Goal: Task Accomplishment & Management: Complete application form

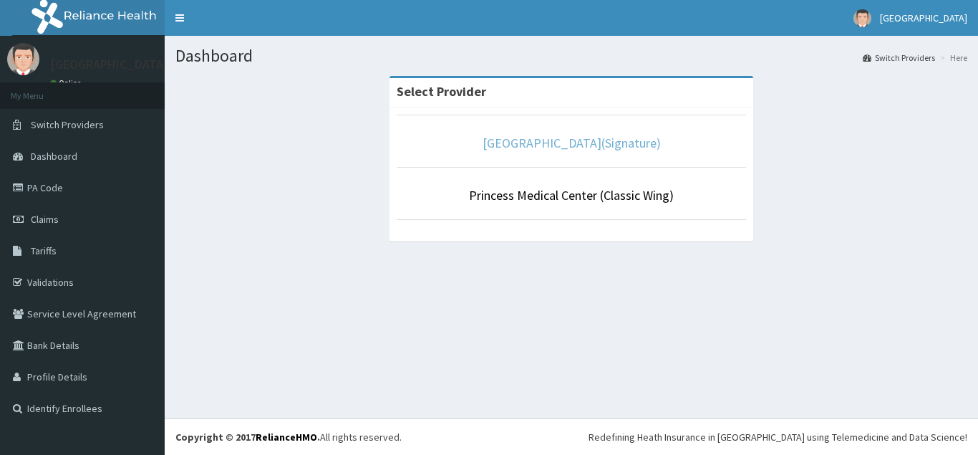
click at [576, 135] on link "[GEOGRAPHIC_DATA](Signature)" at bounding box center [572, 143] width 178 height 16
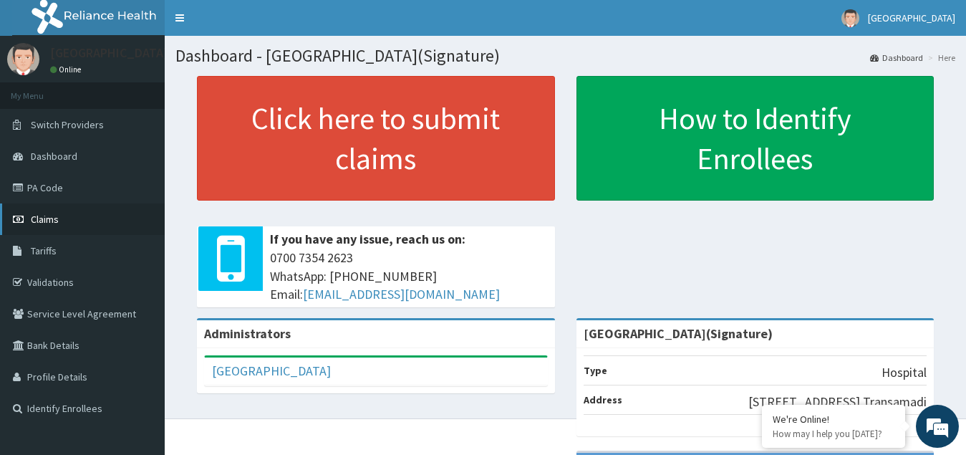
click at [52, 218] on span "Claims" at bounding box center [45, 219] width 28 height 13
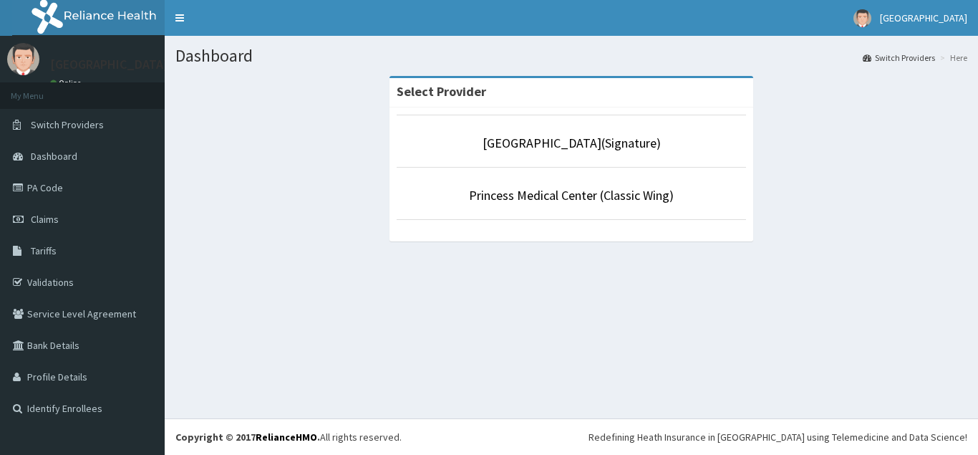
click at [580, 155] on li "[GEOGRAPHIC_DATA](Signature)" at bounding box center [572, 141] width 350 height 53
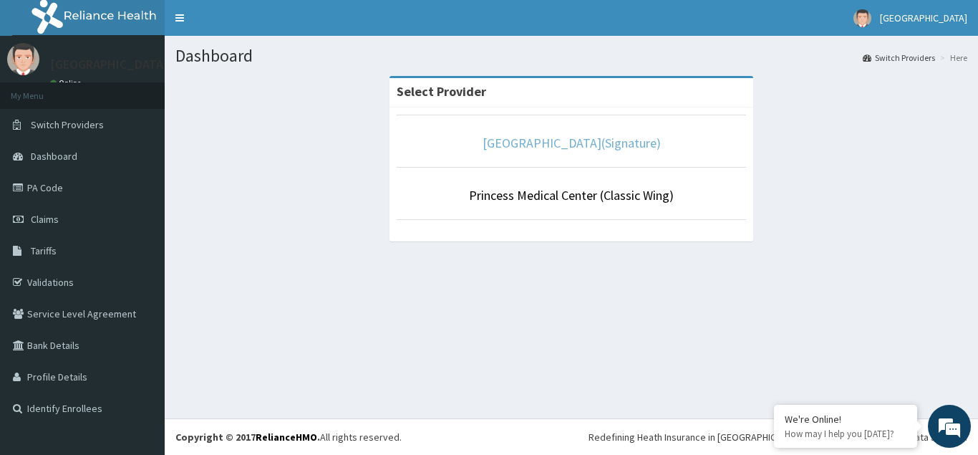
click at [587, 139] on link "[GEOGRAPHIC_DATA](Signature)" at bounding box center [572, 143] width 178 height 16
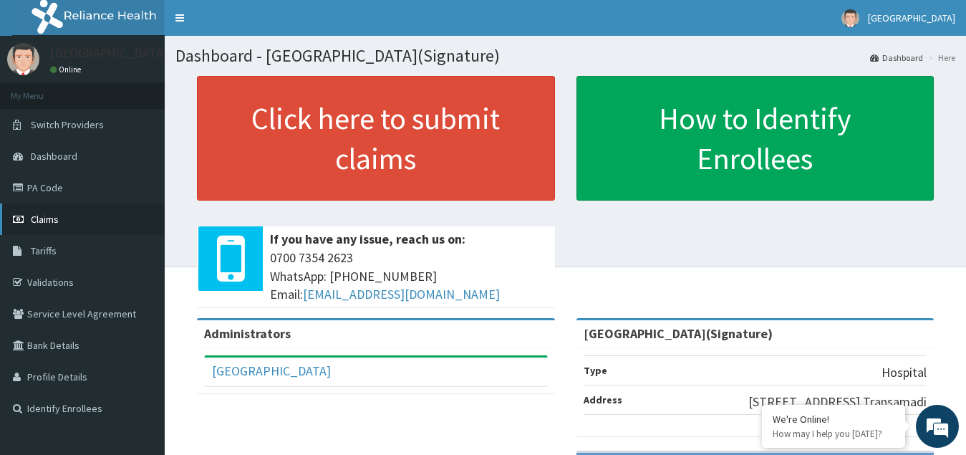
click at [47, 216] on span "Claims" at bounding box center [45, 219] width 28 height 13
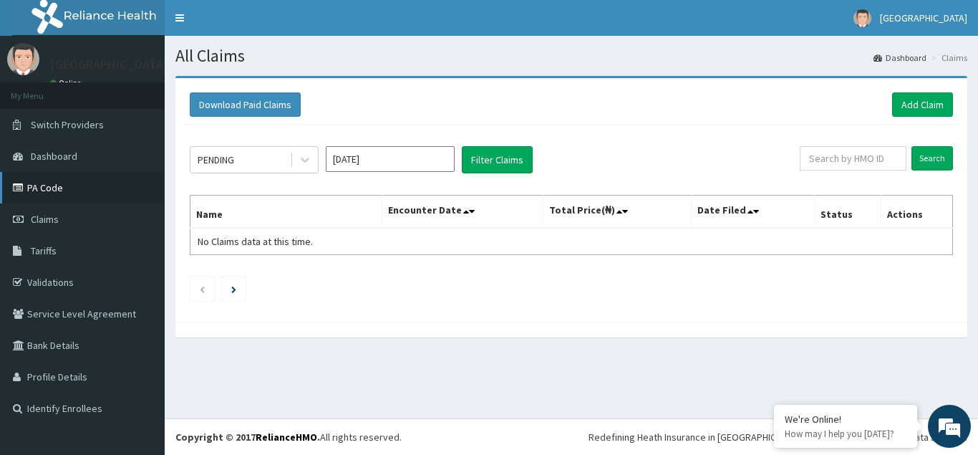
click at [44, 188] on link "PA Code" at bounding box center [82, 188] width 165 height 32
click at [916, 105] on link "Add Claim" at bounding box center [923, 104] width 61 height 24
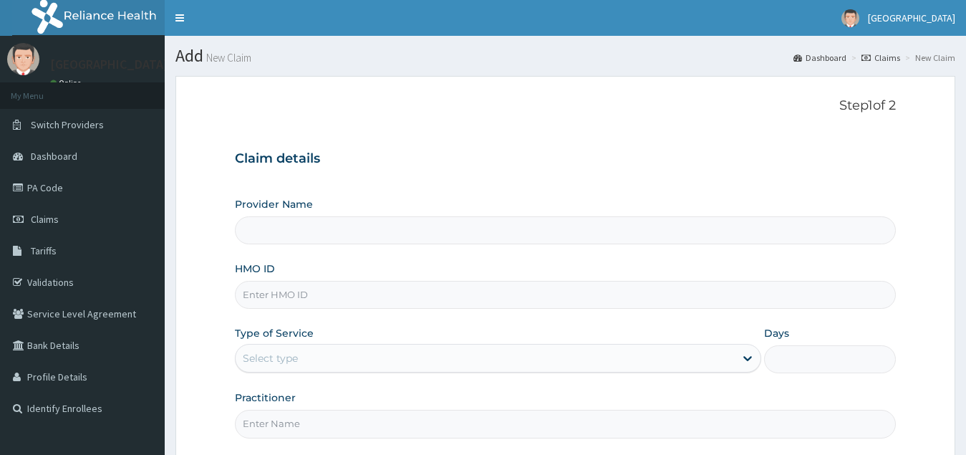
type input "[GEOGRAPHIC_DATA](Signature)"
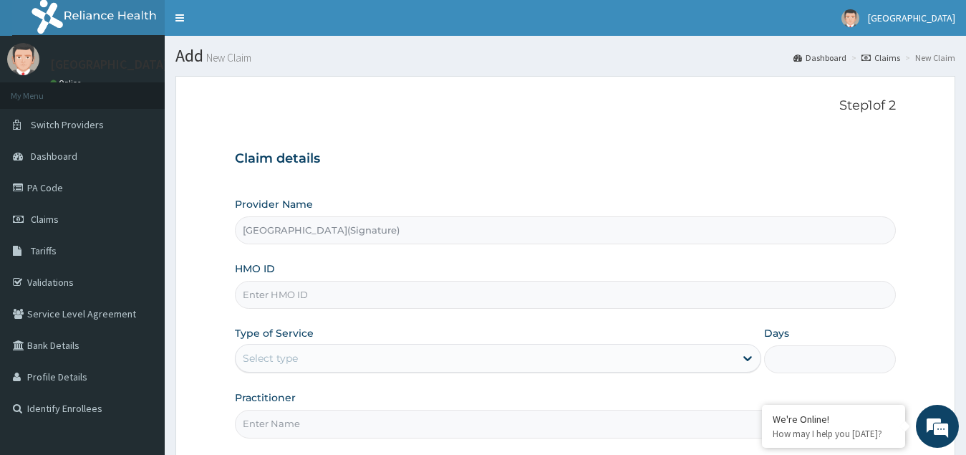
click at [314, 295] on input "HMO ID" at bounding box center [566, 295] width 662 height 28
type input "v"
paste input "FAB/10637/A"
type input "FAB/10637/A"
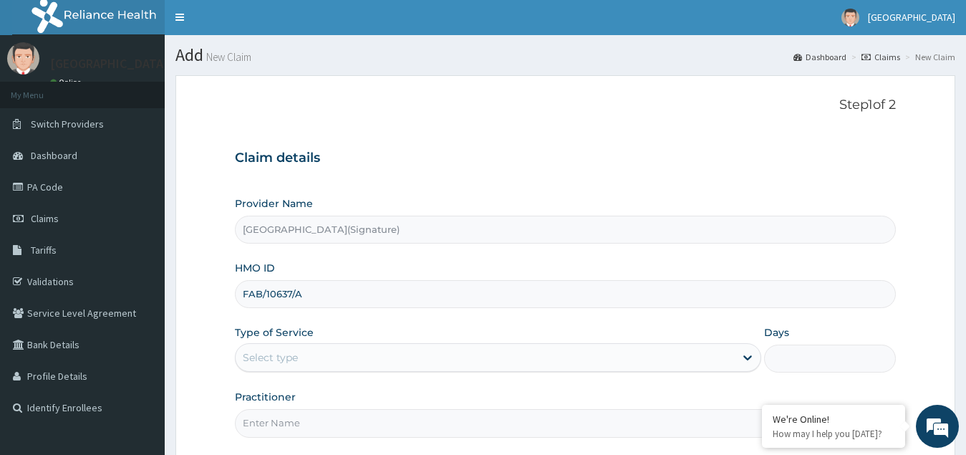
scroll to position [135, 0]
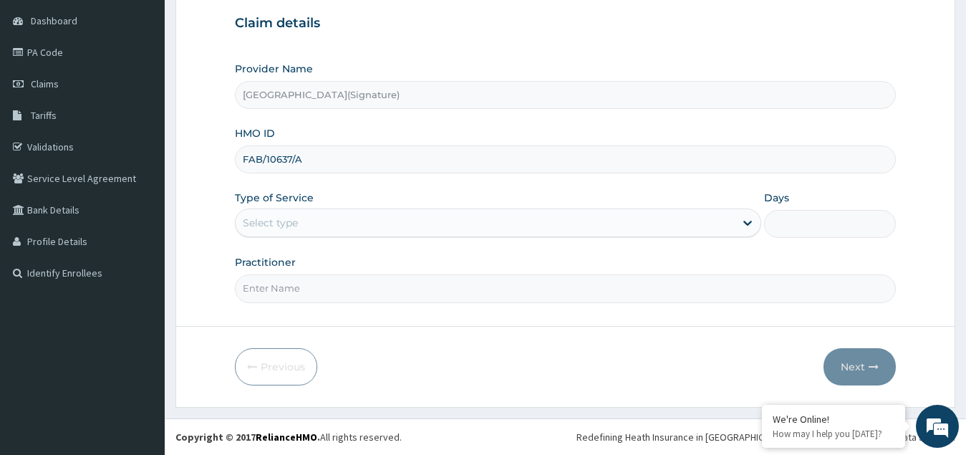
click at [281, 224] on div "Select type" at bounding box center [270, 223] width 55 height 14
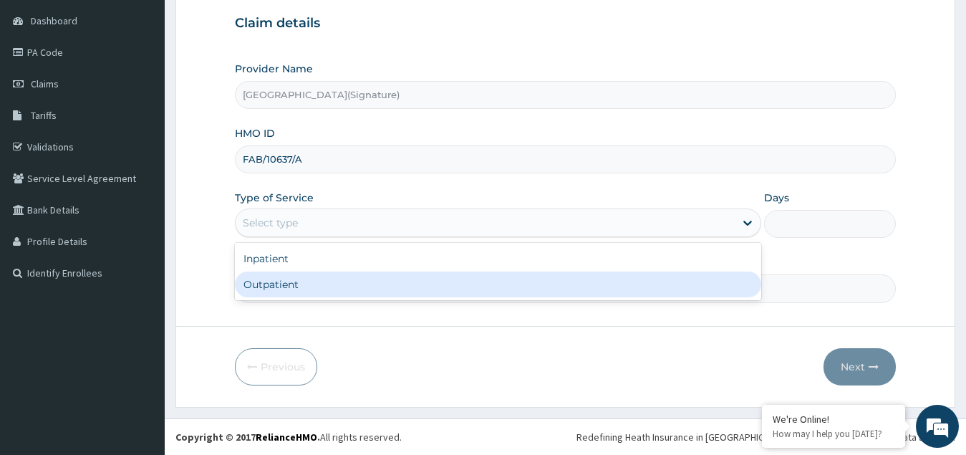
click at [282, 287] on div "Outpatient" at bounding box center [498, 284] width 527 height 26
type input "1"
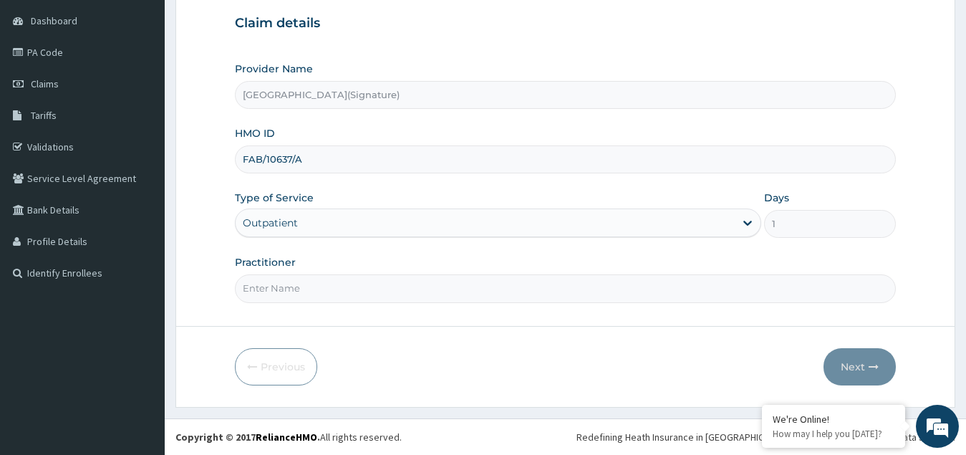
click at [314, 294] on input "Practitioner" at bounding box center [566, 288] width 662 height 28
paste input "Dr. CHIORLU JOHN"
type input "Dr. CHIORLU JOHN"
click at [856, 367] on button "Next" at bounding box center [860, 366] width 72 height 37
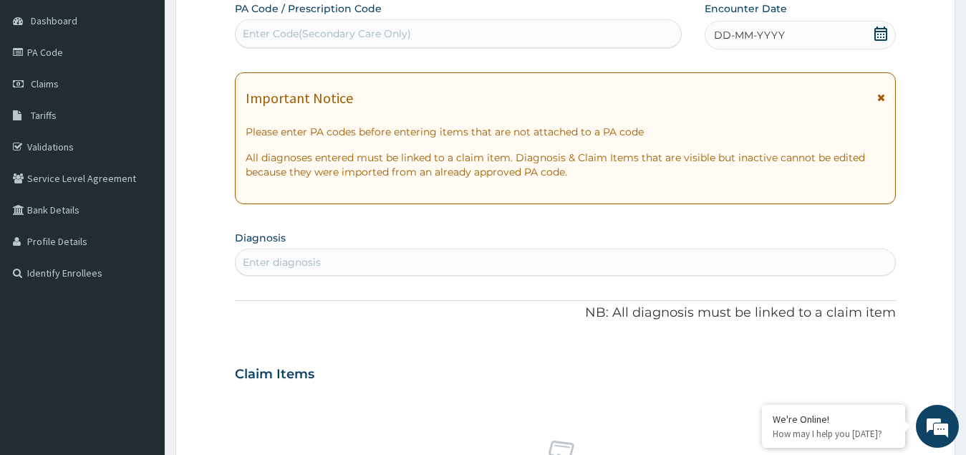
click at [881, 34] on icon at bounding box center [881, 34] width 13 height 14
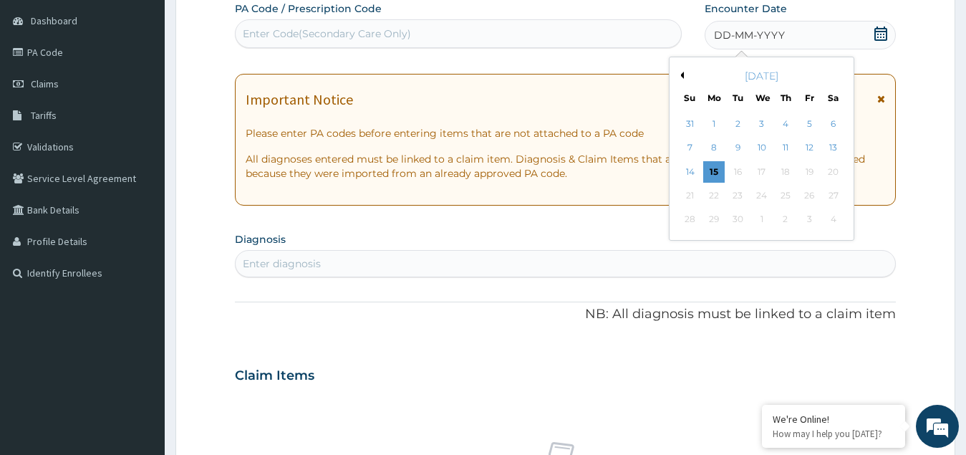
click at [681, 77] on button "Previous Month" at bounding box center [680, 75] width 7 height 7
click at [756, 192] on div "20" at bounding box center [761, 195] width 21 height 21
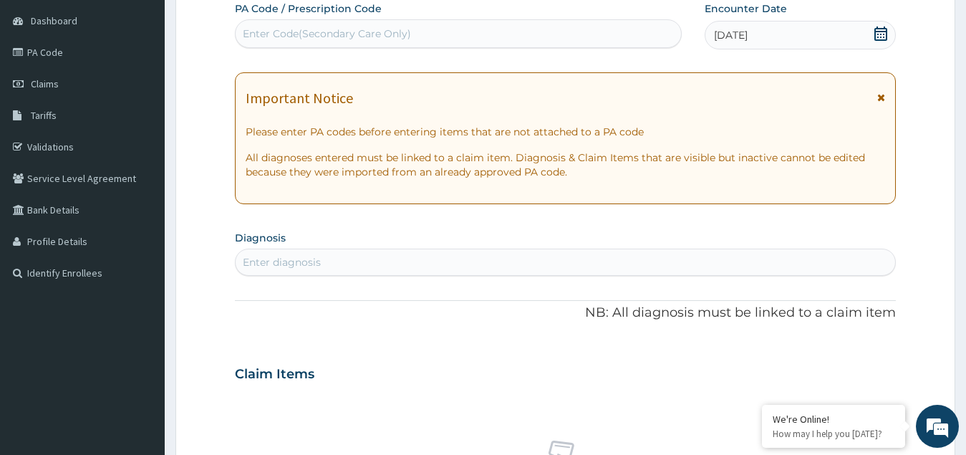
click at [315, 32] on div "Enter Code(Secondary Care Only)" at bounding box center [327, 34] width 168 height 14
paste input "FAB/10637/A"
type input "FAB/10637/A"
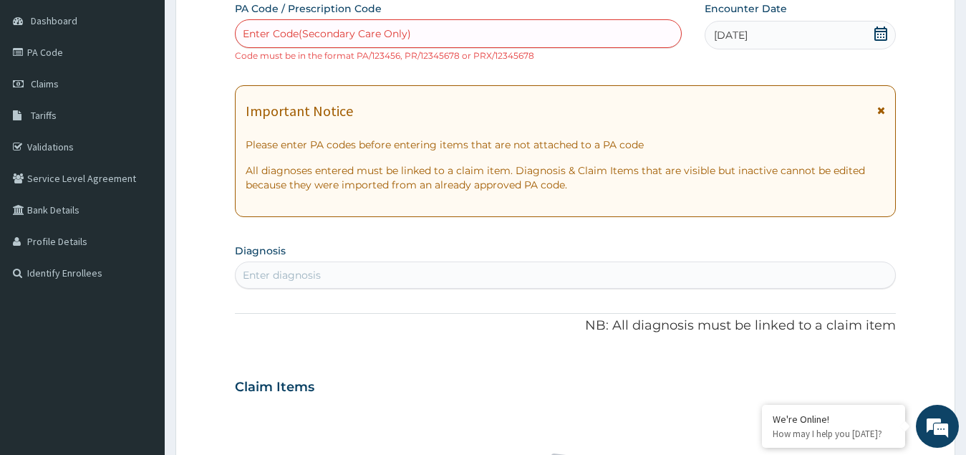
click at [715, 61] on div "PA Code / Prescription Code Enter Code(Secondary Care Only) Code must be in the…" at bounding box center [566, 378] width 662 height 754
click at [327, 36] on div "Enter Code(Secondary Care Only)" at bounding box center [327, 34] width 168 height 14
paste input "PA/4EC6AB"
type input "PA/4EC6AB"
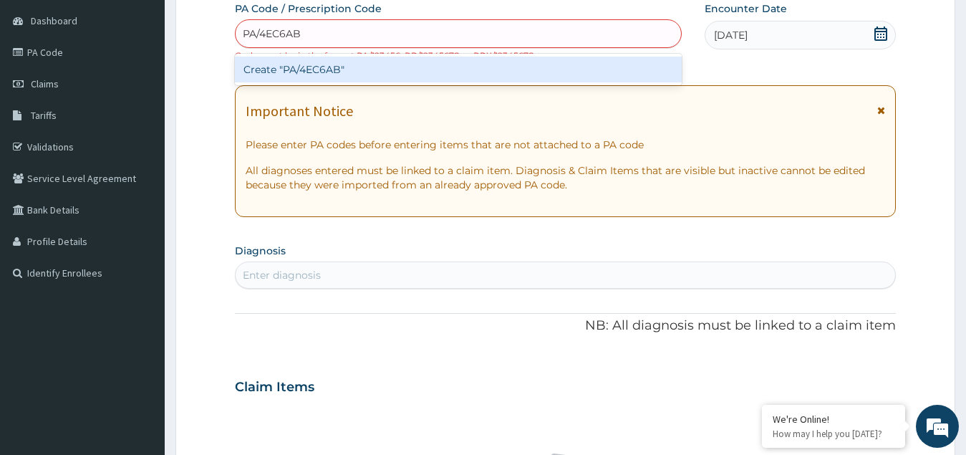
click at [331, 75] on div "Create "PA/4EC6AB"" at bounding box center [458, 70] width 447 height 26
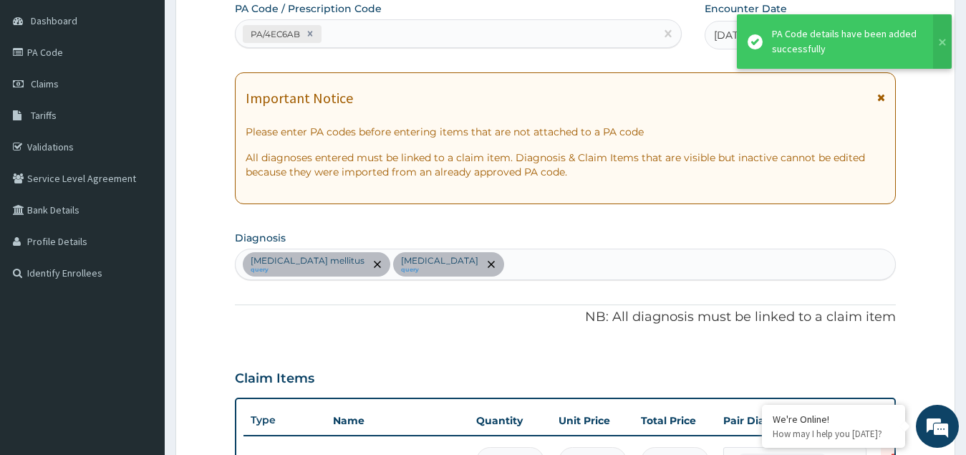
scroll to position [418, 0]
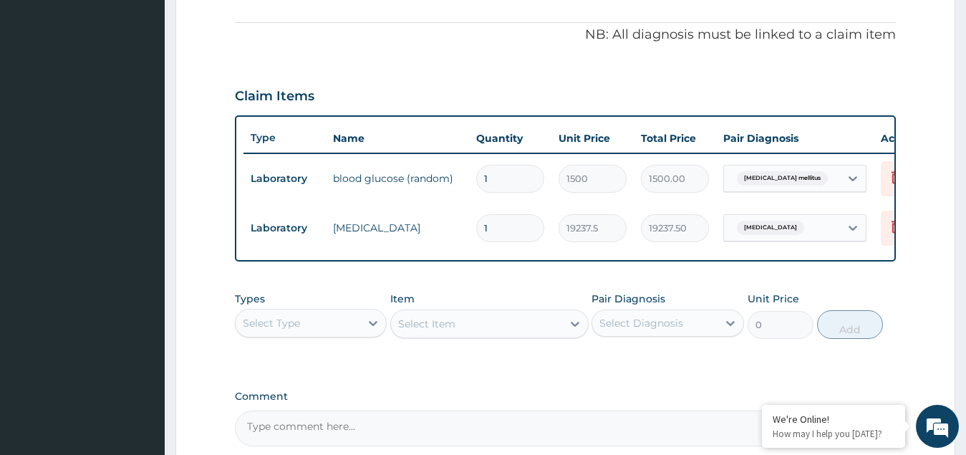
click at [451, 62] on div "PA Code / Prescription Code PA/4EC6AB Encounter Date 20-08-2025 Important Notic…" at bounding box center [566, 82] width 662 height 727
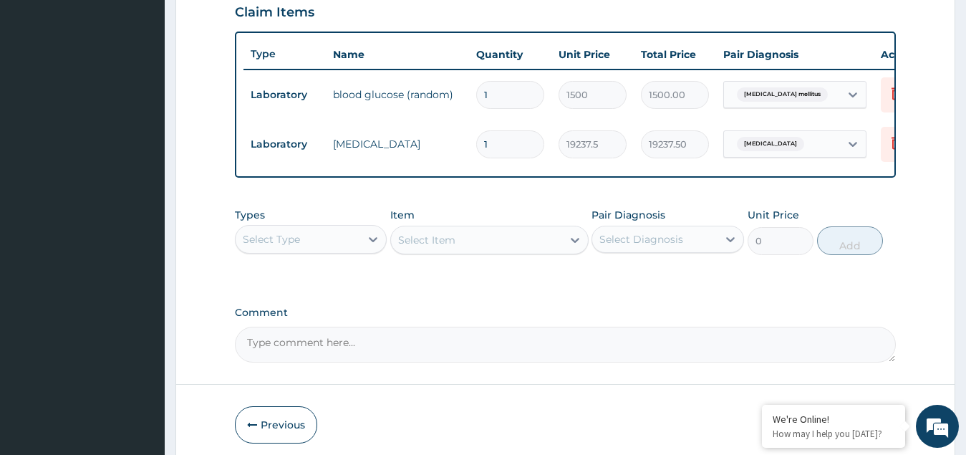
scroll to position [572, 0]
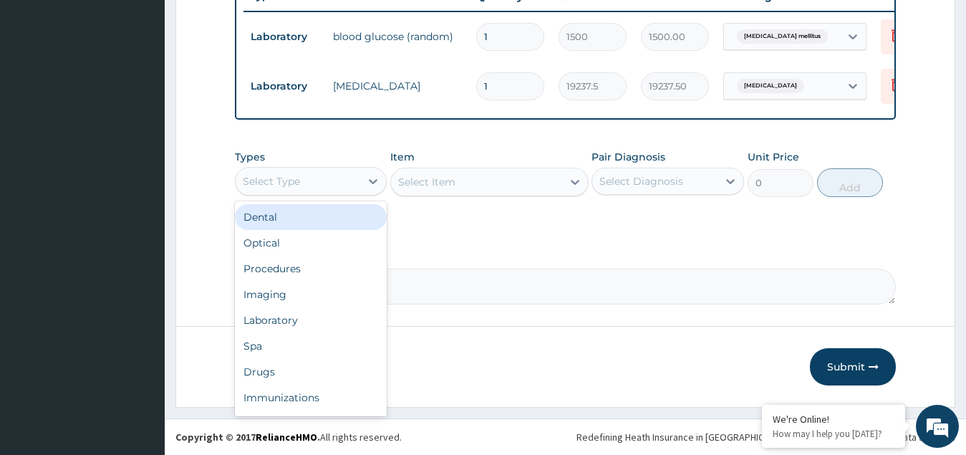
click at [290, 185] on div "Select Type" at bounding box center [271, 181] width 57 height 14
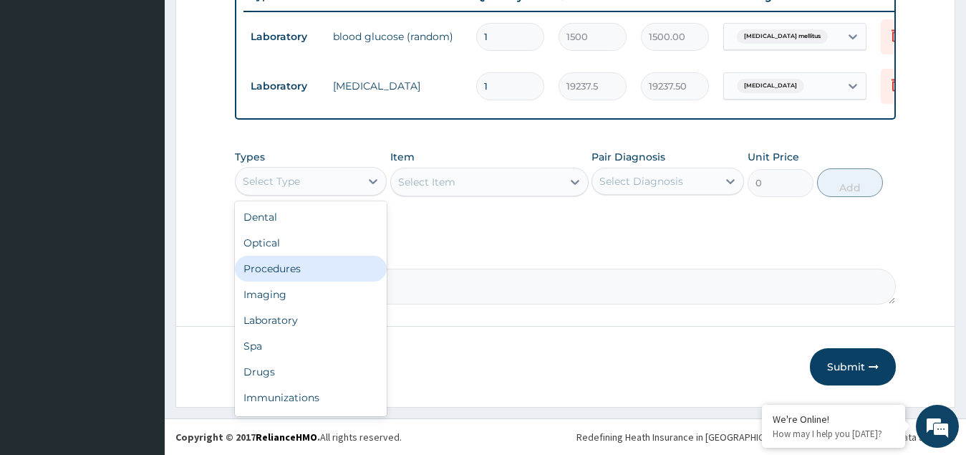
click at [289, 271] on div "Procedures" at bounding box center [311, 269] width 153 height 26
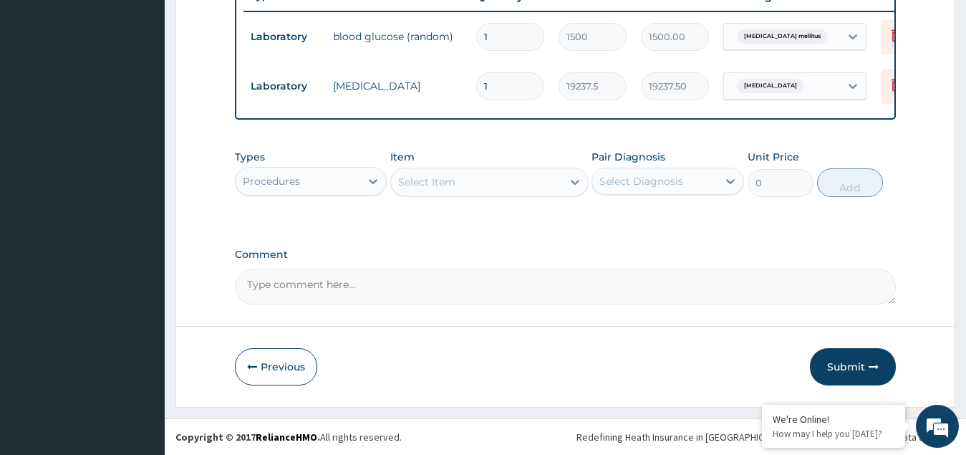
click at [481, 178] on div "Select Item" at bounding box center [476, 181] width 171 height 23
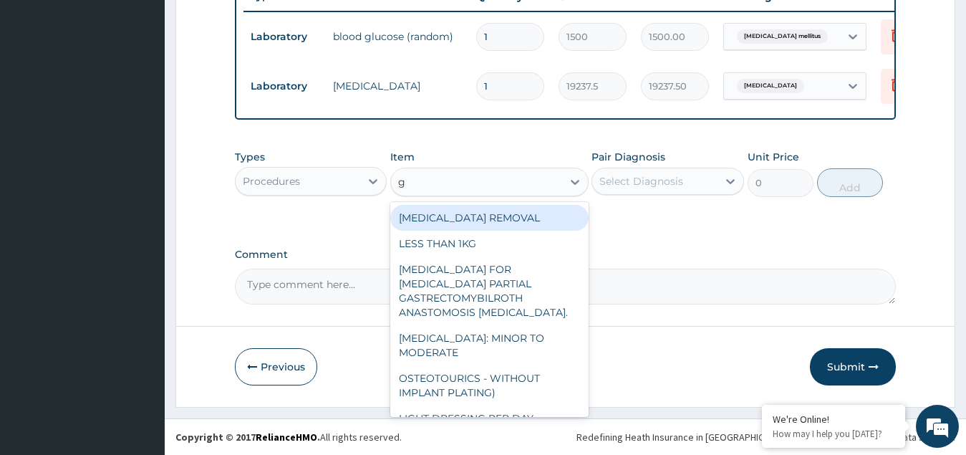
type input "gp"
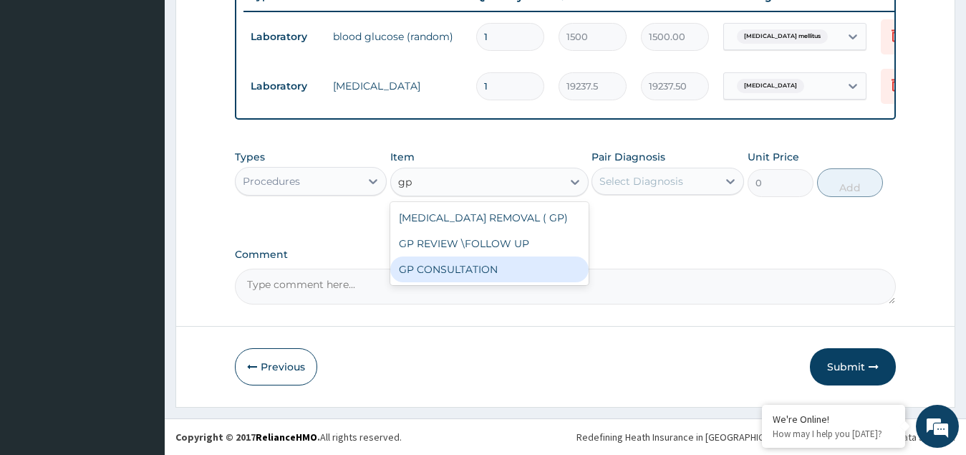
click at [456, 271] on div "GP CONSULTATION" at bounding box center [489, 269] width 198 height 26
type input "4500"
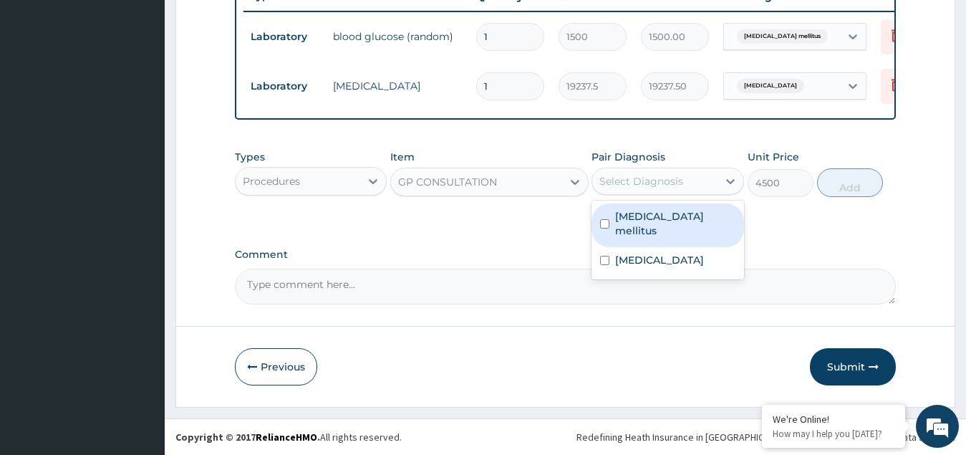
click at [640, 191] on div "Select Diagnosis" at bounding box center [654, 181] width 125 height 23
click at [602, 219] on input "checkbox" at bounding box center [604, 223] width 9 height 9
checkbox input "true"
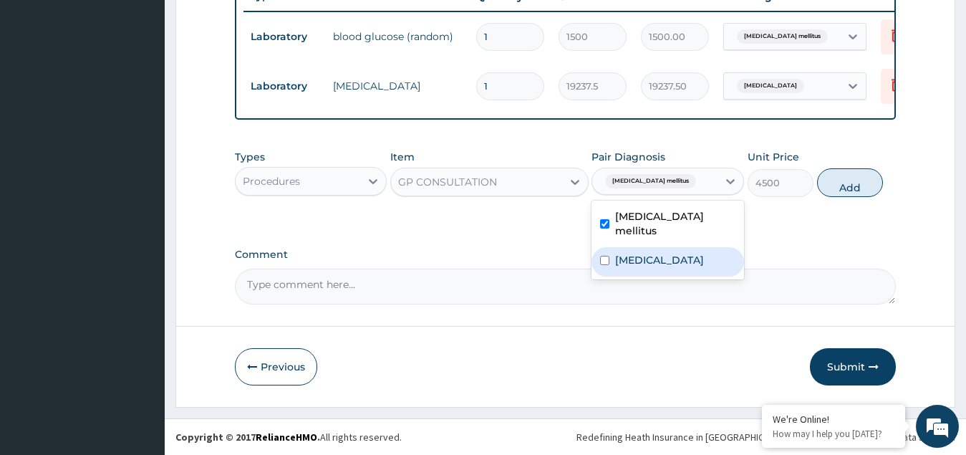
click at [606, 256] on input "checkbox" at bounding box center [604, 260] width 9 height 9
checkbox input "true"
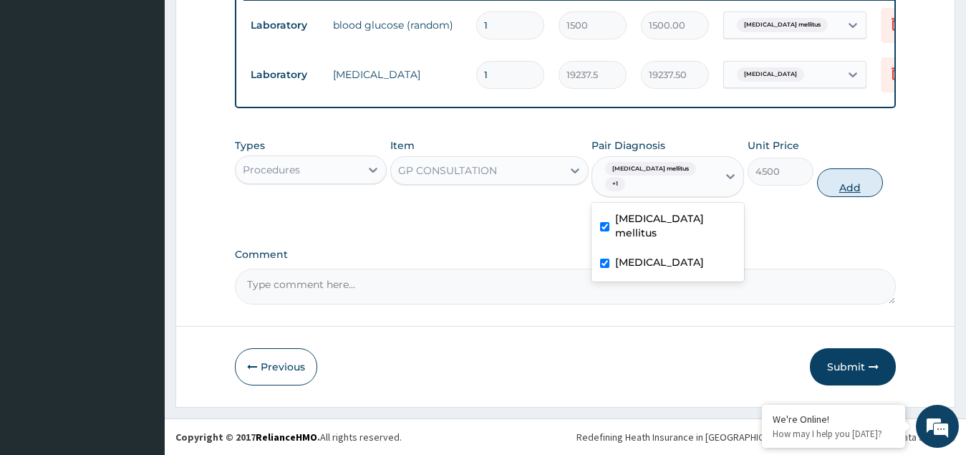
click at [864, 188] on button "Add" at bounding box center [850, 182] width 66 height 29
type input "0"
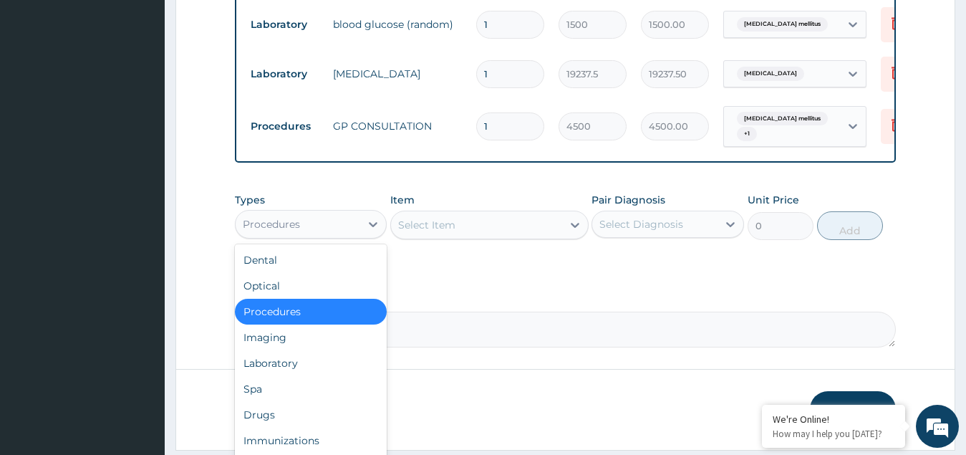
click at [278, 231] on div "Procedures" at bounding box center [271, 224] width 57 height 14
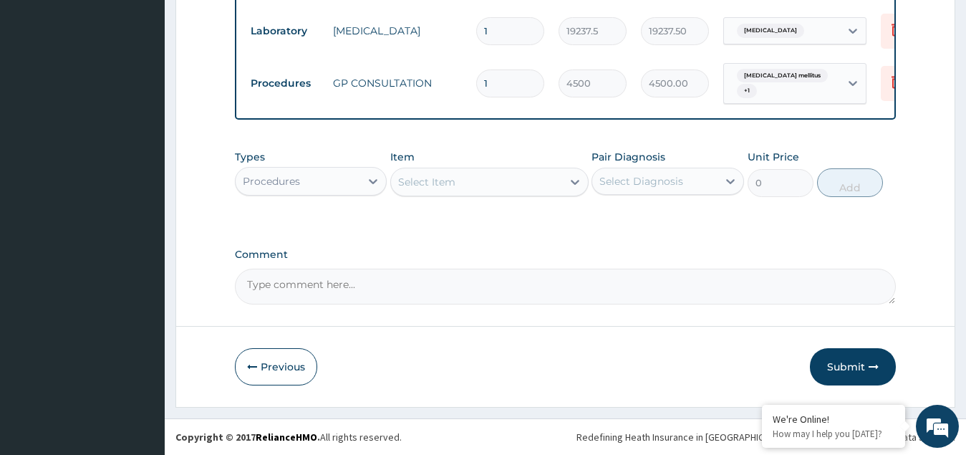
scroll to position [621, 0]
click at [847, 370] on button "Submit" at bounding box center [853, 366] width 86 height 37
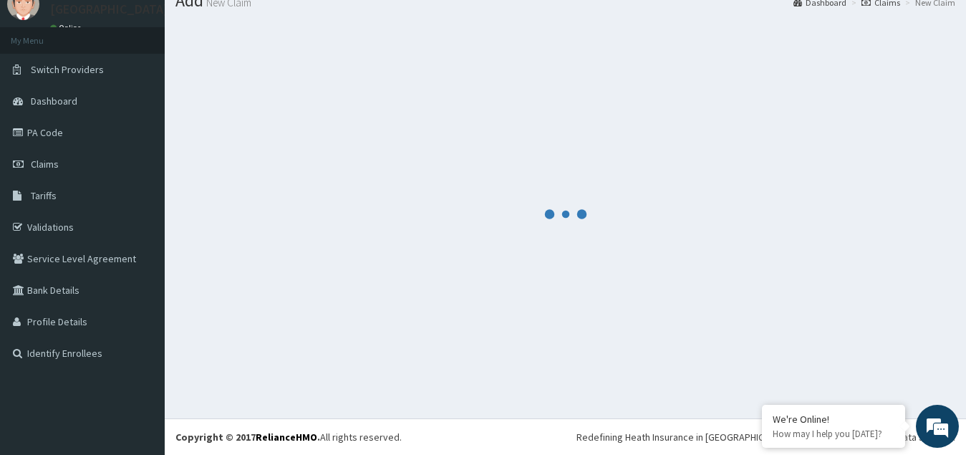
scroll to position [55, 0]
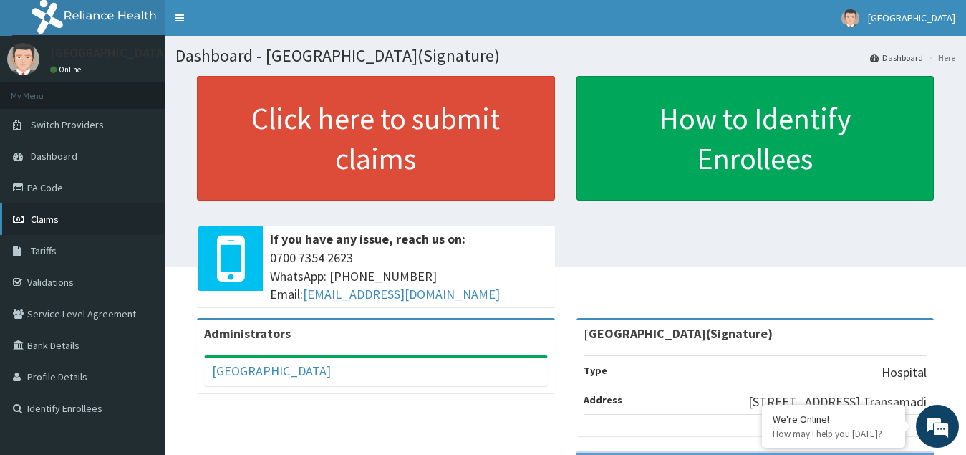
click at [42, 221] on span "Claims" at bounding box center [45, 219] width 28 height 13
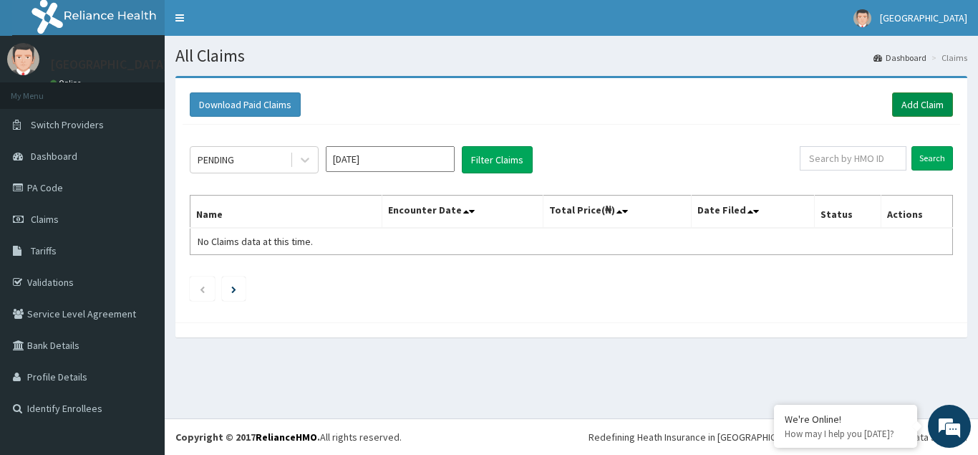
click at [911, 102] on link "Add Claim" at bounding box center [923, 104] width 61 height 24
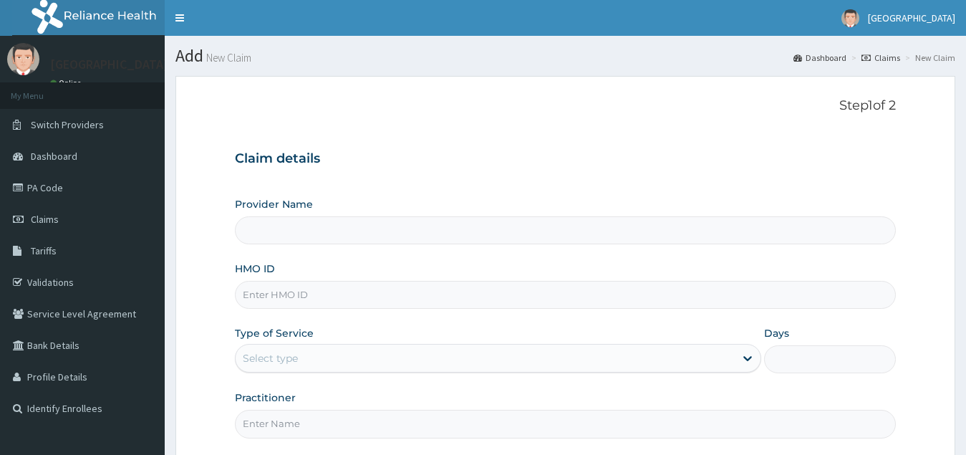
type input "[GEOGRAPHIC_DATA](Signature)"
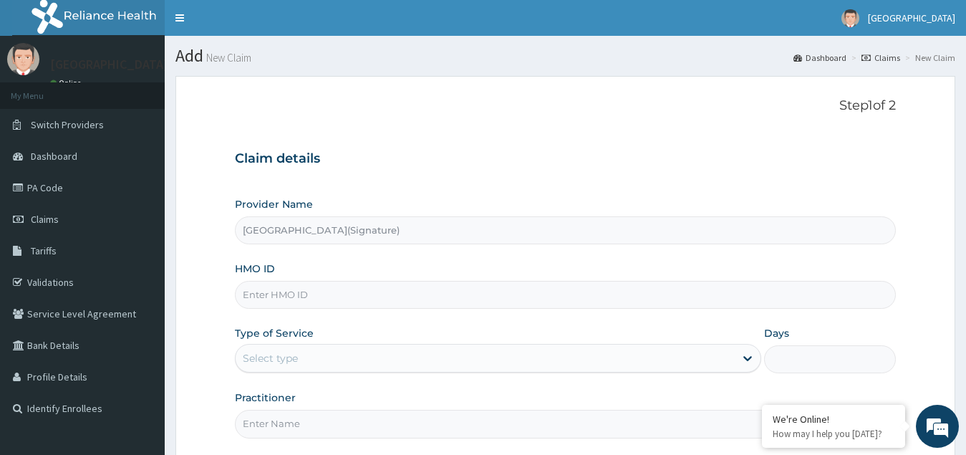
click at [285, 297] on input "HMO ID" at bounding box center [566, 295] width 662 height 28
paste input "FAB/10637/A"
type input "FAB/10637/A"
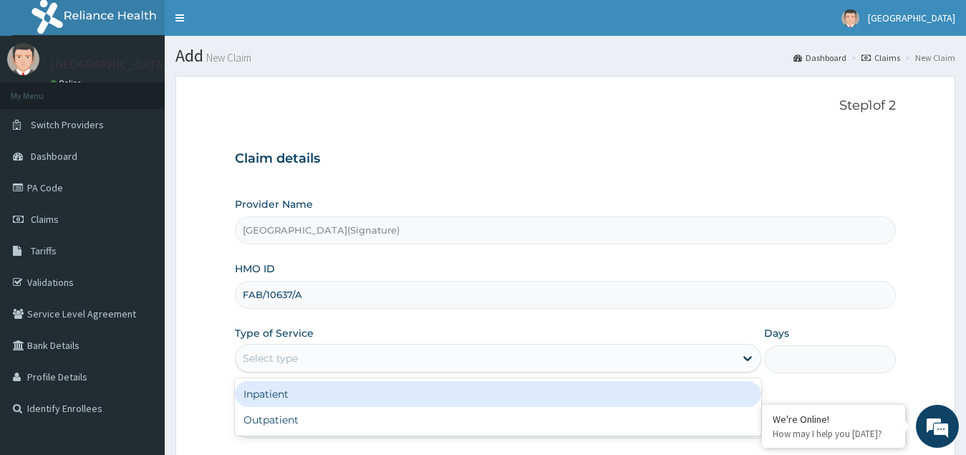
click at [314, 355] on div "Select type" at bounding box center [486, 358] width 500 height 23
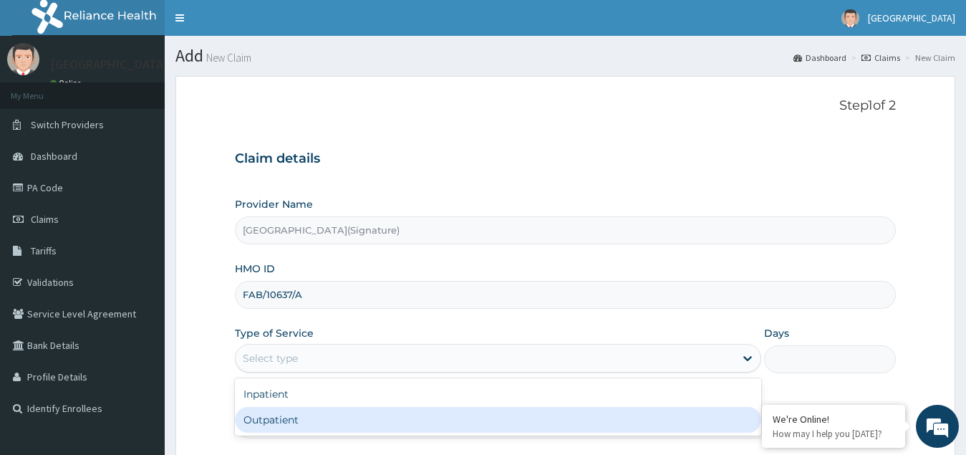
click at [276, 418] on div "Outpatient" at bounding box center [498, 420] width 527 height 26
type input "1"
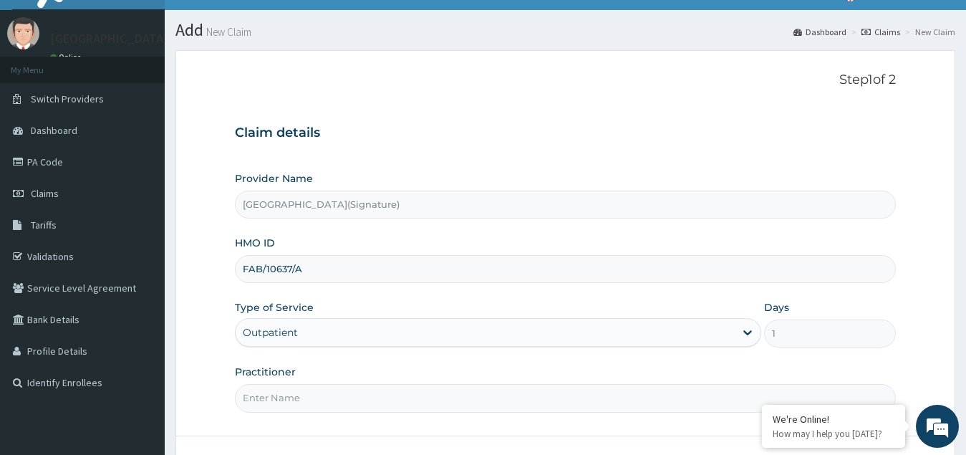
scroll to position [72, 0]
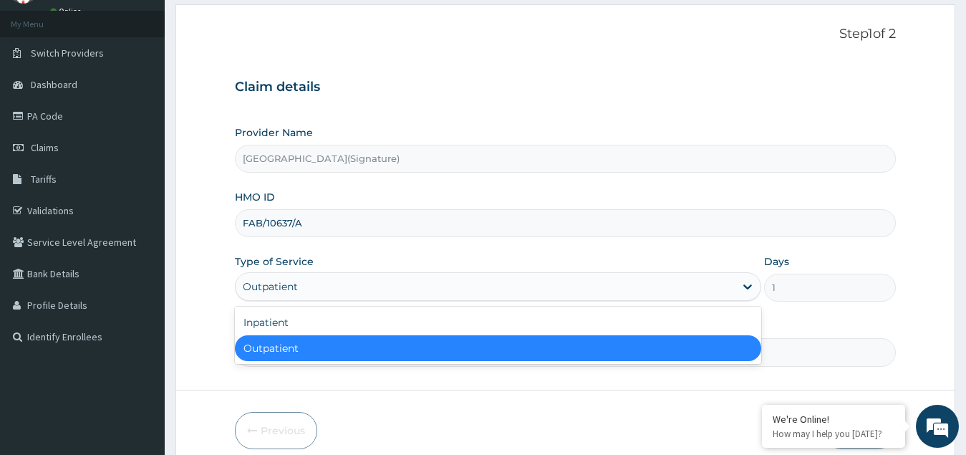
click at [264, 285] on div "Outpatient" at bounding box center [270, 286] width 55 height 14
click at [264, 347] on div "Outpatient" at bounding box center [498, 348] width 527 height 26
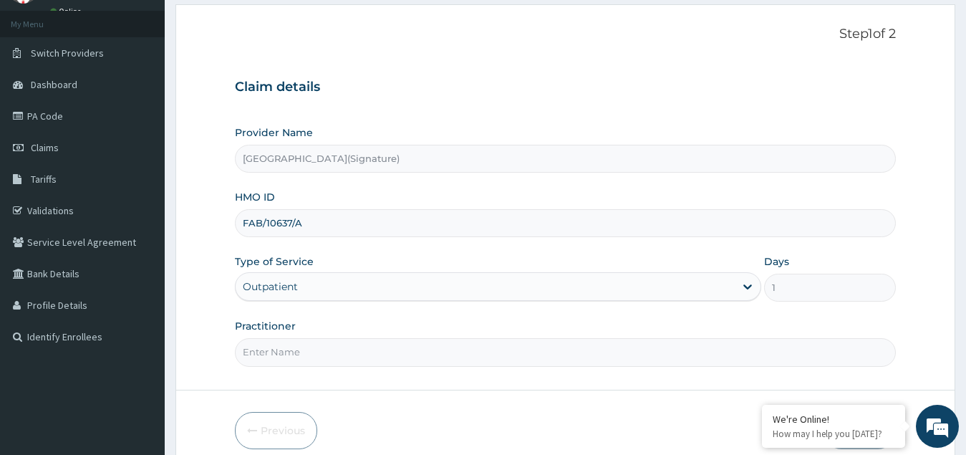
click at [277, 357] on input "Practitioner" at bounding box center [566, 352] width 662 height 28
paste input "Dr. [PERSON_NAME]"
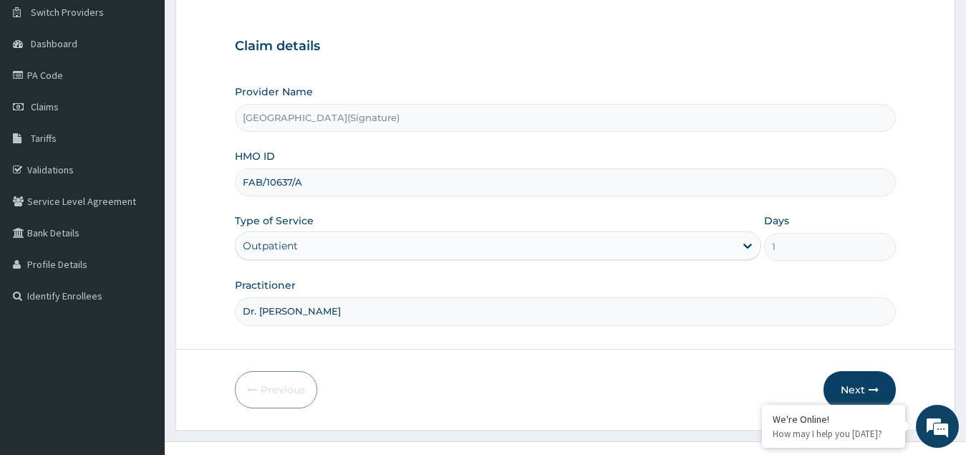
scroll to position [135, 0]
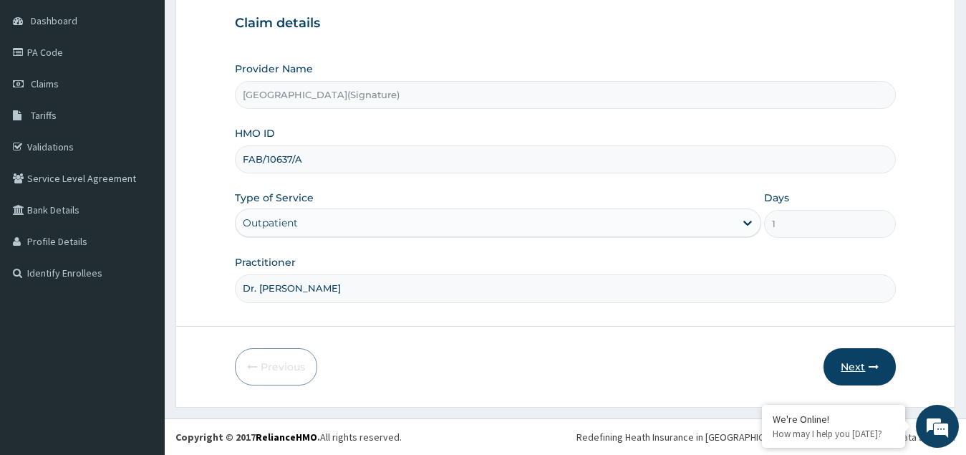
type input "Dr. [PERSON_NAME]"
click at [864, 365] on button "Next" at bounding box center [860, 366] width 72 height 37
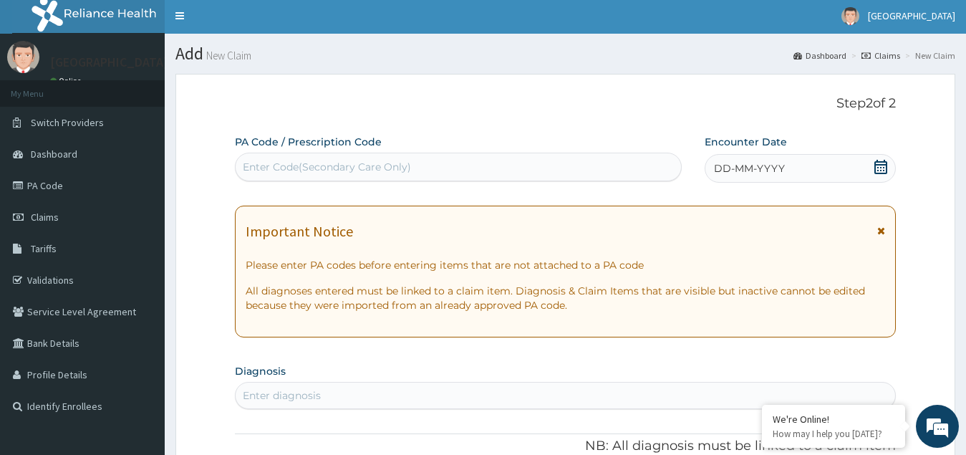
scroll to position [0, 0]
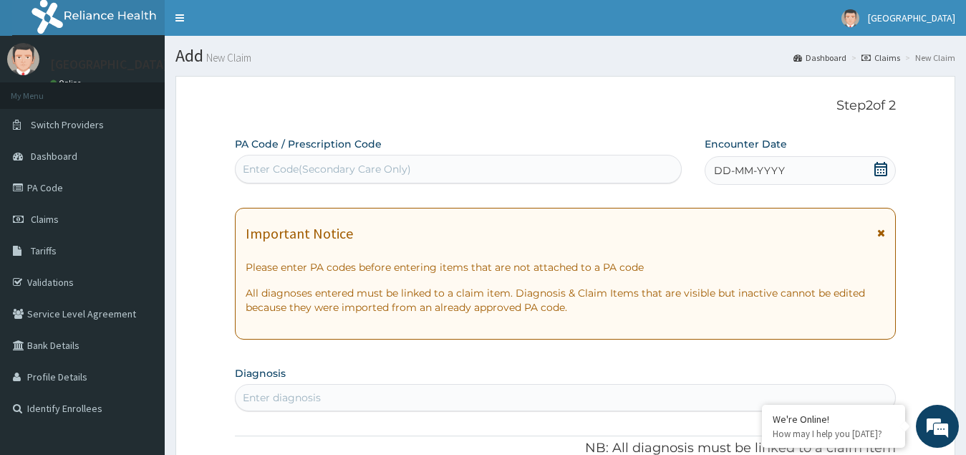
click at [882, 170] on icon at bounding box center [881, 169] width 14 height 14
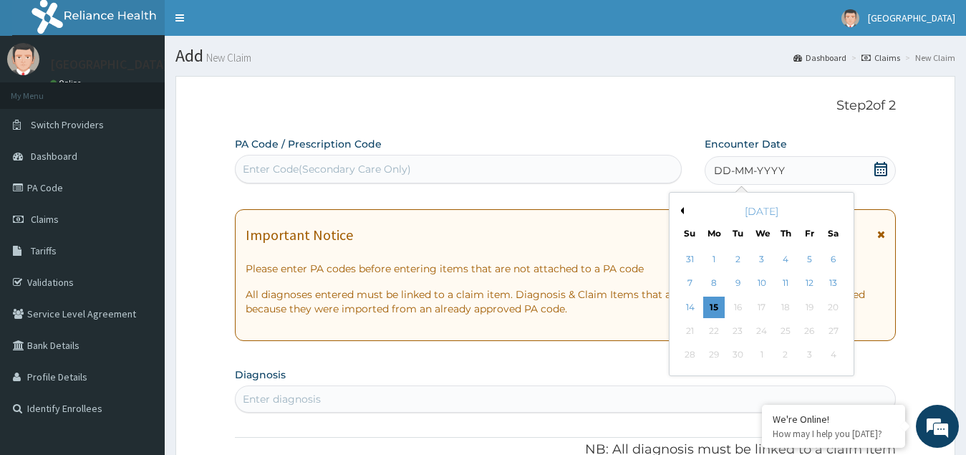
click at [684, 210] on div "September 2025" at bounding box center [761, 211] width 173 height 14
click at [680, 211] on button "Previous Month" at bounding box center [680, 210] width 7 height 7
click at [757, 325] on div "20" at bounding box center [761, 330] width 21 height 21
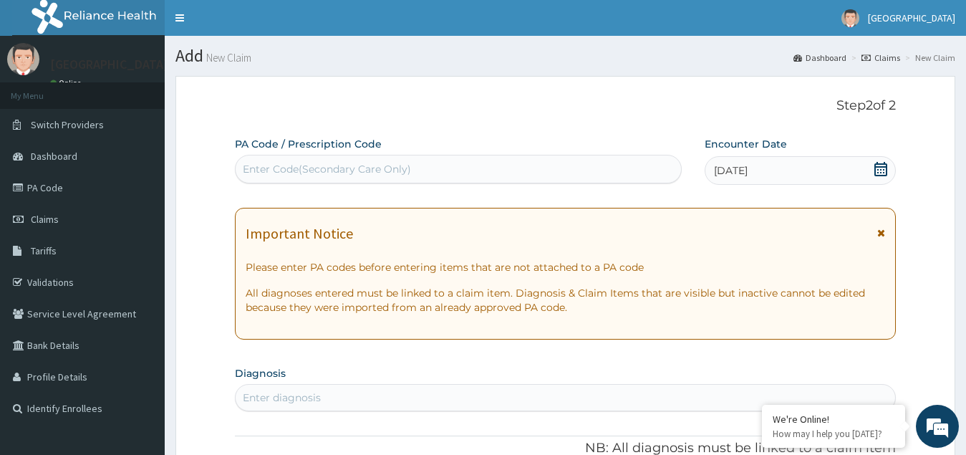
click at [310, 158] on div "Enter Code(Secondary Care Only)" at bounding box center [459, 169] width 446 height 23
click at [297, 166] on div "Enter Code(Secondary Care Only)" at bounding box center [327, 169] width 168 height 14
paste input "PA/D7C24A"
type input "PA/D7C24A"
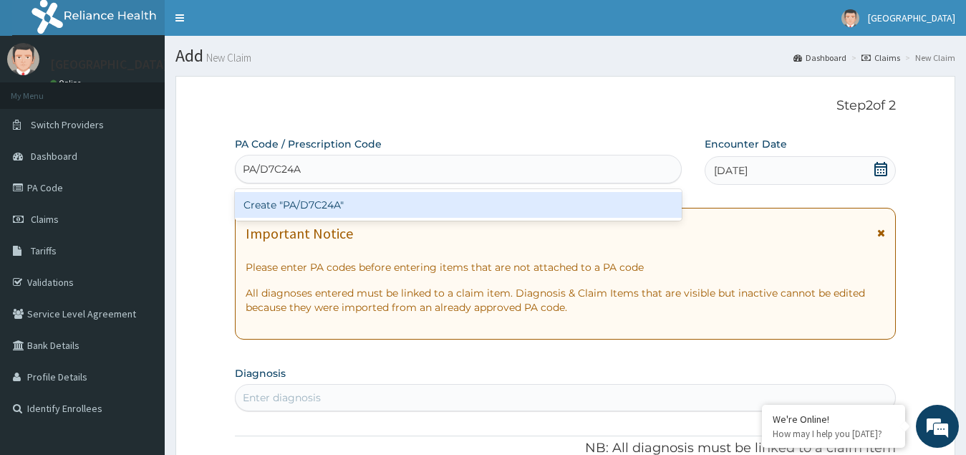
click at [321, 203] on div "Create "PA/D7C24A"" at bounding box center [458, 205] width 447 height 26
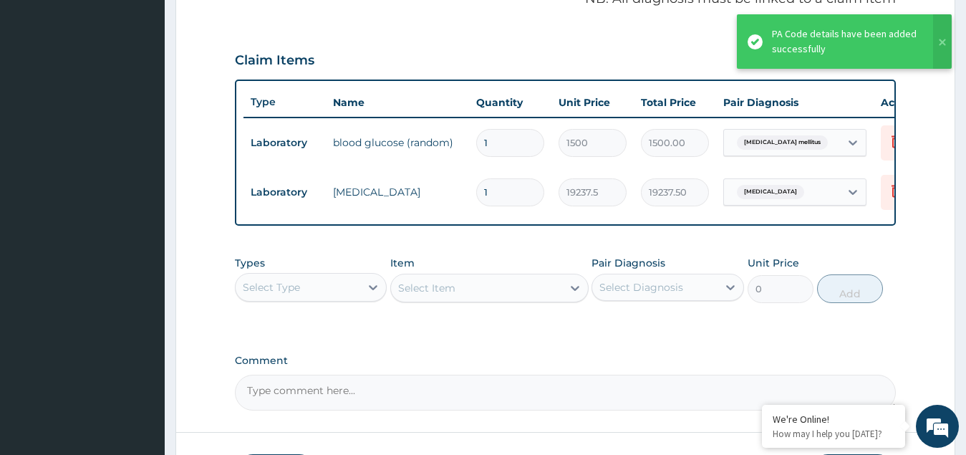
scroll to position [489, 0]
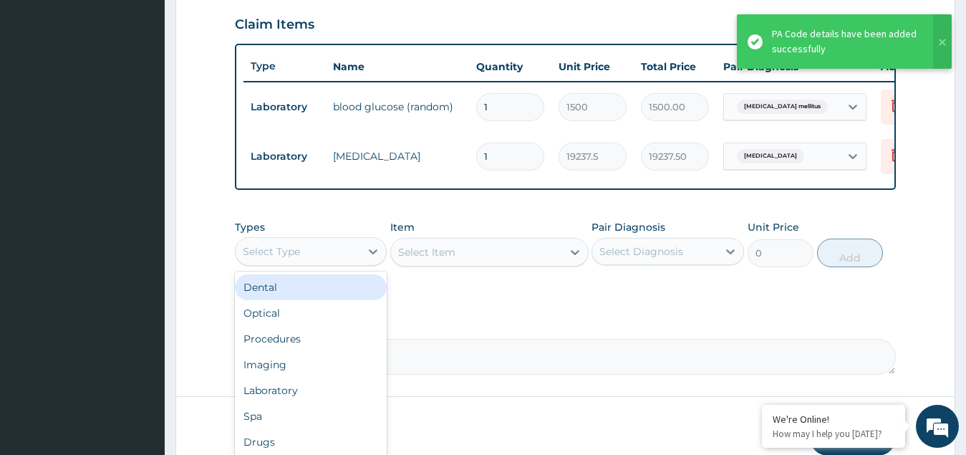
click at [299, 259] on div "Select Type" at bounding box center [271, 251] width 57 height 14
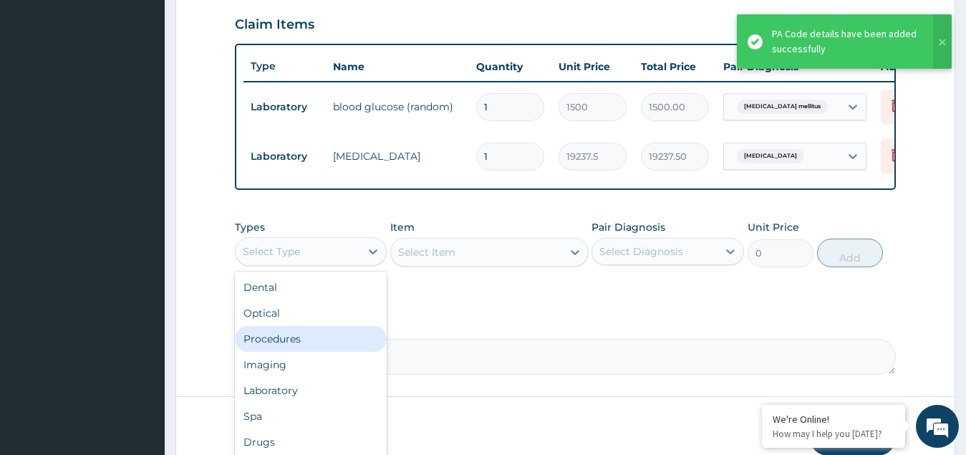
click at [284, 352] on div "Procedures" at bounding box center [311, 339] width 153 height 26
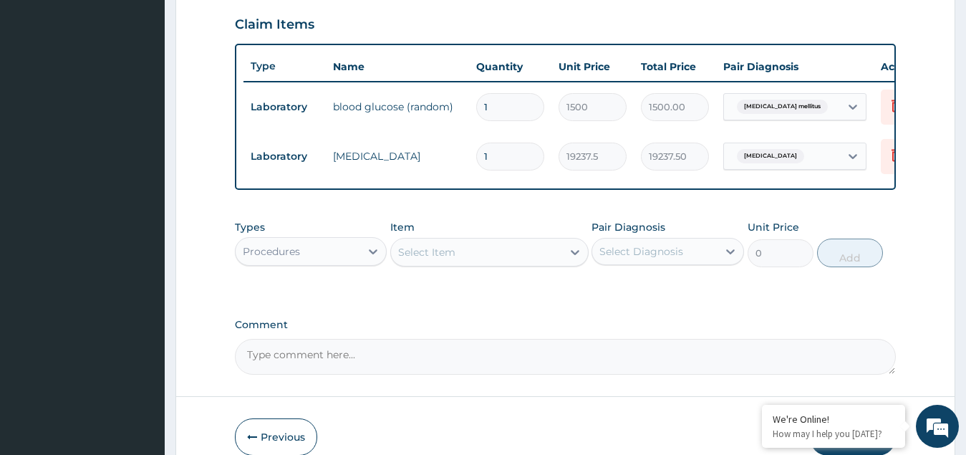
click at [488, 264] on div "Select Item" at bounding box center [476, 252] width 171 height 23
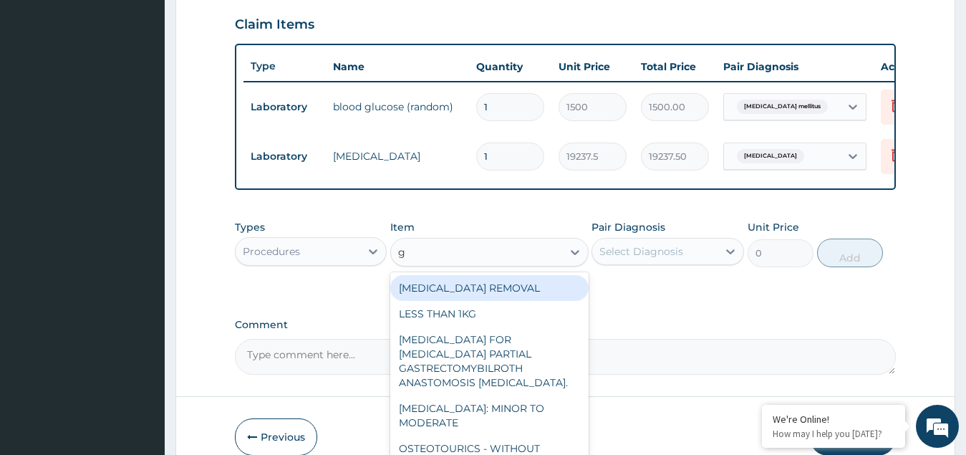
type input "gp"
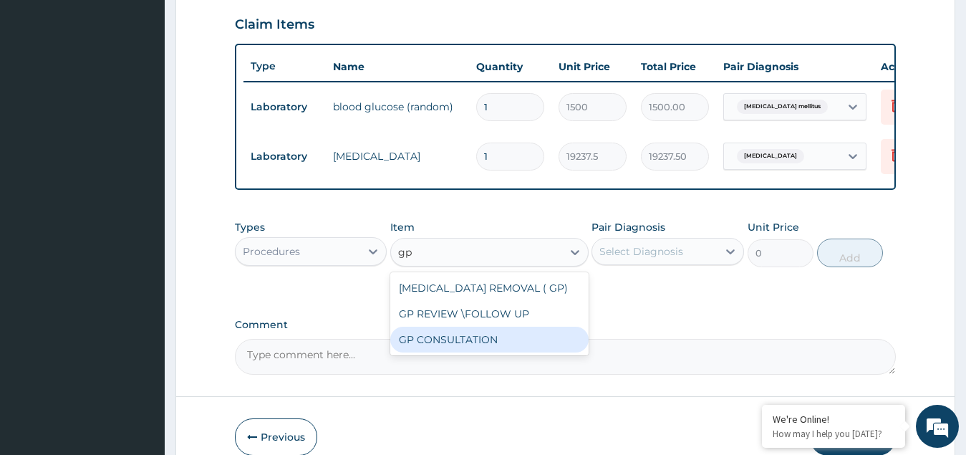
click at [448, 352] on div "GP CONSULTATION" at bounding box center [489, 340] width 198 height 26
type input "4500"
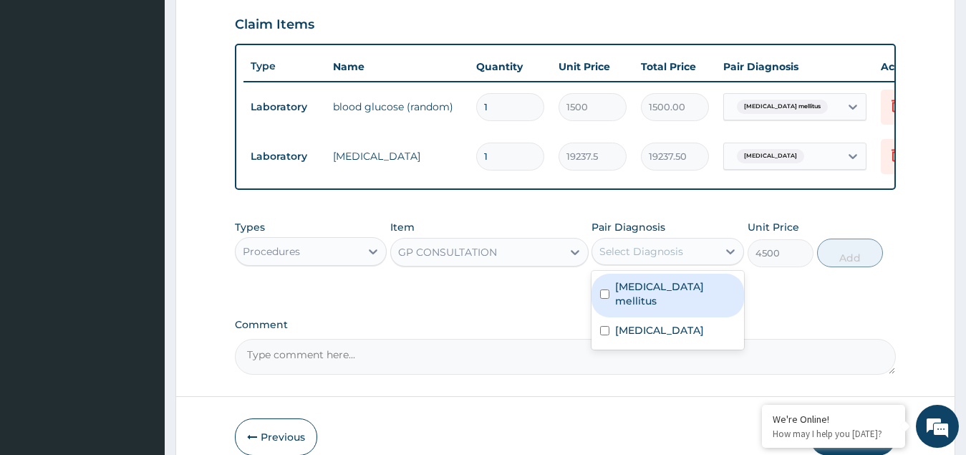
click at [630, 263] on div "Select Diagnosis" at bounding box center [654, 251] width 125 height 23
click at [602, 297] on input "checkbox" at bounding box center [604, 293] width 9 height 9
checkbox input "true"
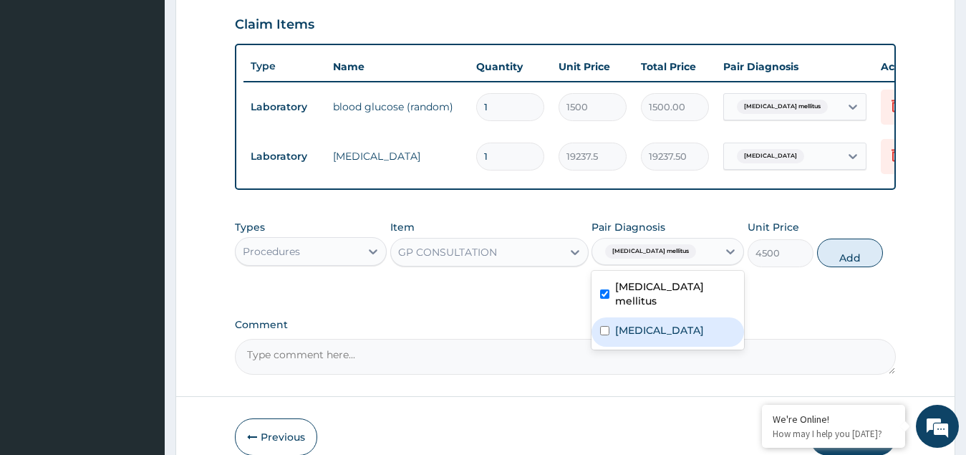
click at [602, 331] on input "checkbox" at bounding box center [604, 330] width 9 height 9
checkbox input "true"
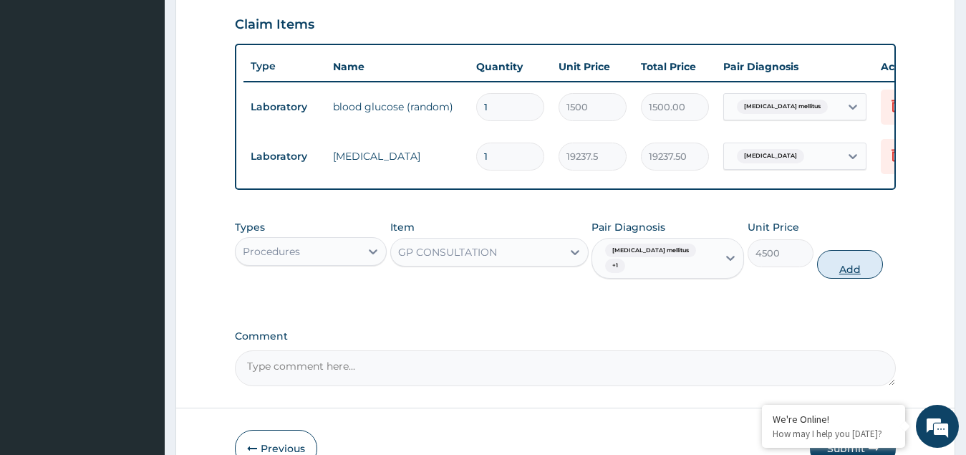
click at [855, 267] on button "Add" at bounding box center [850, 264] width 66 height 29
type input "0"
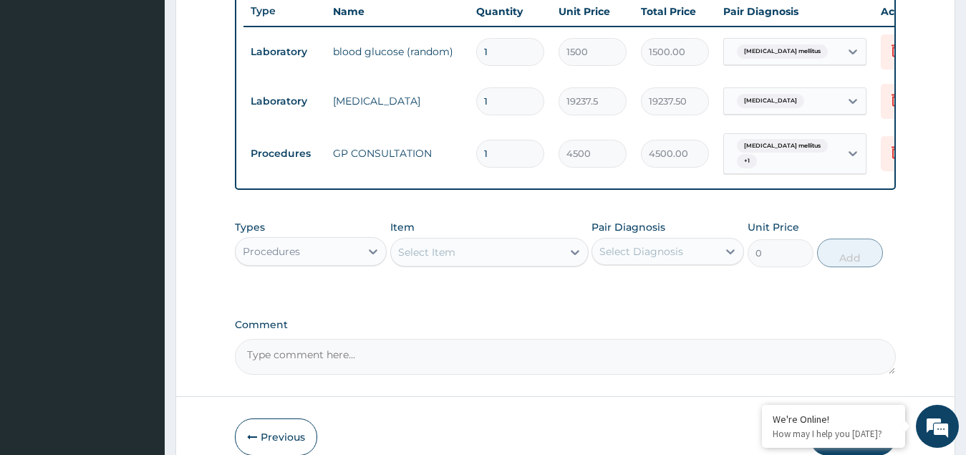
scroll to position [621, 0]
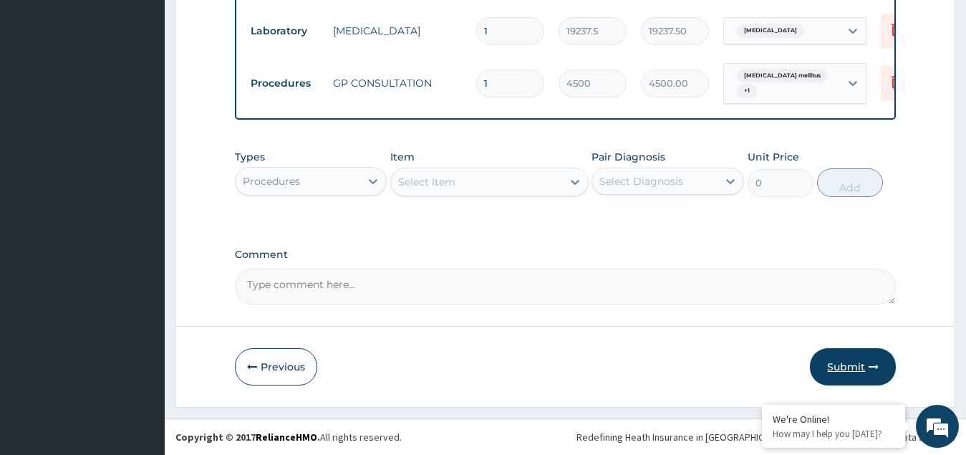
click at [848, 366] on button "Submit" at bounding box center [853, 366] width 86 height 37
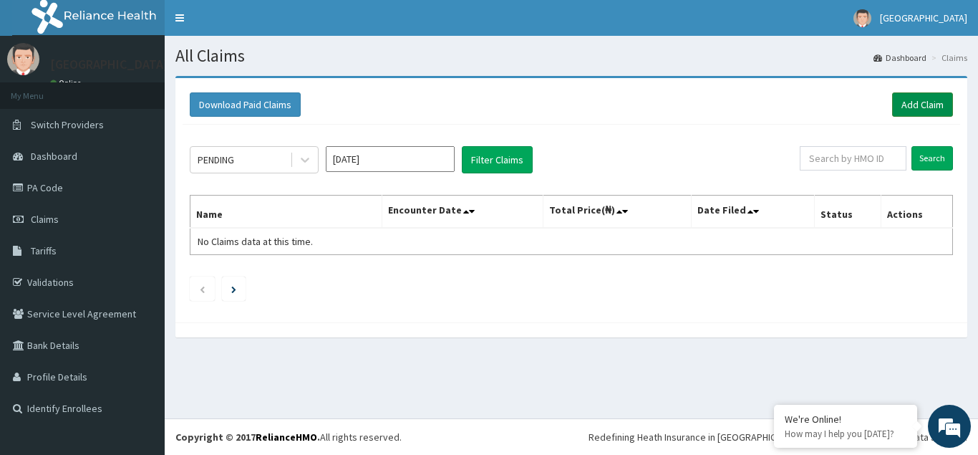
click at [922, 106] on link "Add Claim" at bounding box center [923, 104] width 61 height 24
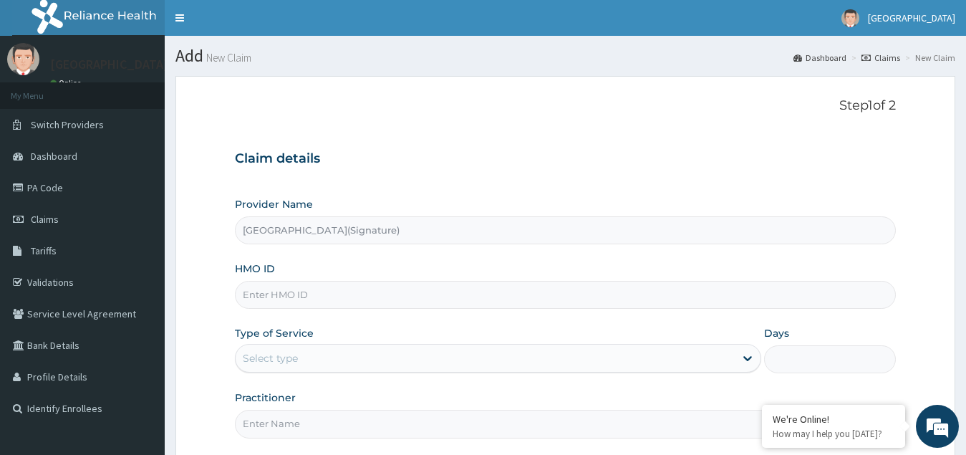
click at [279, 294] on input "HMO ID" at bounding box center [566, 295] width 662 height 28
paste input "SPR/10010/C"
type input "SPR/10010/C"
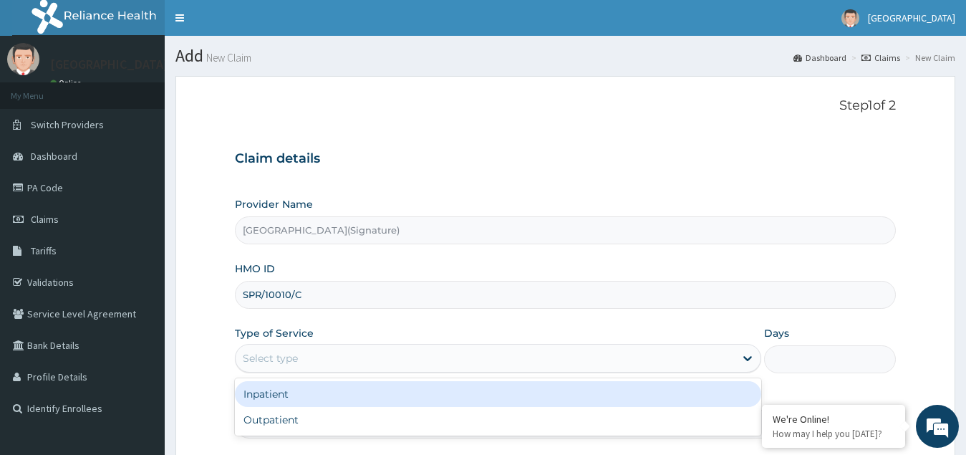
click at [302, 356] on div "Select type" at bounding box center [486, 358] width 500 height 23
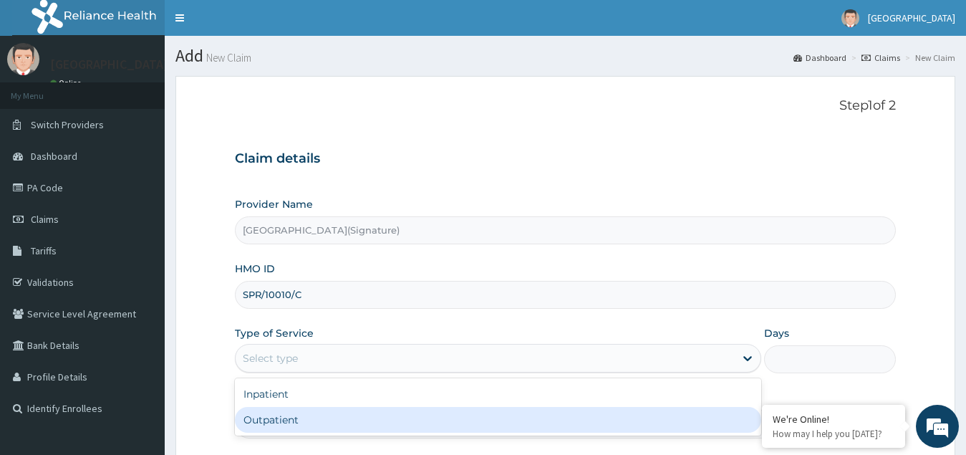
click at [289, 418] on div "Outpatient" at bounding box center [498, 420] width 527 height 26
type input "1"
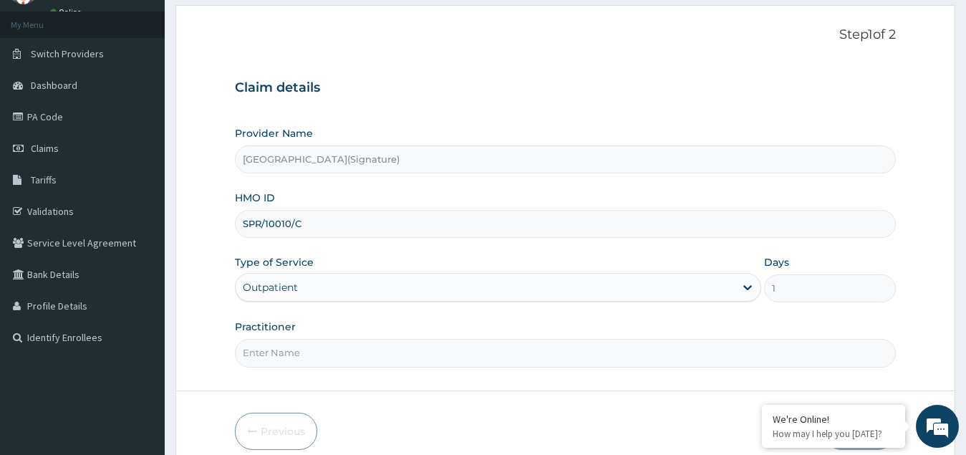
scroll to position [72, 0]
click at [272, 355] on input "Practitioner" at bounding box center [566, 352] width 662 height 28
paste input "Dr. [PERSON_NAME]"
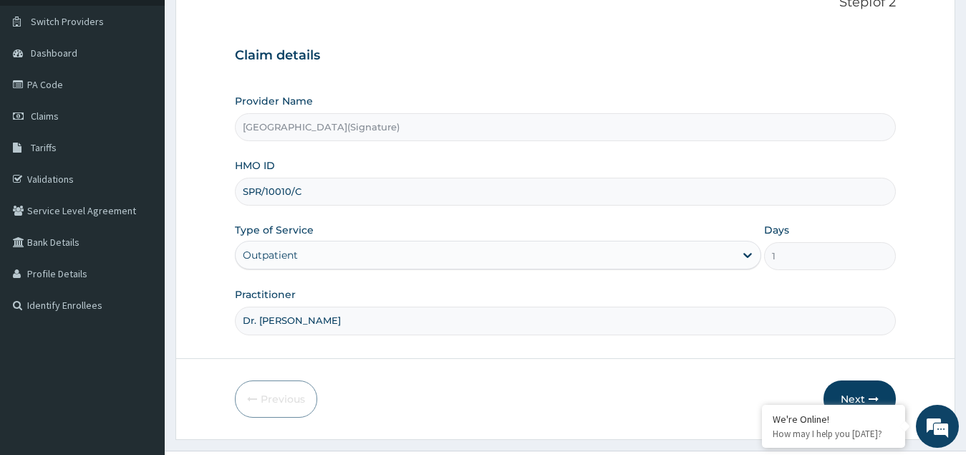
scroll to position [135, 0]
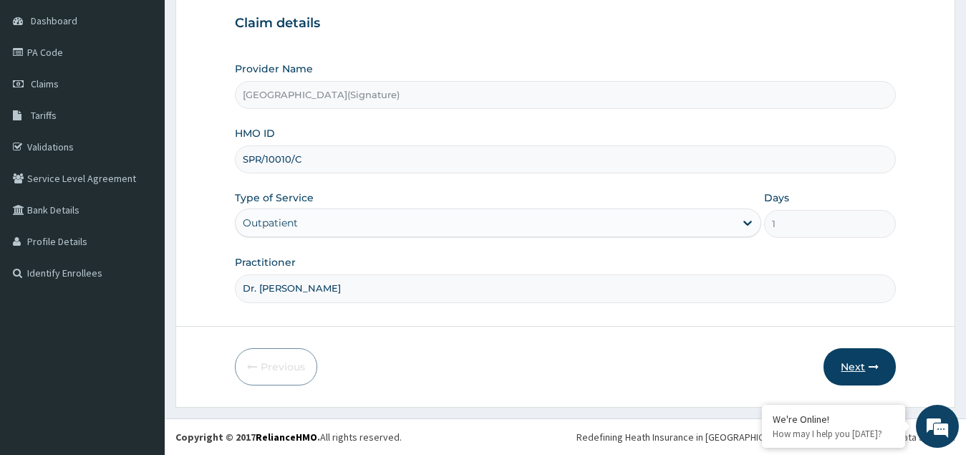
type input "Dr. [PERSON_NAME]"
click at [853, 365] on button "Next" at bounding box center [860, 366] width 72 height 37
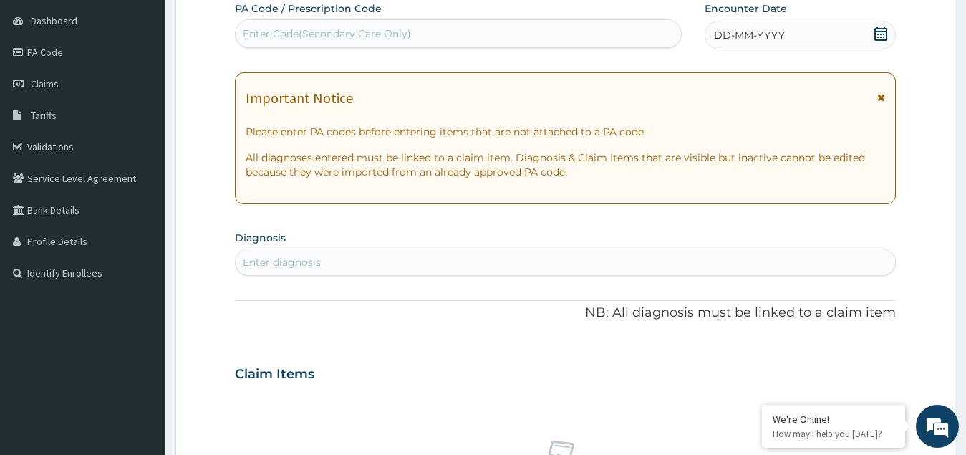
click at [883, 36] on icon at bounding box center [881, 34] width 14 height 14
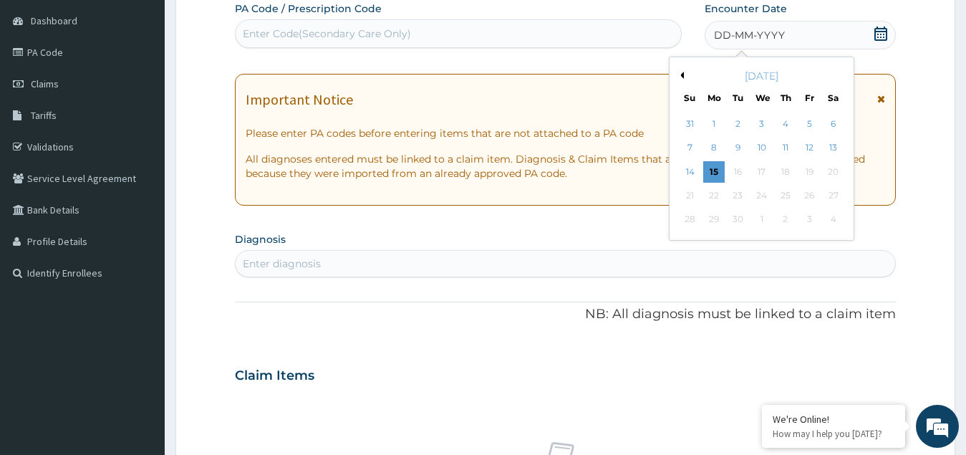
click at [681, 76] on button "Previous Month" at bounding box center [680, 75] width 7 height 7
click at [761, 197] on div "20" at bounding box center [761, 195] width 21 height 21
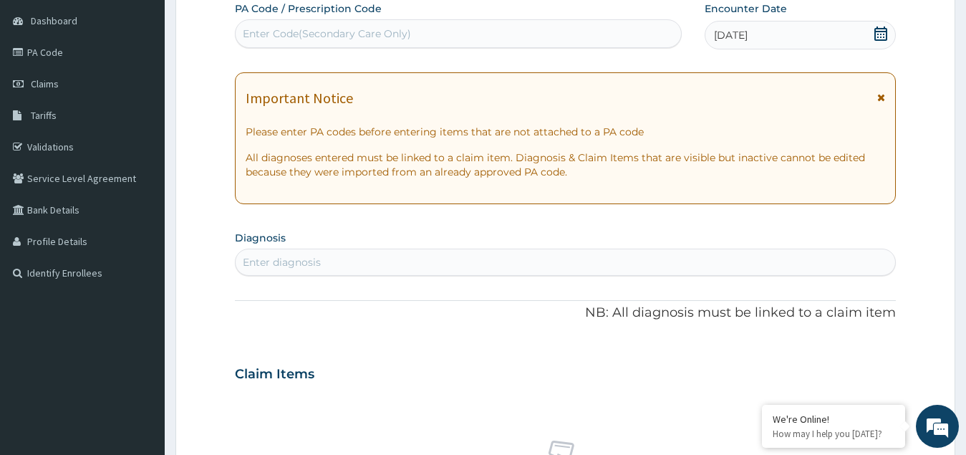
click at [880, 35] on icon at bounding box center [881, 34] width 14 height 14
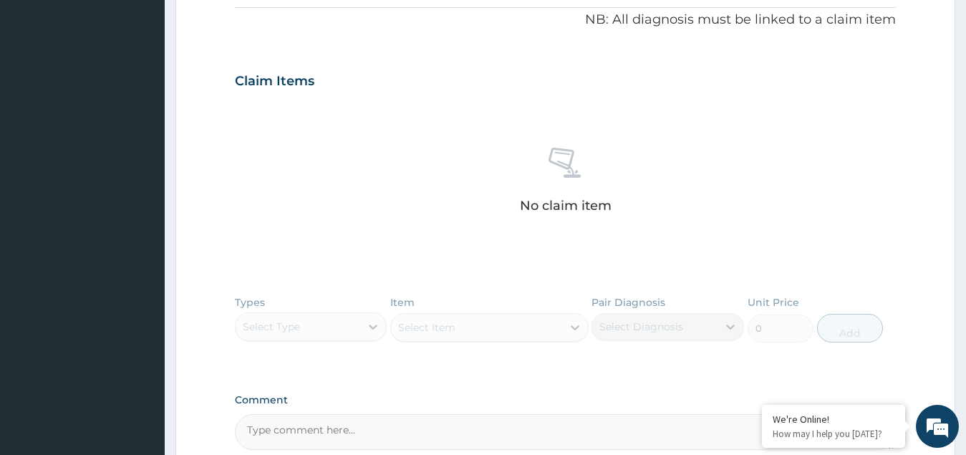
scroll to position [575, 0]
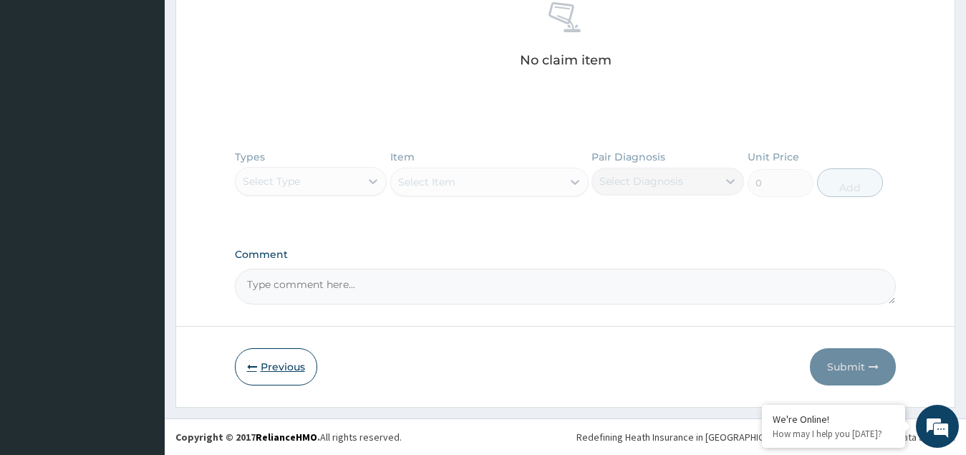
click at [271, 367] on button "Previous" at bounding box center [276, 366] width 82 height 37
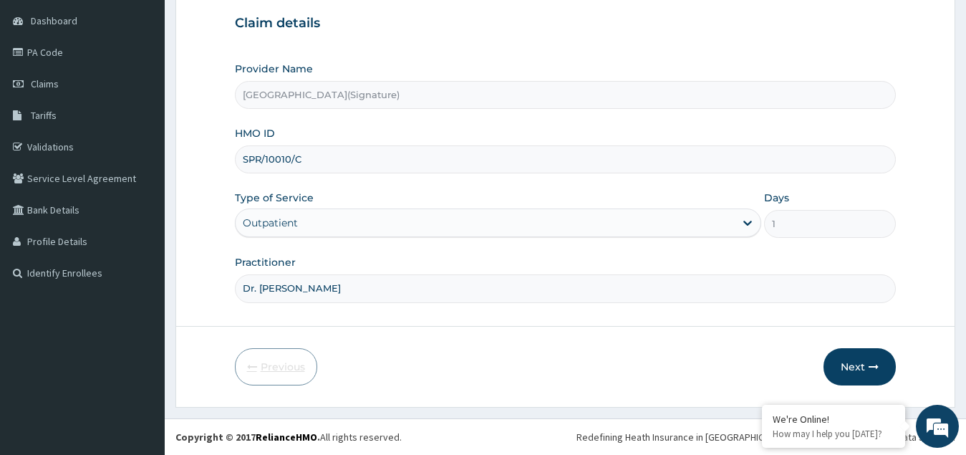
scroll to position [135, 0]
click at [306, 158] on input "SPR/10010/C" at bounding box center [566, 159] width 662 height 28
type input "S"
paste input "SFA/15545/A"
type input "SFA/15545/A"
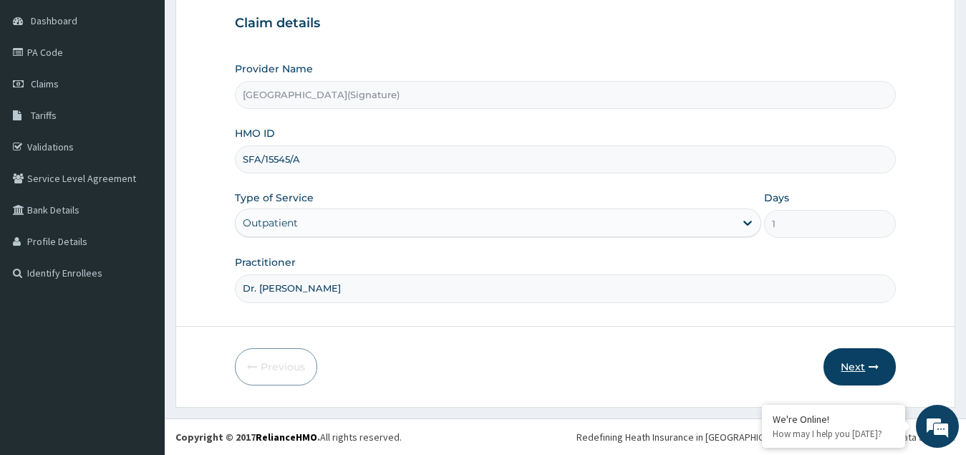
click at [866, 365] on button "Next" at bounding box center [860, 366] width 72 height 37
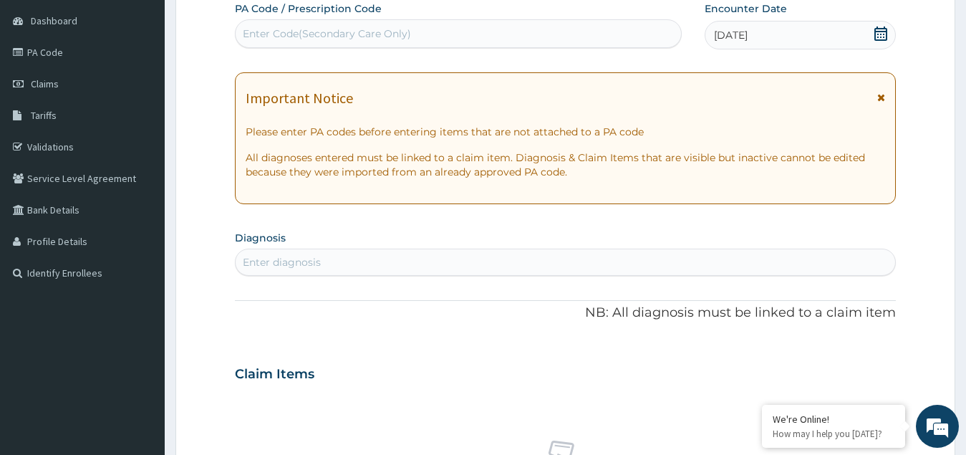
click at [885, 30] on icon at bounding box center [881, 34] width 14 height 14
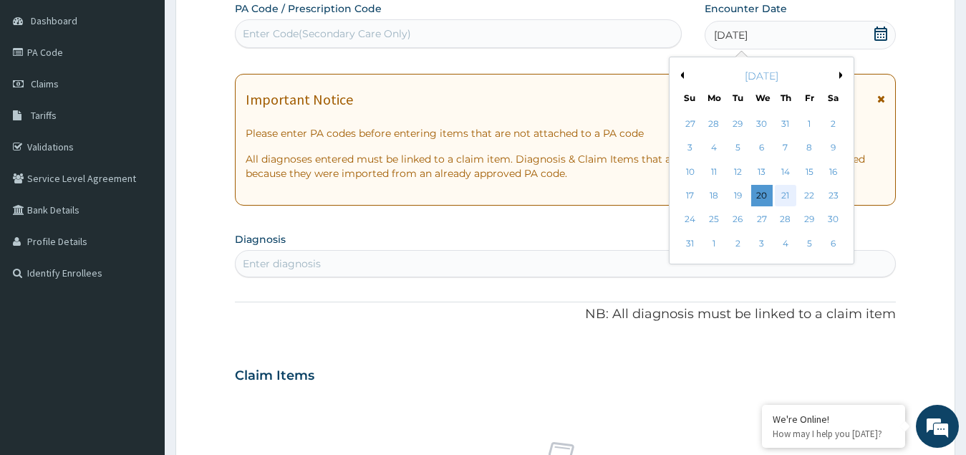
click at [787, 192] on div "21" at bounding box center [785, 195] width 21 height 21
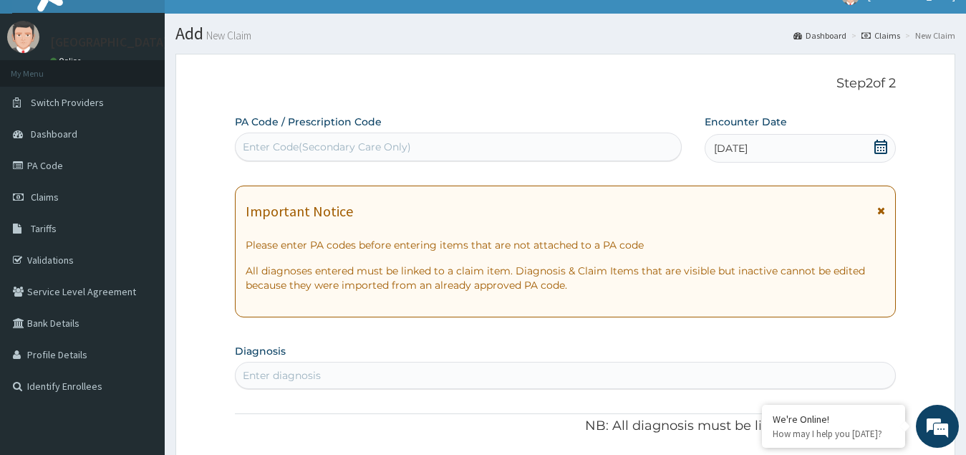
scroll to position [0, 0]
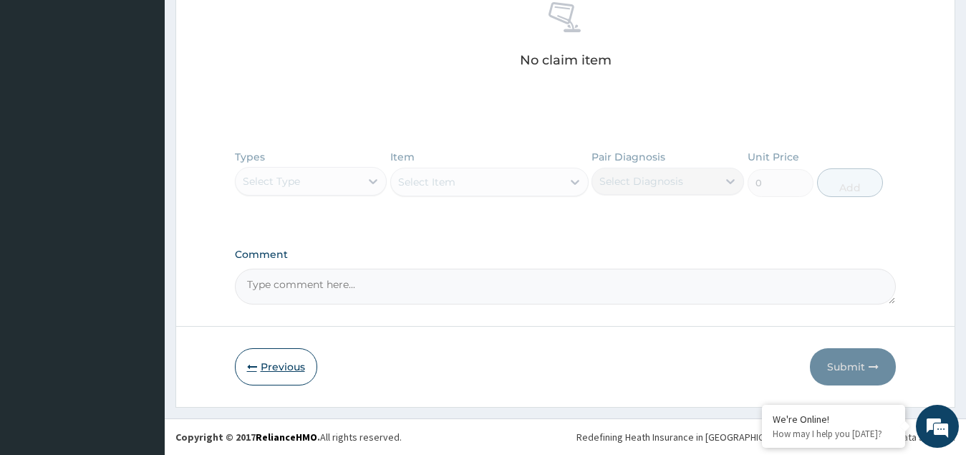
click at [289, 365] on button "Previous" at bounding box center [276, 366] width 82 height 37
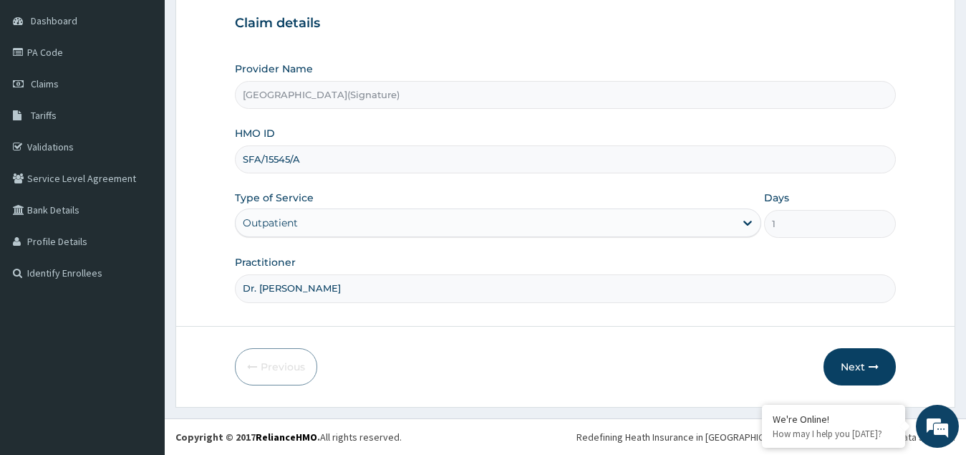
scroll to position [135, 0]
click at [310, 158] on input "SFA/15545/A" at bounding box center [566, 159] width 662 height 28
type input "S"
paste input "FAB/10637/A"
click at [312, 163] on input "FAB/10637/A" at bounding box center [566, 159] width 662 height 28
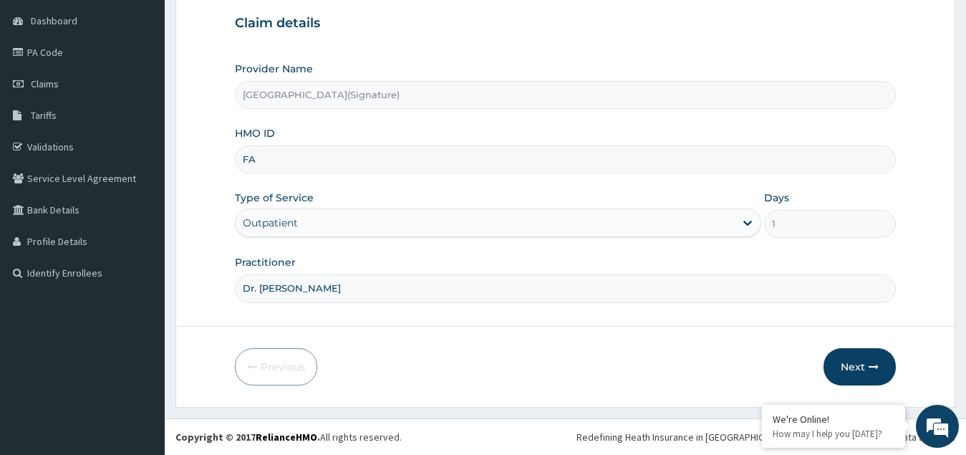
type input "F"
paste input "AGO/10318/A"
type input "AGO/10318/A"
click at [855, 362] on button "Next" at bounding box center [860, 366] width 72 height 37
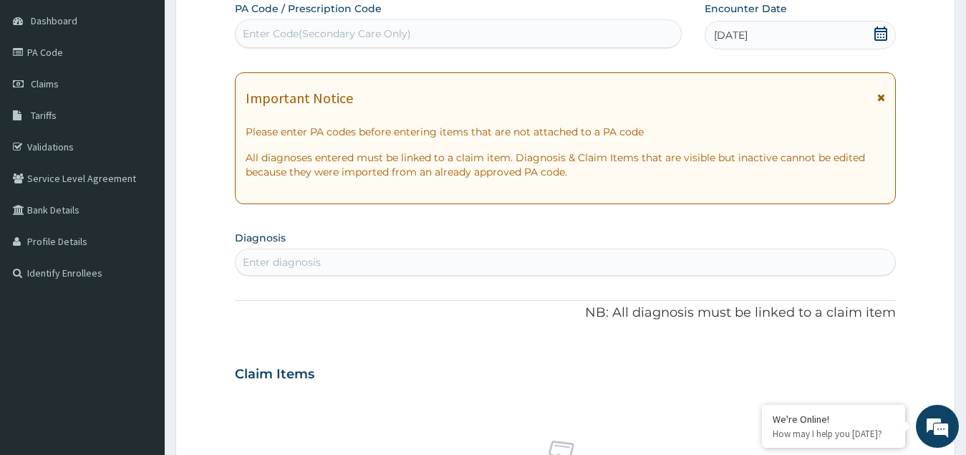
click at [302, 34] on div "Enter Code(Secondary Care Only)" at bounding box center [327, 34] width 168 height 14
paste input "PA/5328C5"
type input "PA/5328C5"
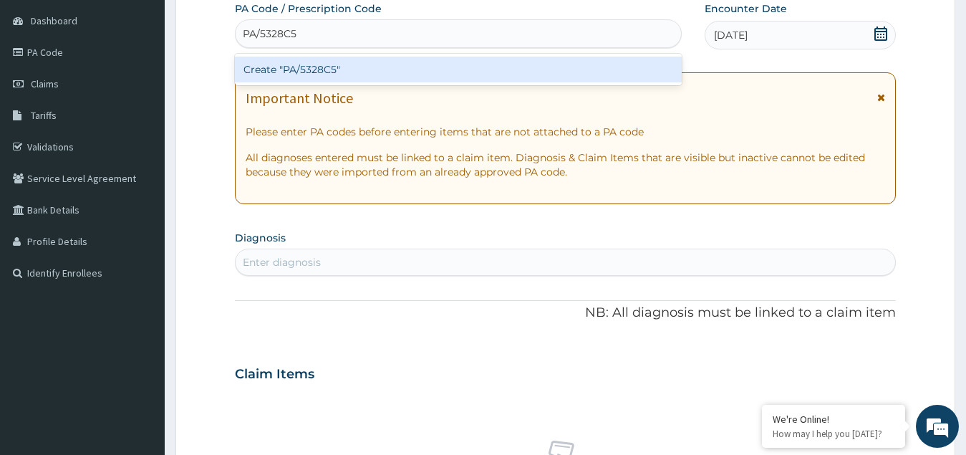
click at [316, 69] on div "Create "PA/5328C5"" at bounding box center [458, 70] width 447 height 26
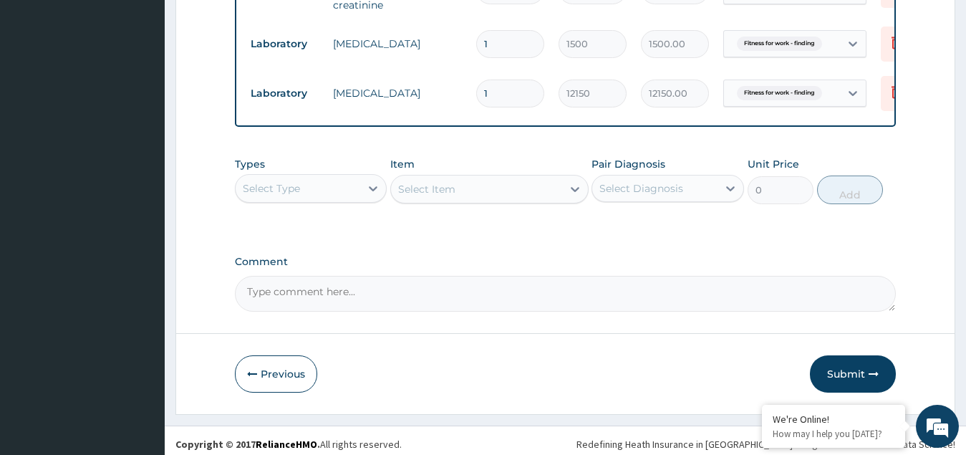
scroll to position [759, 0]
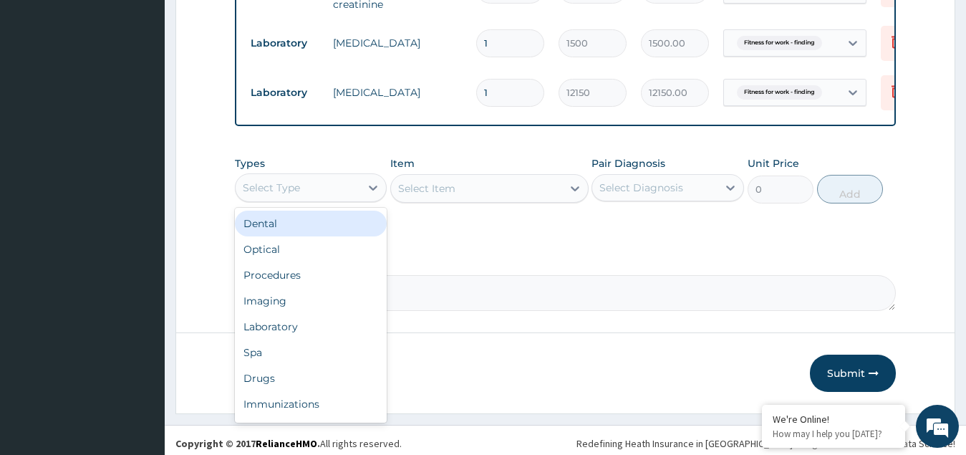
click at [309, 188] on div "Select Type" at bounding box center [298, 187] width 125 height 23
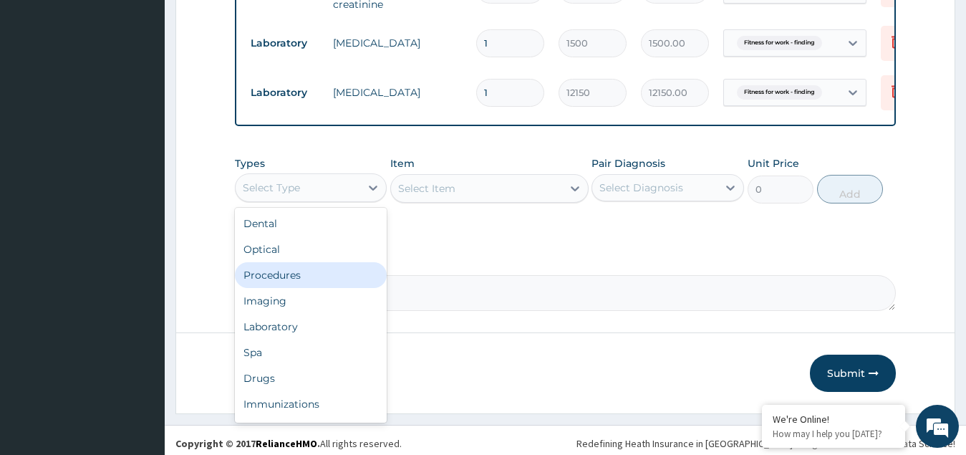
click at [282, 279] on div "Procedures" at bounding box center [311, 275] width 153 height 26
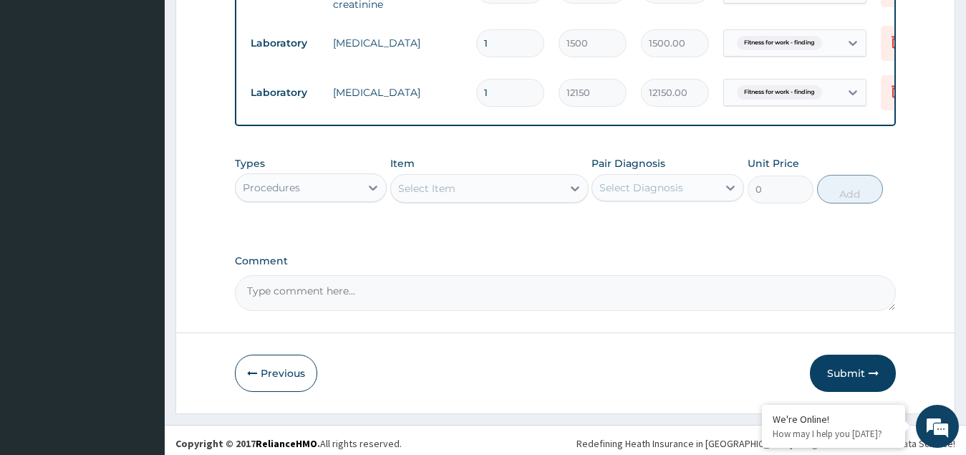
click at [486, 193] on div "Select Item" at bounding box center [476, 188] width 171 height 23
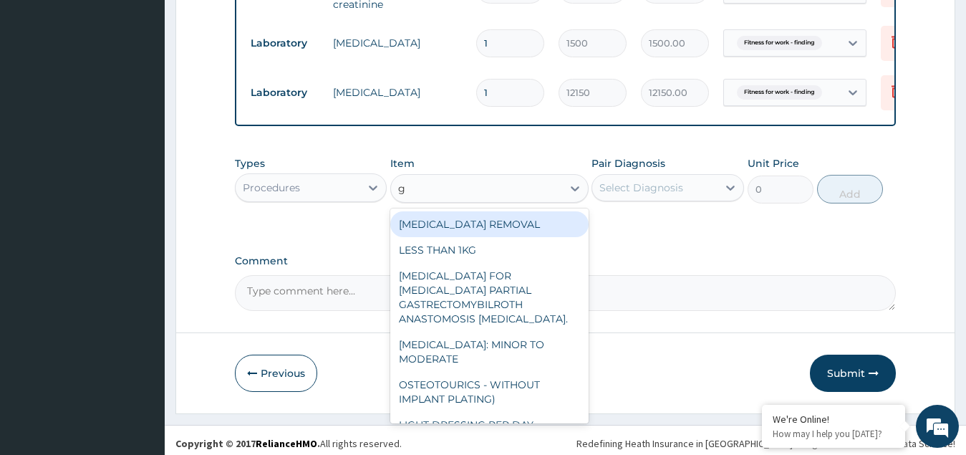
type input "gp"
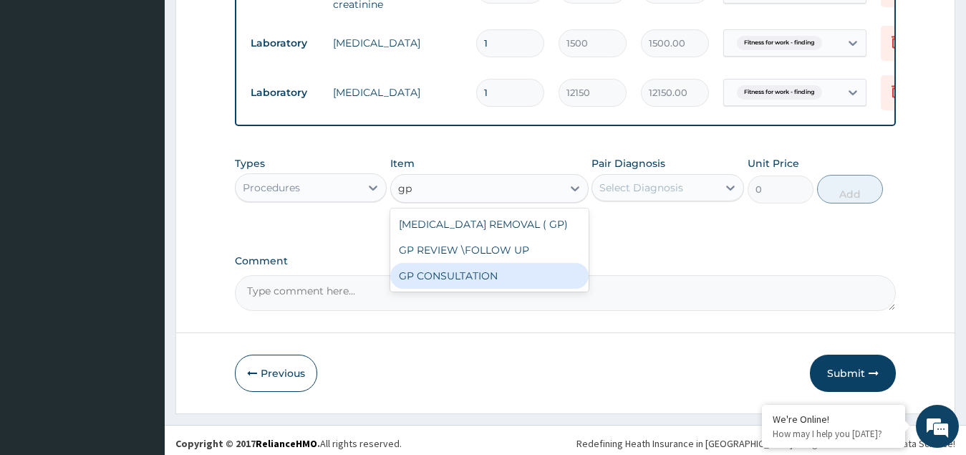
click at [429, 283] on div "GP CONSULTATION" at bounding box center [489, 276] width 198 height 26
type input "4500"
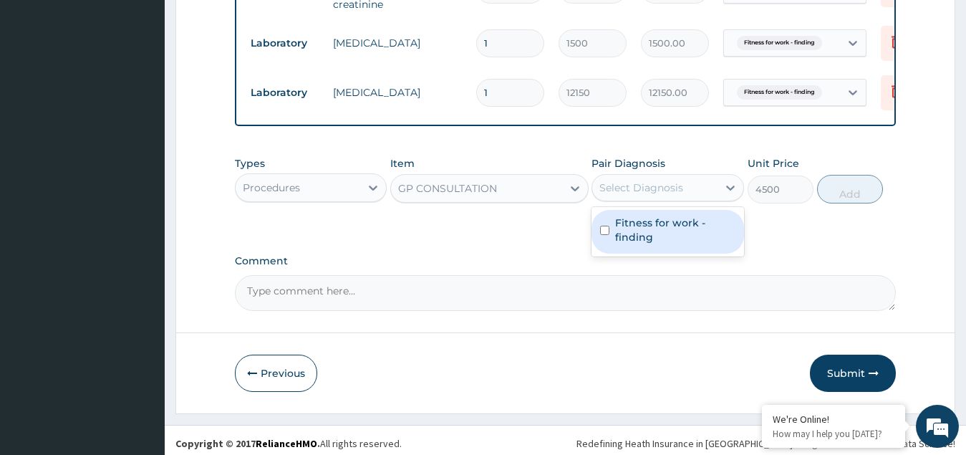
click at [661, 195] on div "Select Diagnosis" at bounding box center [642, 188] width 84 height 14
click at [650, 239] on label "Fitness for work - finding" at bounding box center [675, 230] width 120 height 29
checkbox input "true"
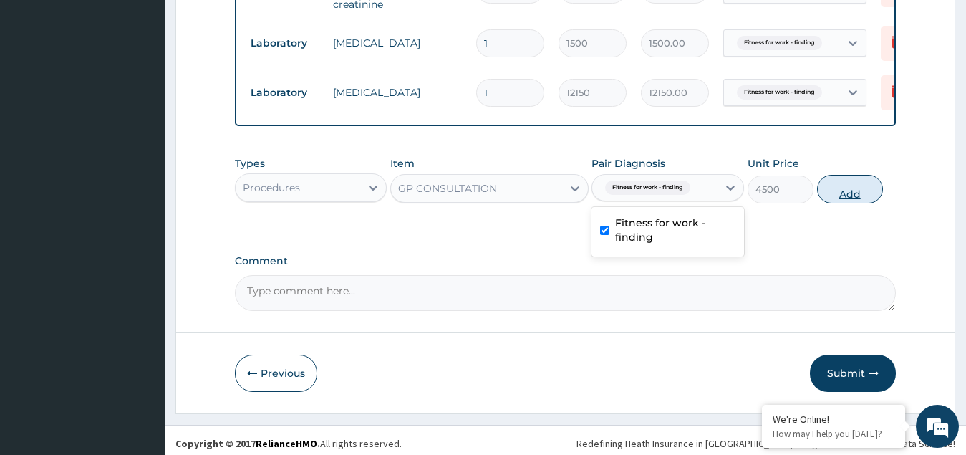
click at [849, 193] on button "Add" at bounding box center [850, 189] width 66 height 29
type input "0"
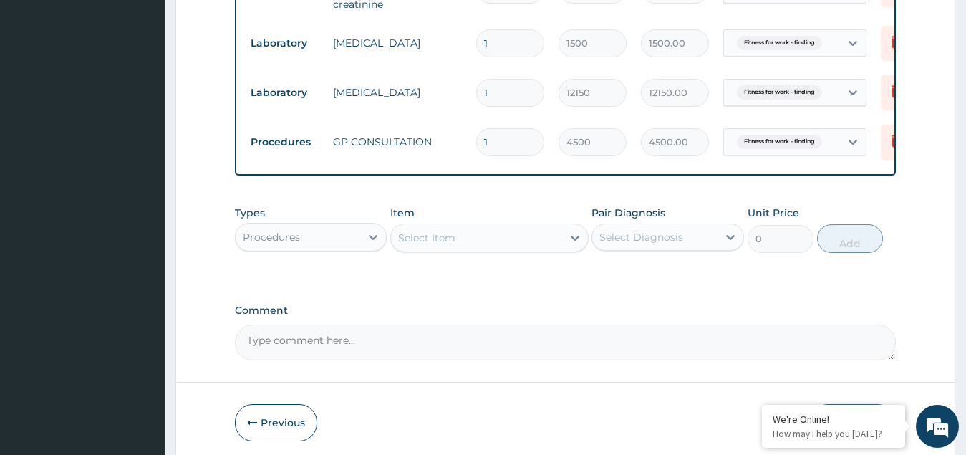
scroll to position [819, 0]
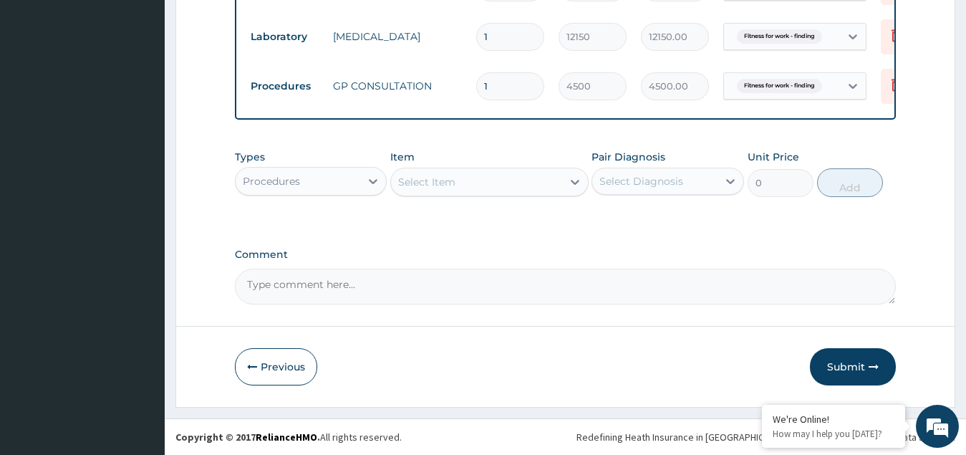
click at [443, 181] on div "Select Item" at bounding box center [426, 182] width 57 height 14
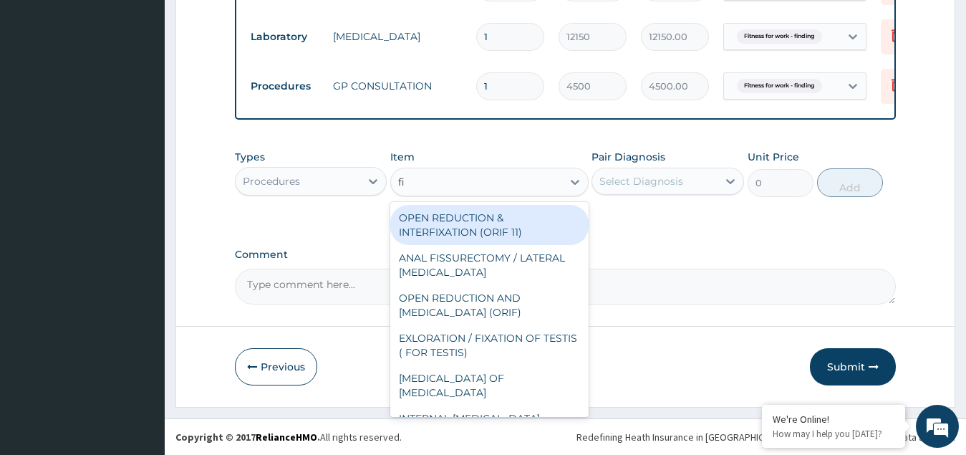
type input "f"
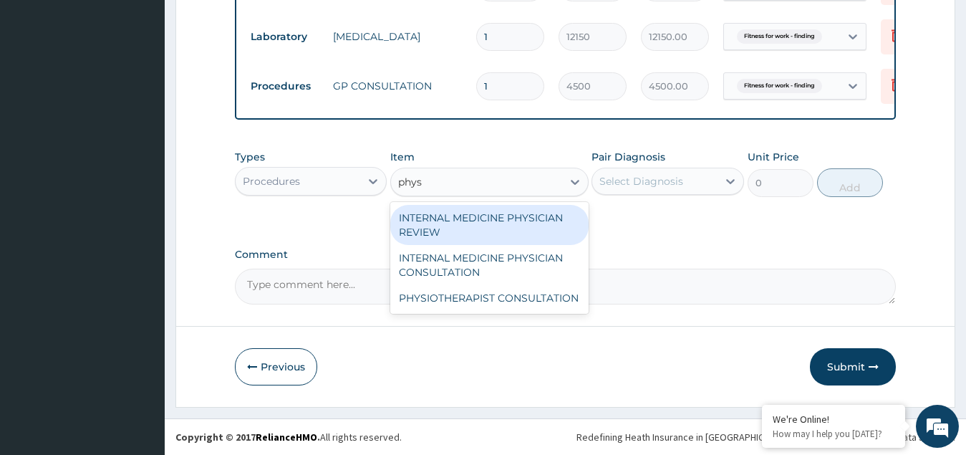
type input "phys"
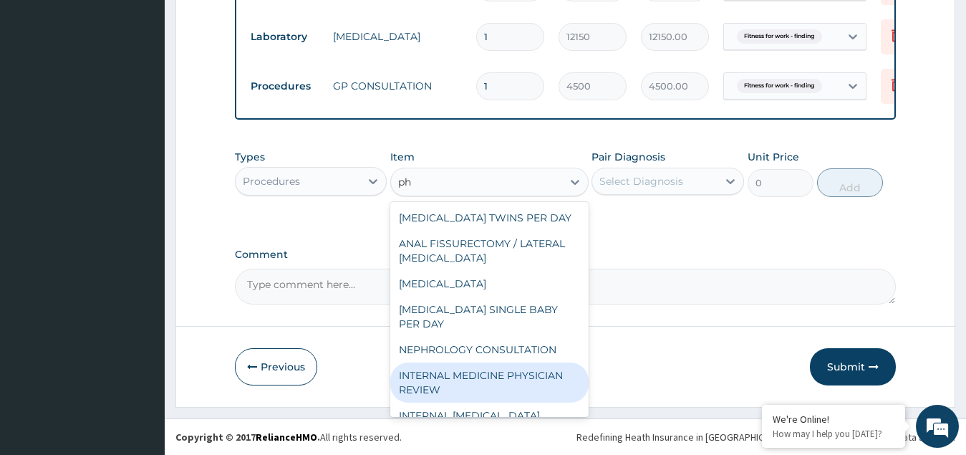
type input "p"
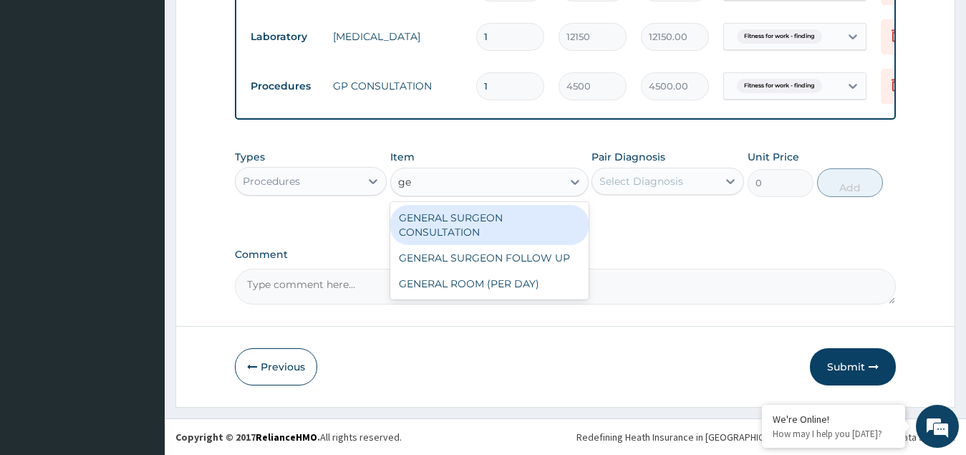
type input "g"
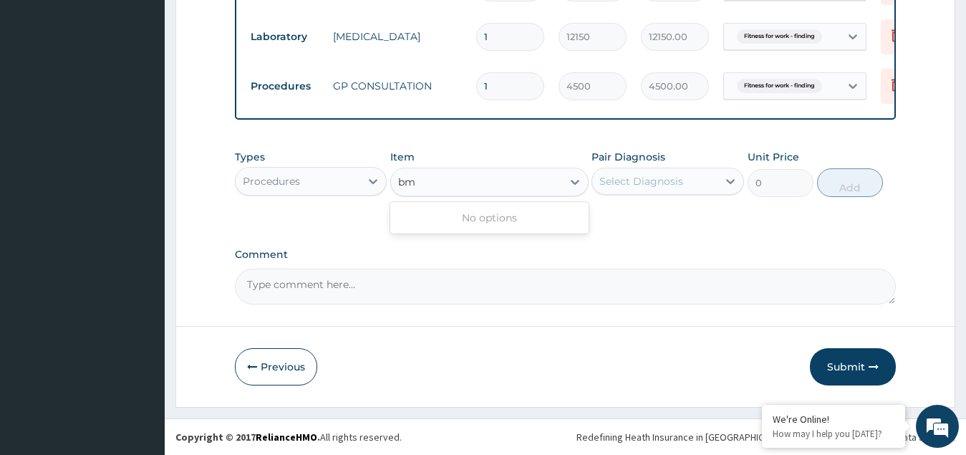
type input "b"
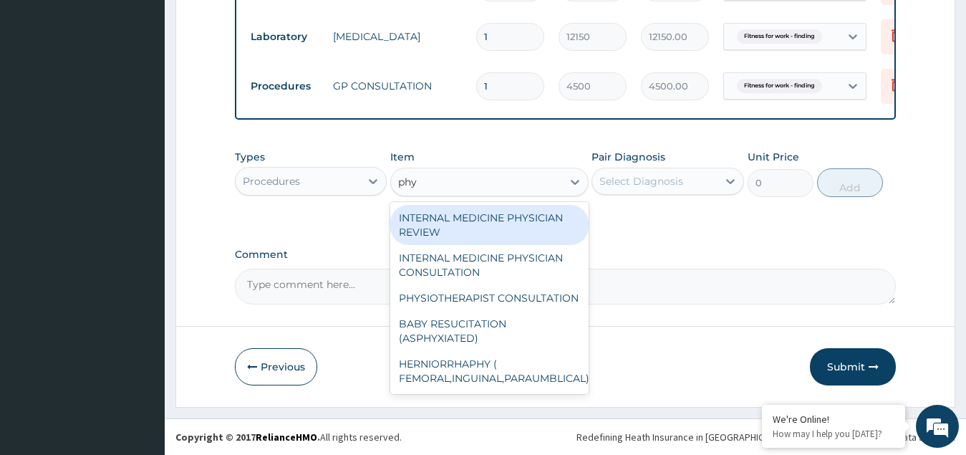
type input "phy"
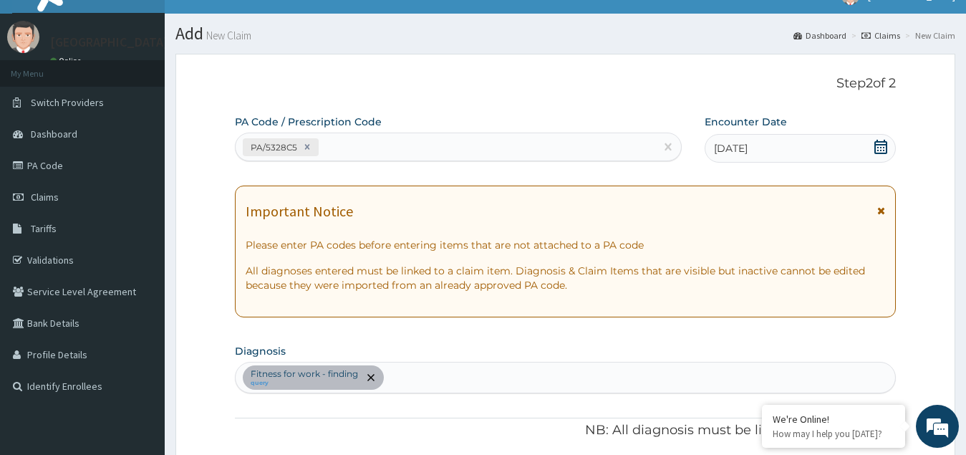
scroll to position [0, 0]
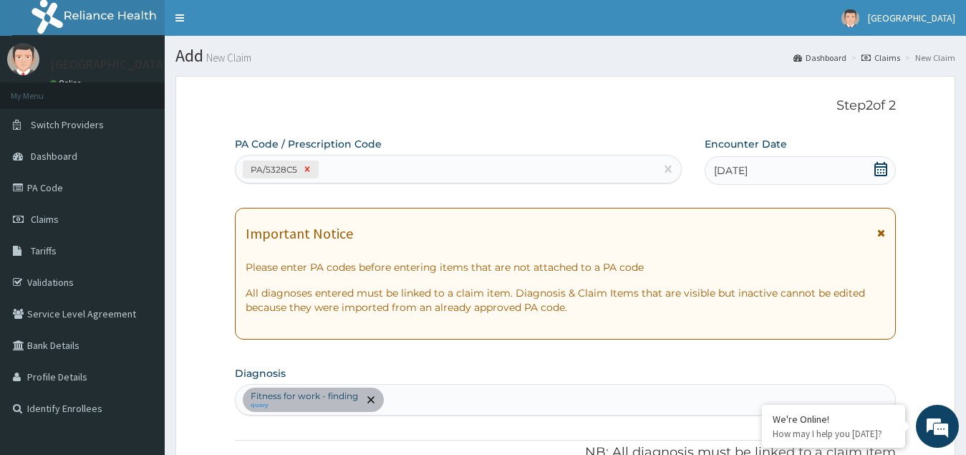
click at [306, 169] on icon at bounding box center [307, 169] width 10 height 10
type input "4500"
type input "4500.00"
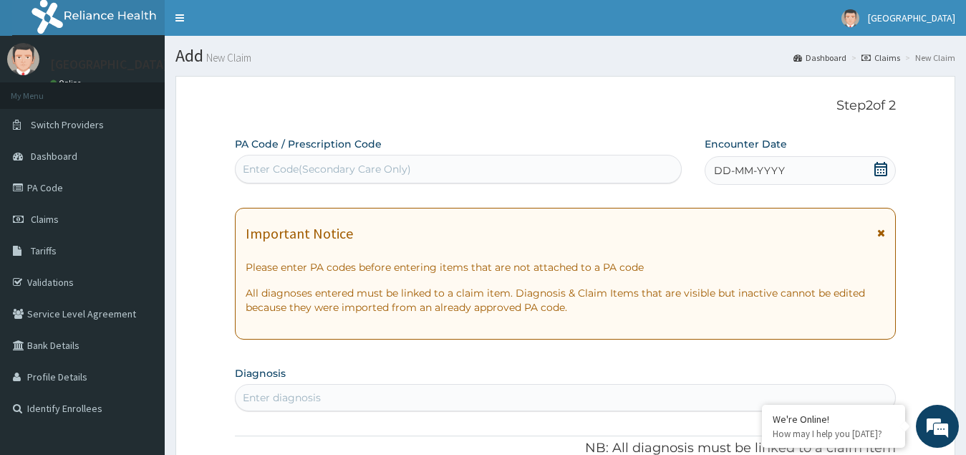
scroll to position [364, 0]
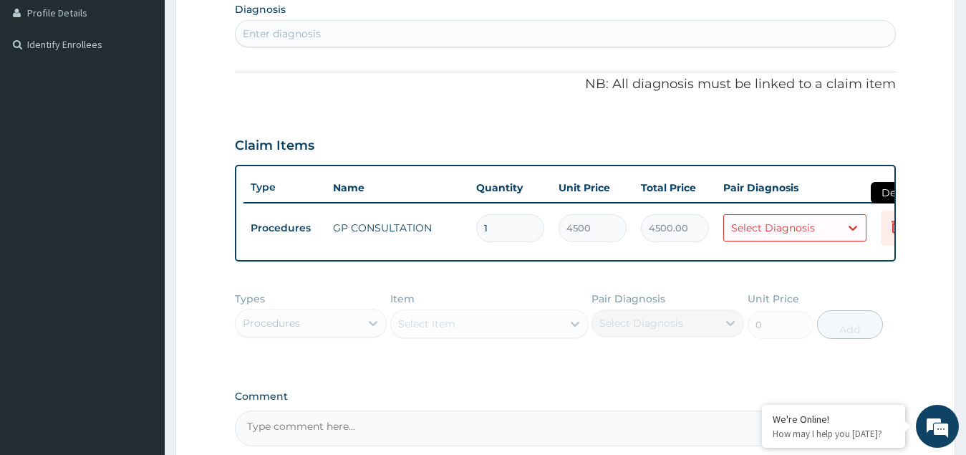
click at [889, 226] on icon at bounding box center [896, 226] width 17 height 17
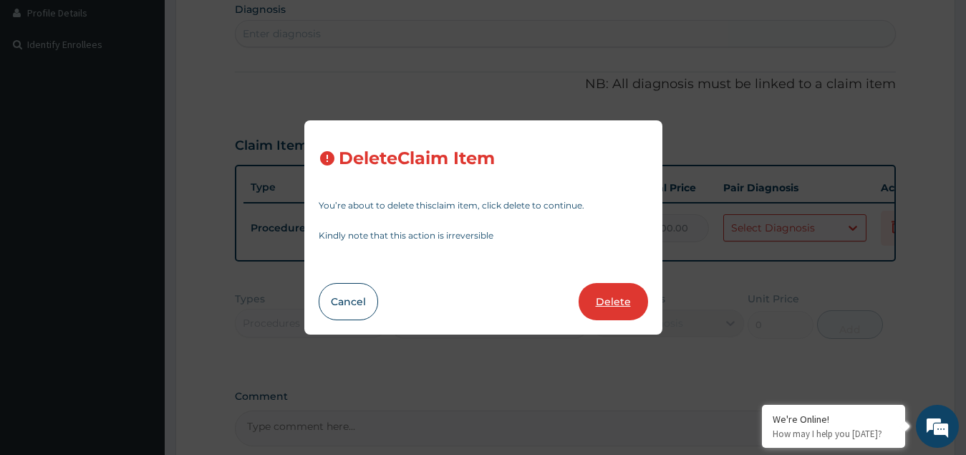
click at [605, 313] on button "Delete" at bounding box center [613, 301] width 69 height 37
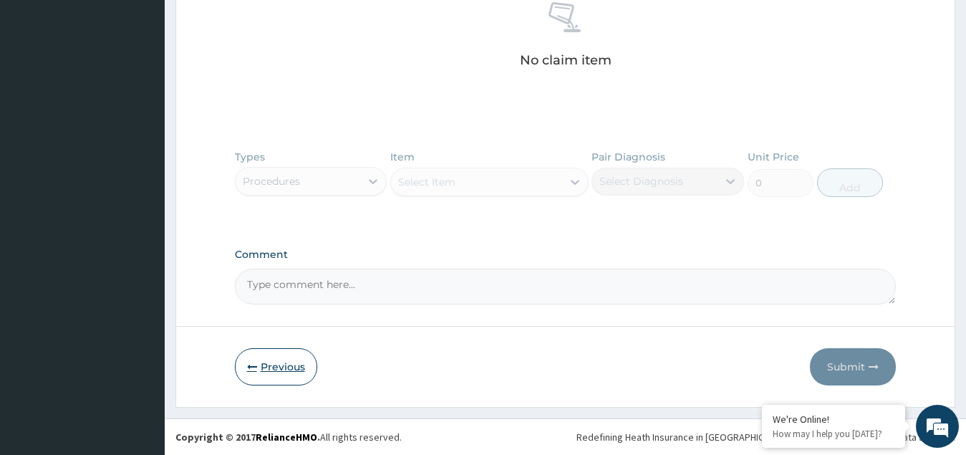
click at [279, 370] on button "Previous" at bounding box center [276, 366] width 82 height 37
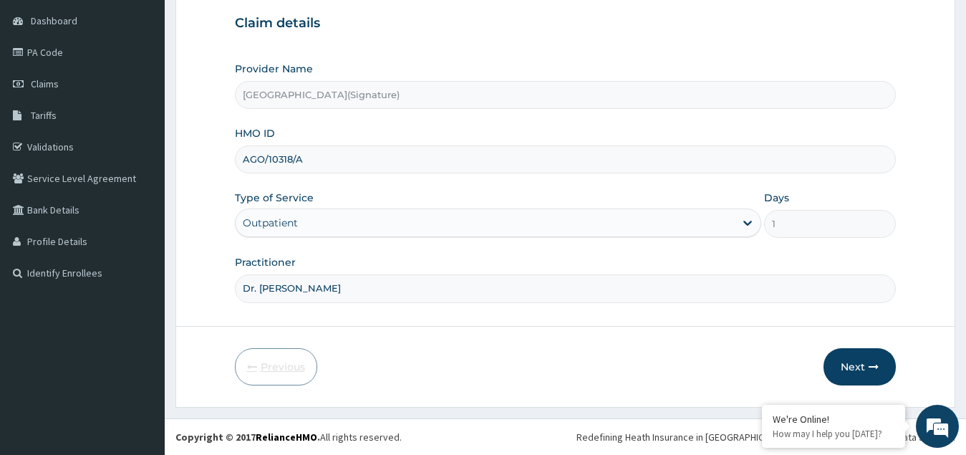
scroll to position [135, 0]
drag, startPoint x: 305, startPoint y: 161, endPoint x: 230, endPoint y: 145, distance: 76.8
click at [230, 145] on form "Step 1 of 2 Claim details Provider Name Princess Medical Center(Signature) HMO …" at bounding box center [565, 174] width 780 height 466
paste input "COT/10018/B"
type input "COT/10018/B"
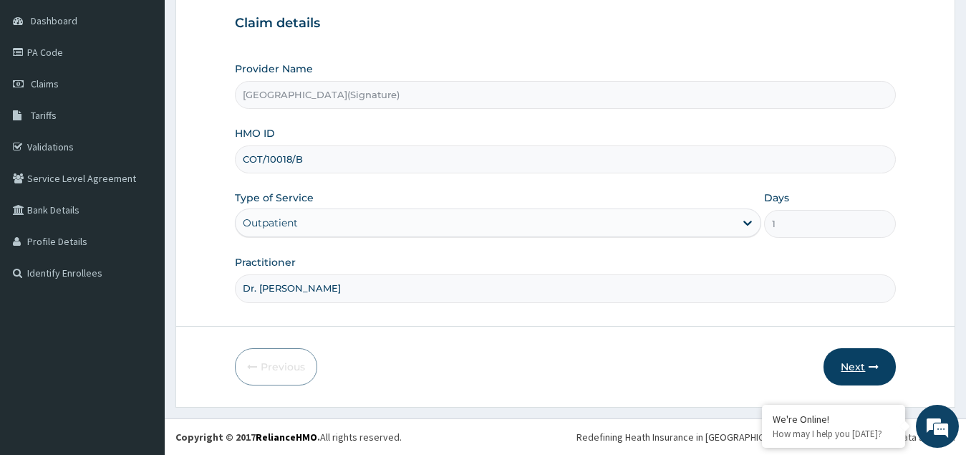
click at [846, 360] on button "Next" at bounding box center [860, 366] width 72 height 37
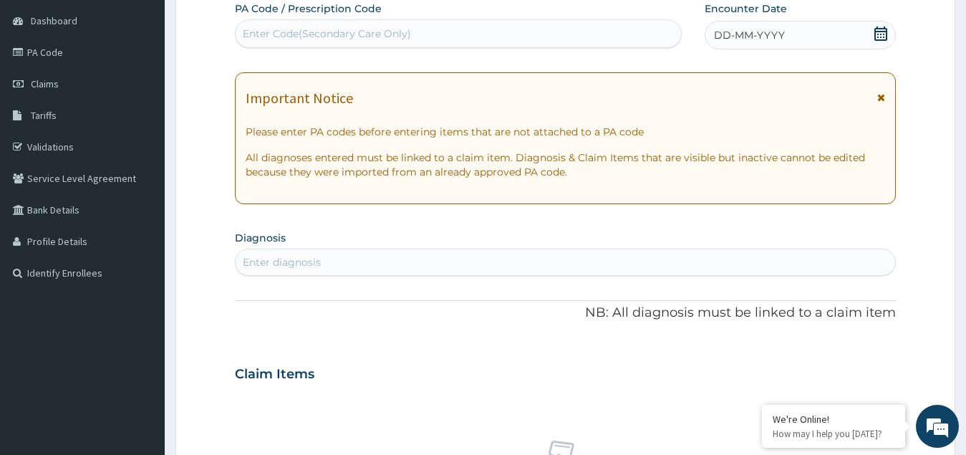
click at [882, 32] on icon at bounding box center [881, 34] width 14 height 14
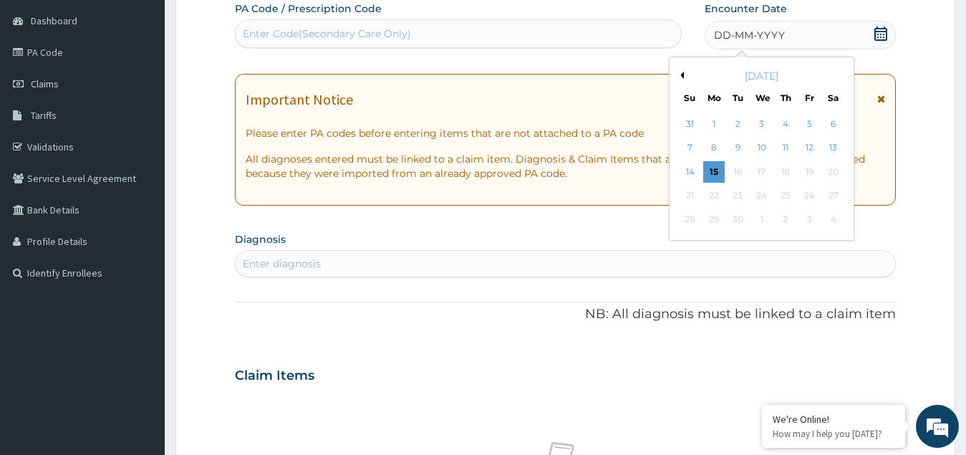
click at [681, 74] on button "Previous Month" at bounding box center [680, 75] width 7 height 7
click at [788, 198] on div "21" at bounding box center [785, 195] width 21 height 21
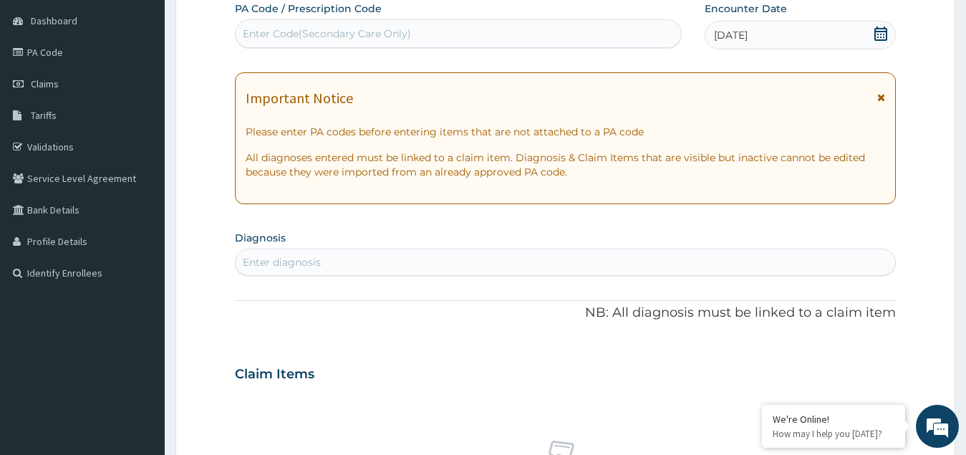
click at [302, 28] on div "Enter Code(Secondary Care Only)" at bounding box center [327, 34] width 168 height 14
paste input "PA/FBC179"
type input "PA/FBC179"
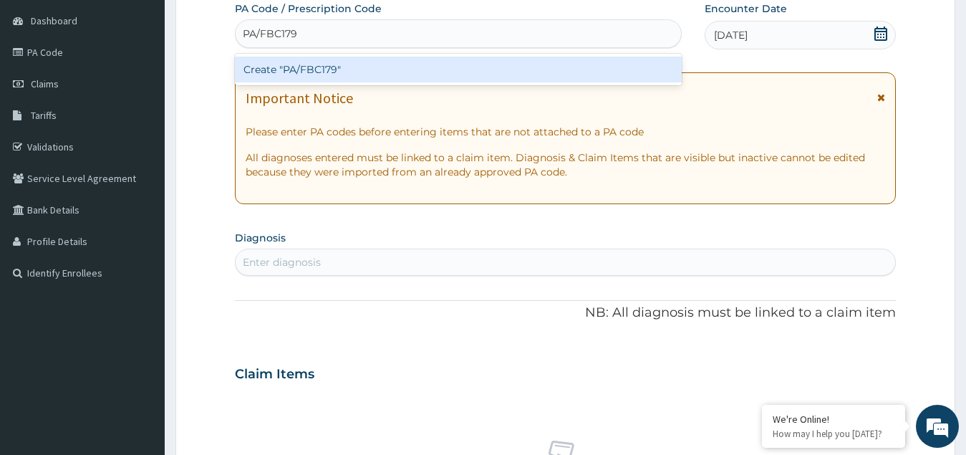
click at [318, 71] on div "Create "PA/FBC179"" at bounding box center [458, 70] width 447 height 26
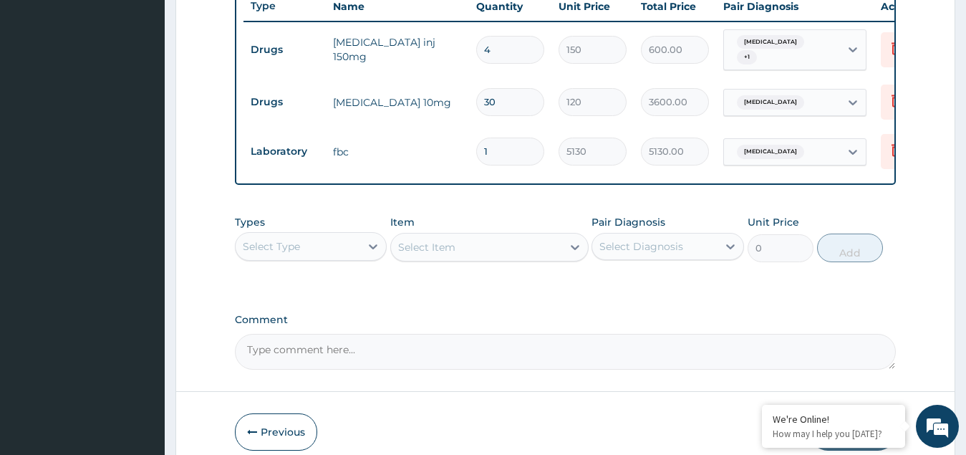
scroll to position [621, 0]
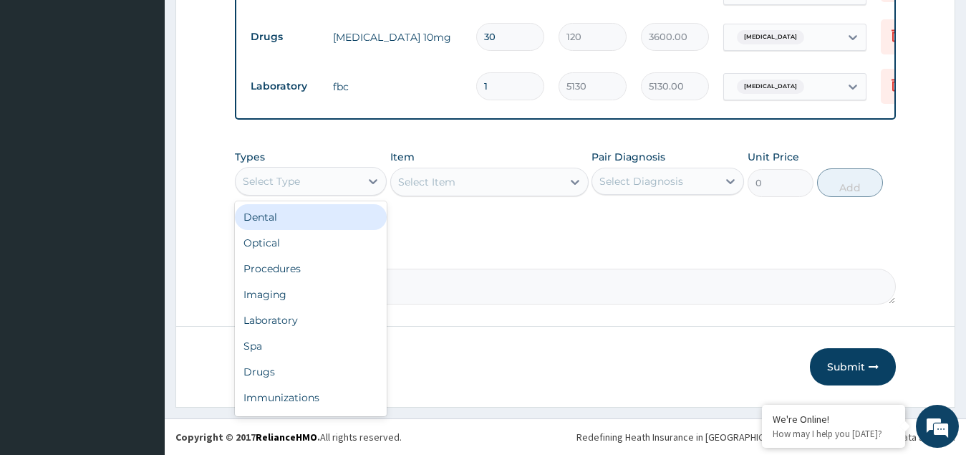
click at [298, 177] on div "Select Type" at bounding box center [271, 181] width 57 height 14
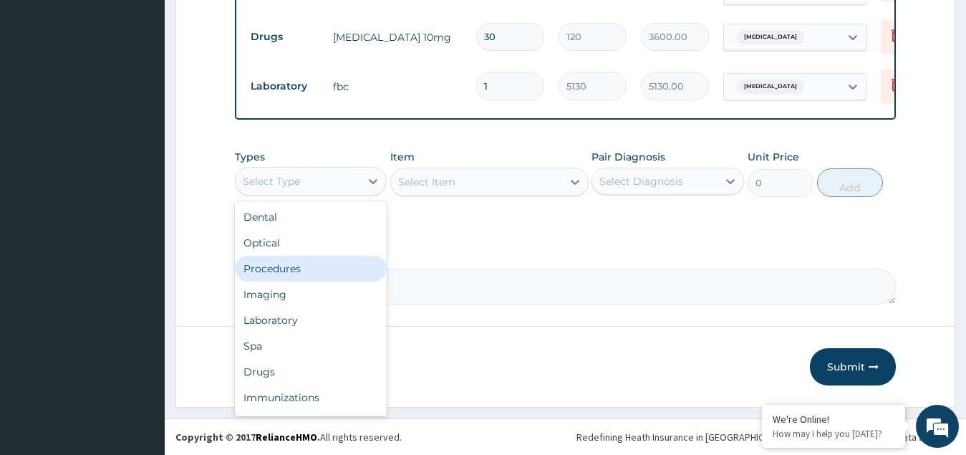
click at [294, 264] on div "Procedures" at bounding box center [311, 269] width 153 height 26
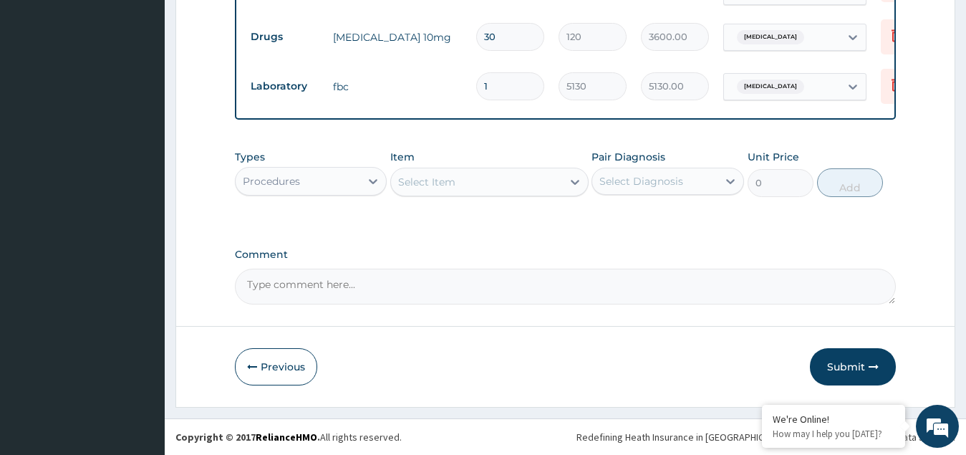
click at [437, 178] on div "Select Item" at bounding box center [426, 182] width 57 height 14
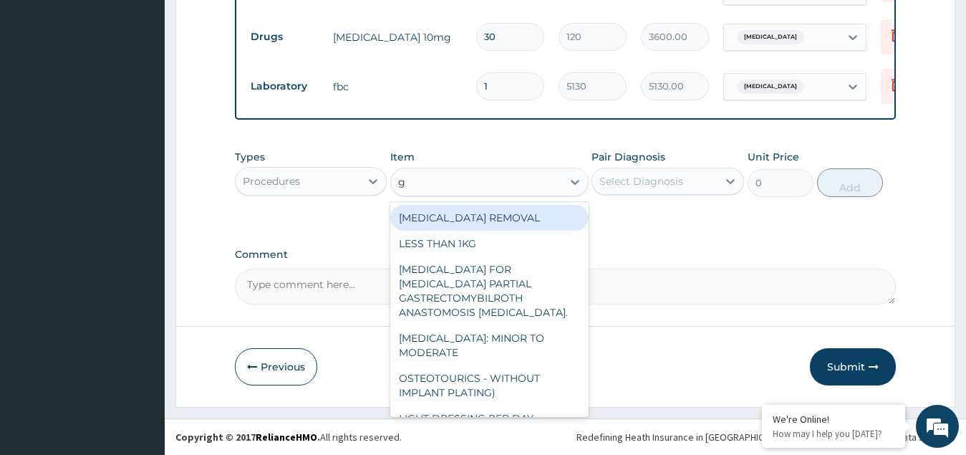
type input "gp"
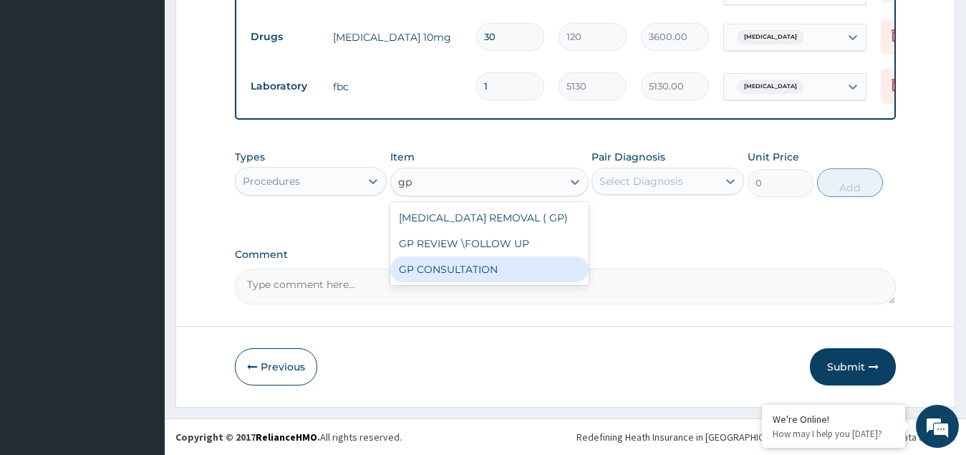
drag, startPoint x: 446, startPoint y: 269, endPoint x: 592, endPoint y: 176, distance: 172.7
click at [448, 269] on div "GP CONSULTATION" at bounding box center [489, 269] width 198 height 26
type input "4500"
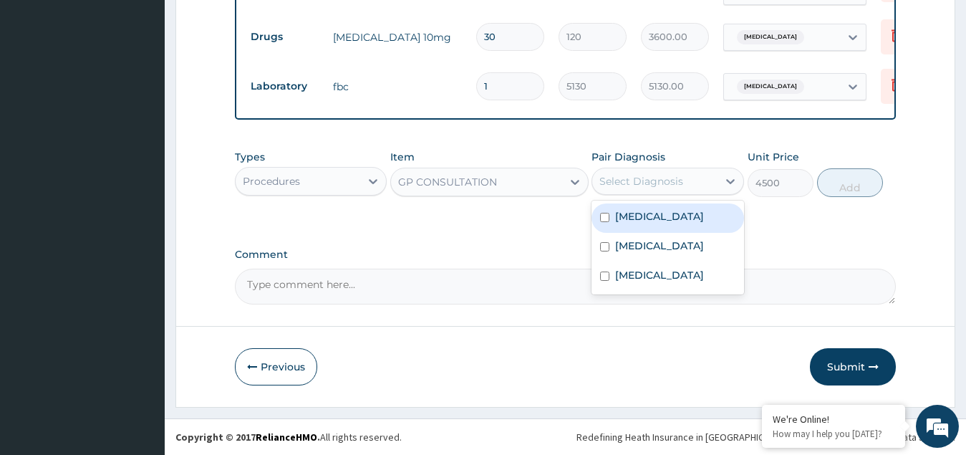
click at [659, 181] on div "Select Diagnosis" at bounding box center [642, 181] width 84 height 14
click at [638, 213] on label "Sepsis" at bounding box center [659, 216] width 89 height 14
checkbox input "true"
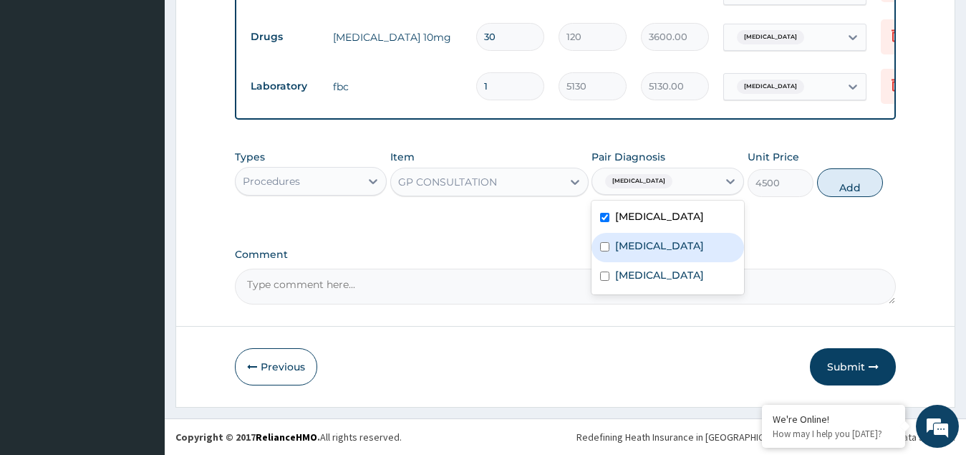
drag, startPoint x: 630, startPoint y: 237, endPoint x: 674, endPoint y: 274, distance: 57.5
click at [632, 238] on div "Malaria" at bounding box center [668, 247] width 153 height 29
checkbox input "true"
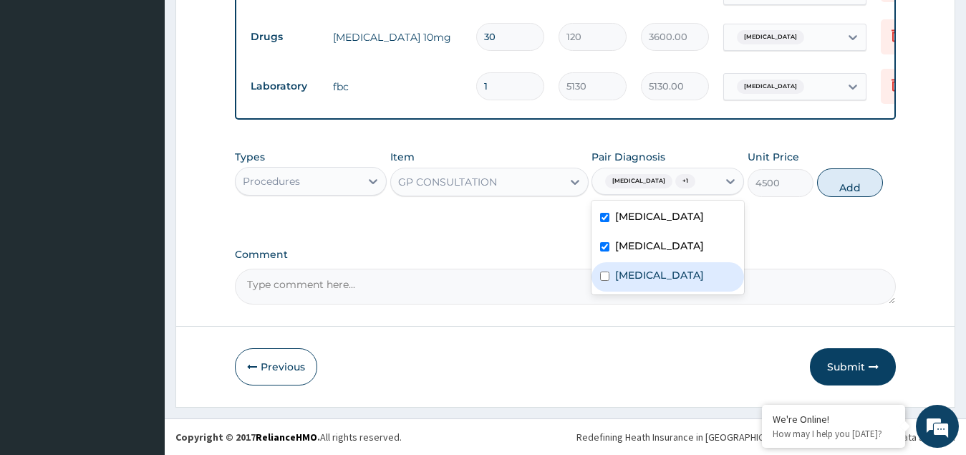
drag, startPoint x: 672, startPoint y: 274, endPoint x: 768, endPoint y: 233, distance: 104.6
click at [672, 274] on label "Hypertensive heart disease" at bounding box center [659, 275] width 89 height 14
checkbox input "true"
click at [853, 183] on button "Add" at bounding box center [850, 182] width 66 height 29
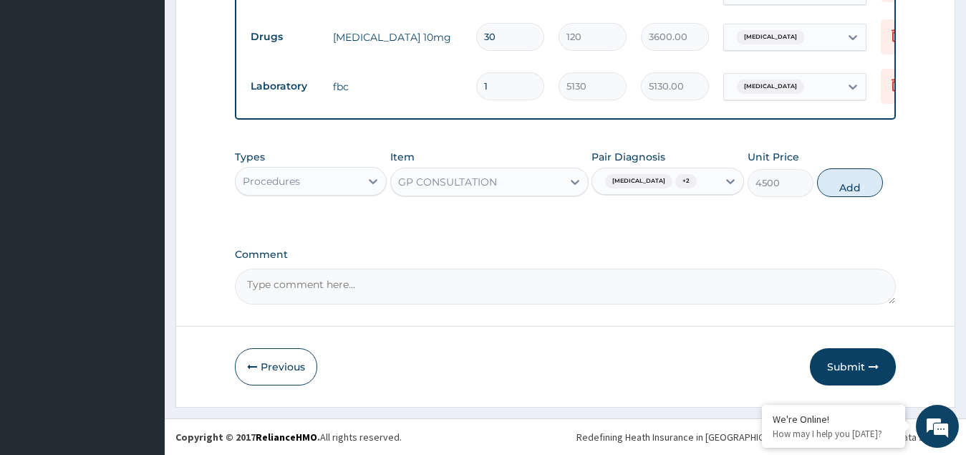
type input "0"
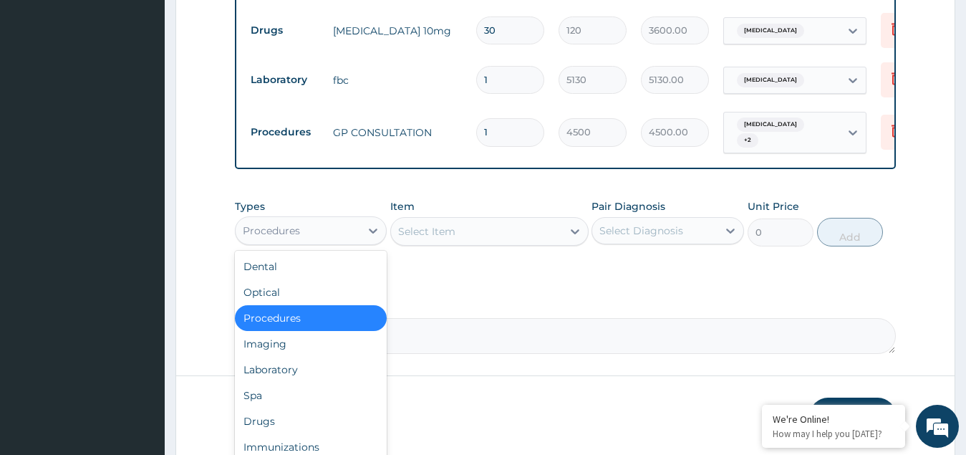
click at [336, 231] on div "Procedures" at bounding box center [298, 230] width 125 height 23
click at [279, 418] on div "Drugs" at bounding box center [311, 421] width 153 height 26
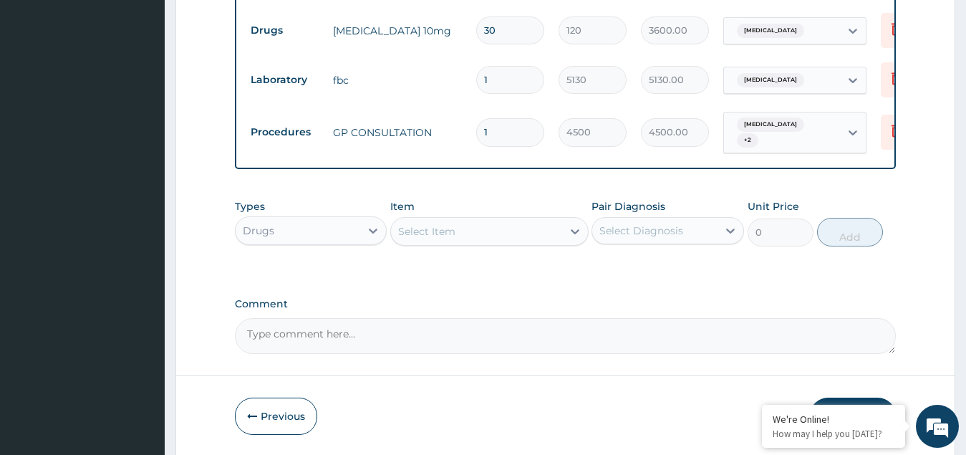
click at [475, 236] on div "Select Item" at bounding box center [476, 231] width 171 height 23
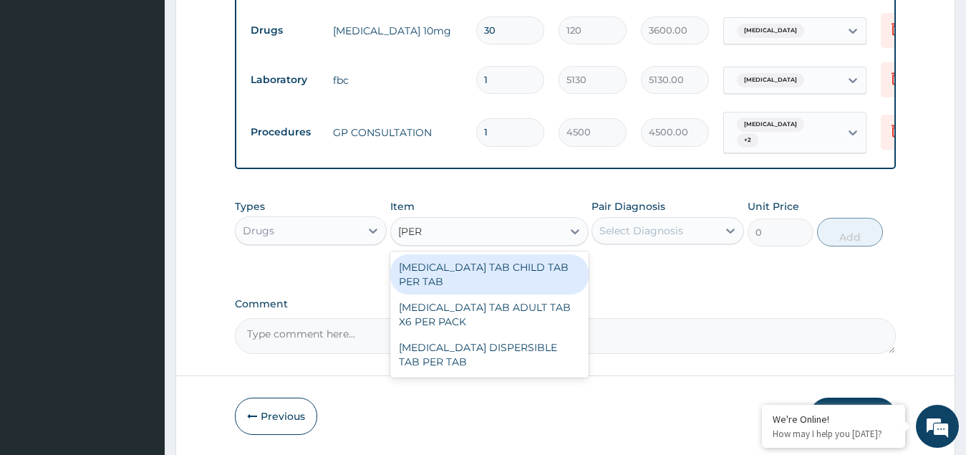
type input "coart"
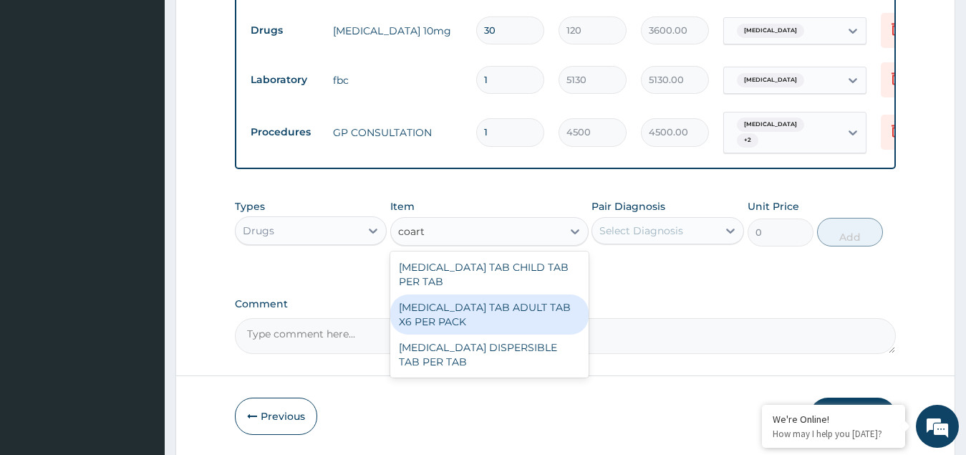
click at [496, 301] on div "COARTEM TAB ADULT TAB X6 PER PACK" at bounding box center [489, 314] width 198 height 40
type input "11700"
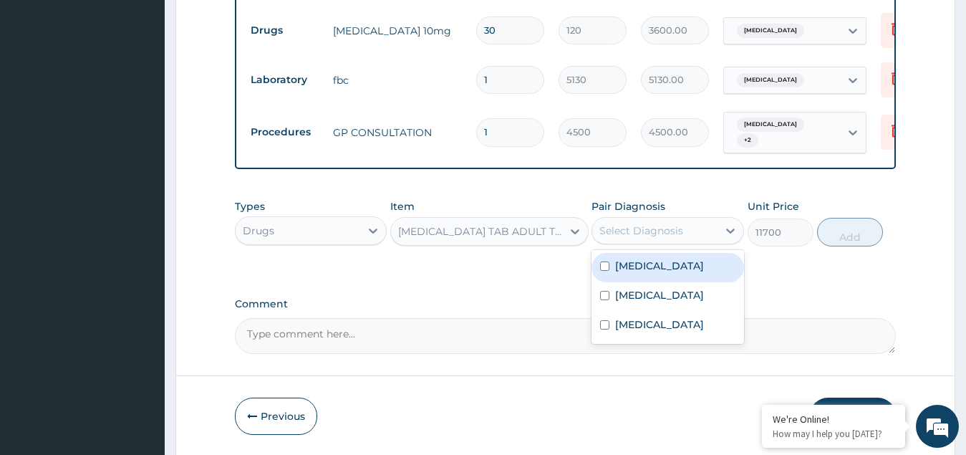
click at [652, 226] on div "Select Diagnosis" at bounding box center [642, 230] width 84 height 14
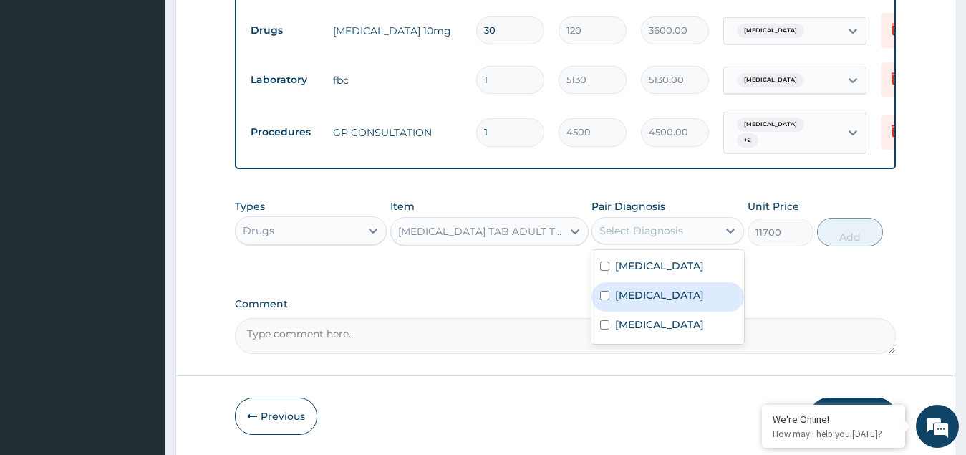
click at [621, 293] on label "Malaria" at bounding box center [659, 295] width 89 height 14
checkbox input "true"
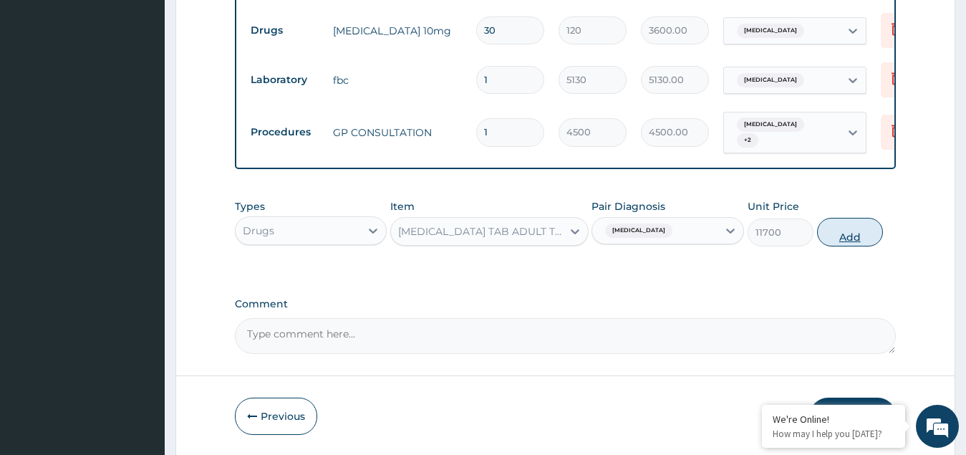
click at [853, 236] on button "Add" at bounding box center [850, 232] width 66 height 29
type input "0"
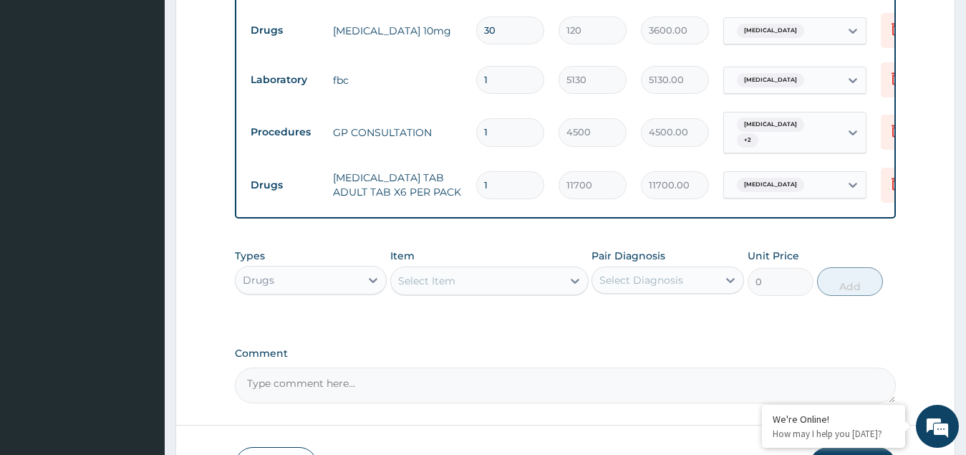
click at [436, 275] on div "Select Item" at bounding box center [426, 281] width 57 height 14
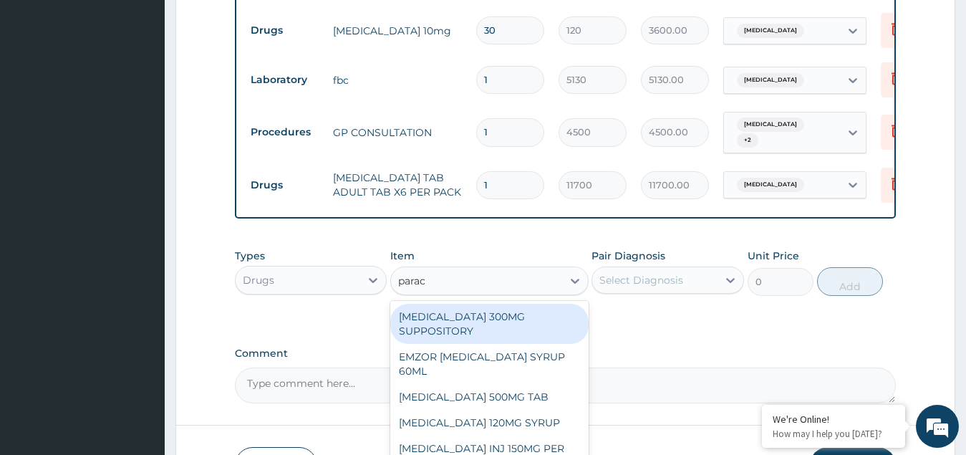
type input "parace"
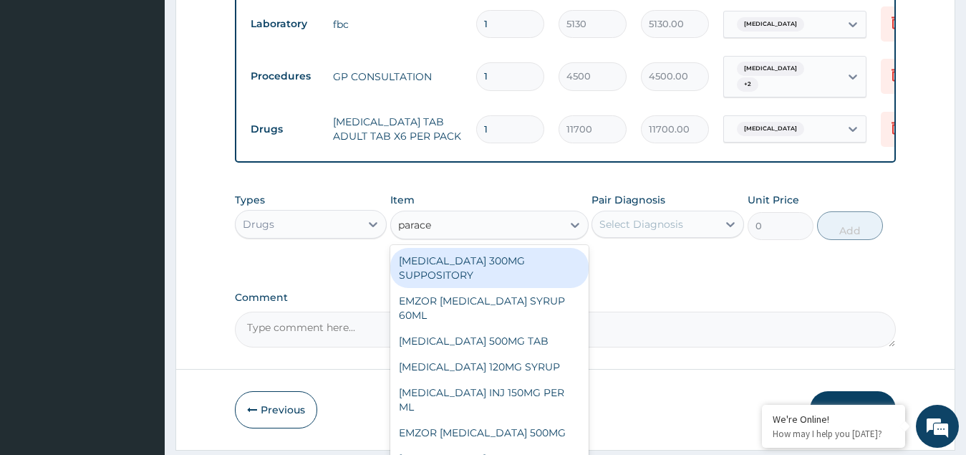
scroll to position [720, 0]
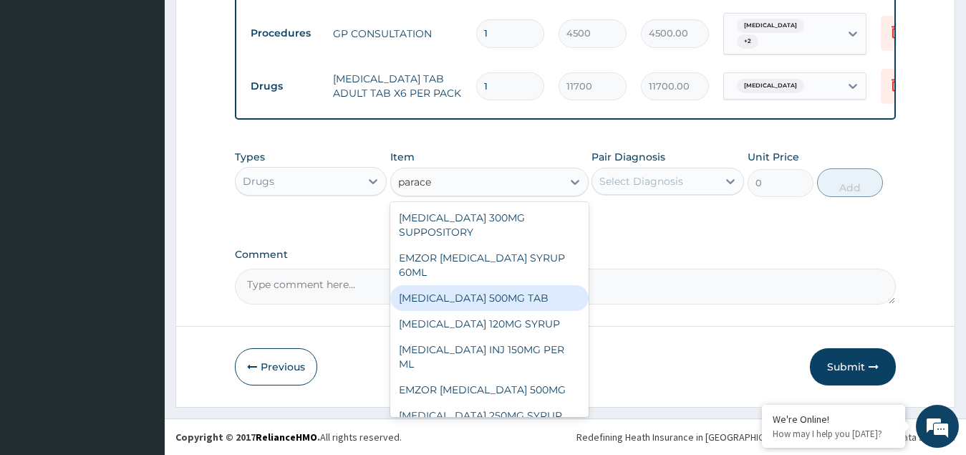
click at [478, 293] on div "PARACETAMOL 500MG TAB" at bounding box center [489, 298] width 198 height 26
type input "60"
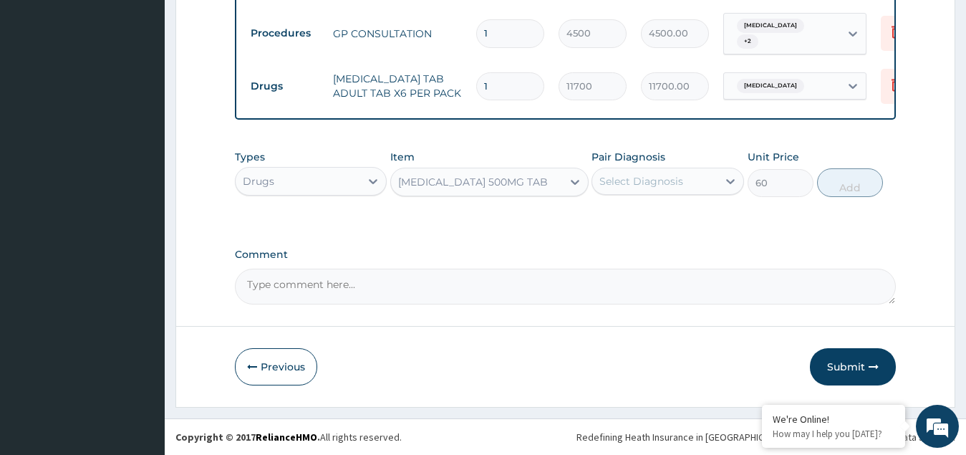
click at [643, 160] on label "Pair Diagnosis" at bounding box center [629, 157] width 74 height 14
click at [638, 178] on div "Select Diagnosis" at bounding box center [642, 181] width 84 height 14
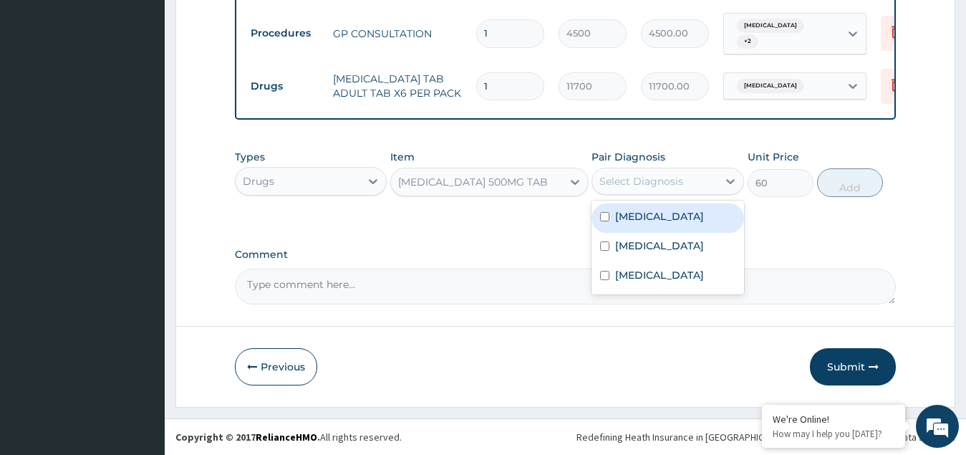
click at [605, 223] on div "Sepsis" at bounding box center [668, 217] width 153 height 29
checkbox input "true"
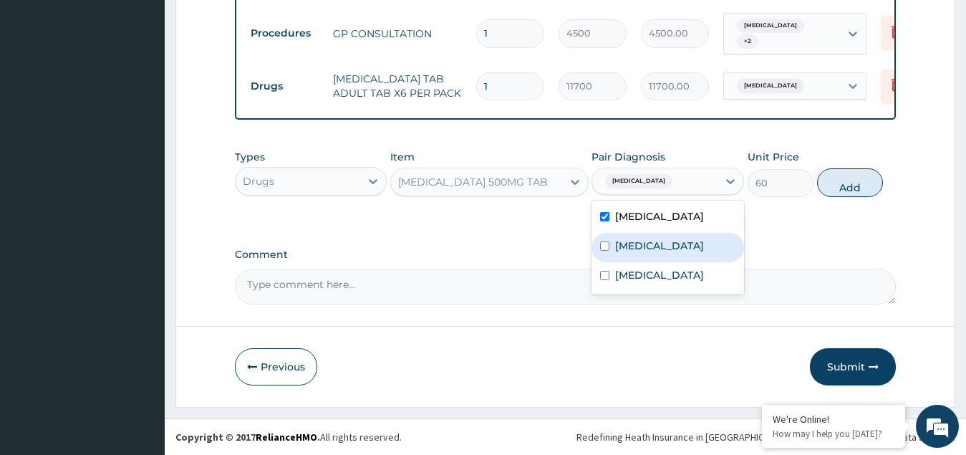
click at [608, 249] on input "checkbox" at bounding box center [604, 245] width 9 height 9
checkbox input "true"
click at [607, 218] on input "checkbox" at bounding box center [604, 216] width 9 height 9
checkbox input "false"
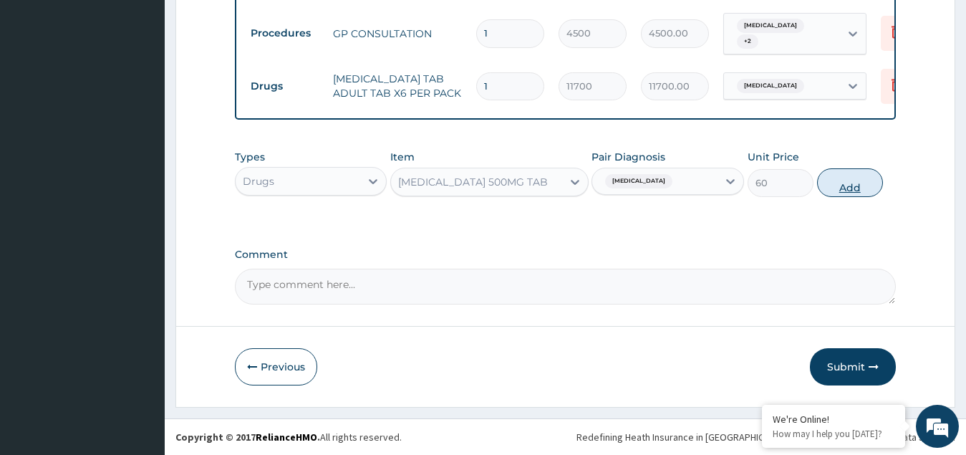
click at [855, 188] on button "Add" at bounding box center [850, 182] width 66 height 29
type input "0"
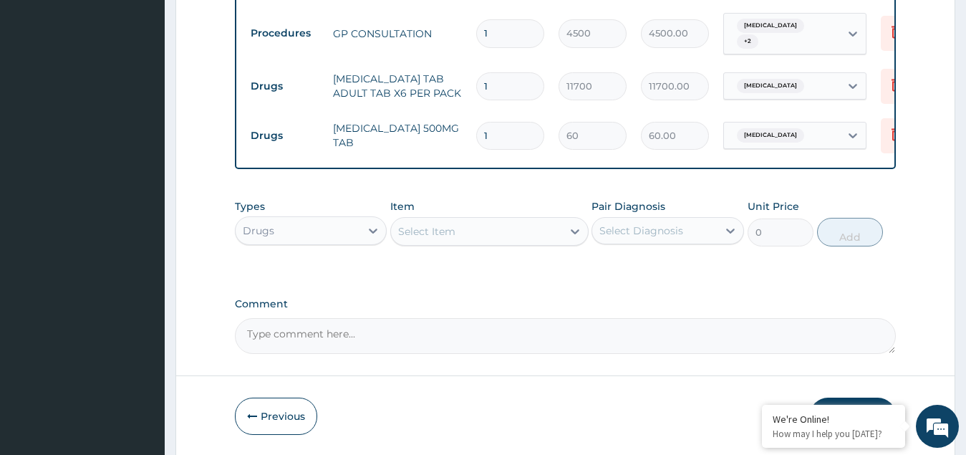
type input "18"
type input "1080.00"
type input "18"
click at [340, 238] on div "Drugs" at bounding box center [298, 230] width 125 height 23
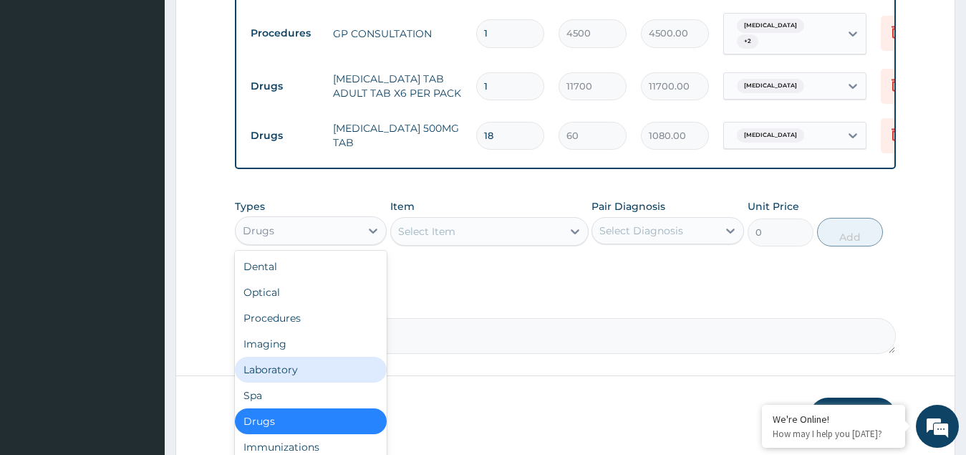
click at [297, 371] on div "Laboratory" at bounding box center [311, 370] width 153 height 26
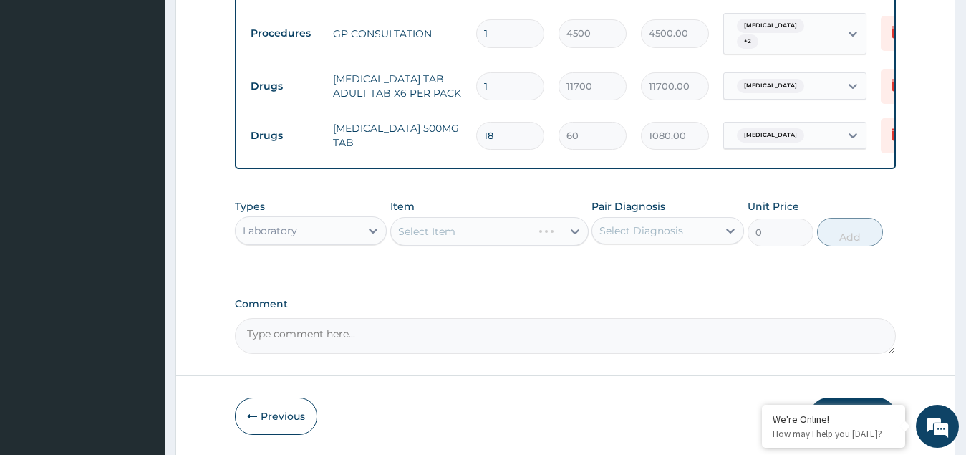
click at [456, 239] on div "Select Item" at bounding box center [489, 231] width 198 height 29
click at [509, 241] on div "Select Item" at bounding box center [476, 231] width 171 height 23
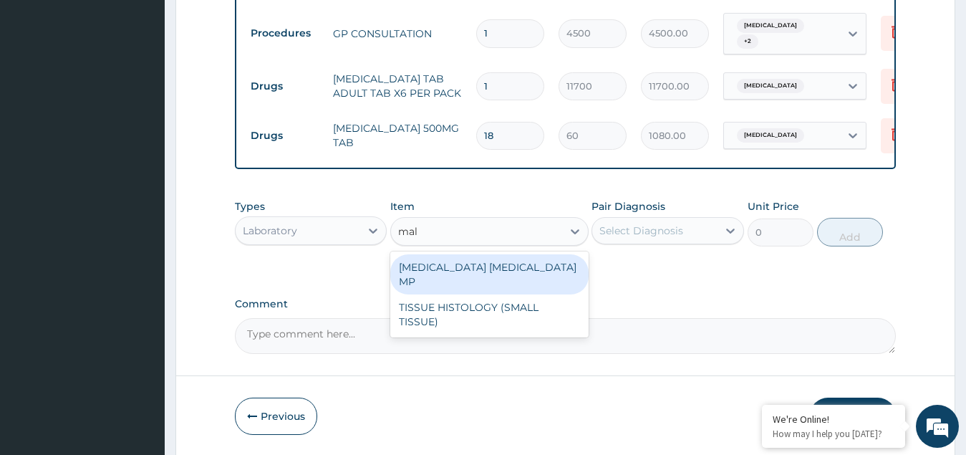
type input "mala"
click at [496, 260] on div "MALARIA PARASITE MP" at bounding box center [489, 274] width 198 height 40
type input "2250"
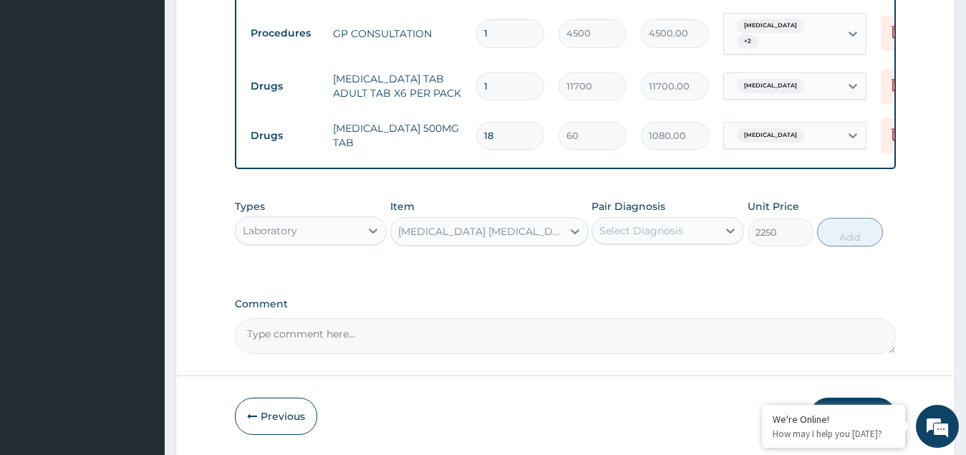
click at [638, 226] on div "Select Diagnosis" at bounding box center [642, 230] width 84 height 14
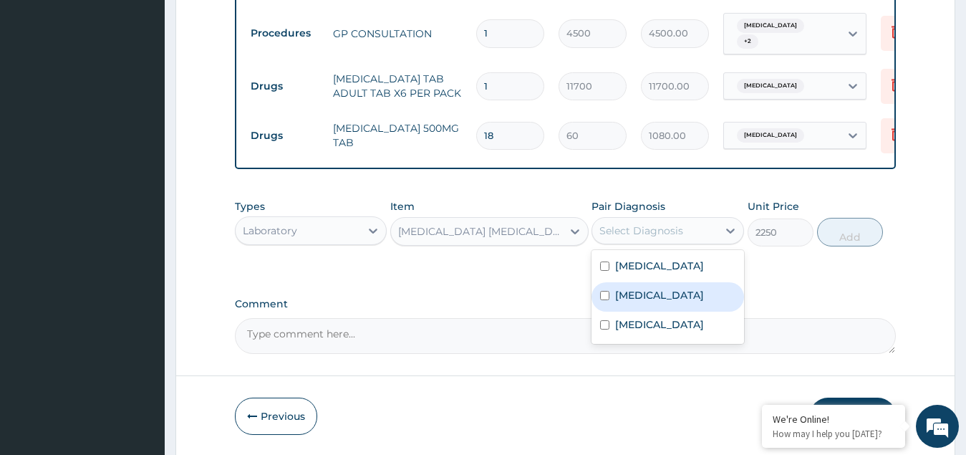
click at [617, 305] on div "Malaria" at bounding box center [668, 296] width 153 height 29
checkbox input "true"
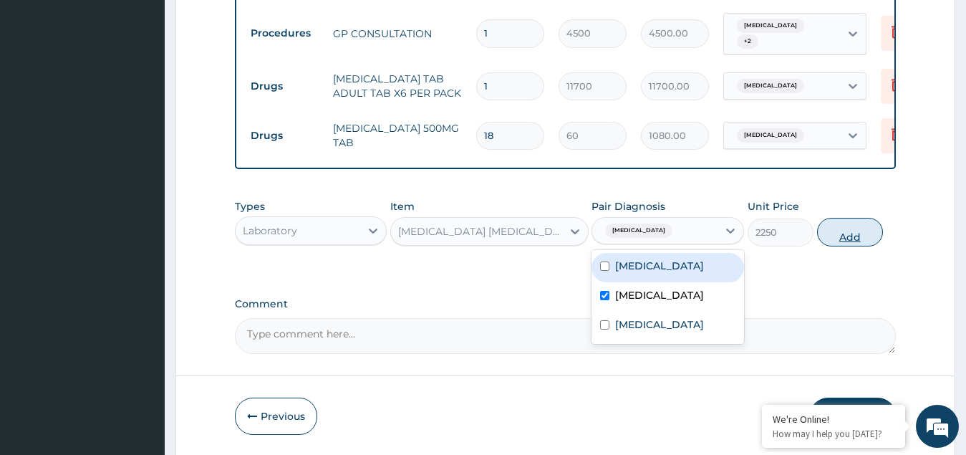
click at [864, 240] on button "Add" at bounding box center [850, 232] width 66 height 29
type input "0"
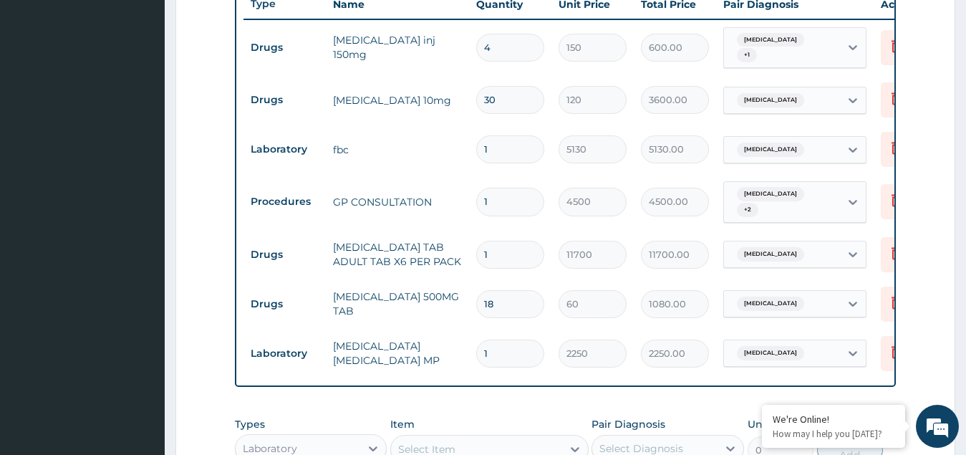
scroll to position [577, 0]
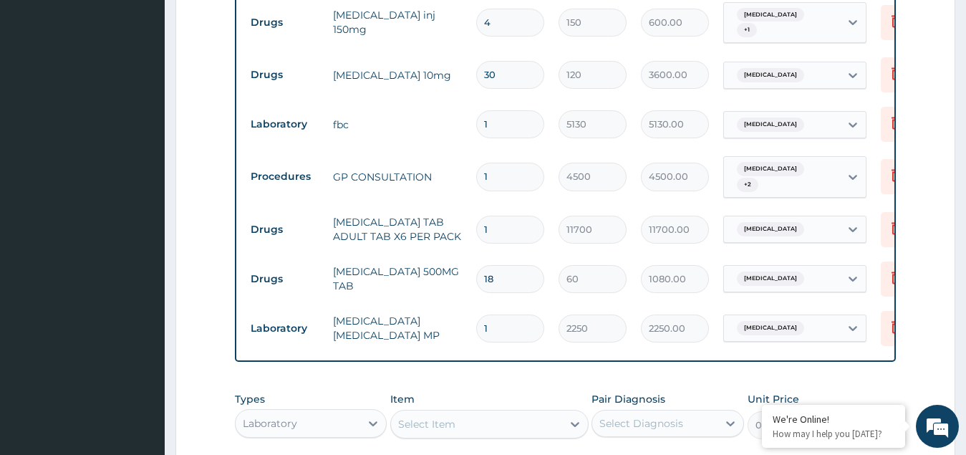
type input "0"
type input "0.00"
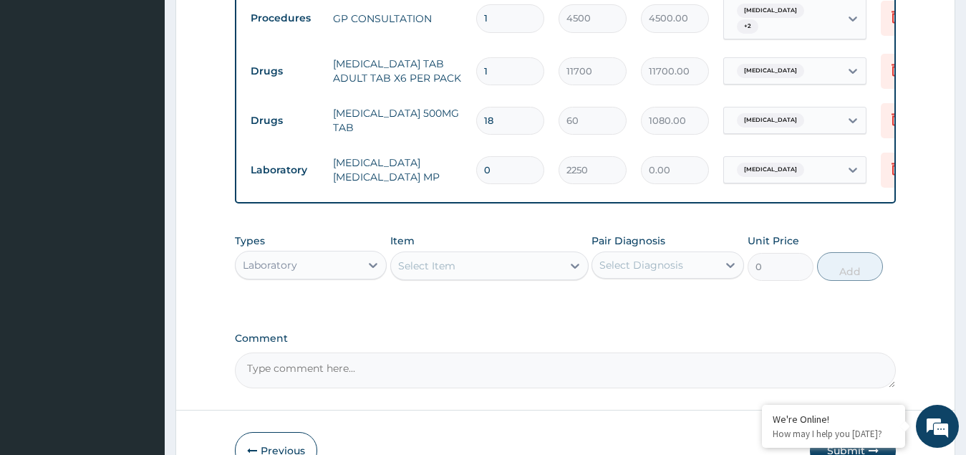
scroll to position [792, 0]
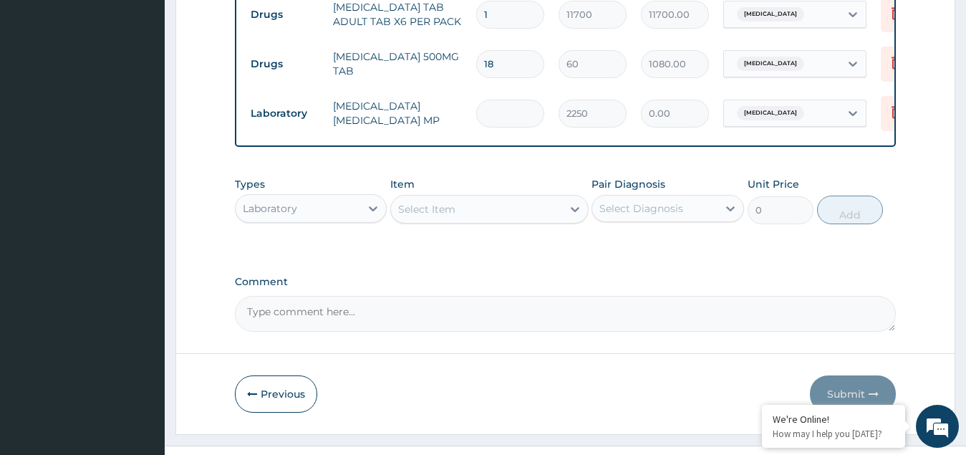
type input "1"
type input "2250.00"
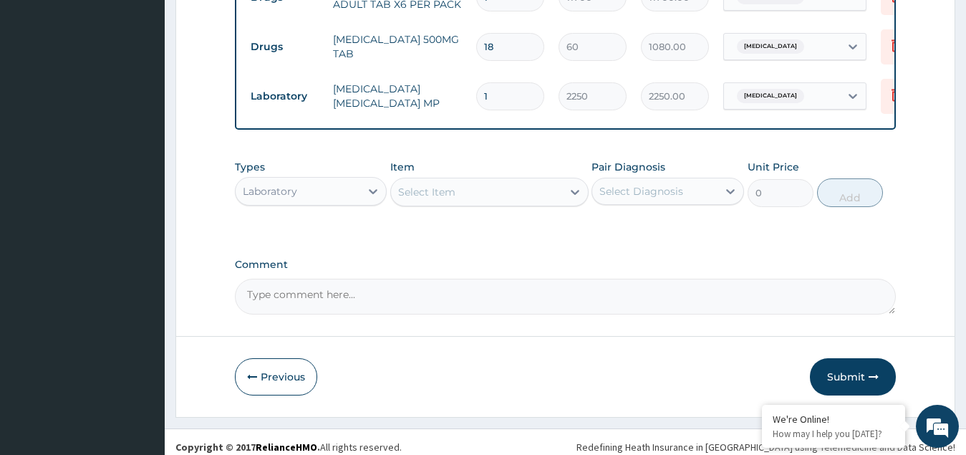
scroll to position [819, 0]
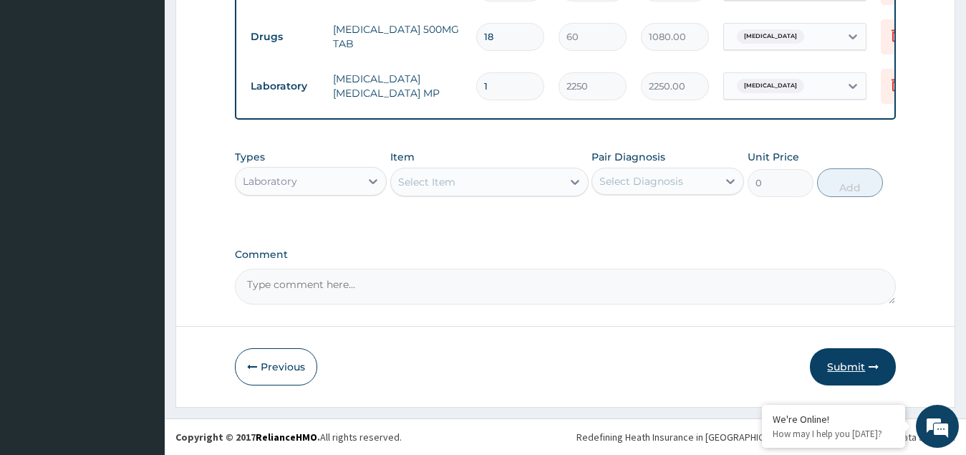
click at [854, 363] on button "Submit" at bounding box center [853, 366] width 86 height 37
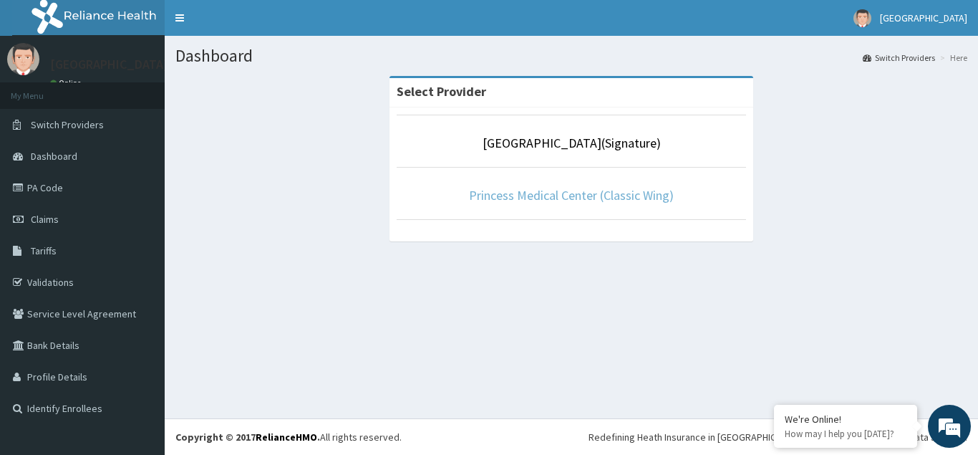
click at [564, 187] on link "Princess Medical Center (Classic Wing)" at bounding box center [571, 195] width 205 height 16
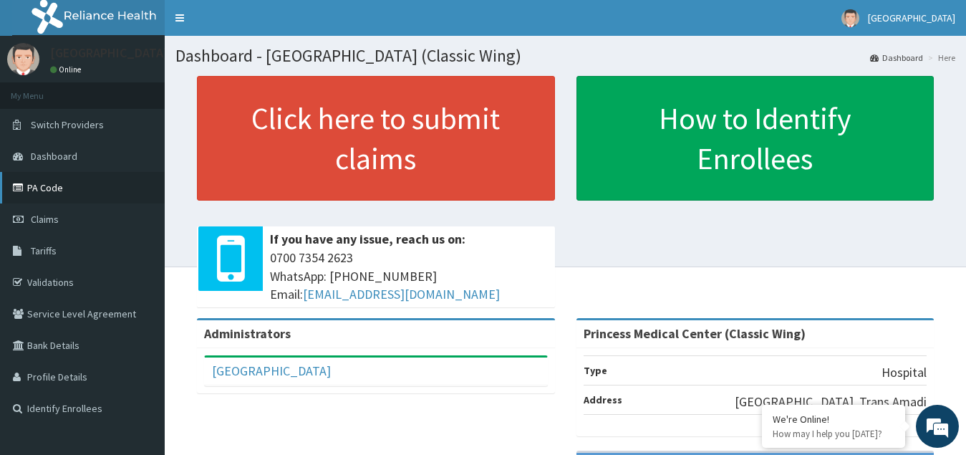
click at [50, 188] on link "PA Code" at bounding box center [82, 188] width 165 height 32
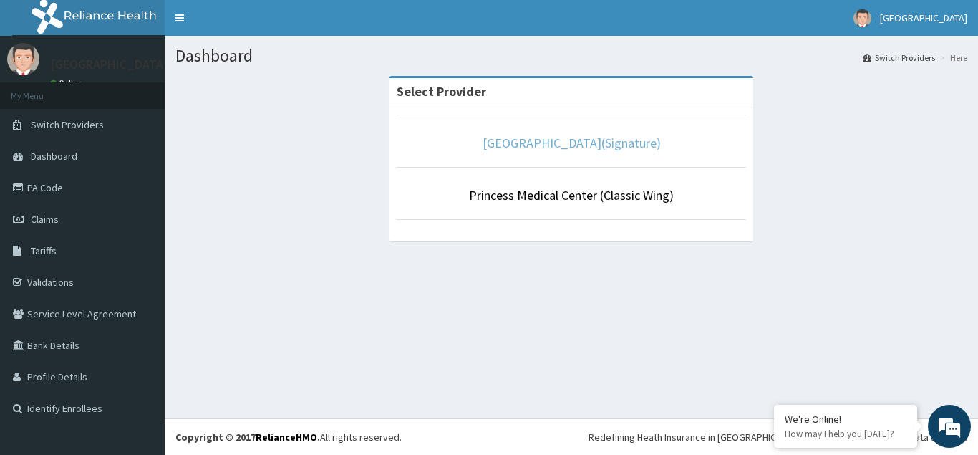
click at [576, 142] on link "[GEOGRAPHIC_DATA](Signature)" at bounding box center [572, 143] width 178 height 16
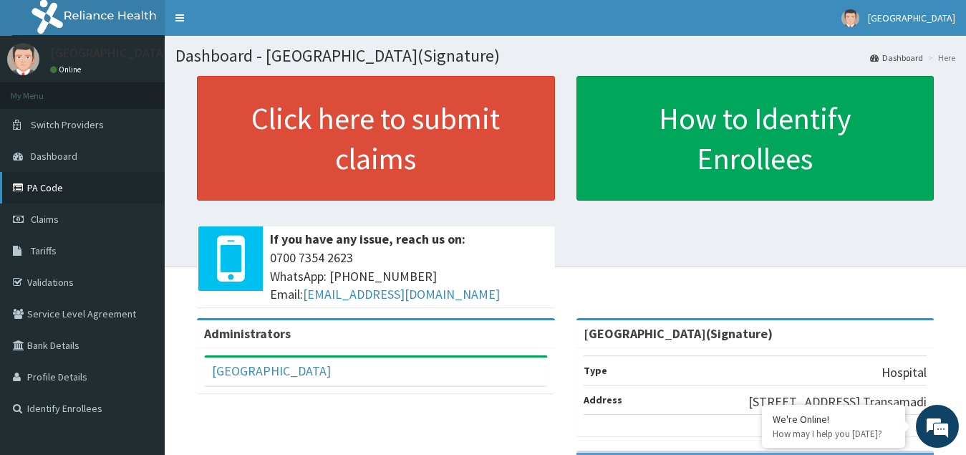
click at [53, 190] on link "PA Code" at bounding box center [82, 188] width 165 height 32
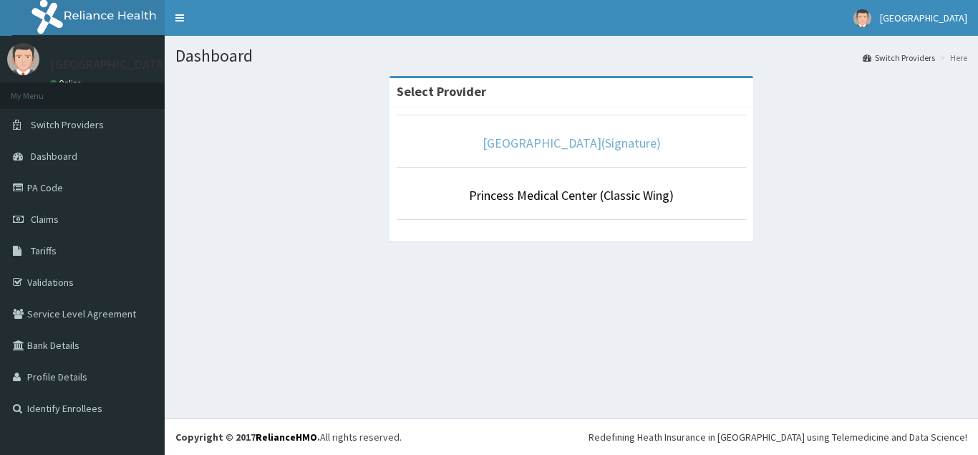
click at [571, 144] on link "[GEOGRAPHIC_DATA](Signature)" at bounding box center [572, 143] width 178 height 16
click at [579, 139] on link "[GEOGRAPHIC_DATA](Signature)" at bounding box center [572, 143] width 178 height 16
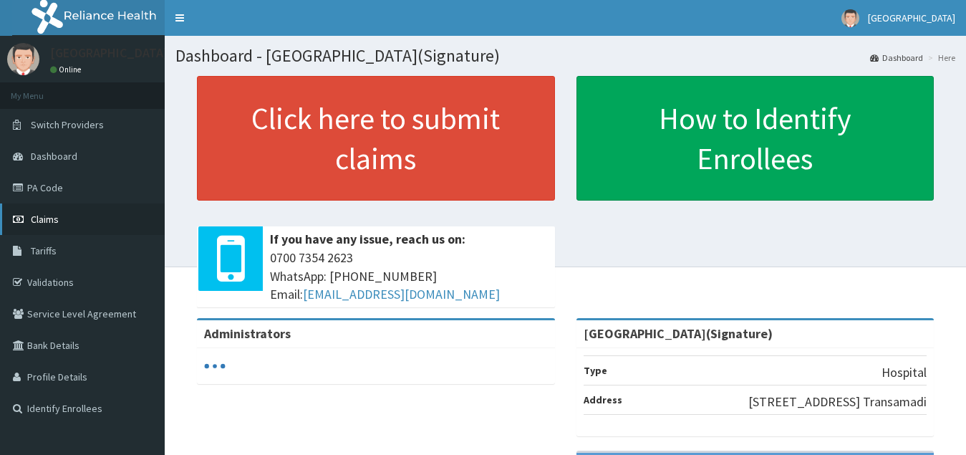
click at [39, 217] on span "Claims" at bounding box center [45, 219] width 28 height 13
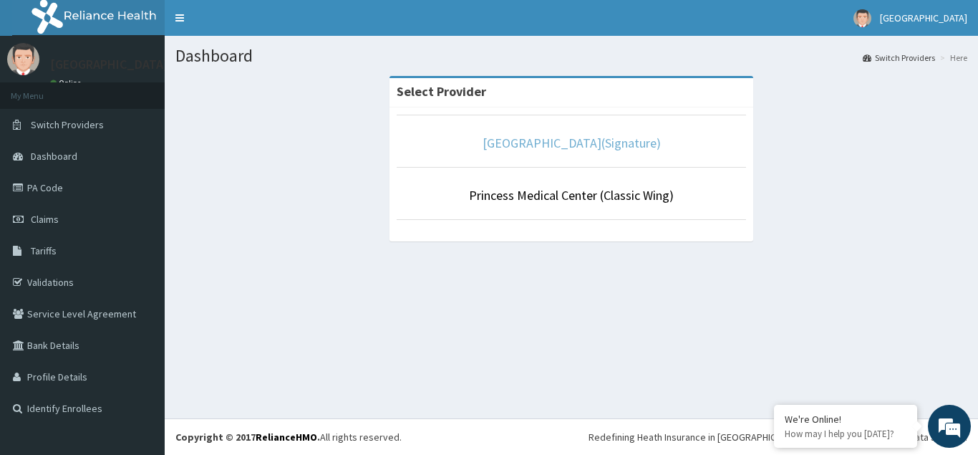
click at [512, 140] on link "[GEOGRAPHIC_DATA](Signature)" at bounding box center [572, 143] width 178 height 16
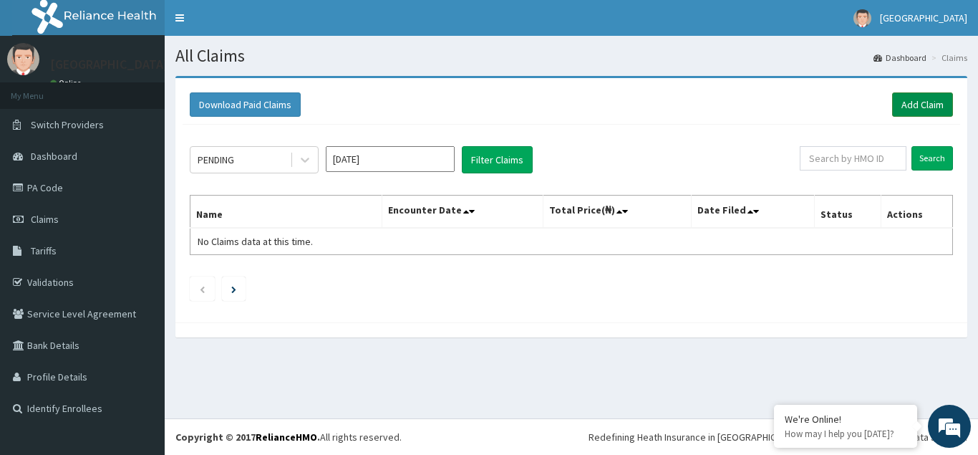
click at [936, 110] on link "Add Claim" at bounding box center [923, 104] width 61 height 24
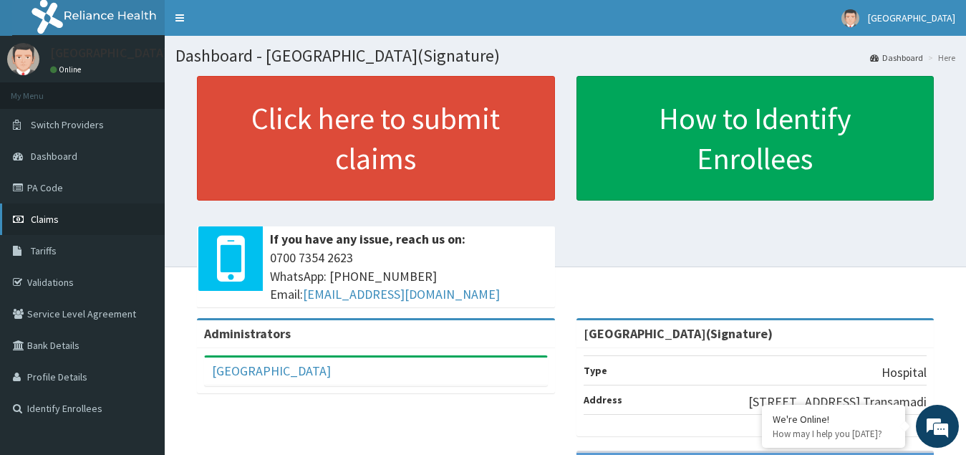
click at [50, 221] on span "Claims" at bounding box center [45, 219] width 28 height 13
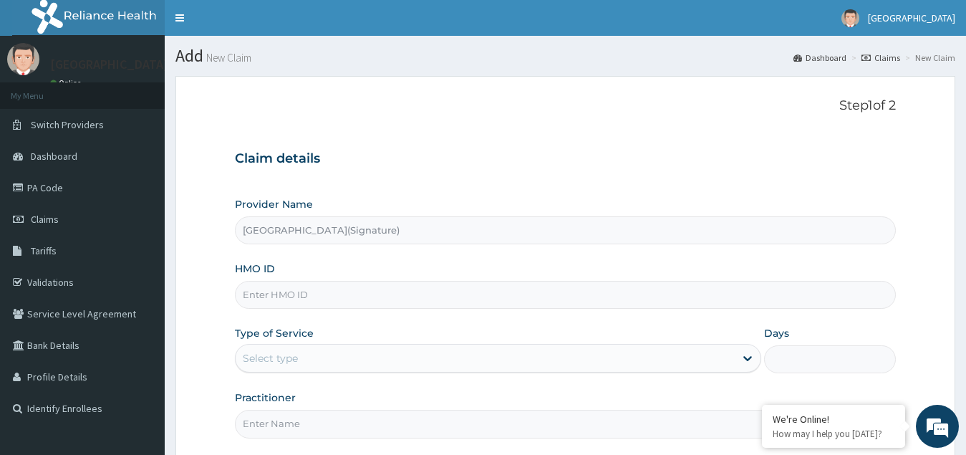
click at [278, 292] on input "HMO ID" at bounding box center [566, 295] width 662 height 28
paste input "JEL/10019/A"
click at [308, 299] on input "JEL/10019/A" at bounding box center [566, 295] width 662 height 28
type input "J"
paste input "JEL/10019/A"
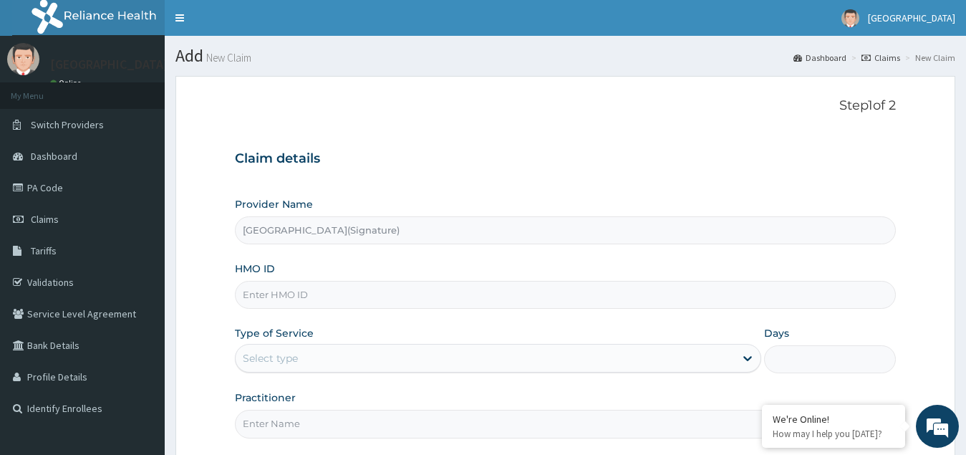
type input "JEL/10019/A"
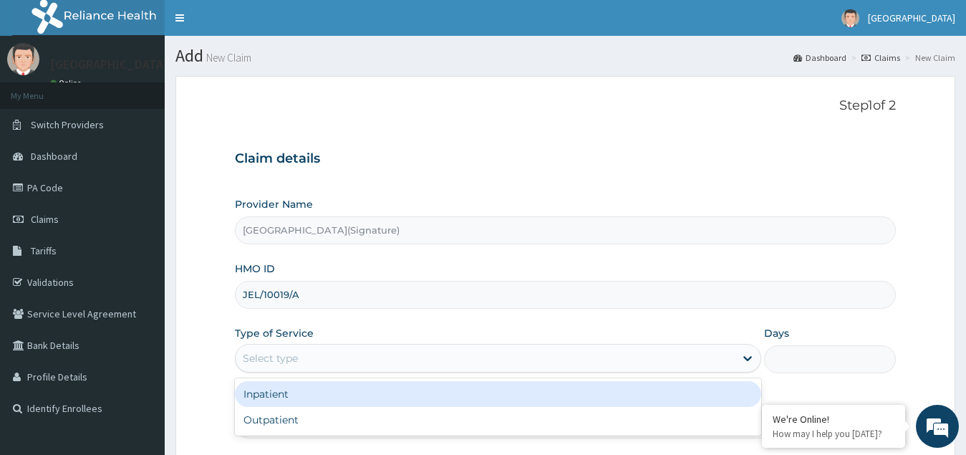
click at [290, 357] on div "Select type" at bounding box center [486, 358] width 500 height 23
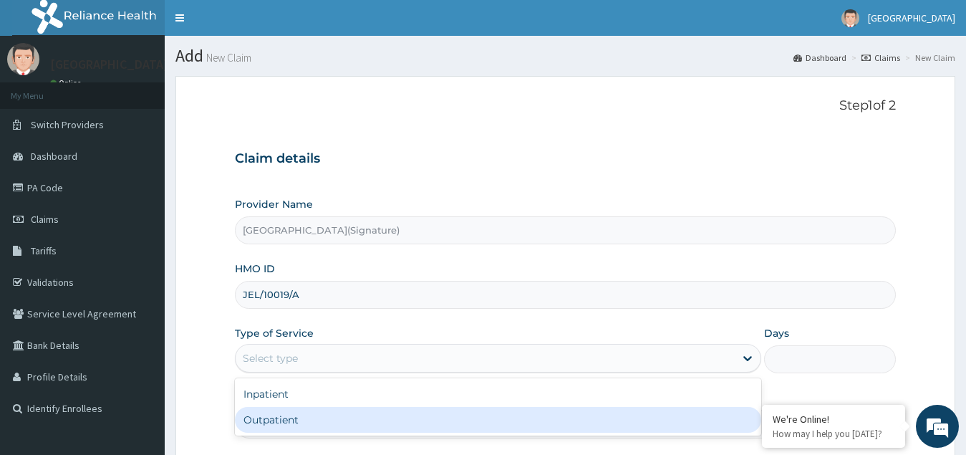
drag, startPoint x: 281, startPoint y: 420, endPoint x: 285, endPoint y: 367, distance: 52.5
click at [281, 418] on div "Outpatient" at bounding box center [498, 420] width 527 height 26
type input "1"
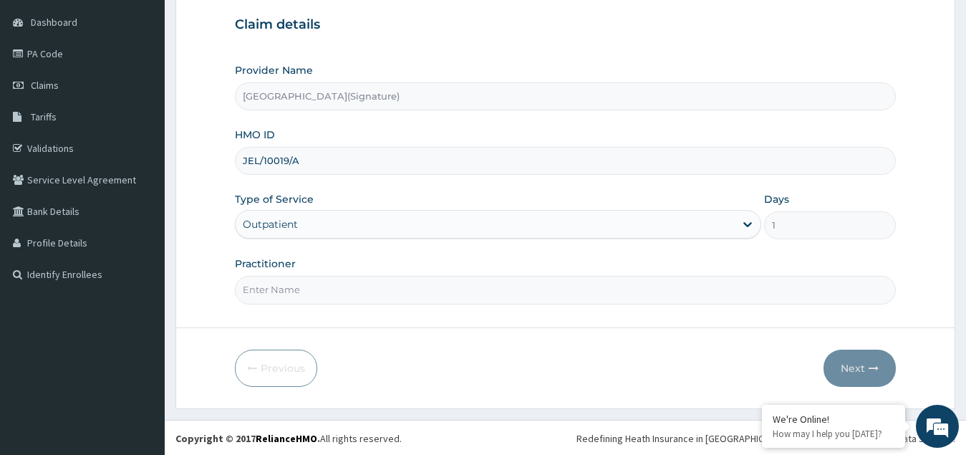
scroll to position [135, 0]
click at [278, 281] on input "Practitioner" at bounding box center [566, 288] width 662 height 28
paste input "Dr. [PERSON_NAME]"
type input "Dr. [PERSON_NAME]"
click at [850, 371] on button "Next" at bounding box center [860, 366] width 72 height 37
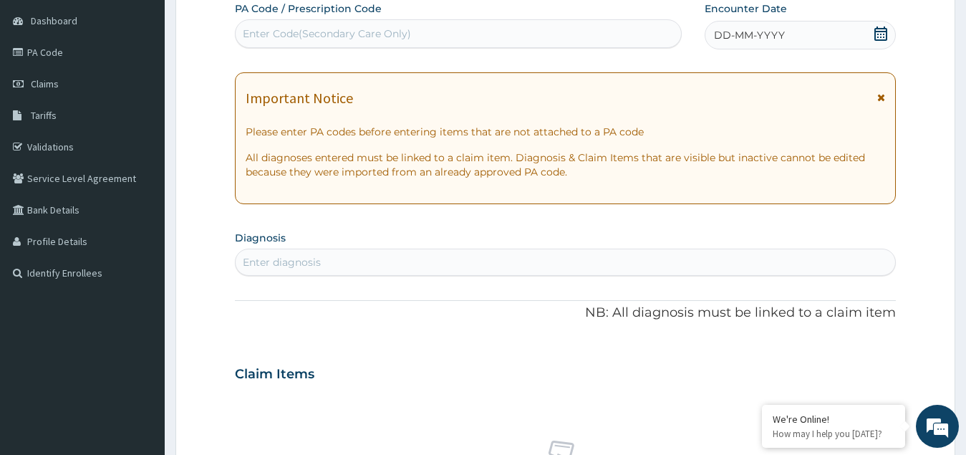
click at [882, 30] on icon at bounding box center [881, 34] width 14 height 14
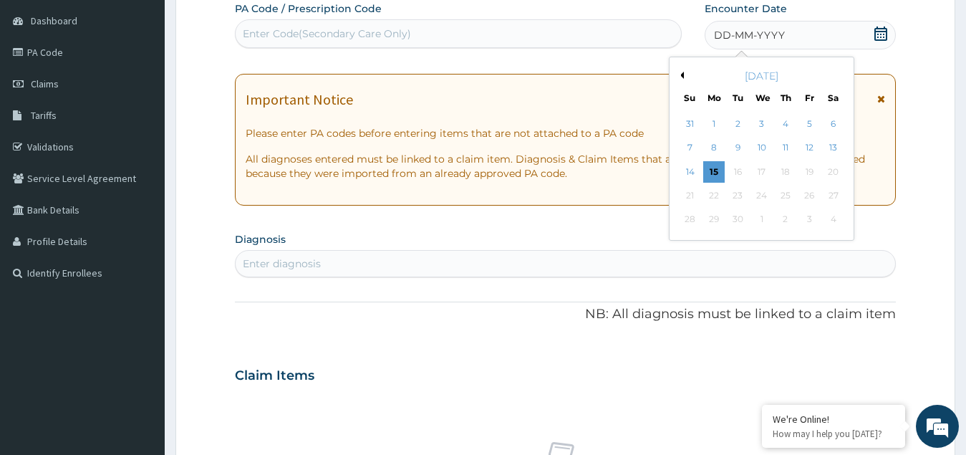
click at [683, 78] on button "Previous Month" at bounding box center [680, 75] width 7 height 7
click at [802, 193] on div "22" at bounding box center [809, 195] width 21 height 21
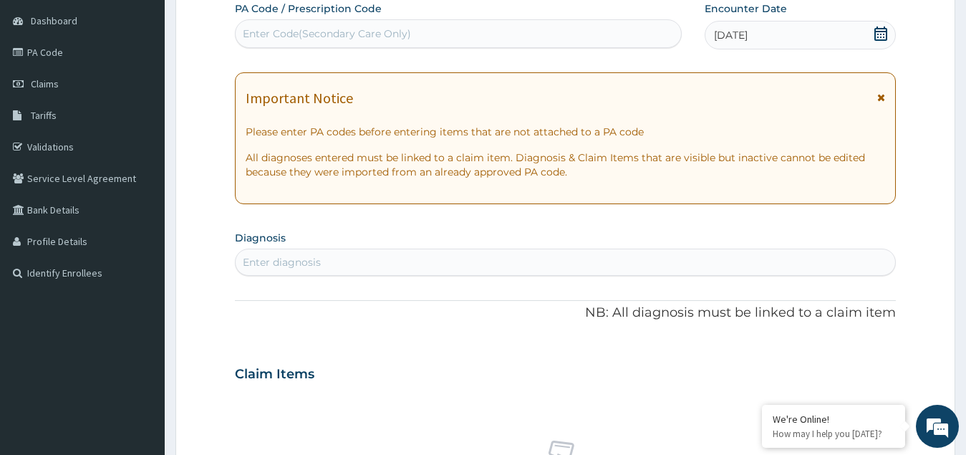
click at [299, 260] on div "Enter diagnosis" at bounding box center [282, 262] width 78 height 14
type input "malari"
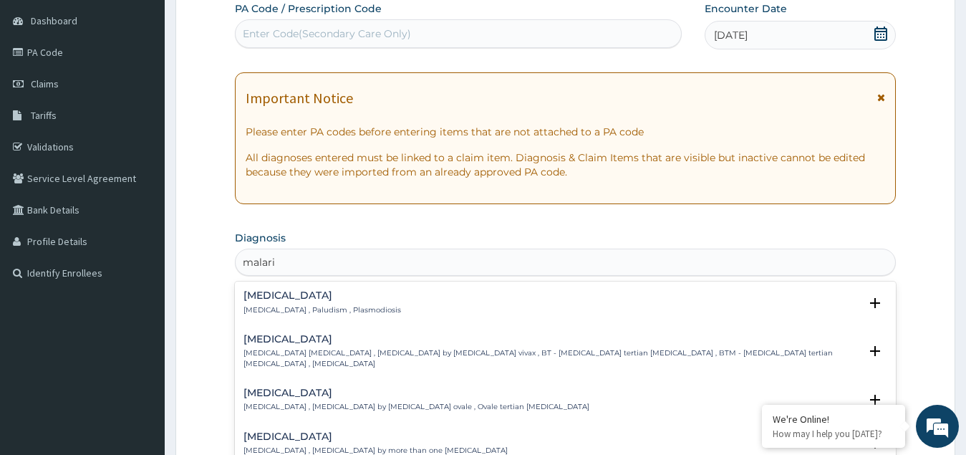
click at [307, 312] on p "[MEDICAL_DATA] , Paludism , Plasmodiosis" at bounding box center [323, 310] width 158 height 10
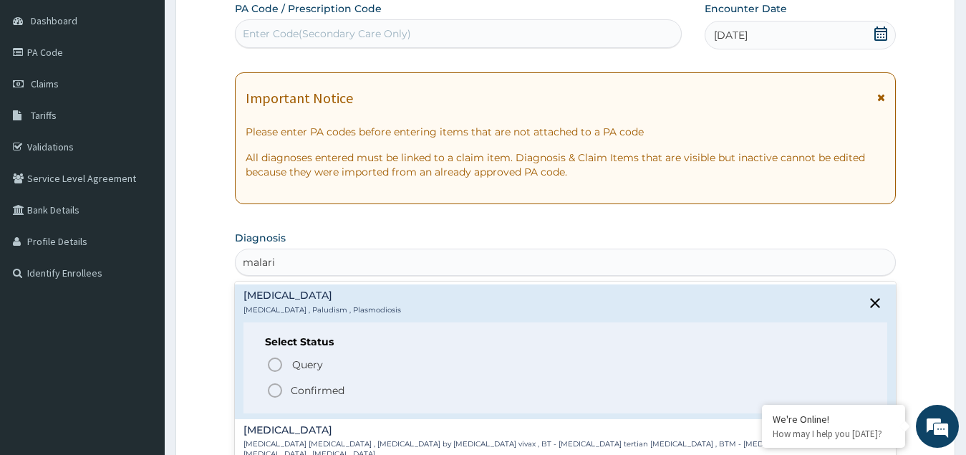
click at [299, 389] on p "Confirmed" at bounding box center [318, 390] width 54 height 14
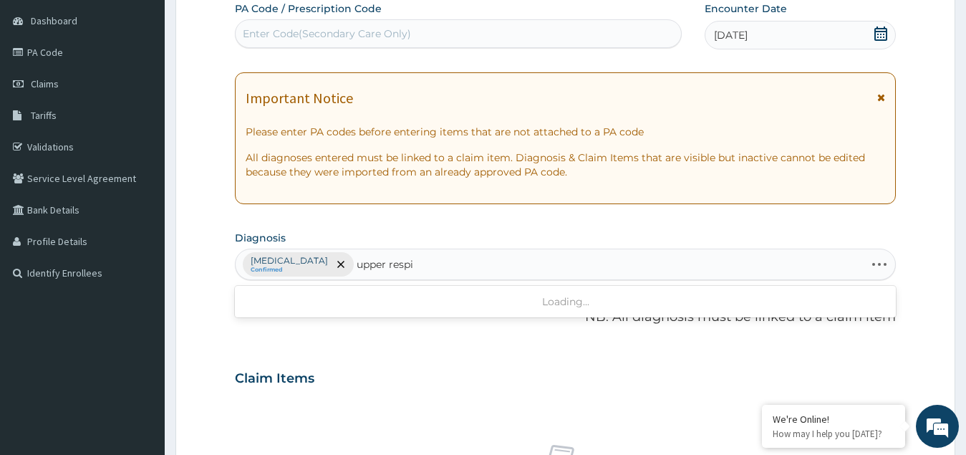
type input "upper respir"
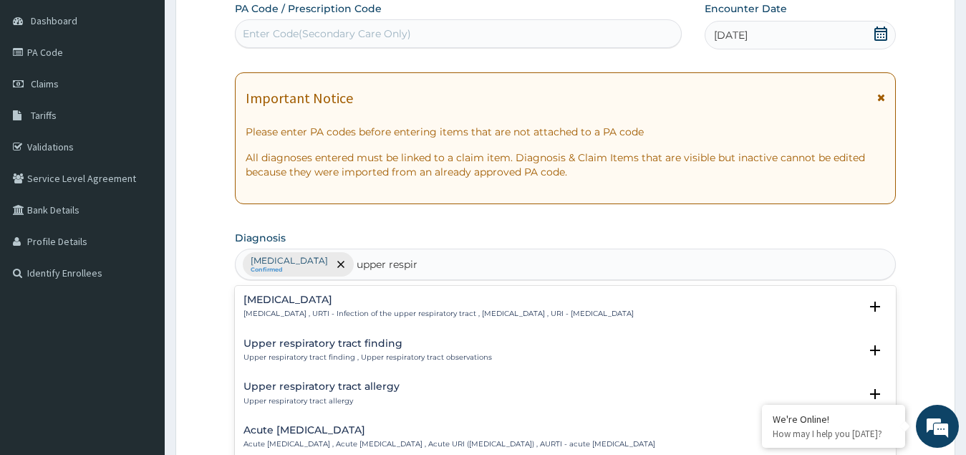
click at [374, 307] on div "Upper respiratory infection Upper respiratory infection , URTI - Infection of t…" at bounding box center [439, 306] width 390 height 25
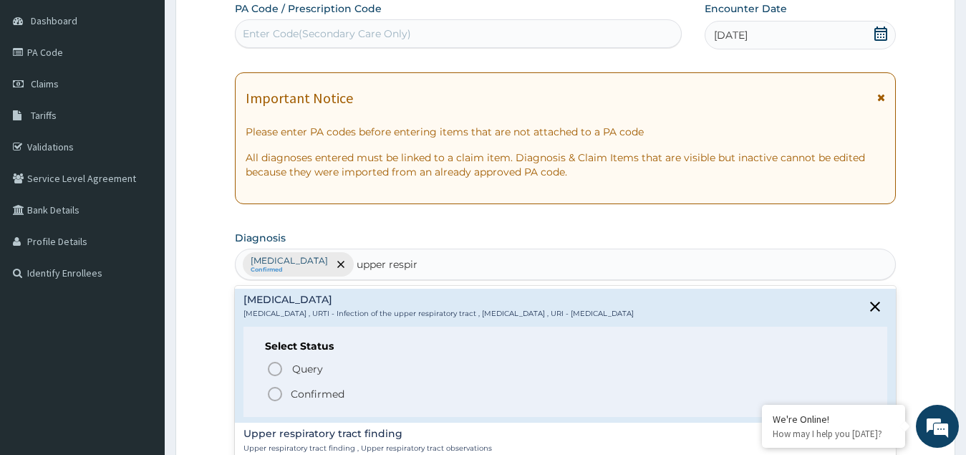
click at [318, 390] on p "Confirmed" at bounding box center [318, 394] width 54 height 14
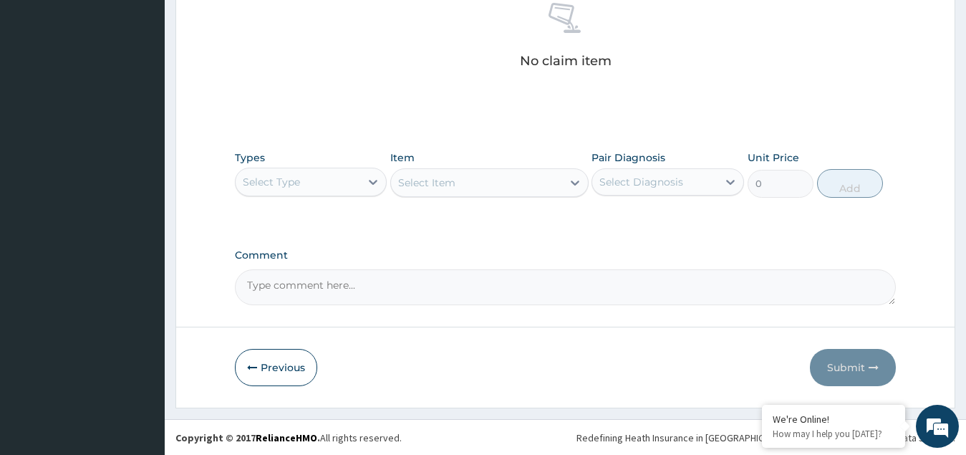
scroll to position [578, 0]
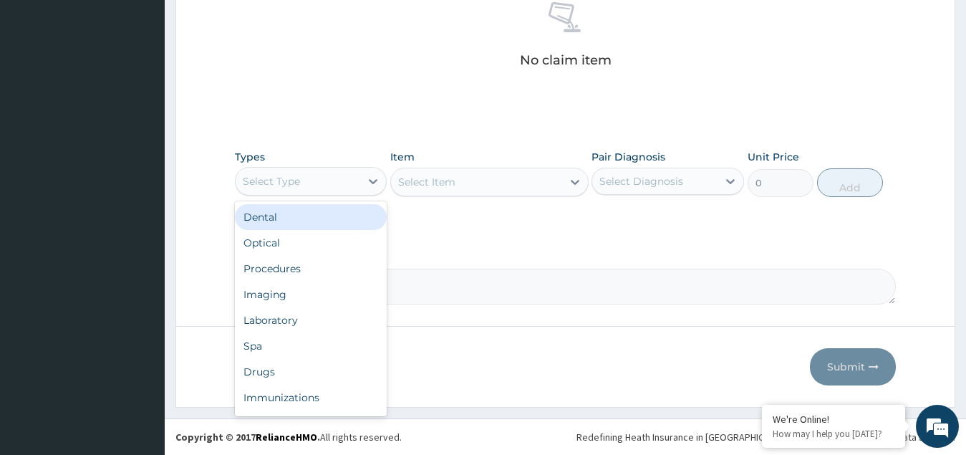
click at [307, 183] on div "Select Type" at bounding box center [298, 181] width 125 height 23
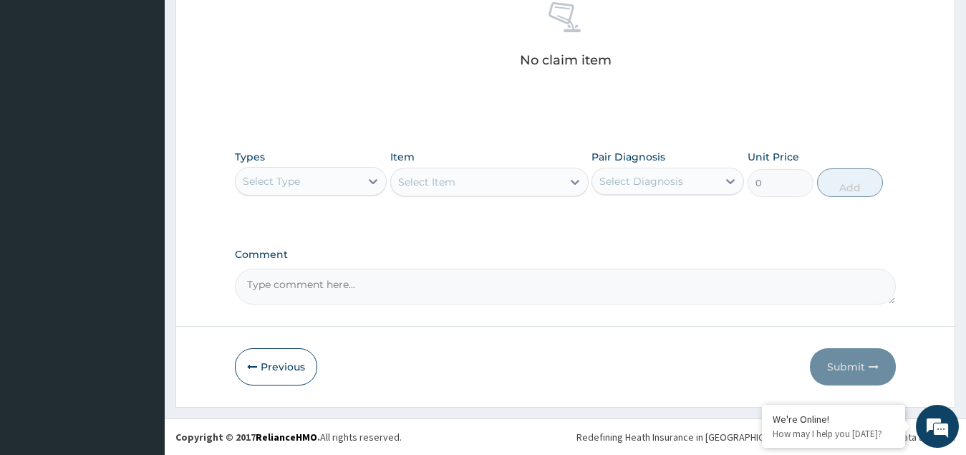
click at [341, 186] on div "Select Type" at bounding box center [298, 181] width 125 height 23
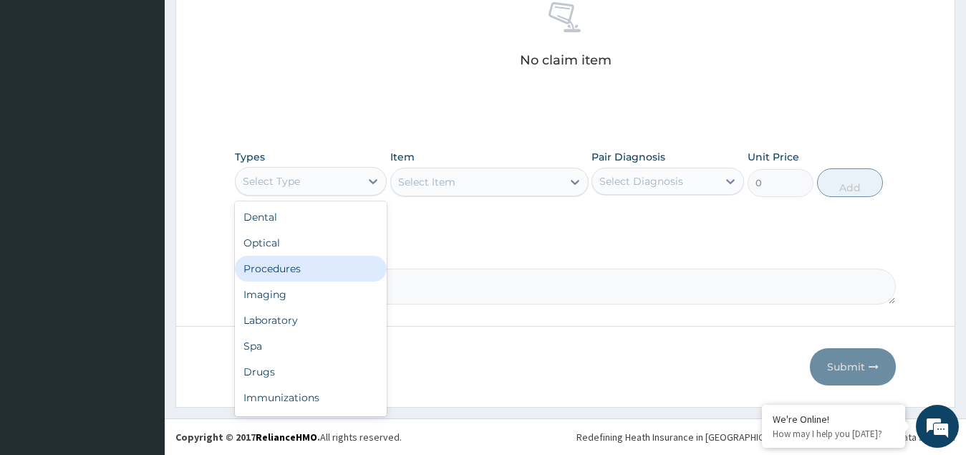
drag, startPoint x: 297, startPoint y: 274, endPoint x: 393, endPoint y: 231, distance: 104.5
click at [297, 273] on div "Procedures" at bounding box center [311, 269] width 153 height 26
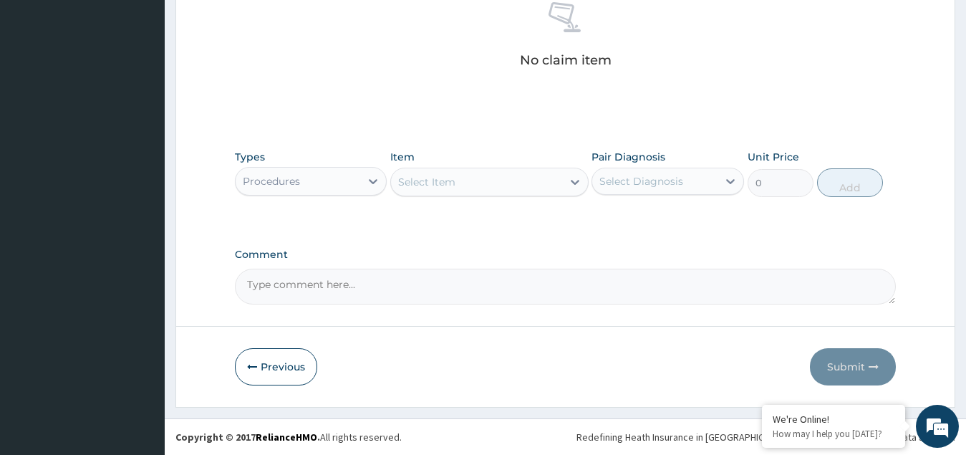
click at [453, 176] on div "Select Item" at bounding box center [426, 182] width 57 height 14
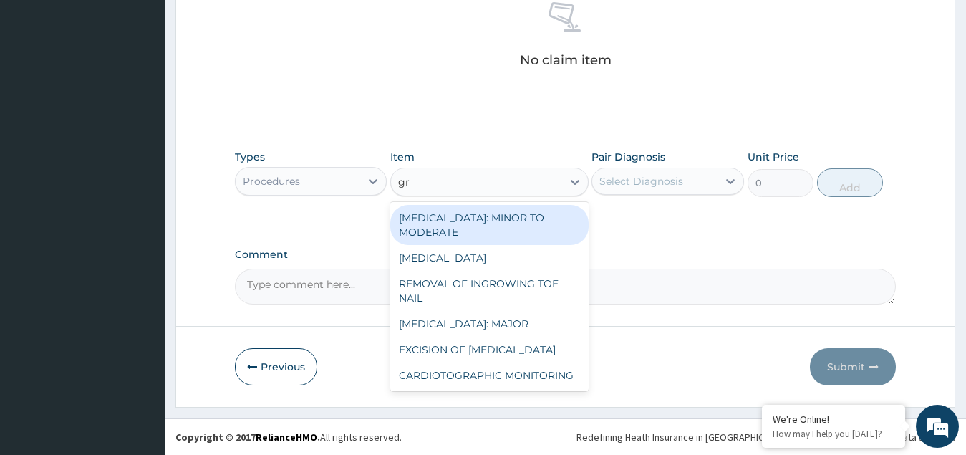
type input "g"
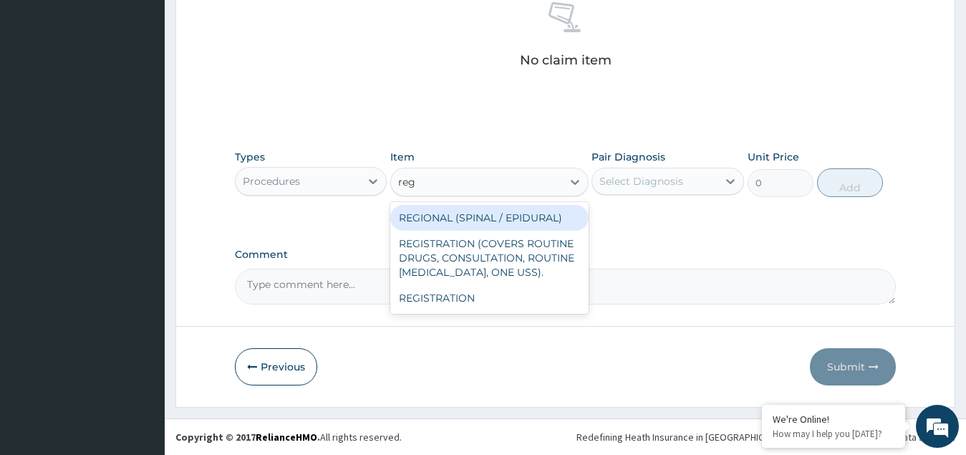
type input "regi"
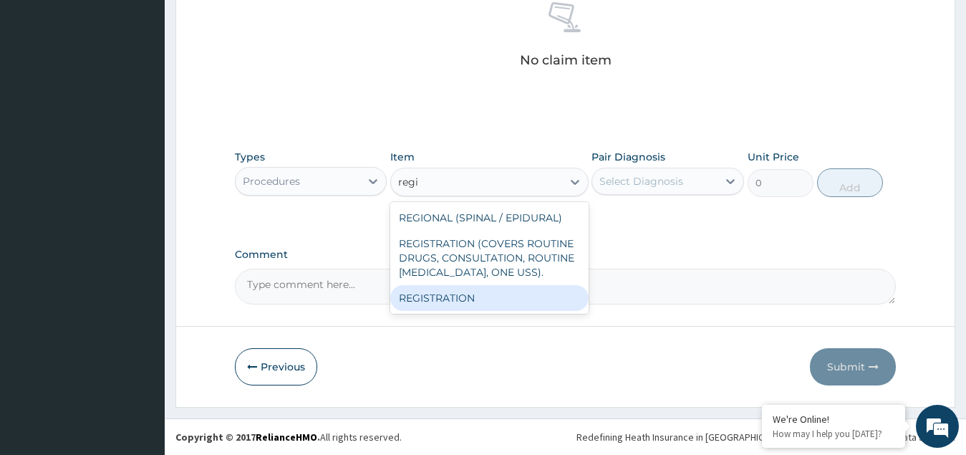
click at [439, 302] on div "REGISTRATION" at bounding box center [489, 298] width 198 height 26
type input "2250"
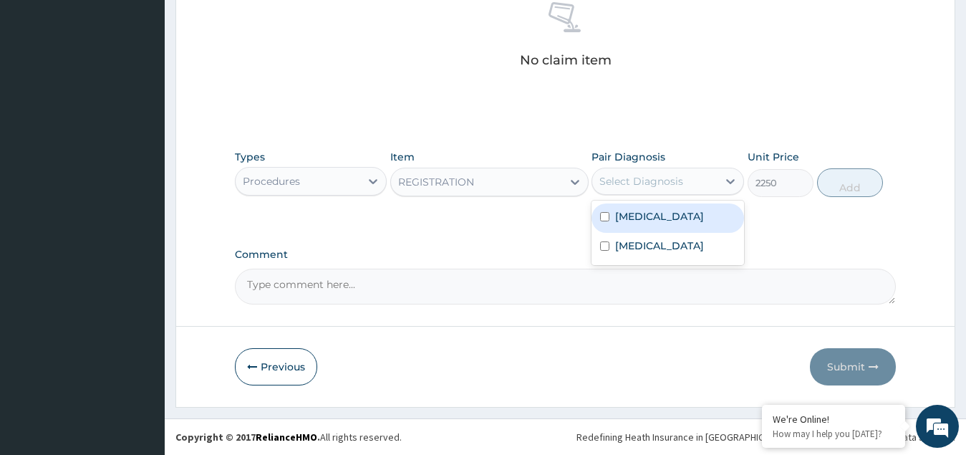
click at [648, 180] on div "Select Diagnosis" at bounding box center [642, 181] width 84 height 14
click at [641, 218] on label "Malaria" at bounding box center [659, 216] width 89 height 14
checkbox input "true"
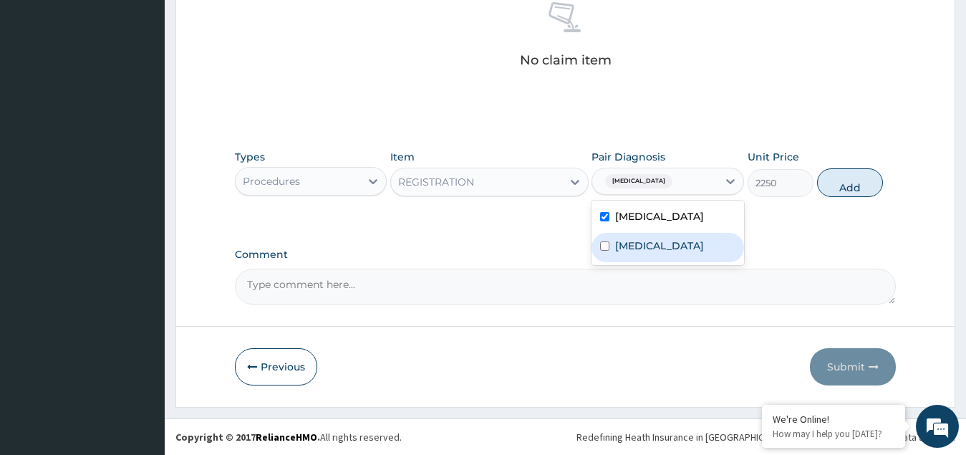
click at [659, 253] on label "Upper respiratory infection" at bounding box center [659, 246] width 89 height 14
checkbox input "true"
click at [841, 189] on button "Add" at bounding box center [850, 182] width 66 height 29
type input "0"
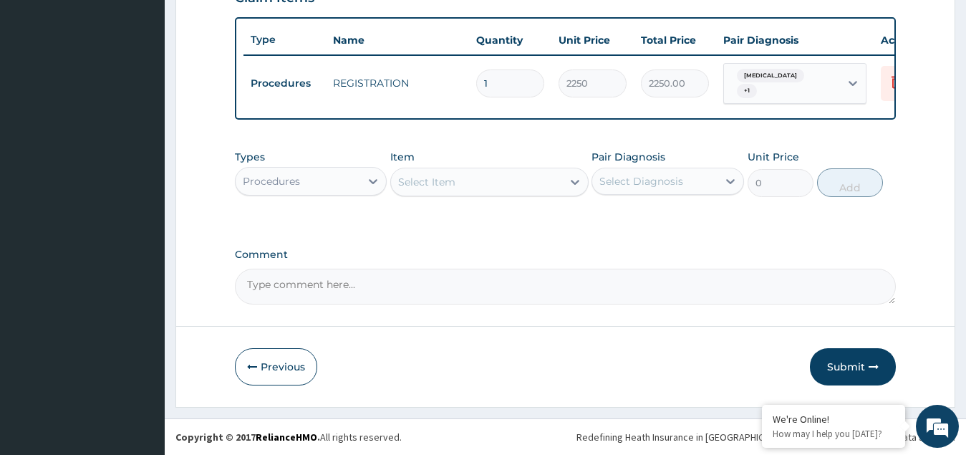
scroll to position [522, 0]
click at [448, 182] on div "Select Item" at bounding box center [426, 182] width 57 height 14
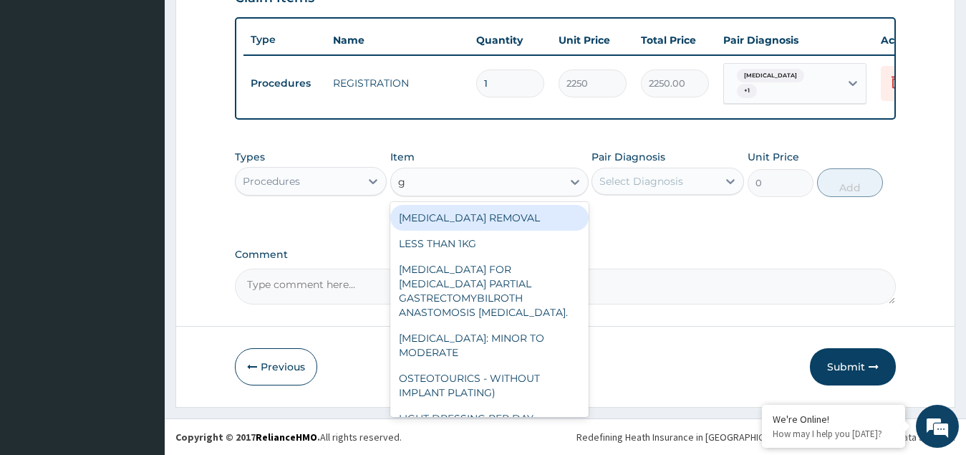
type input "gp"
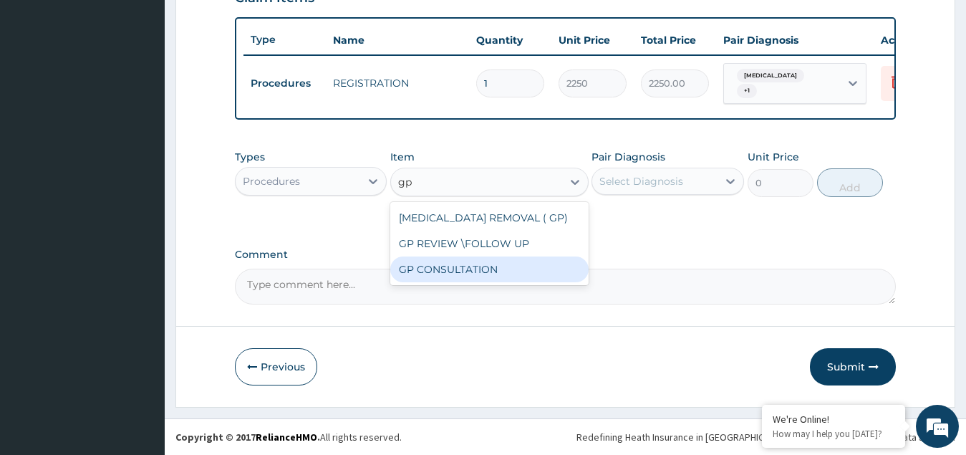
click at [461, 275] on div "GP CONSULTATION" at bounding box center [489, 269] width 198 height 26
type input "4500"
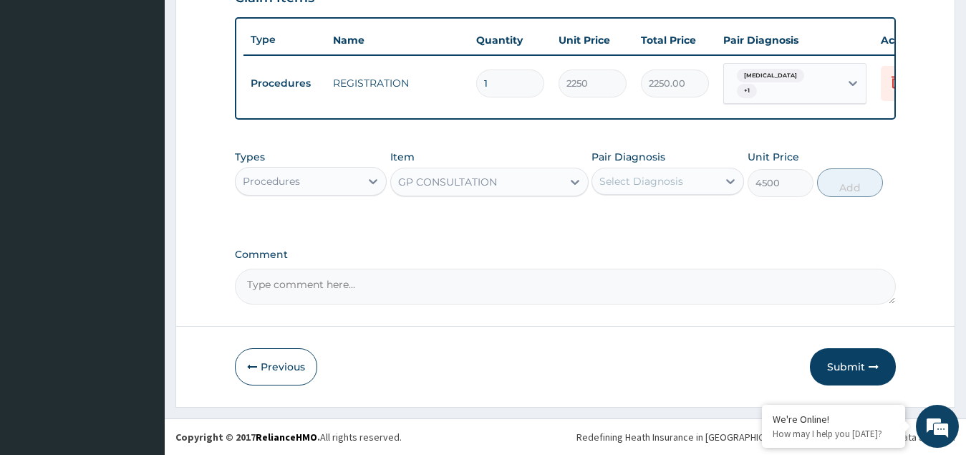
click at [643, 182] on div "Select Diagnosis" at bounding box center [642, 181] width 84 height 14
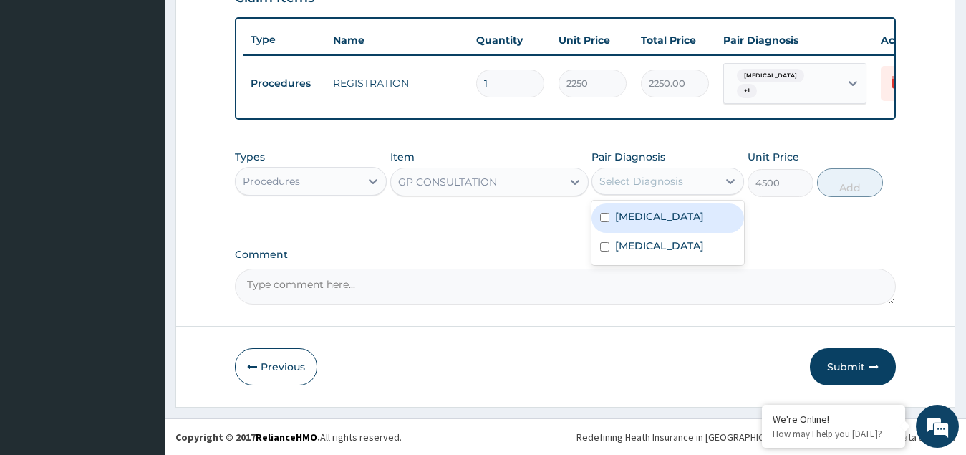
click at [640, 218] on label "Malaria" at bounding box center [659, 216] width 89 height 14
checkbox input "true"
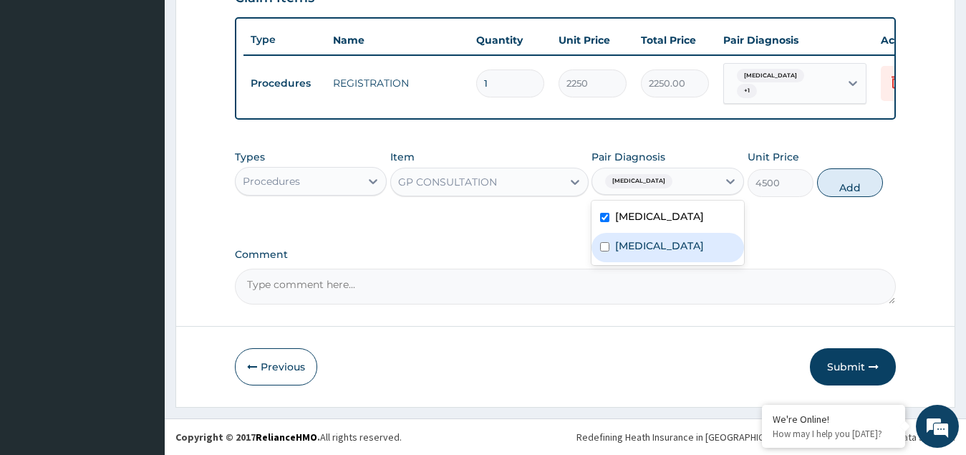
click at [640, 253] on label "Upper respiratory infection" at bounding box center [659, 246] width 89 height 14
checkbox input "true"
click at [862, 186] on button "Add" at bounding box center [850, 182] width 66 height 29
type input "0"
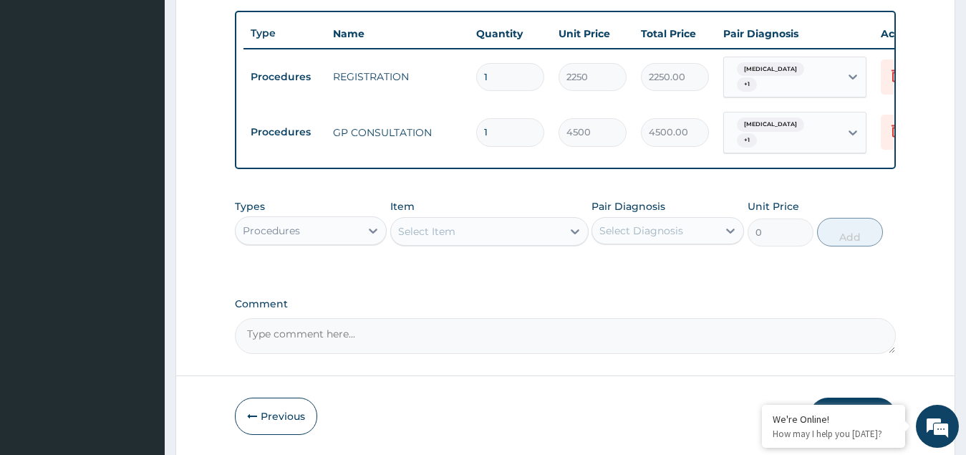
click at [291, 231] on div "Procedures" at bounding box center [271, 230] width 57 height 14
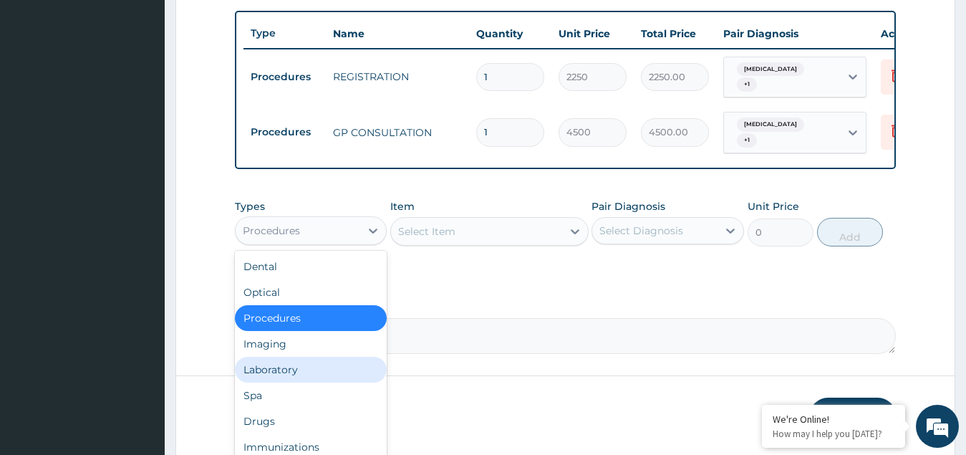
drag, startPoint x: 284, startPoint y: 372, endPoint x: 296, endPoint y: 114, distance: 258.8
click at [285, 371] on div "Laboratory" at bounding box center [311, 370] width 153 height 26
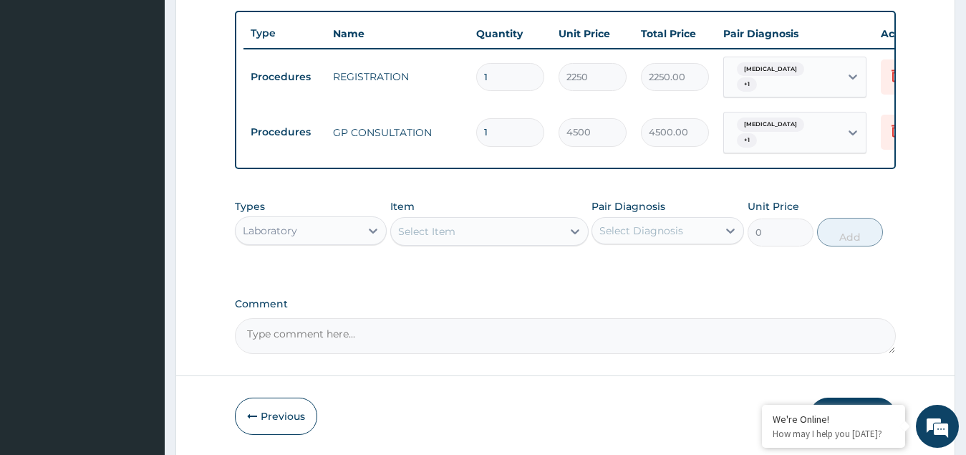
click at [453, 236] on div "Select Item" at bounding box center [426, 231] width 57 height 14
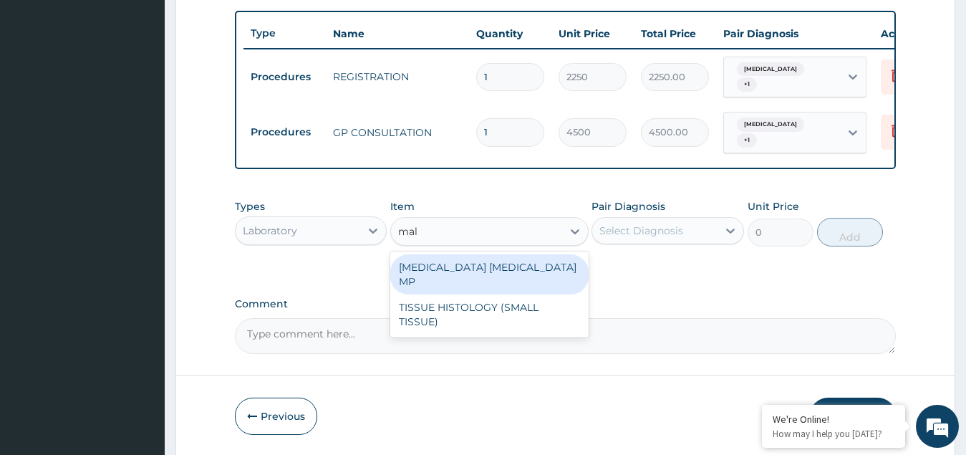
type input "mala"
click at [476, 266] on div "MALARIA PARASITE MP" at bounding box center [489, 274] width 198 height 40
type input "2250"
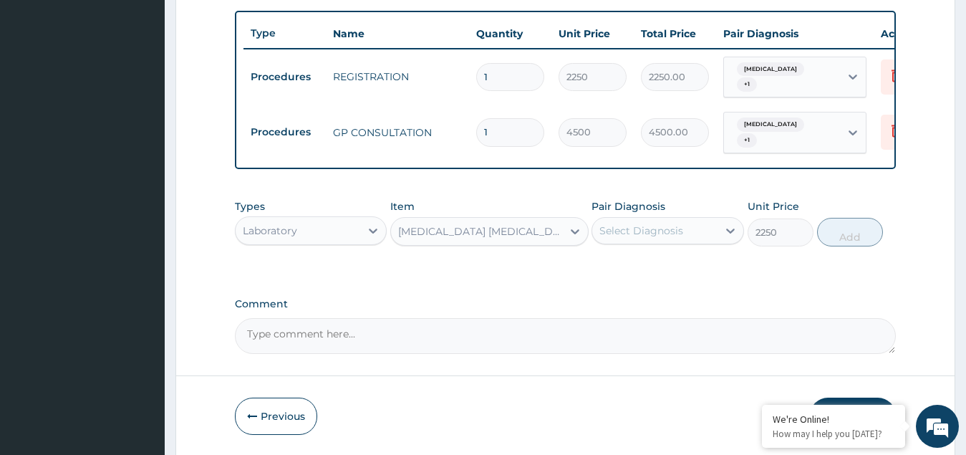
click at [661, 238] on div "Select Diagnosis" at bounding box center [654, 230] width 125 height 23
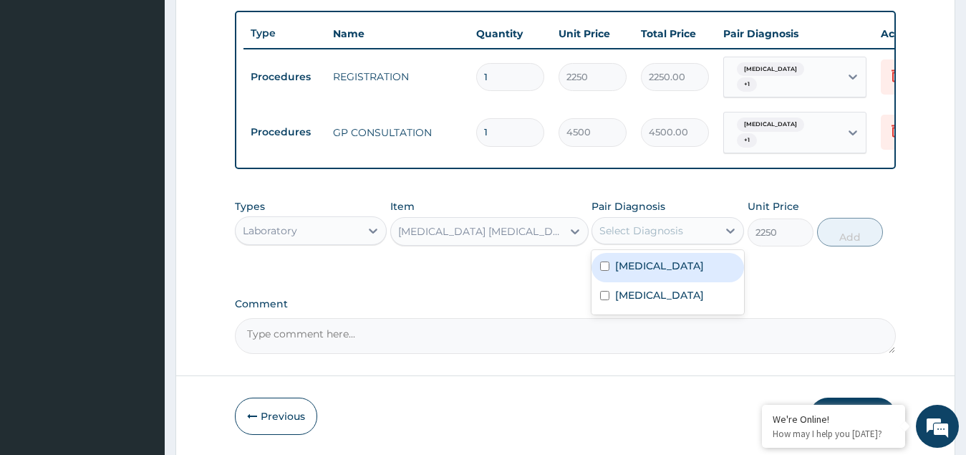
click at [619, 267] on label "Malaria" at bounding box center [659, 266] width 89 height 14
checkbox input "true"
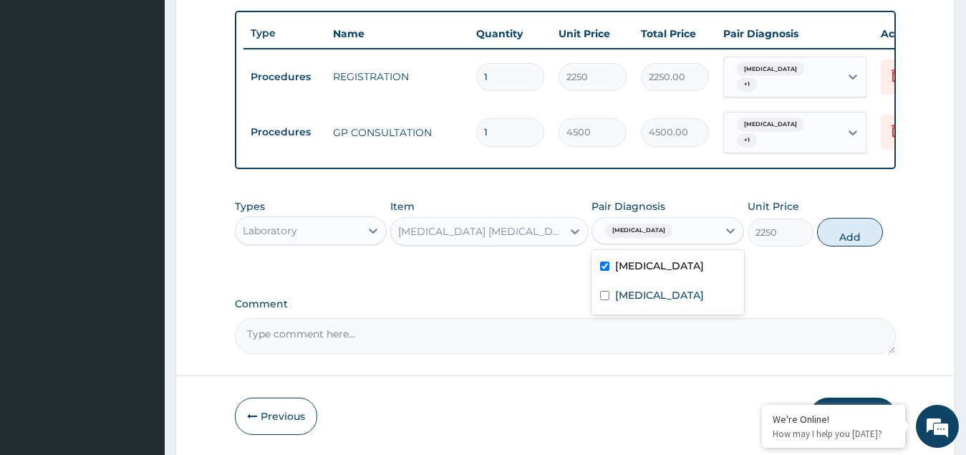
click at [850, 246] on div "Types Laboratory Item MALARIA PARASITE MP Pair Diagnosis option Malaria, select…" at bounding box center [566, 223] width 662 height 62
click at [844, 236] on button "Add" at bounding box center [850, 232] width 66 height 29
type input "0"
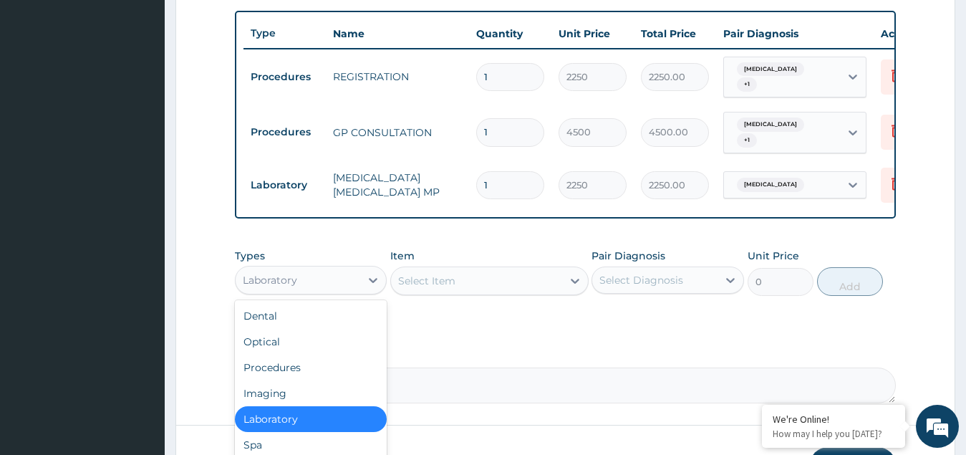
click at [354, 287] on div "Laboratory" at bounding box center [298, 280] width 125 height 23
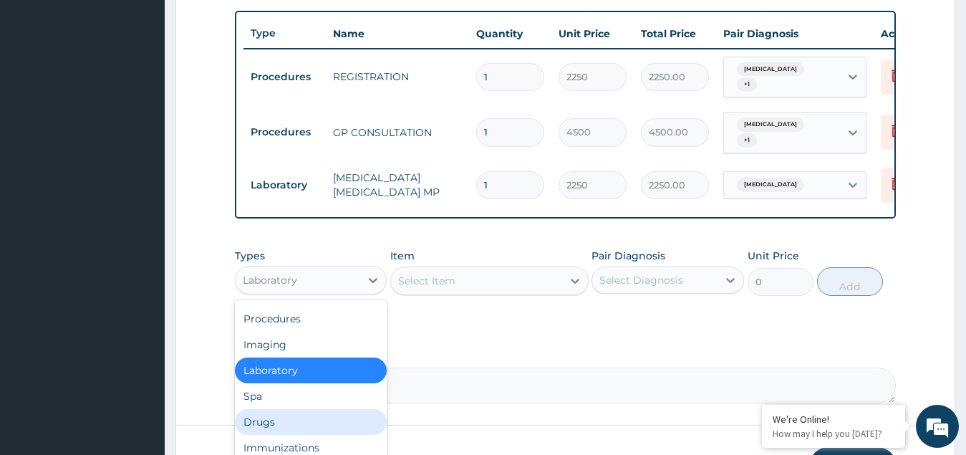
click at [269, 426] on div "Drugs" at bounding box center [311, 422] width 153 height 26
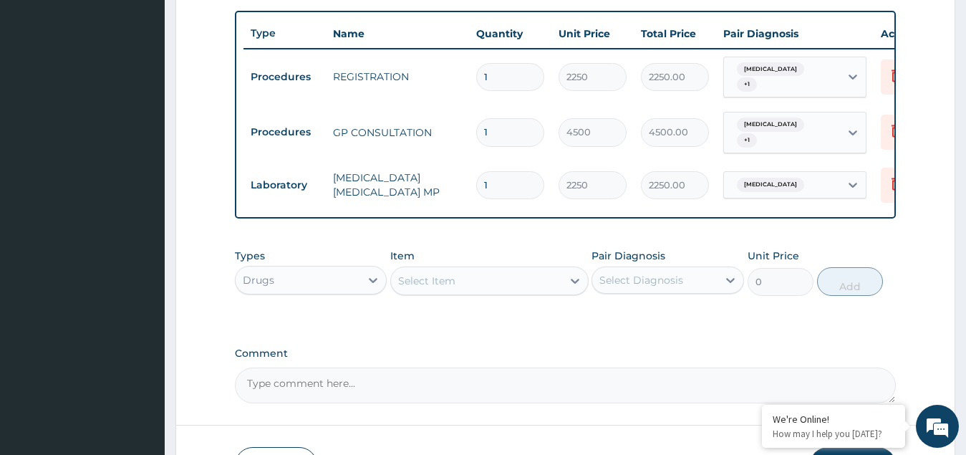
click at [477, 274] on div "Select Item" at bounding box center [476, 280] width 171 height 23
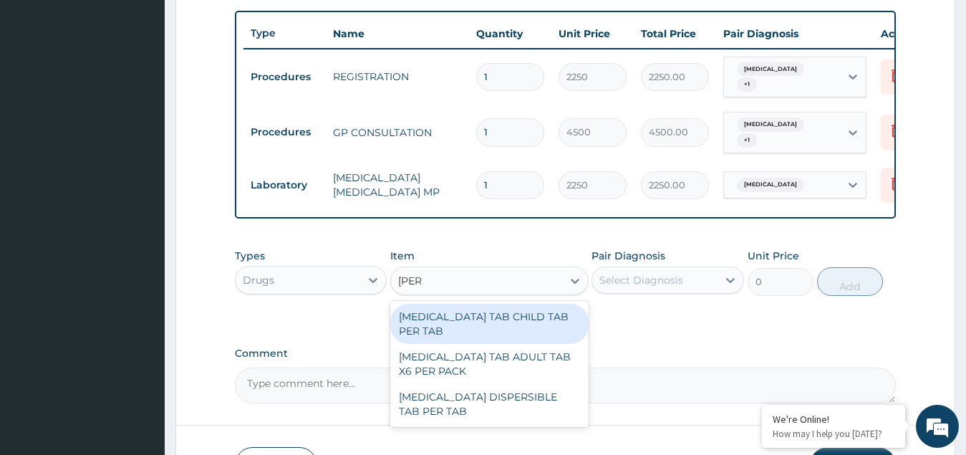
type input "coart"
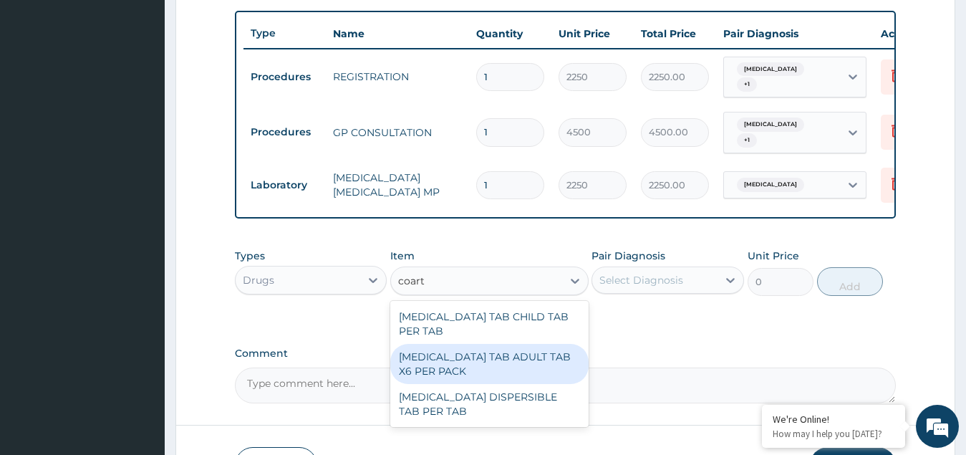
click at [524, 345] on div "COARTEM TAB ADULT TAB X6 PER PACK" at bounding box center [489, 364] width 198 height 40
type input "11700"
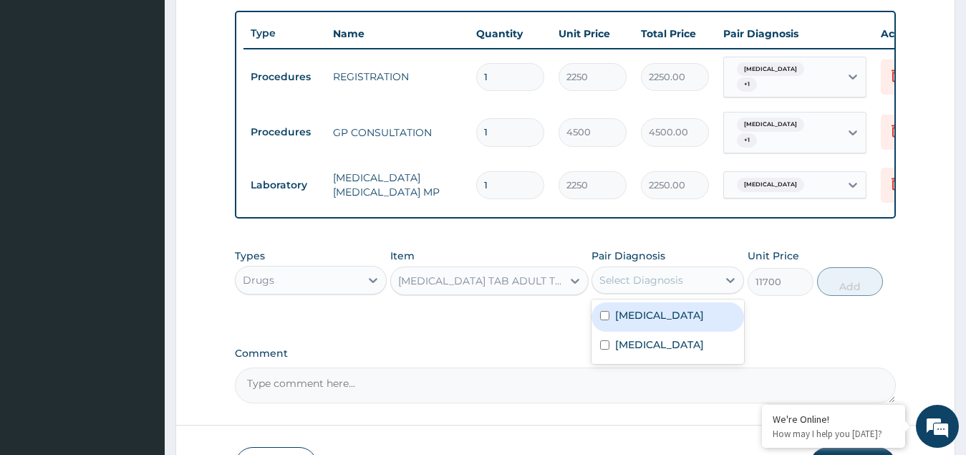
click at [665, 279] on div "Select Diagnosis" at bounding box center [642, 280] width 84 height 14
click at [610, 319] on input "checkbox" at bounding box center [604, 315] width 9 height 9
checkbox input "true"
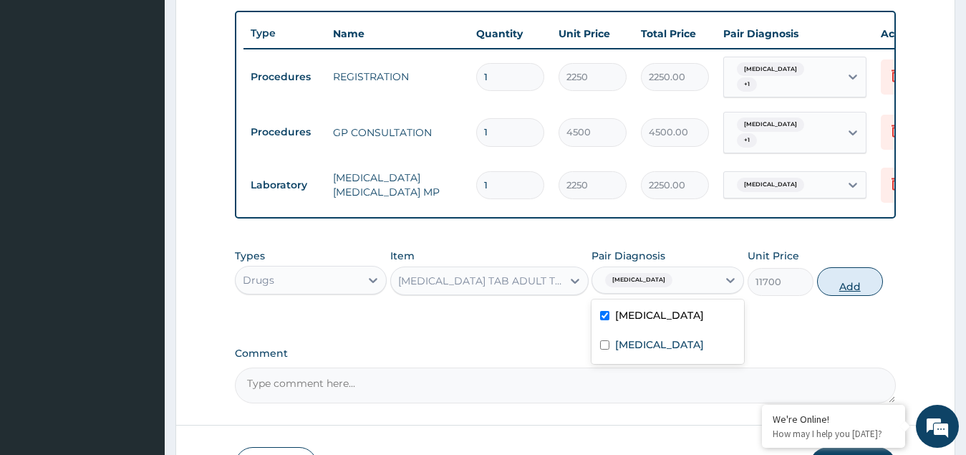
click at [847, 291] on button "Add" at bounding box center [850, 281] width 66 height 29
type input "0"
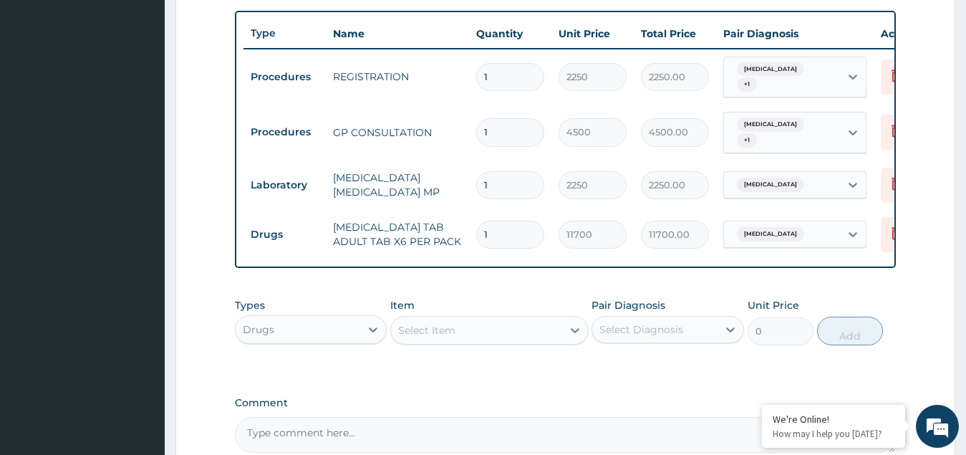
click at [459, 335] on div "Select Item" at bounding box center [476, 330] width 171 height 23
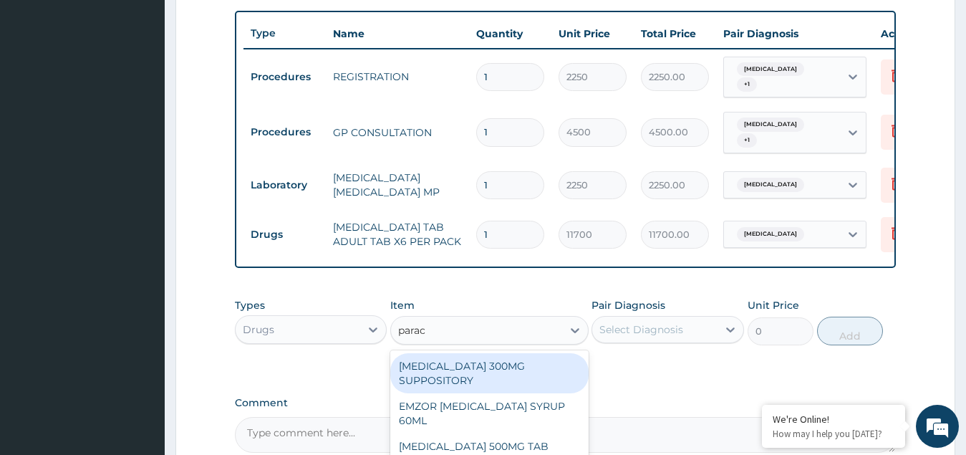
type input "parace"
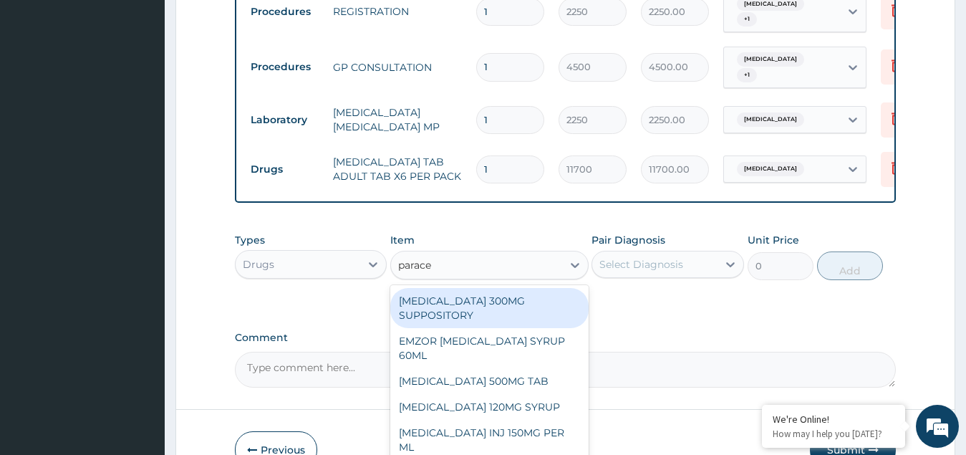
scroll to position [665, 0]
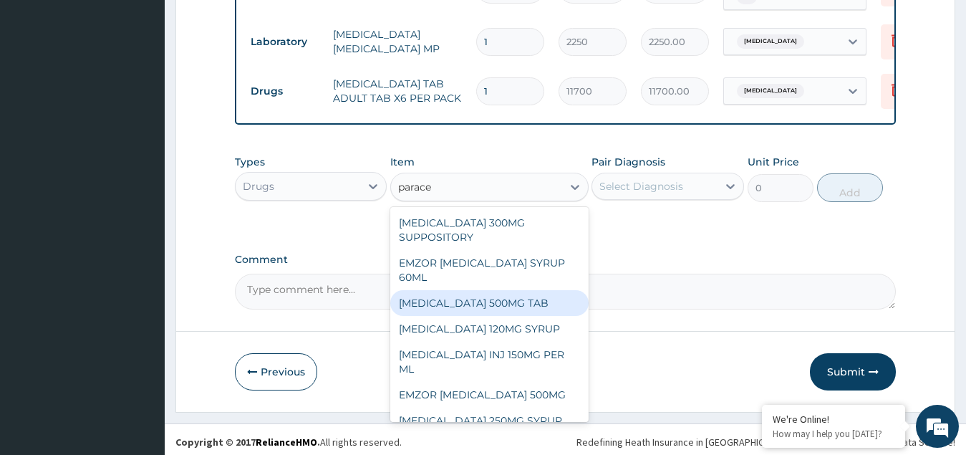
click at [480, 304] on div "PARACETAMOL 500MG TAB" at bounding box center [489, 303] width 198 height 26
type input "60"
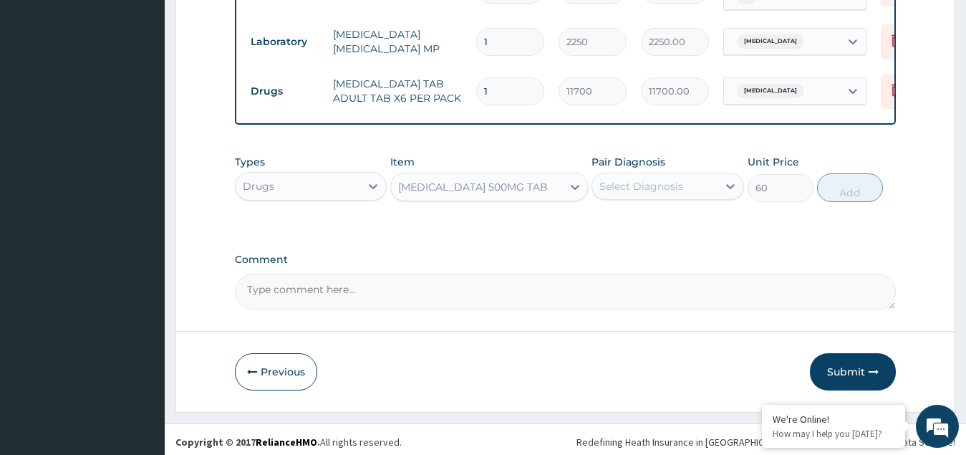
click at [643, 181] on div "Select Diagnosis" at bounding box center [642, 186] width 84 height 14
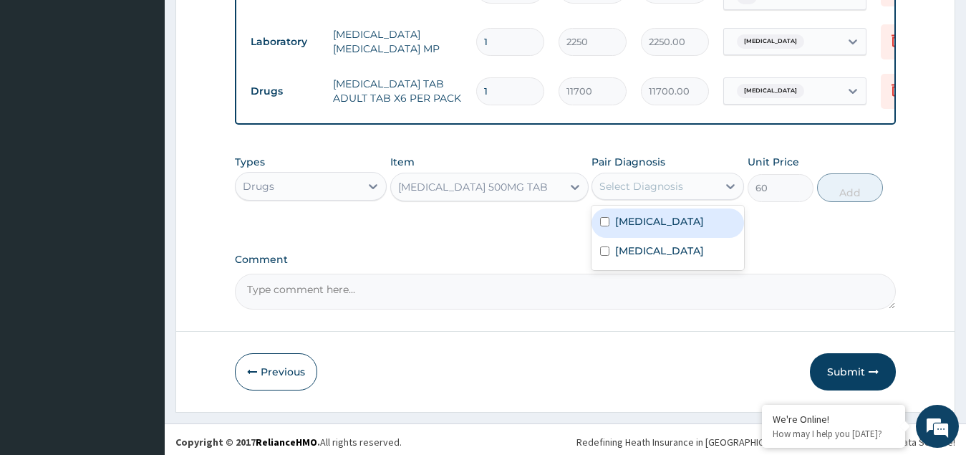
click at [607, 222] on input "checkbox" at bounding box center [604, 221] width 9 height 9
checkbox input "true"
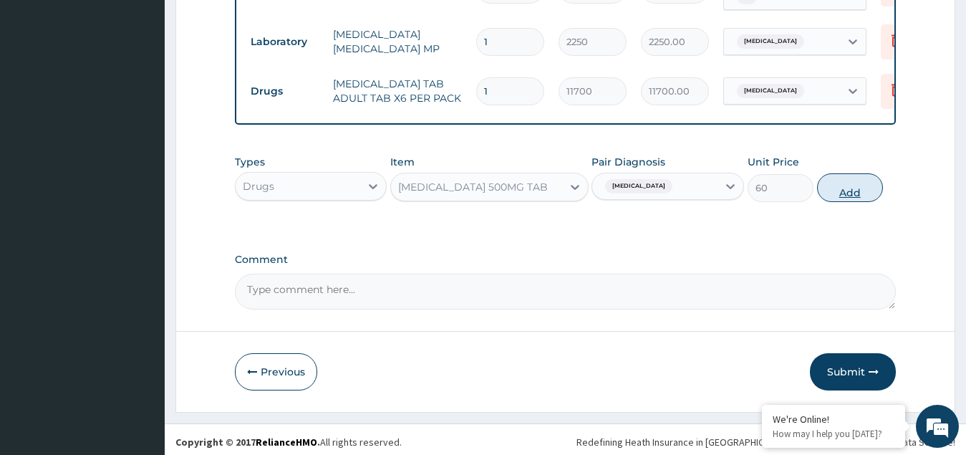
click at [852, 192] on button "Add" at bounding box center [850, 187] width 66 height 29
type input "0"
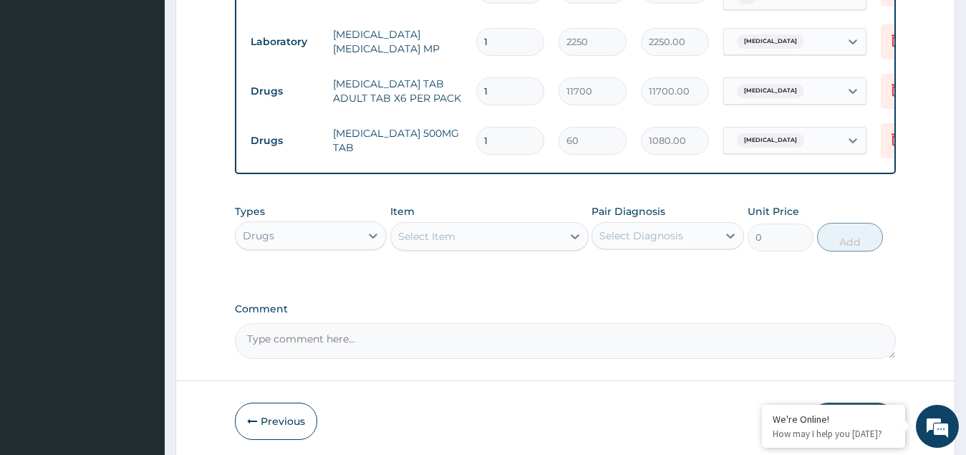
type input "18"
type input "1080.00"
type input "18"
click at [449, 241] on div "Select Item" at bounding box center [426, 236] width 57 height 14
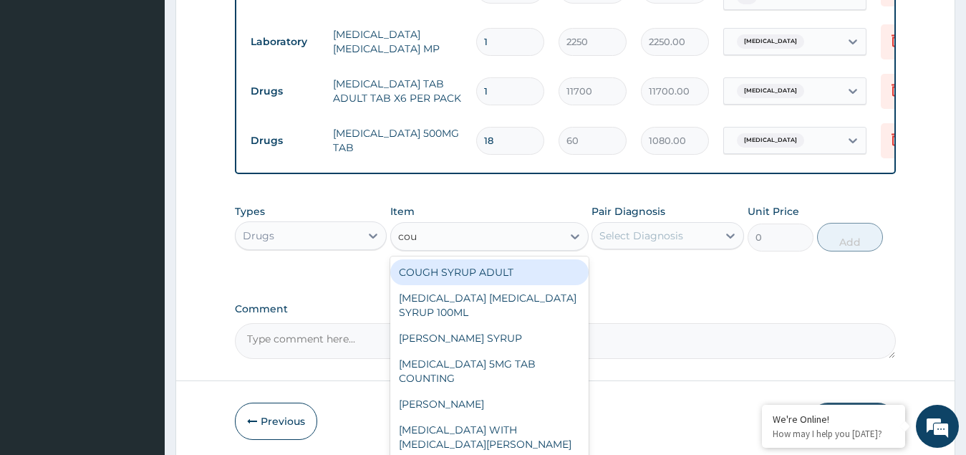
type input "coug"
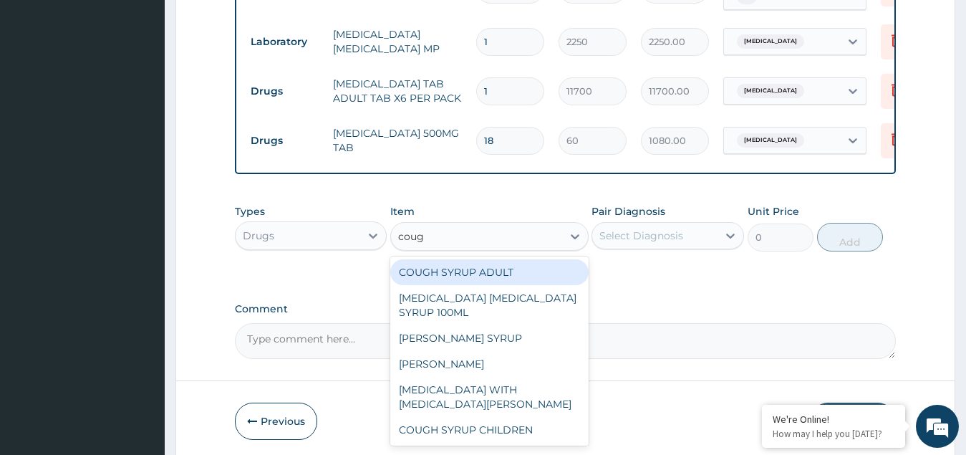
click at [468, 269] on div "COUGH SYRUP ADULT" at bounding box center [489, 272] width 198 height 26
type input "1148.272125"
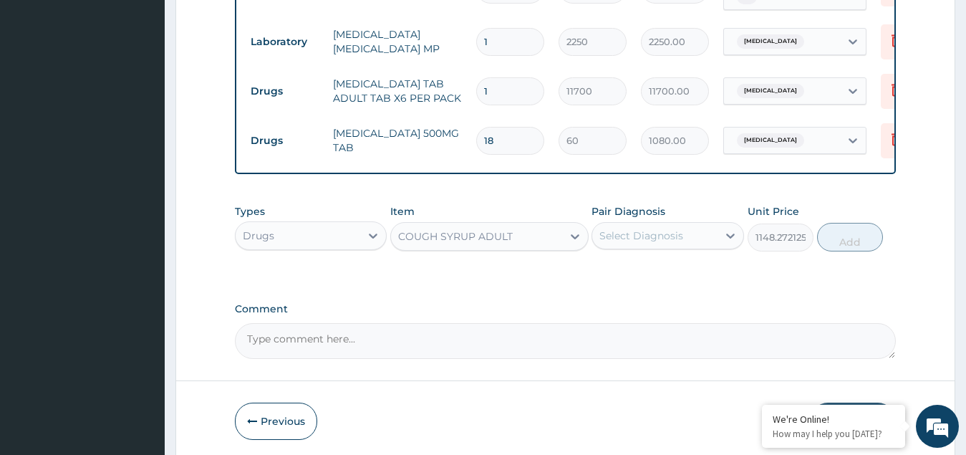
click at [648, 234] on div "Select Diagnosis" at bounding box center [642, 236] width 84 height 14
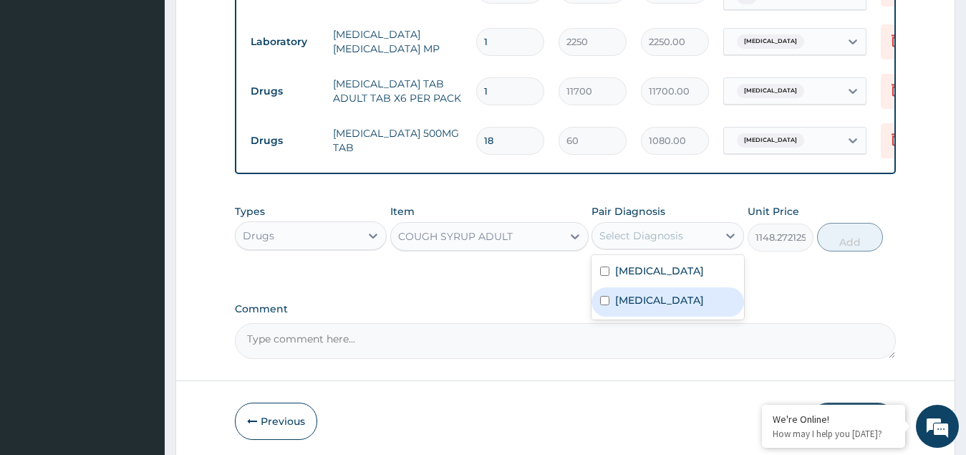
click at [607, 304] on input "checkbox" at bounding box center [604, 300] width 9 height 9
checkbox input "true"
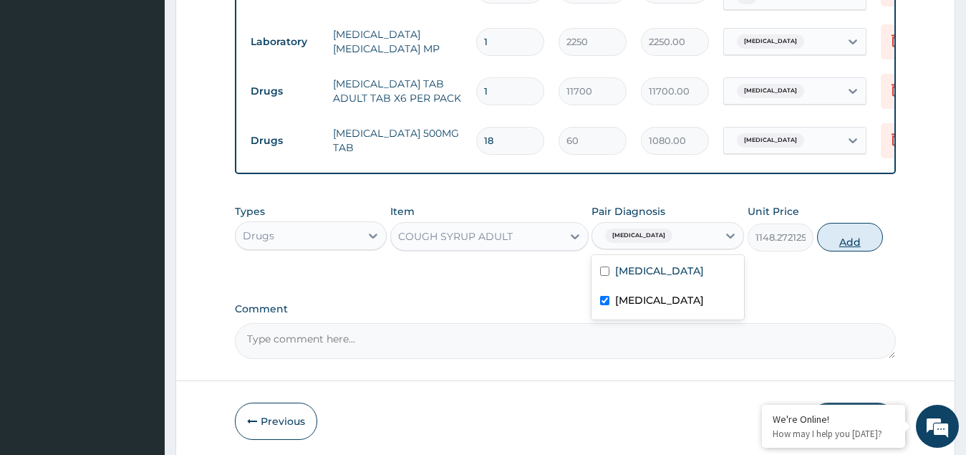
click at [836, 235] on button "Add" at bounding box center [850, 237] width 66 height 29
type input "0"
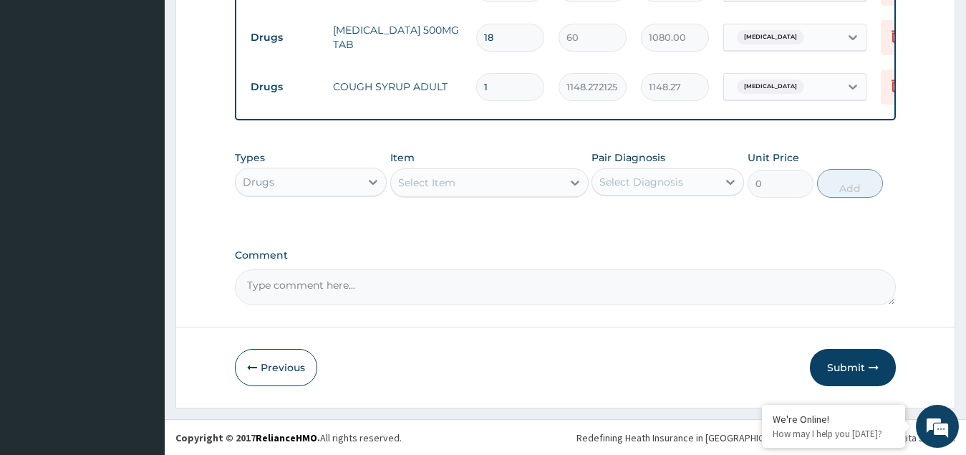
scroll to position [769, 0]
click at [865, 369] on button "Submit" at bounding box center [853, 366] width 86 height 37
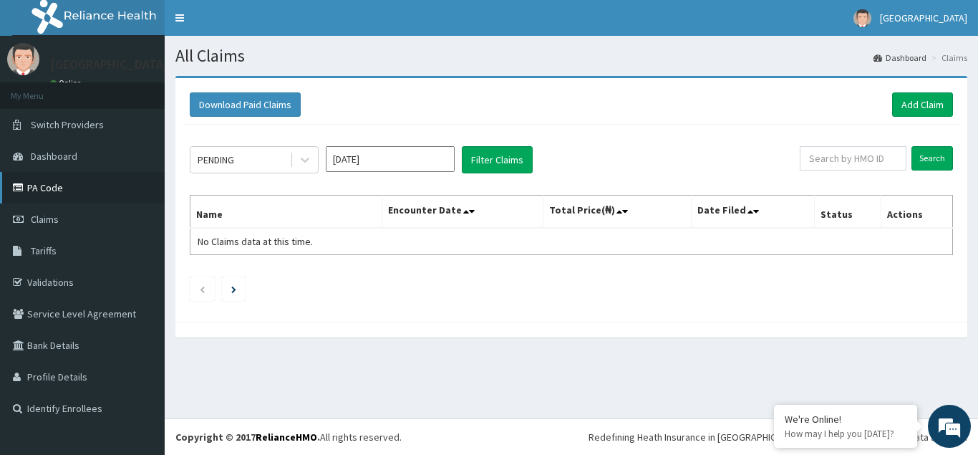
click at [37, 188] on link "PA Code" at bounding box center [82, 188] width 165 height 32
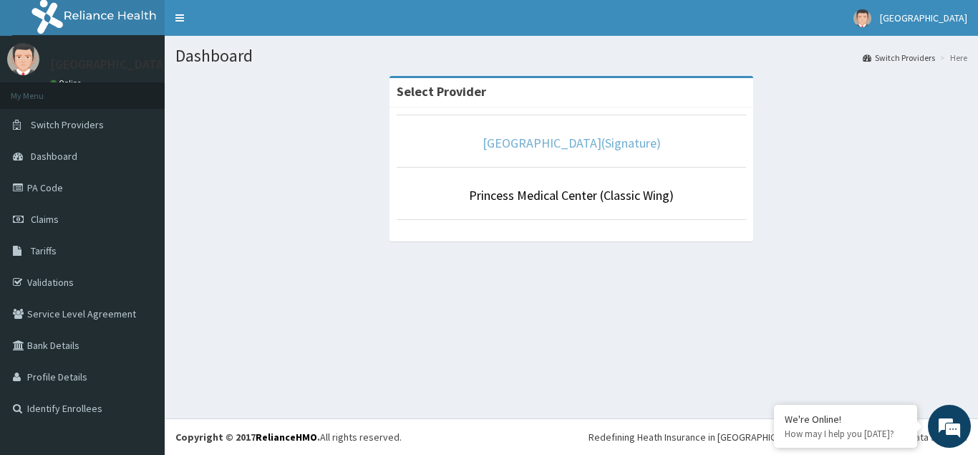
click at [561, 145] on link "[GEOGRAPHIC_DATA](Signature)" at bounding box center [572, 143] width 178 height 16
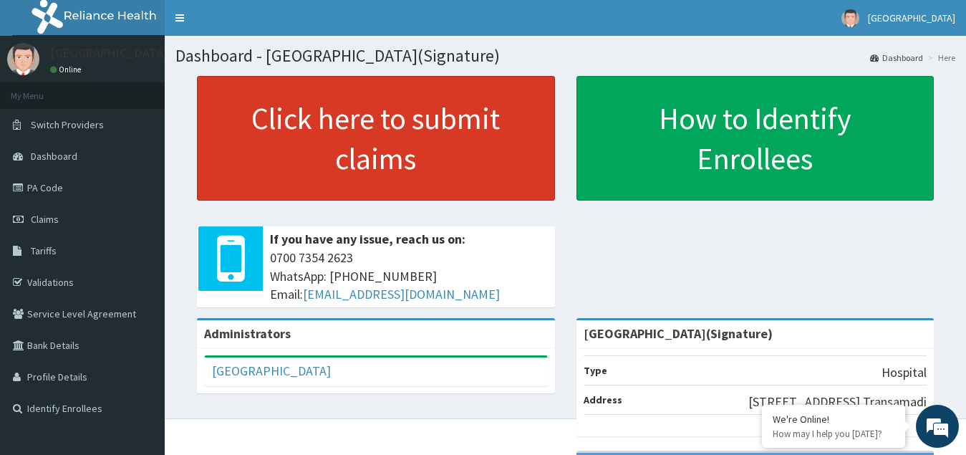
drag, startPoint x: 48, startPoint y: 193, endPoint x: 223, endPoint y: 132, distance: 185.8
click at [49, 192] on link "PA Code" at bounding box center [82, 188] width 165 height 32
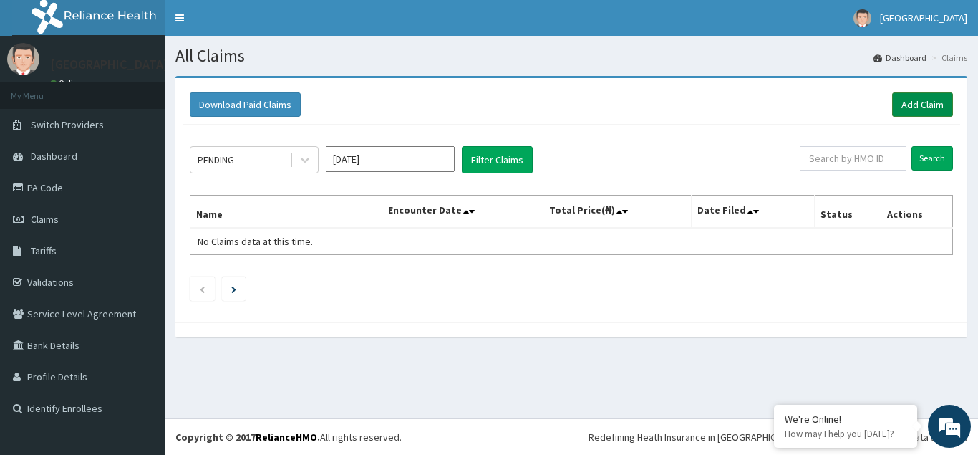
click at [906, 99] on link "Add Claim" at bounding box center [923, 104] width 61 height 24
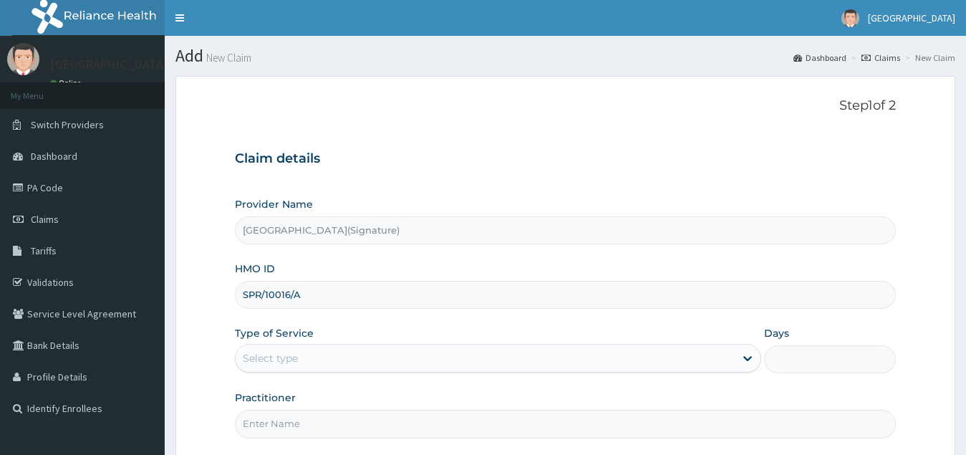
type input "SPR/10016/A"
click at [271, 351] on div "Select type" at bounding box center [270, 358] width 55 height 14
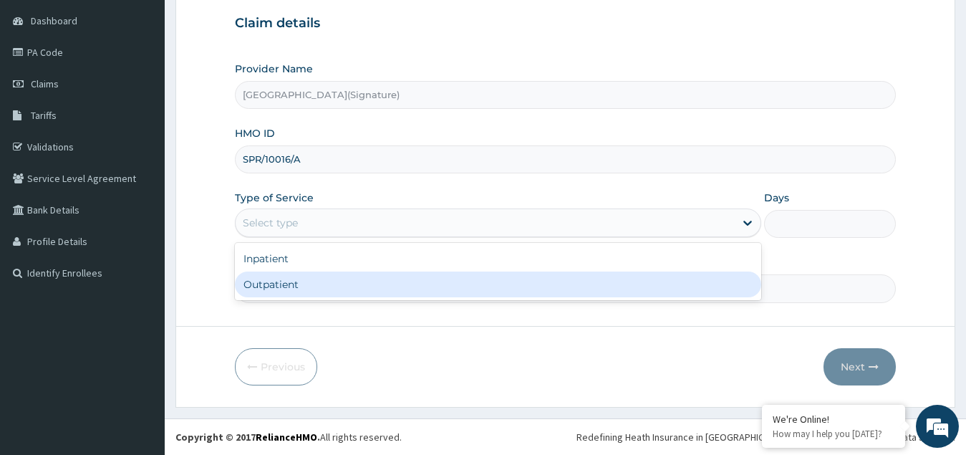
click at [260, 286] on div "Outpatient" at bounding box center [498, 284] width 527 height 26
type input "1"
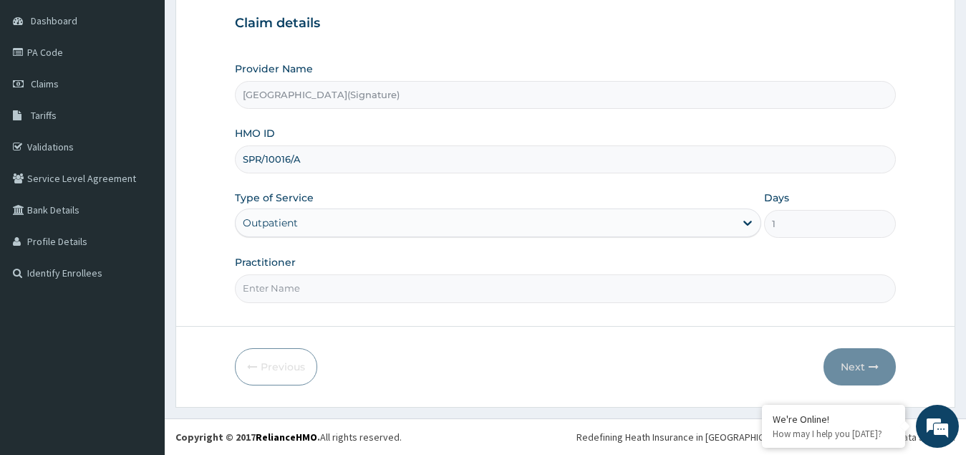
click at [293, 288] on input "Practitioner" at bounding box center [566, 288] width 662 height 28
click at [267, 292] on input "Practitioner" at bounding box center [566, 288] width 662 height 28
paste input "DR.. EBIMOBOERE .S. APREALA"
type input "DR.. EBIMOBOERE .S. APREALADR"
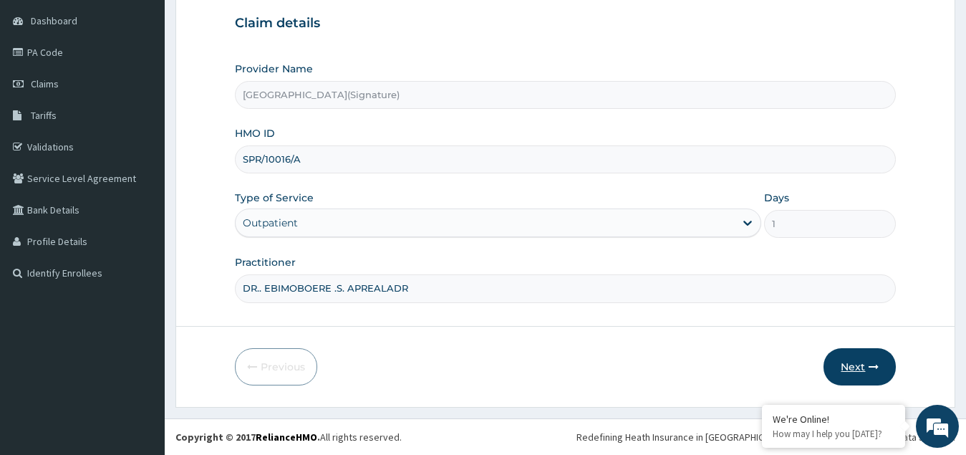
click at [867, 367] on button "Next" at bounding box center [860, 366] width 72 height 37
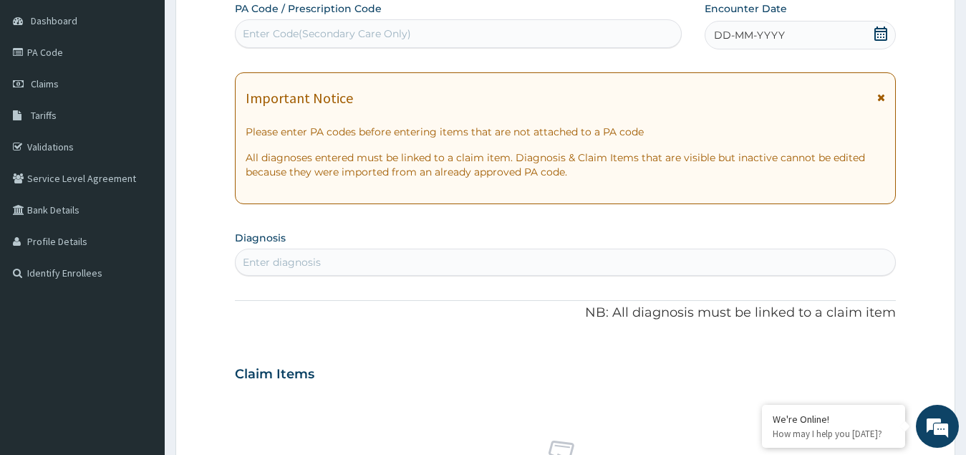
click at [881, 29] on icon at bounding box center [881, 34] width 13 height 14
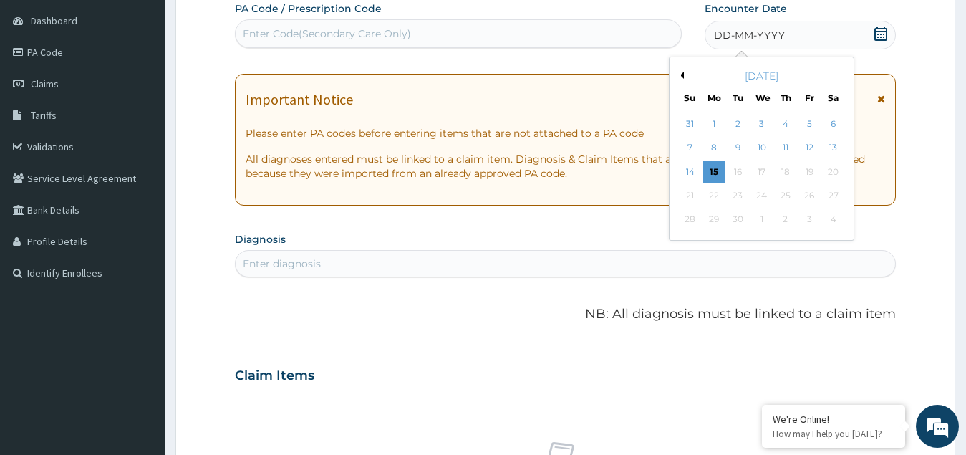
click at [681, 74] on button "Previous Month" at bounding box center [680, 75] width 7 height 7
click at [808, 192] on div "22" at bounding box center [809, 195] width 21 height 21
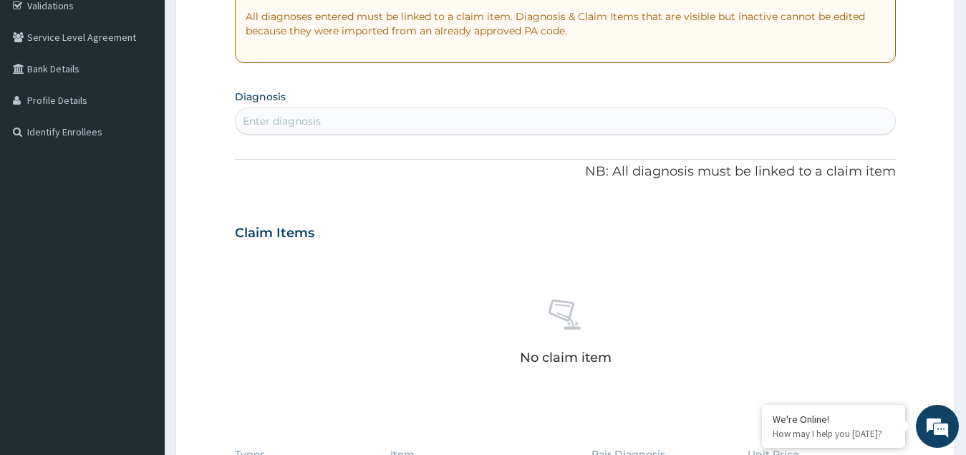
scroll to position [279, 0]
click at [288, 122] on div "Enter diagnosis" at bounding box center [282, 119] width 78 height 14
type input "malari"
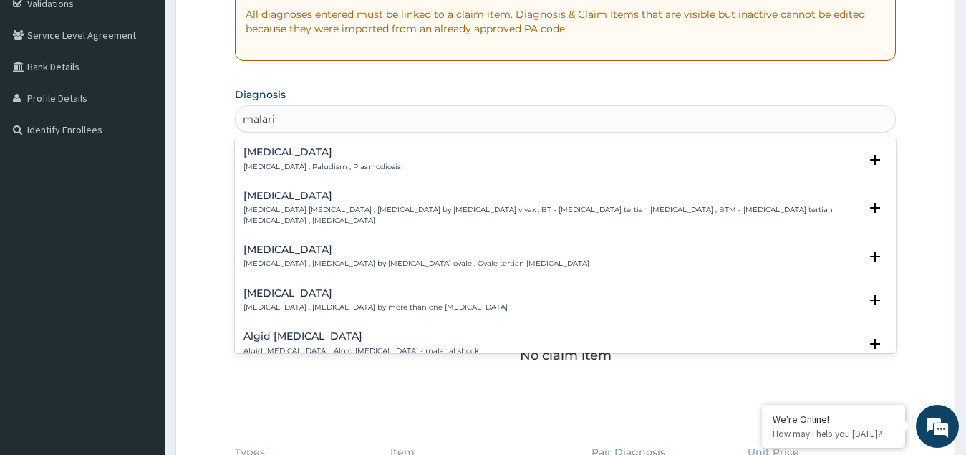
click at [282, 152] on h4 "Malaria" at bounding box center [323, 152] width 158 height 11
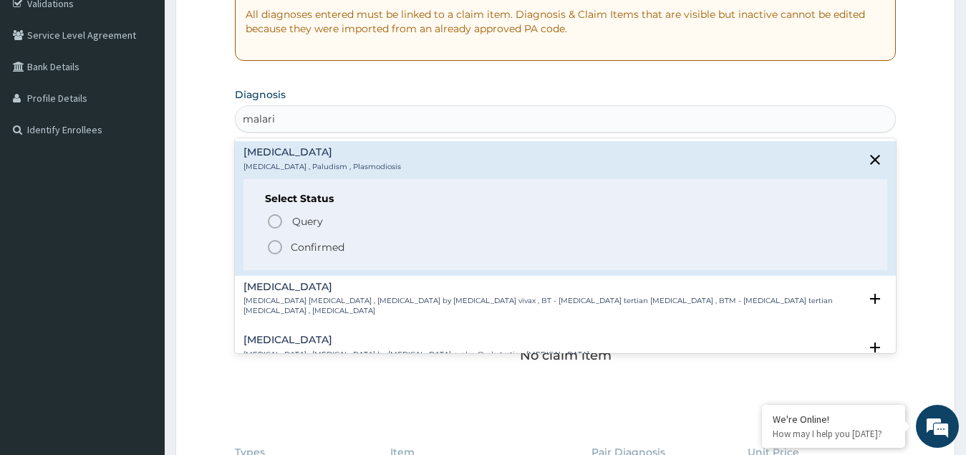
click at [273, 248] on icon "status option filled" at bounding box center [274, 247] width 17 height 17
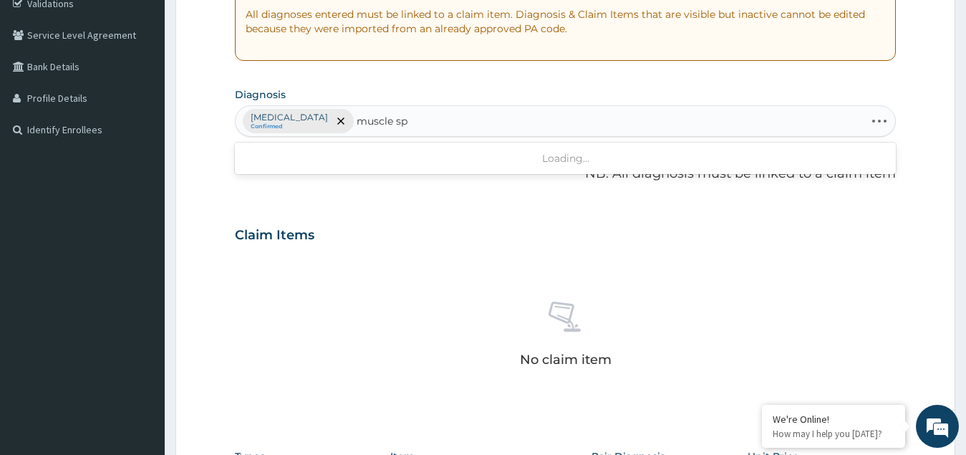
type input "muscle spa"
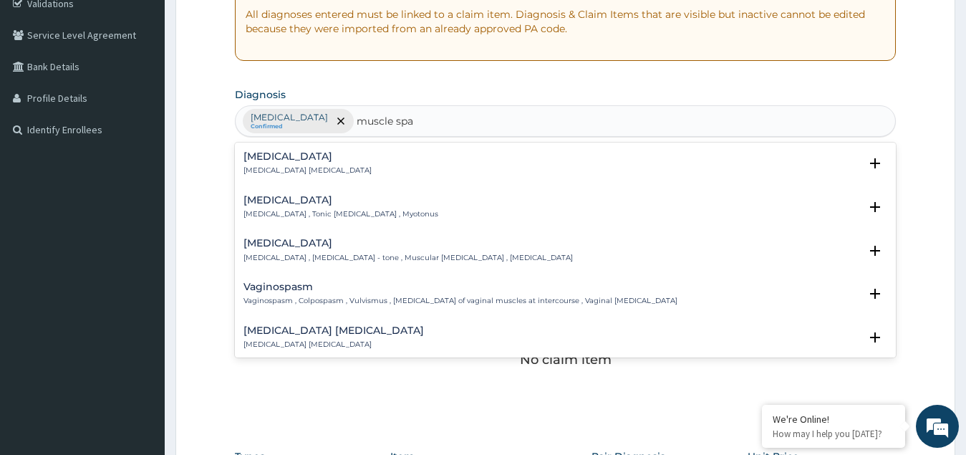
click at [308, 168] on p "Spasm , Muscle spasm" at bounding box center [308, 170] width 128 height 10
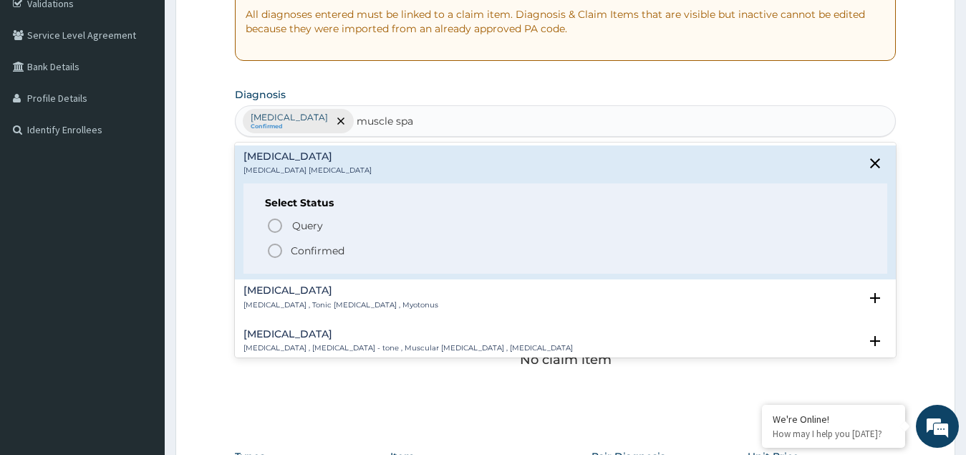
click at [299, 253] on p "Confirmed" at bounding box center [318, 251] width 54 height 14
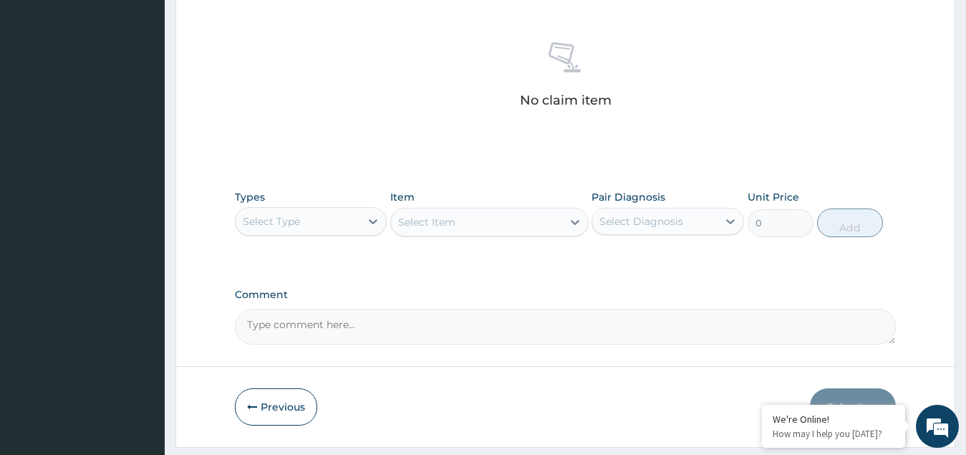
scroll to position [578, 0]
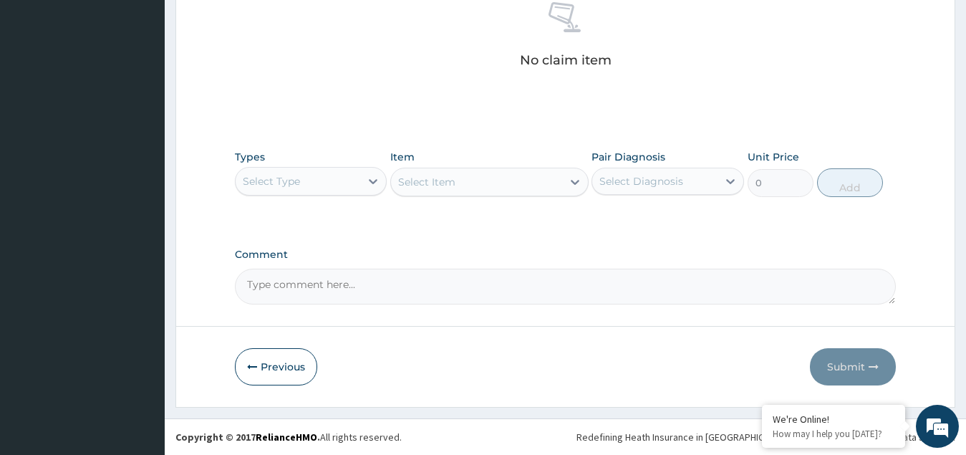
click at [317, 179] on div "Select Type" at bounding box center [298, 181] width 125 height 23
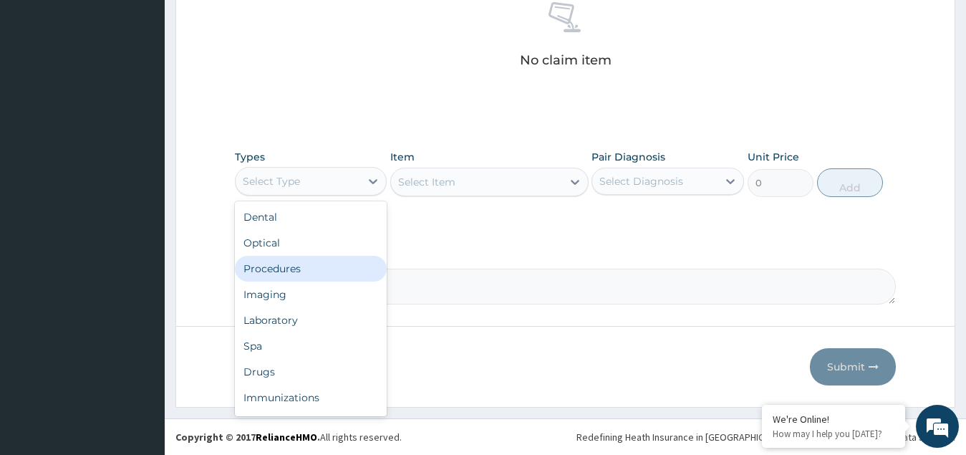
click at [274, 261] on div "Procedures" at bounding box center [311, 269] width 153 height 26
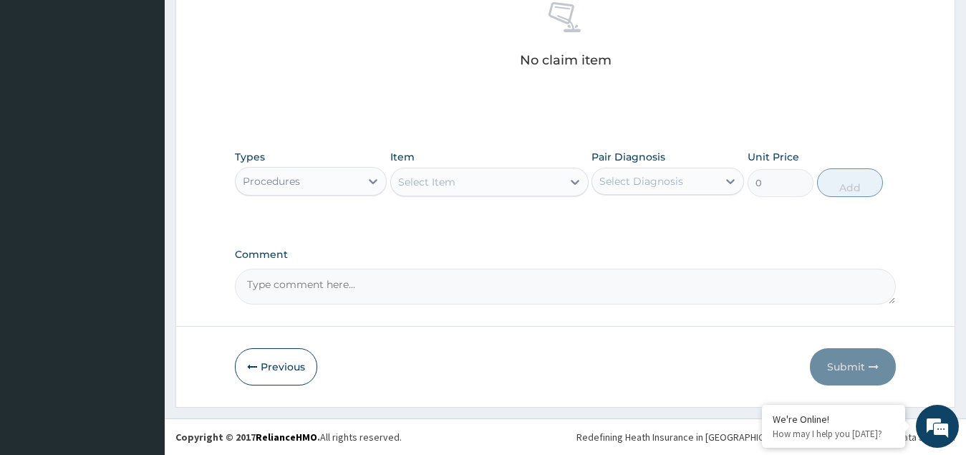
click at [474, 182] on div "Select Item" at bounding box center [476, 181] width 171 height 23
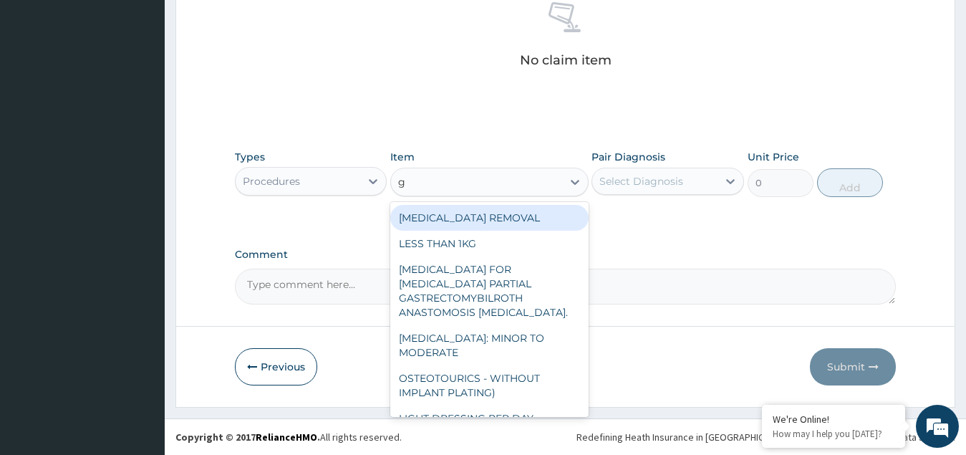
type input "gp"
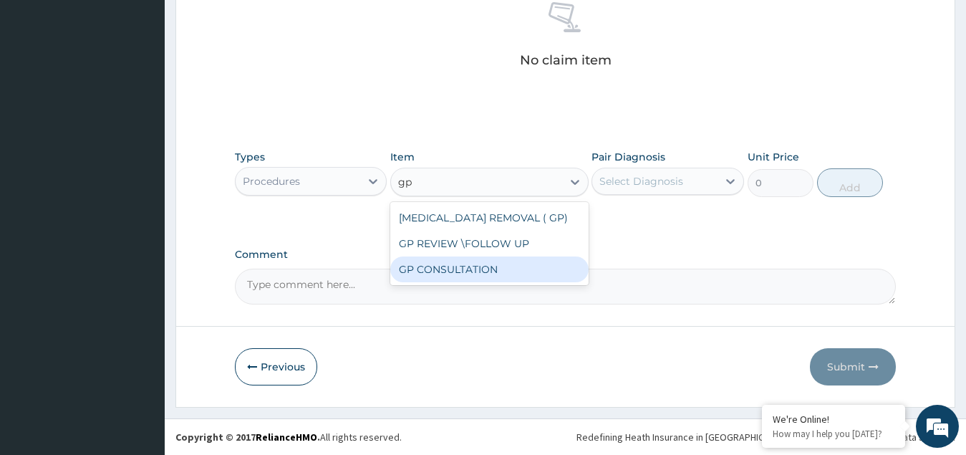
click at [462, 266] on div "GP CONSULTATION" at bounding box center [489, 269] width 198 height 26
type input "4500"
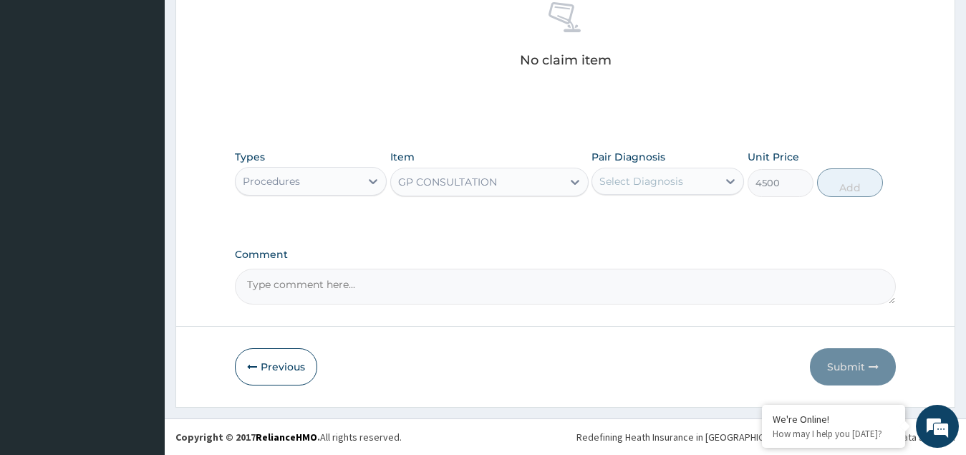
click at [640, 170] on div "Select Diagnosis" at bounding box center [654, 181] width 125 height 23
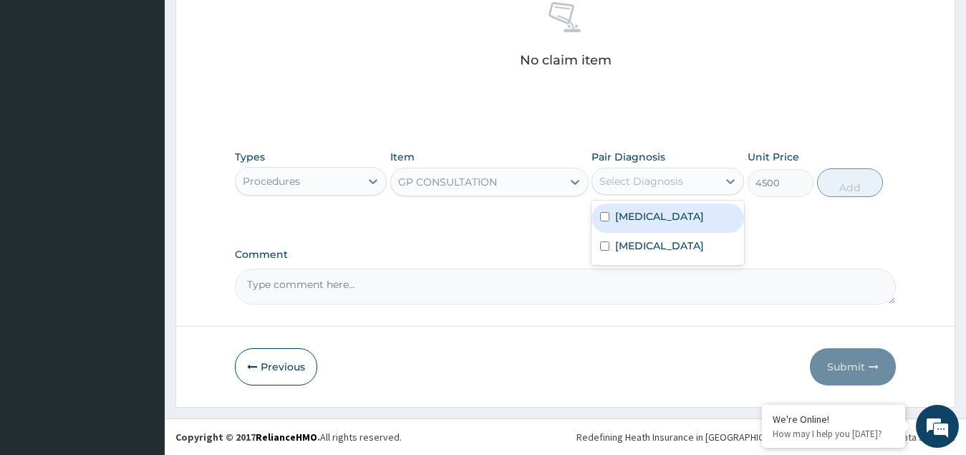
click at [644, 217] on label "Malaria" at bounding box center [659, 216] width 89 height 14
checkbox input "true"
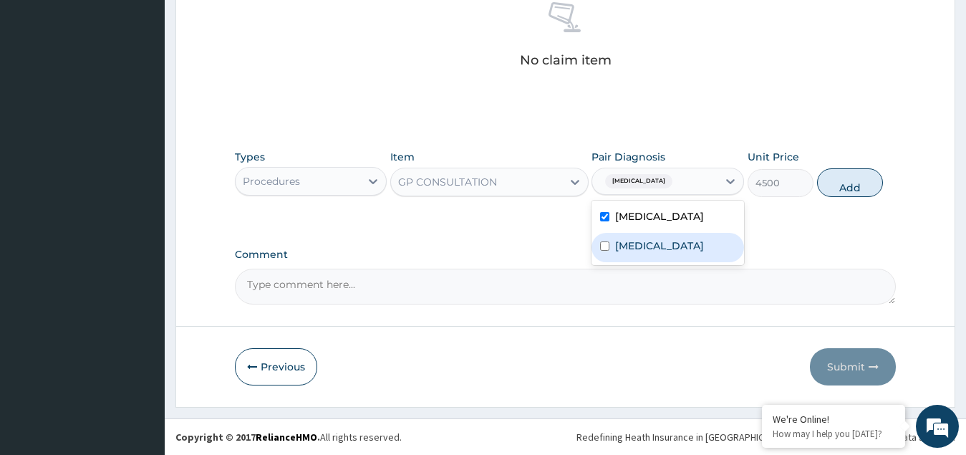
click at [641, 253] on div "Spasm" at bounding box center [668, 247] width 153 height 29
checkbox input "true"
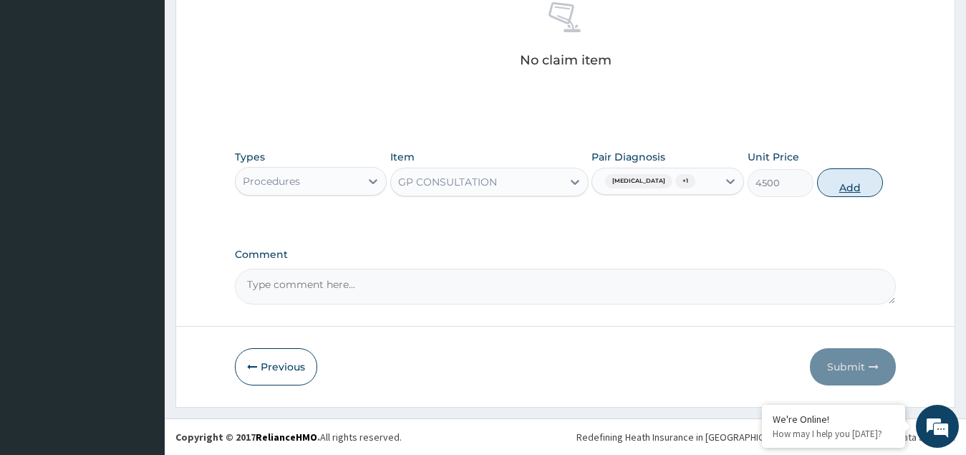
click at [856, 183] on button "Add" at bounding box center [850, 182] width 66 height 29
type input "0"
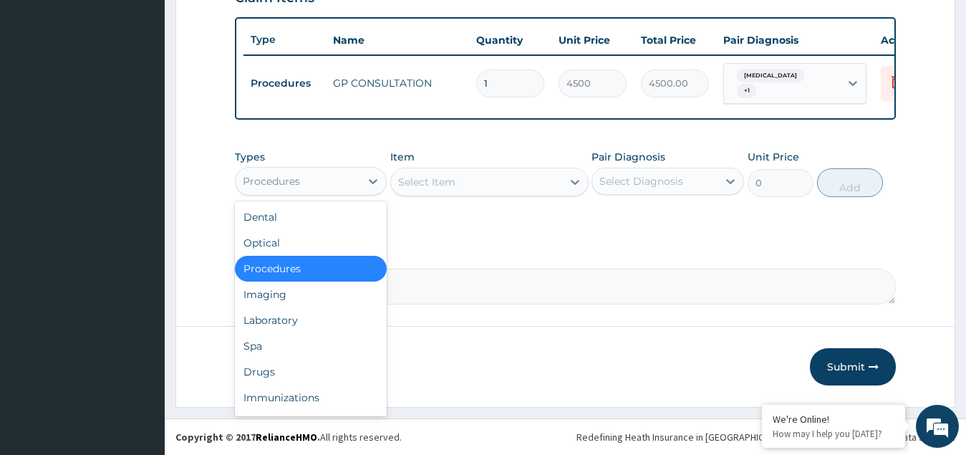
click at [312, 184] on div "Procedures" at bounding box center [298, 181] width 125 height 23
drag, startPoint x: 289, startPoint y: 319, endPoint x: 362, endPoint y: 274, distance: 85.9
click at [289, 319] on div "Laboratory" at bounding box center [311, 320] width 153 height 26
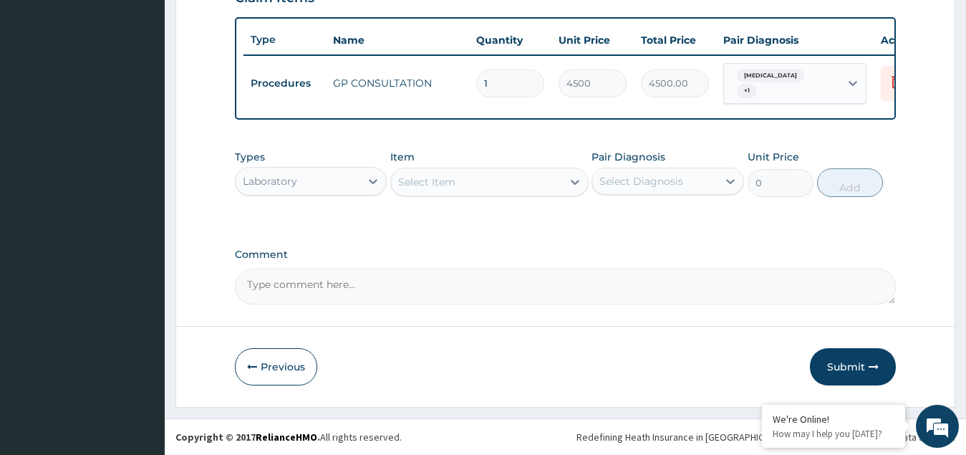
click at [491, 187] on div "Select Item" at bounding box center [476, 181] width 171 height 23
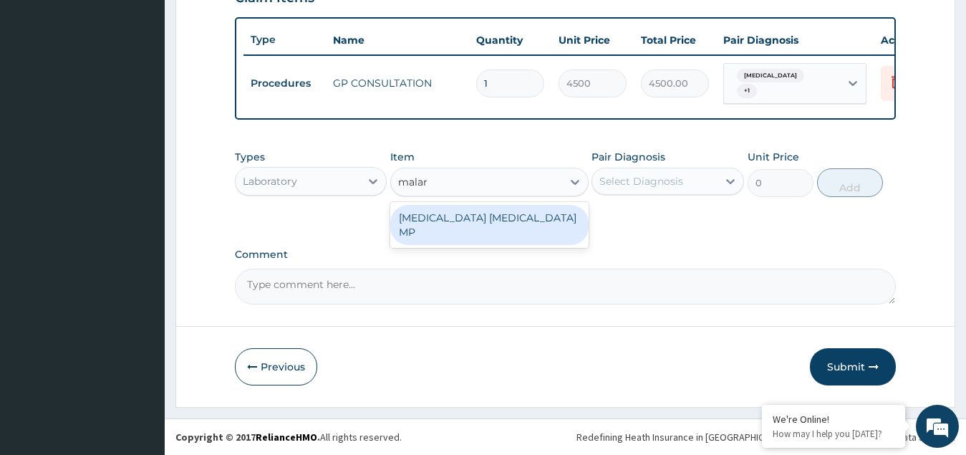
type input "malari"
click at [494, 218] on div "MALARIA PARASITE MP" at bounding box center [489, 225] width 198 height 40
type input "2250"
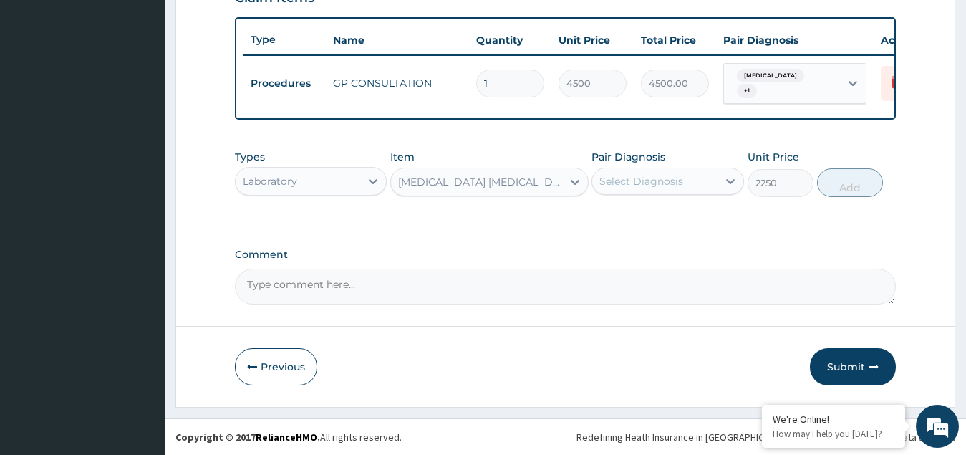
click at [638, 179] on div "Select Diagnosis" at bounding box center [642, 181] width 84 height 14
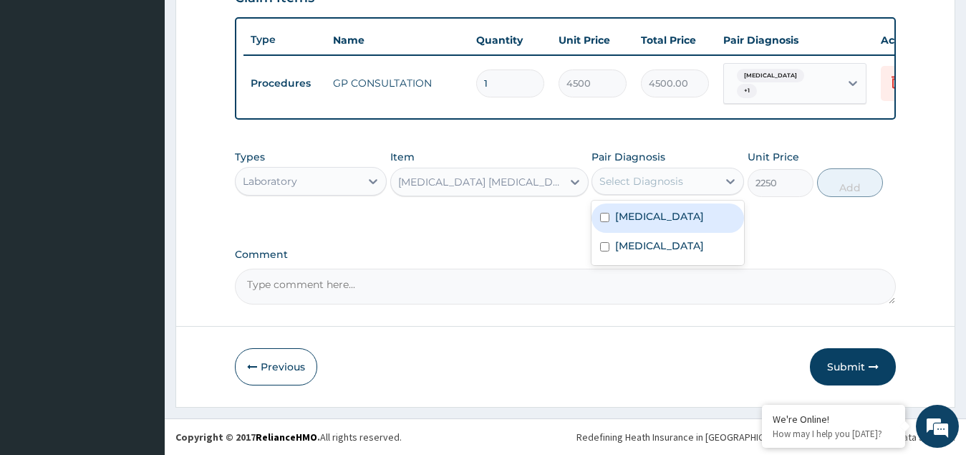
click at [648, 216] on label "Malaria" at bounding box center [659, 216] width 89 height 14
checkbox input "true"
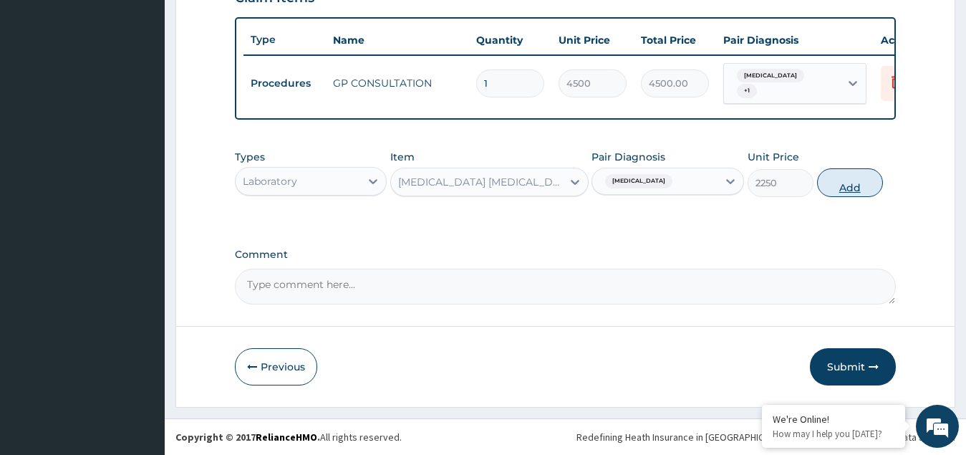
click at [840, 182] on button "Add" at bounding box center [850, 182] width 66 height 29
type input "0"
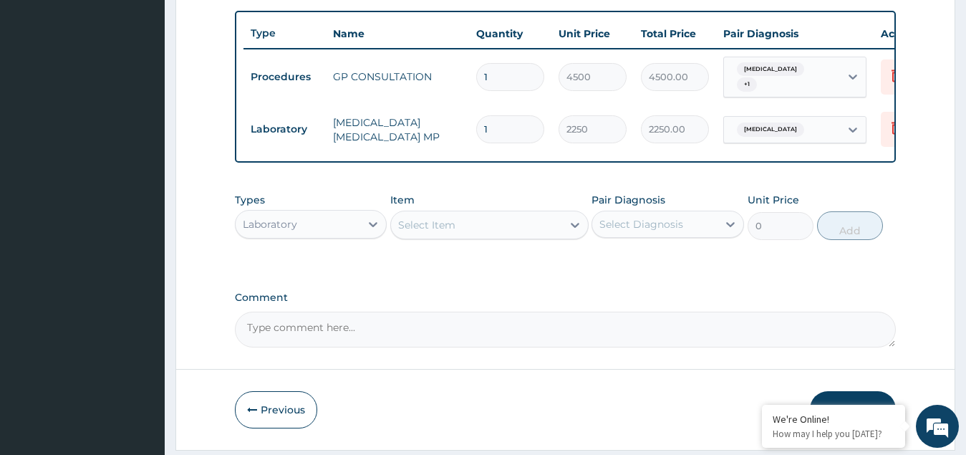
click at [331, 236] on div "Laboratory" at bounding box center [298, 224] width 125 height 23
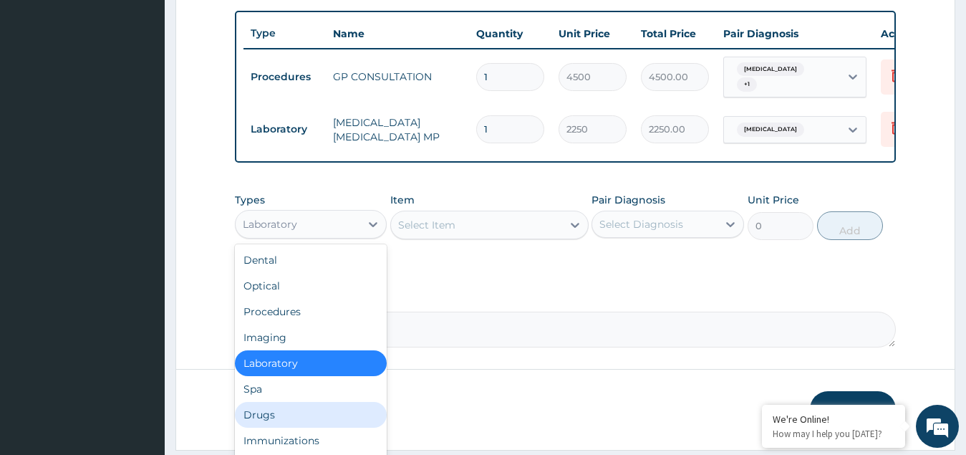
drag, startPoint x: 279, startPoint y: 421, endPoint x: 302, endPoint y: 365, distance: 61.3
click at [282, 420] on div "Drugs" at bounding box center [311, 415] width 153 height 26
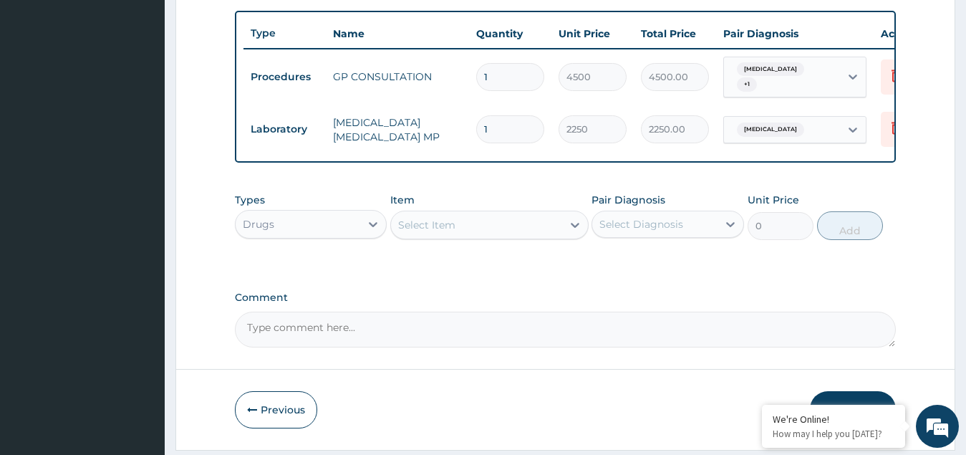
click at [511, 236] on div "Select Item" at bounding box center [476, 224] width 171 height 23
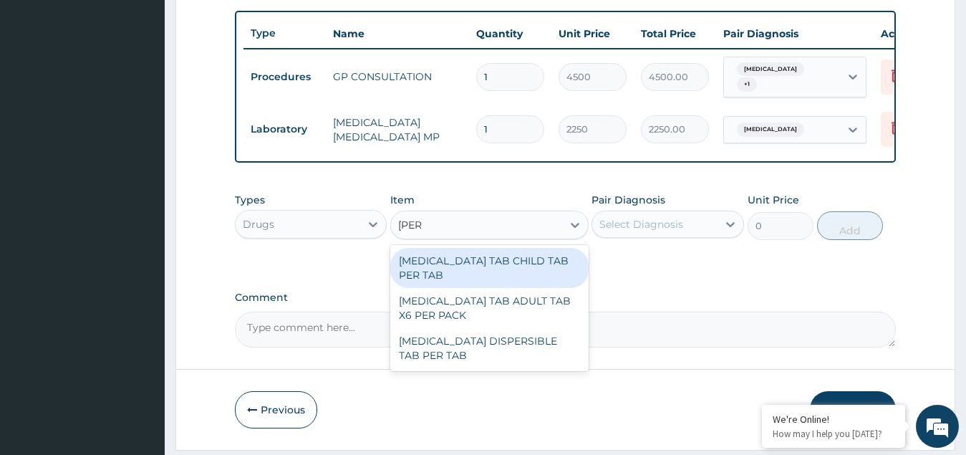
type input "coart"
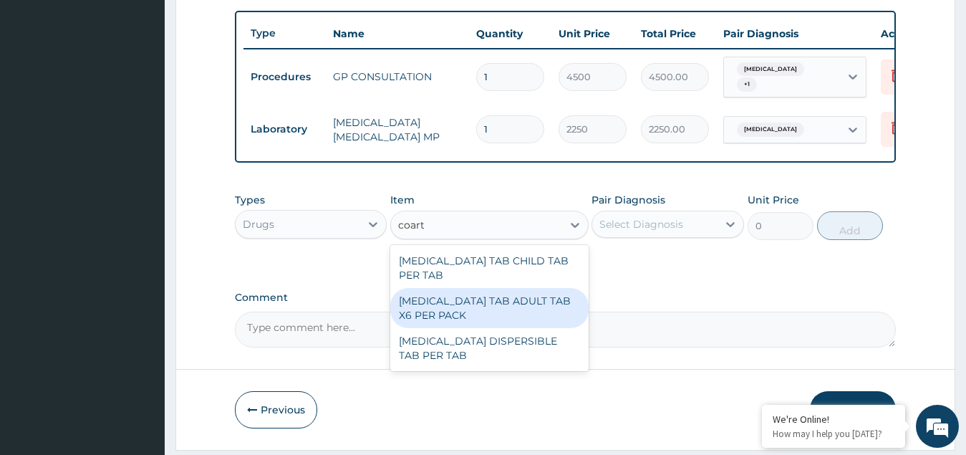
click at [469, 295] on div "[MEDICAL_DATA] TAB ADULT TAB X6 PER PACK" at bounding box center [489, 308] width 198 height 40
type input "11700"
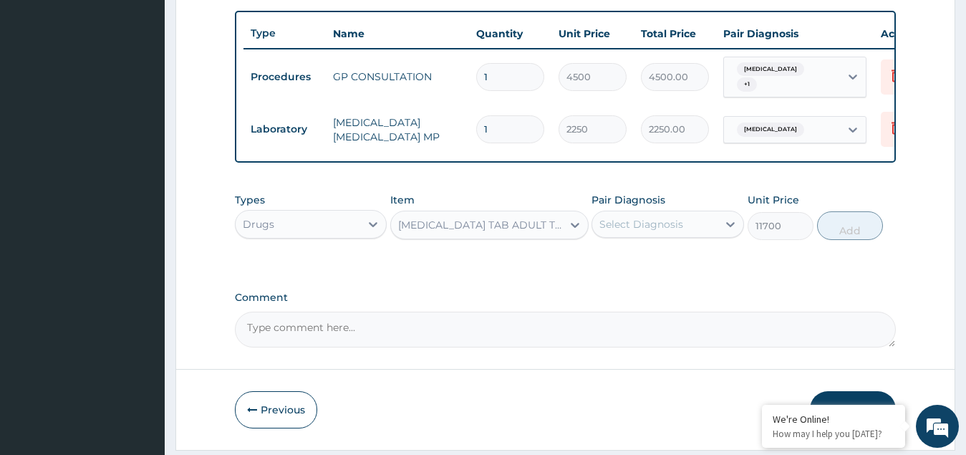
click at [655, 227] on div "Select Diagnosis" at bounding box center [642, 224] width 84 height 14
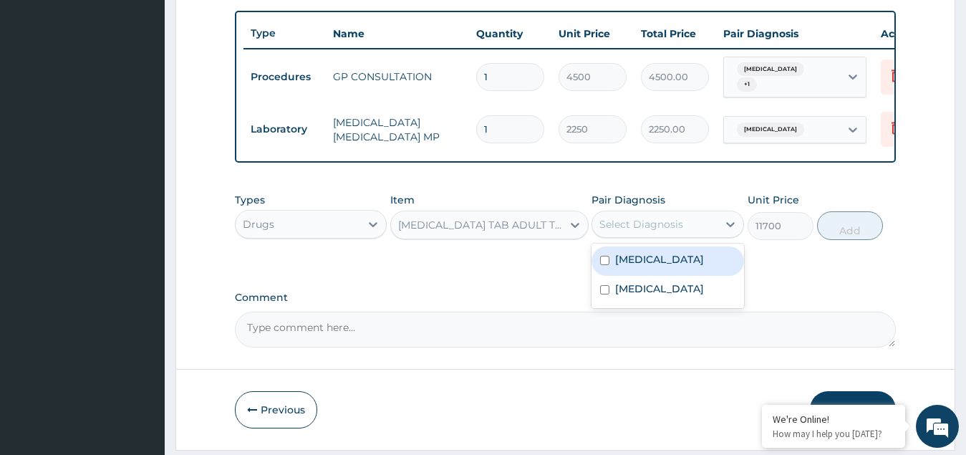
click at [640, 266] on label "Malaria" at bounding box center [659, 259] width 89 height 14
checkbox input "true"
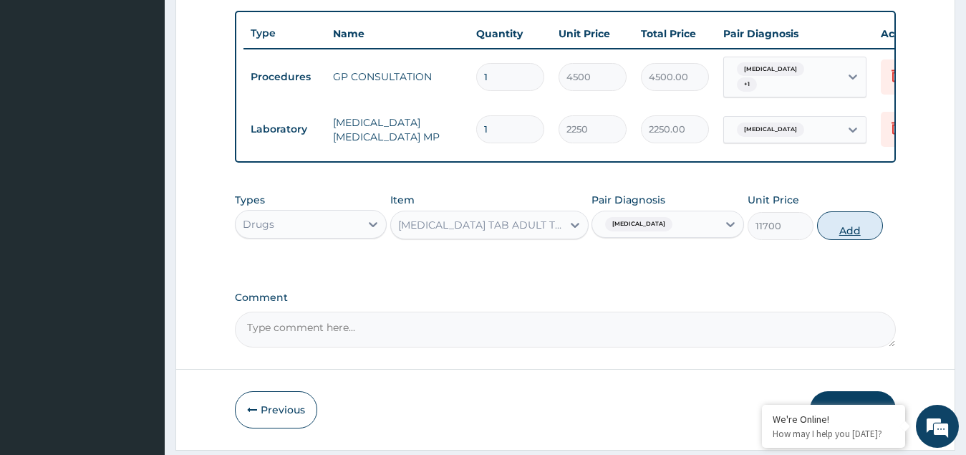
click at [853, 228] on button "Add" at bounding box center [850, 225] width 66 height 29
type input "0"
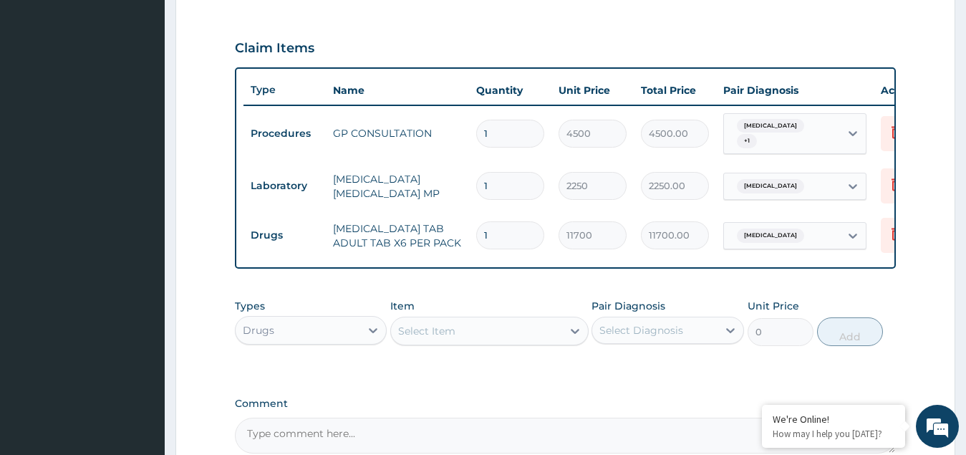
scroll to position [307, 0]
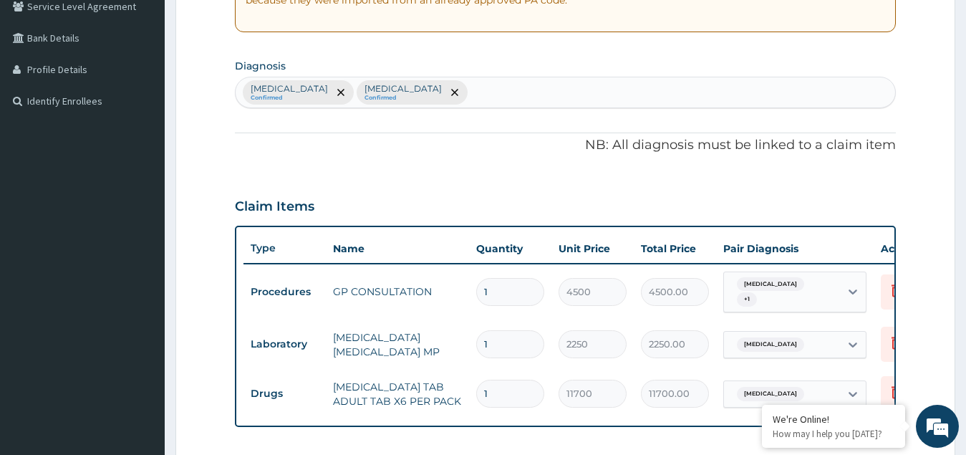
click at [436, 92] on div "Malaria Confirmed Spasm Confirmed" at bounding box center [566, 92] width 660 height 30
type input "sepsis"
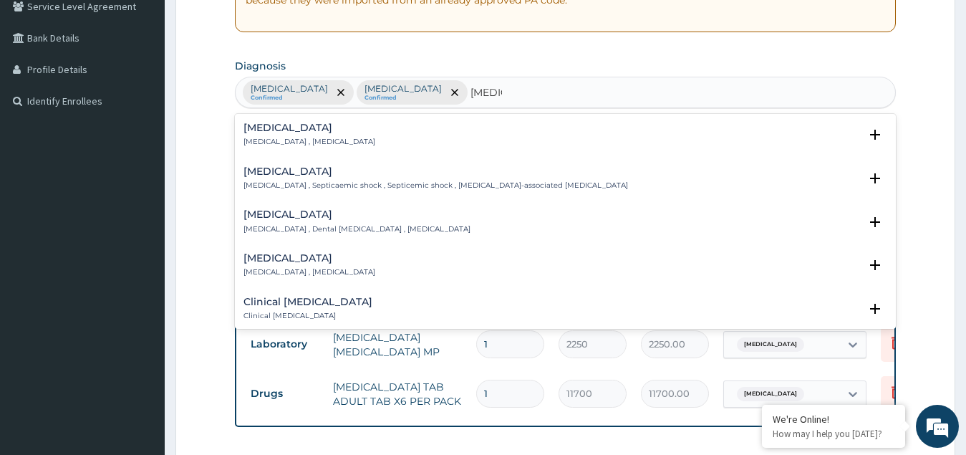
click at [266, 135] on div "Sepsis Systemic infection , Sepsis" at bounding box center [310, 134] width 132 height 25
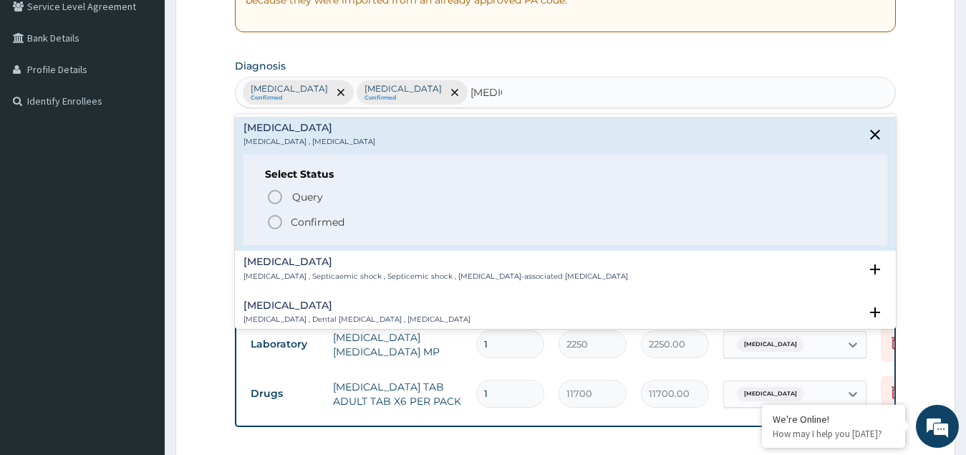
click at [291, 218] on p "Confirmed" at bounding box center [318, 222] width 54 height 14
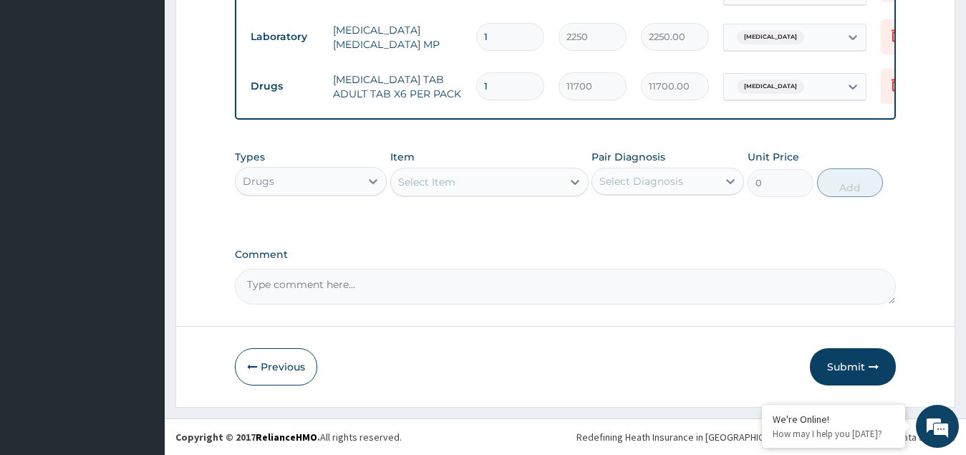
scroll to position [621, 0]
click at [473, 173] on div "Select Item" at bounding box center [476, 181] width 171 height 23
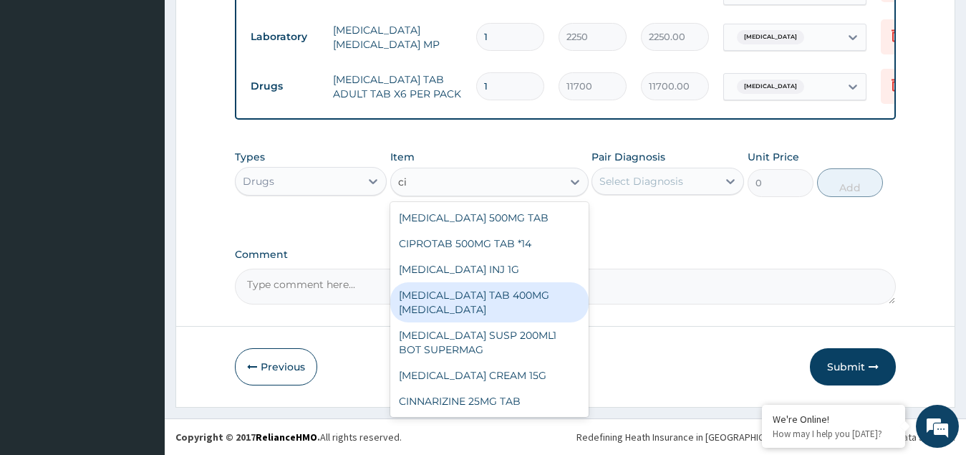
type input "c"
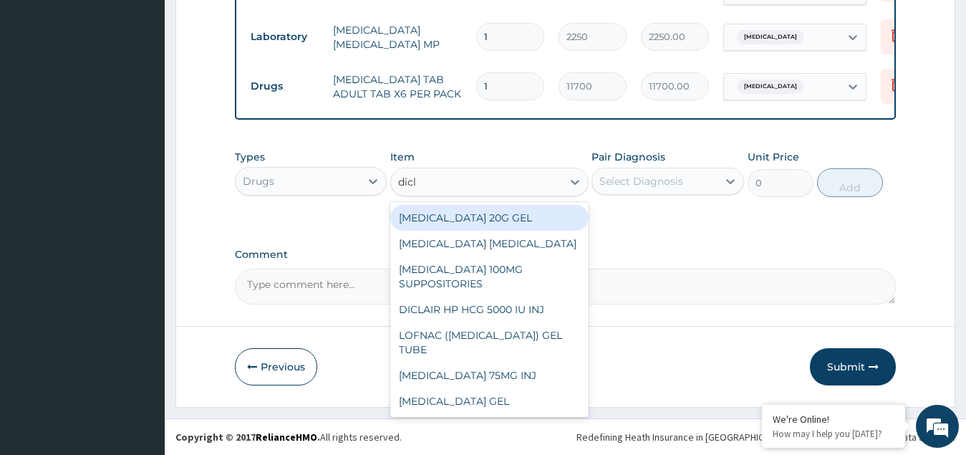
type input "diclo"
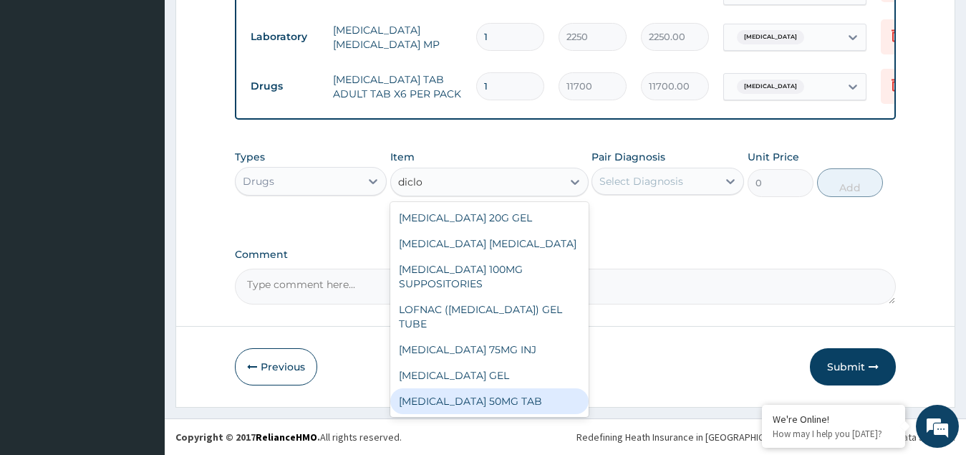
click at [475, 403] on div "DICLOFENAC 50MG TAB" at bounding box center [489, 401] width 198 height 26
type input "125.58"
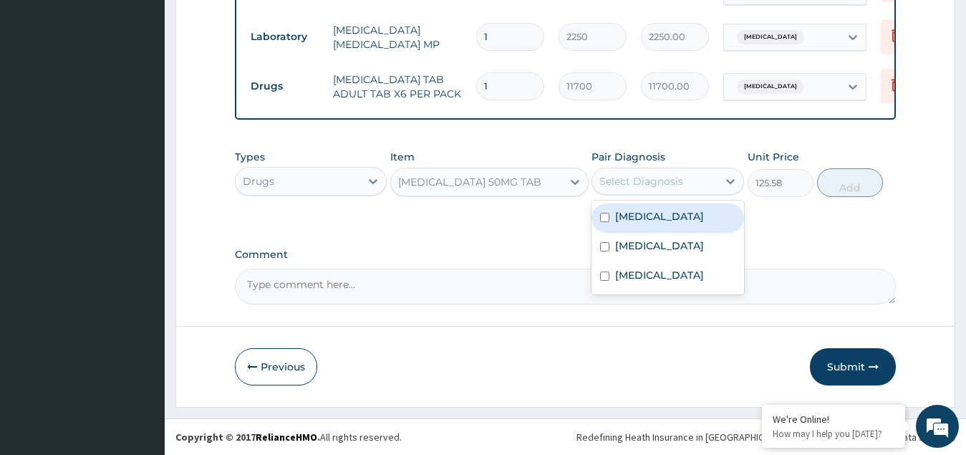
click at [661, 177] on div "Select Diagnosis" at bounding box center [642, 181] width 84 height 14
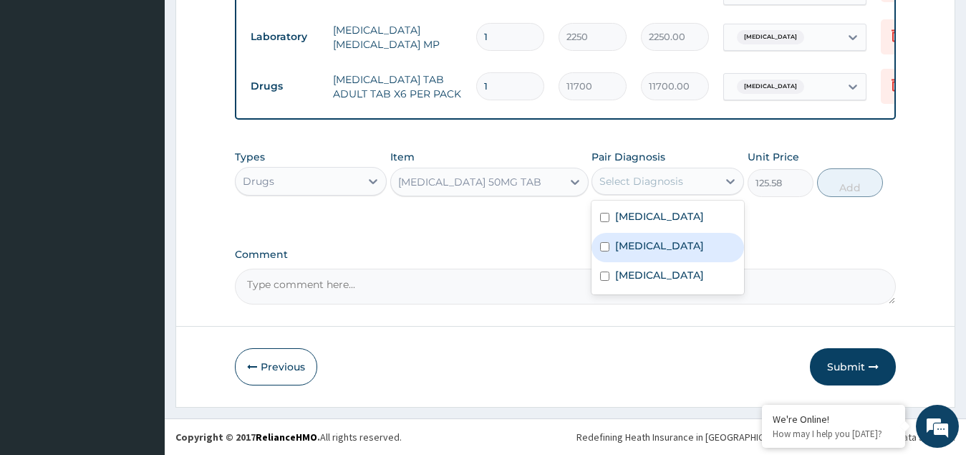
click at [607, 246] on input "checkbox" at bounding box center [604, 246] width 9 height 9
checkbox input "true"
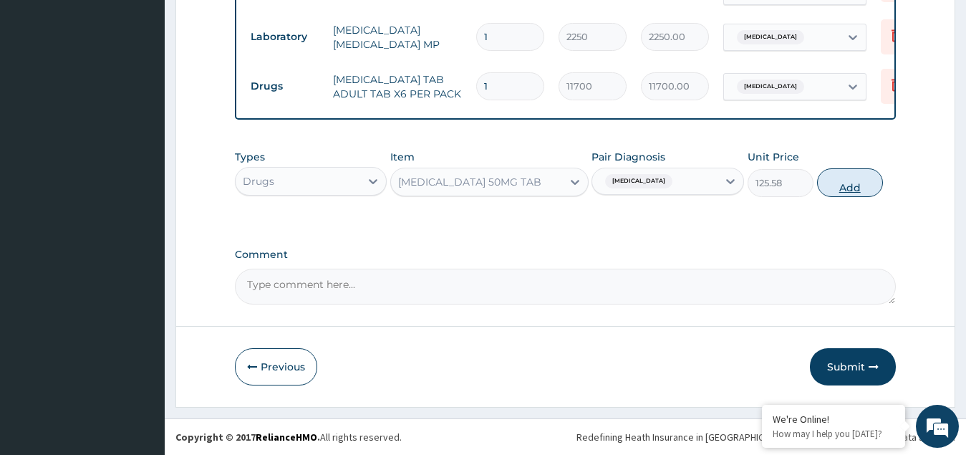
click at [854, 183] on button "Add" at bounding box center [850, 182] width 66 height 29
type input "0"
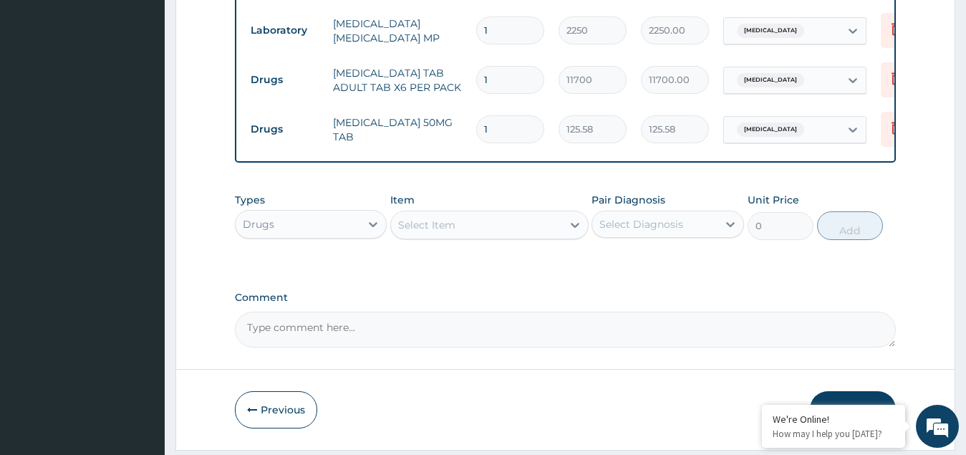
type input "10"
type input "1255.80"
type input "10"
click at [445, 225] on div "Select Item" at bounding box center [426, 225] width 57 height 14
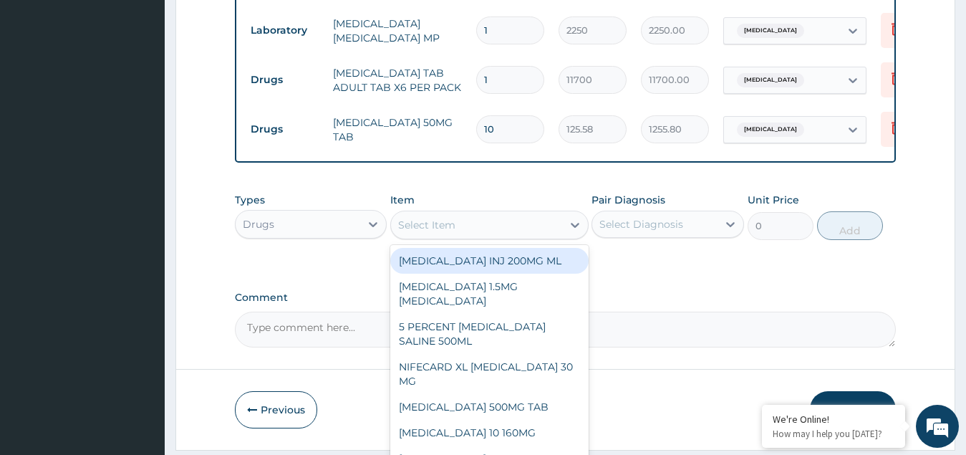
paste input "DR.. EBIMOBOERE .S. APREALA"
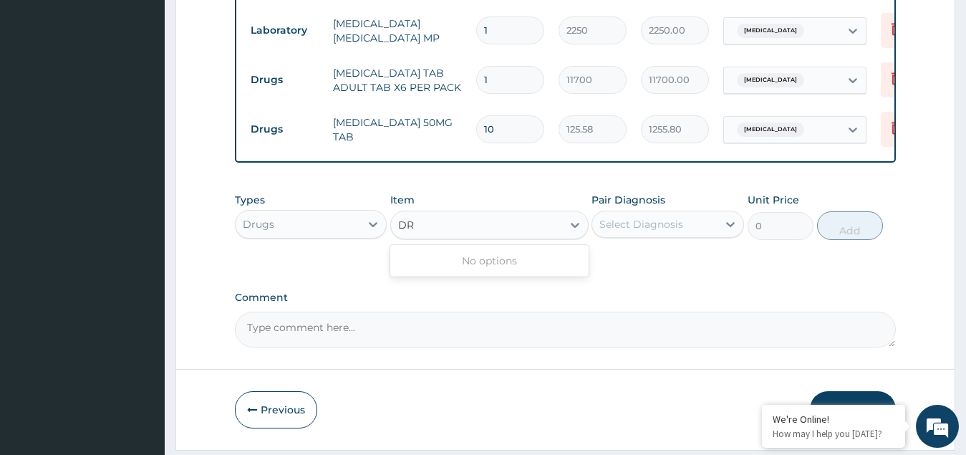
type input "D"
click at [441, 229] on div "Select Item" at bounding box center [426, 225] width 57 height 14
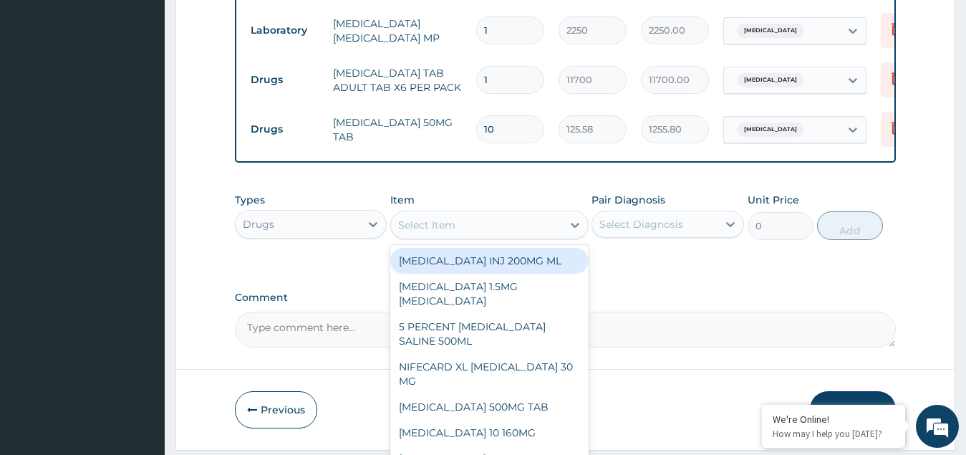
paste input "Augmentin"
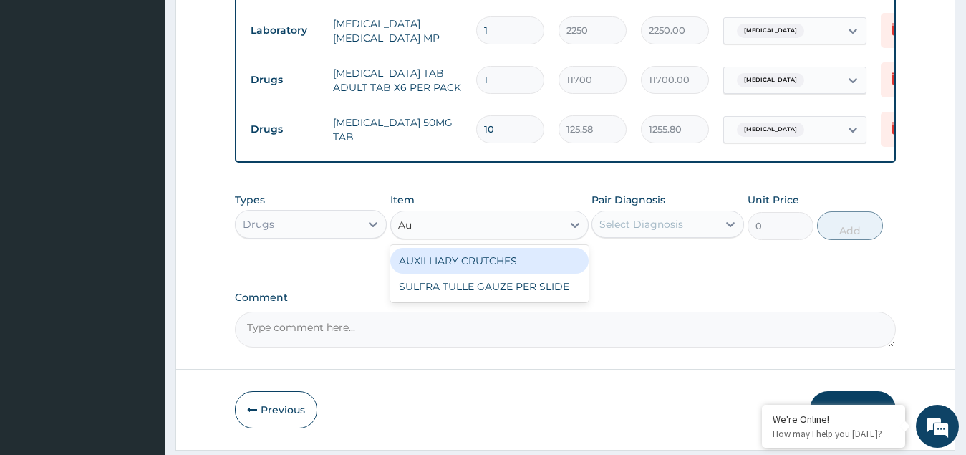
type input "A"
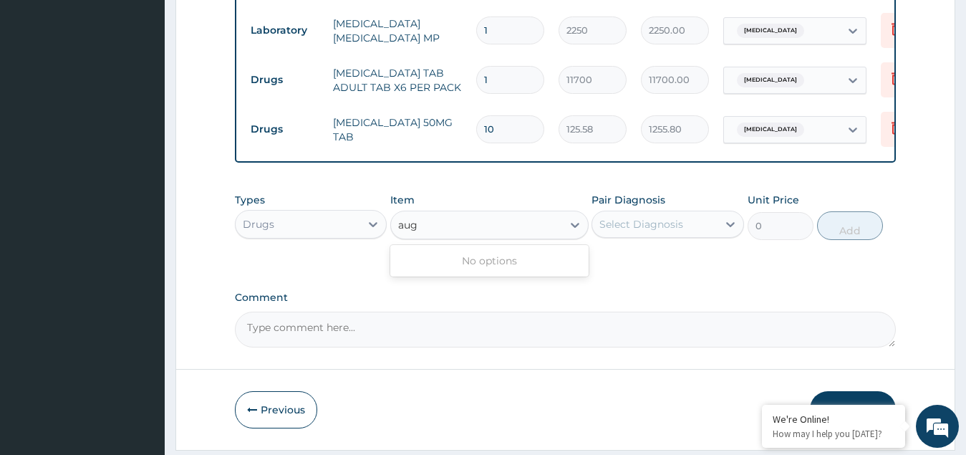
type input "aug"
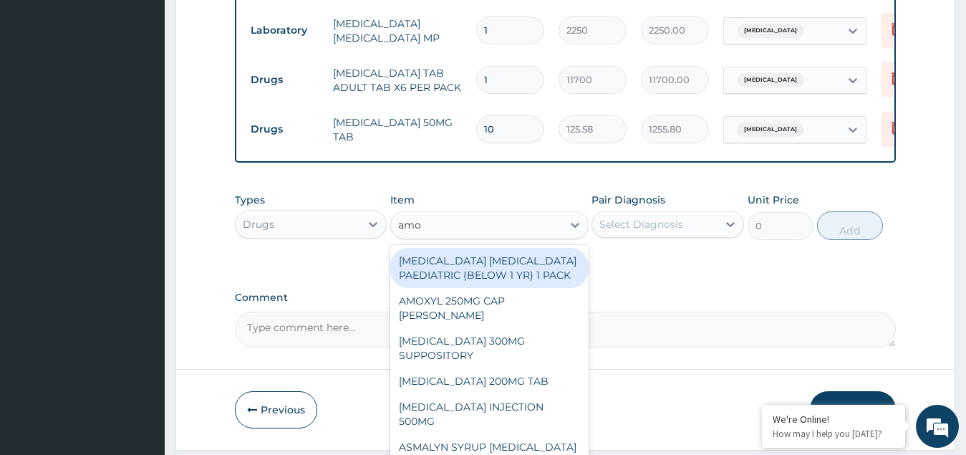
type input "amok"
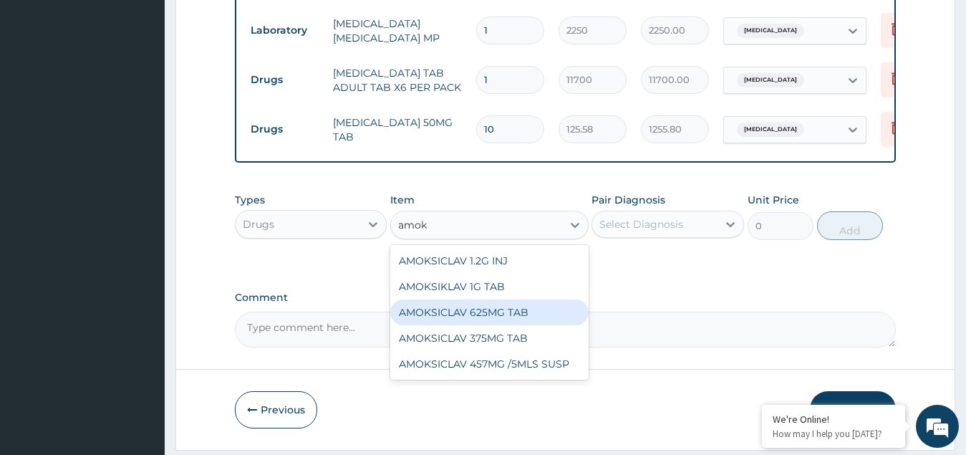
click at [487, 317] on div "AMOKSICLAV 625MG TAB" at bounding box center [489, 312] width 198 height 26
type input "546"
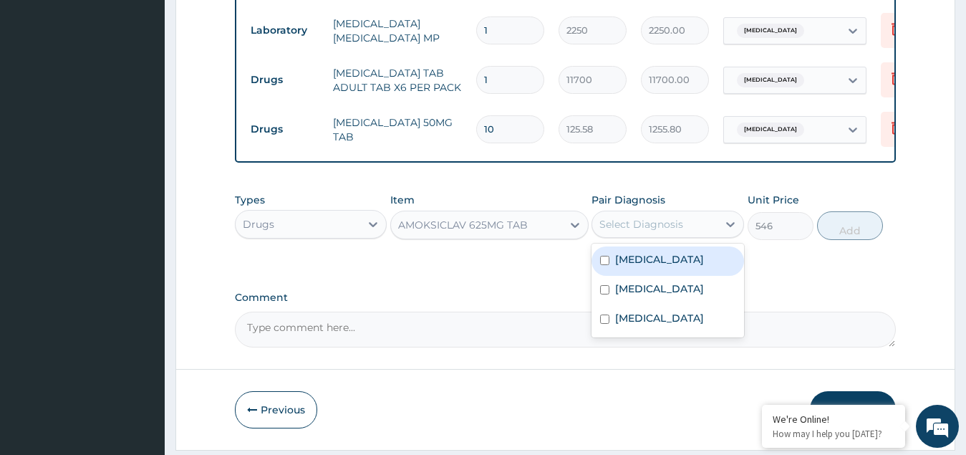
click at [655, 221] on div "Select Diagnosis" at bounding box center [654, 224] width 125 height 23
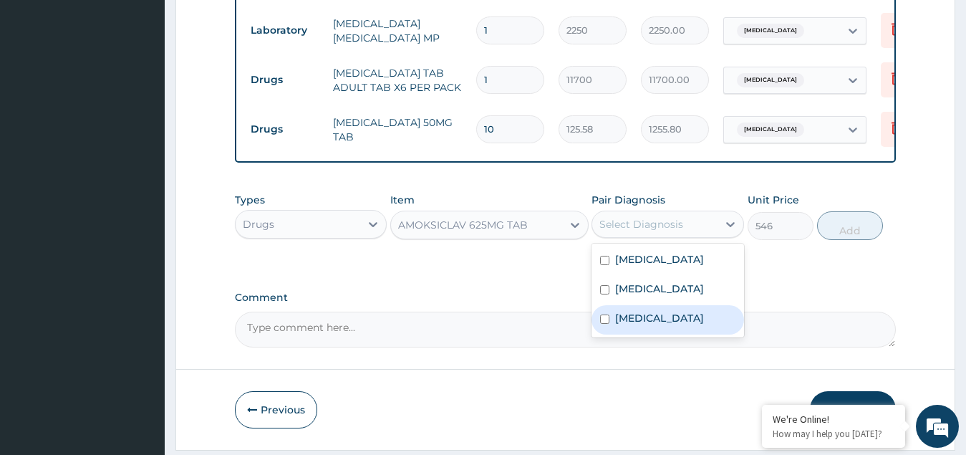
drag, startPoint x: 625, startPoint y: 324, endPoint x: 827, endPoint y: 264, distance: 210.3
click at [627, 324] on label "Sepsis" at bounding box center [659, 318] width 89 height 14
checkbox input "true"
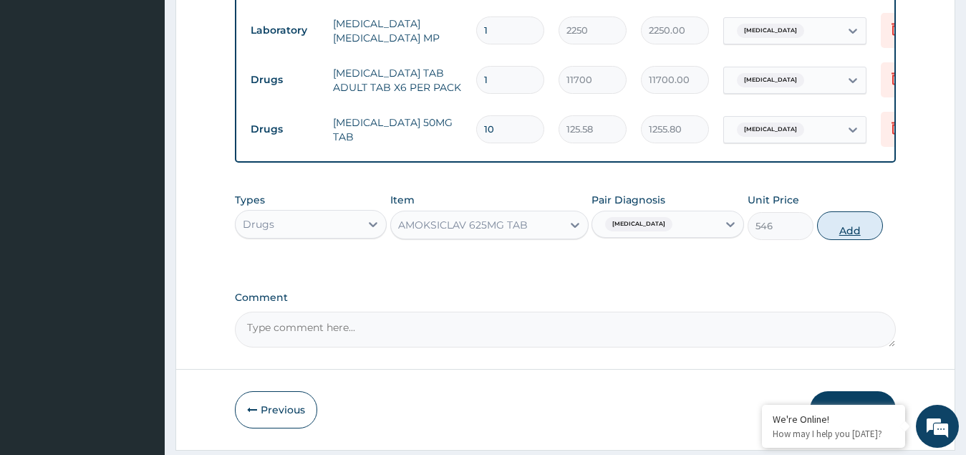
click at [847, 233] on button "Add" at bounding box center [850, 225] width 66 height 29
type input "0"
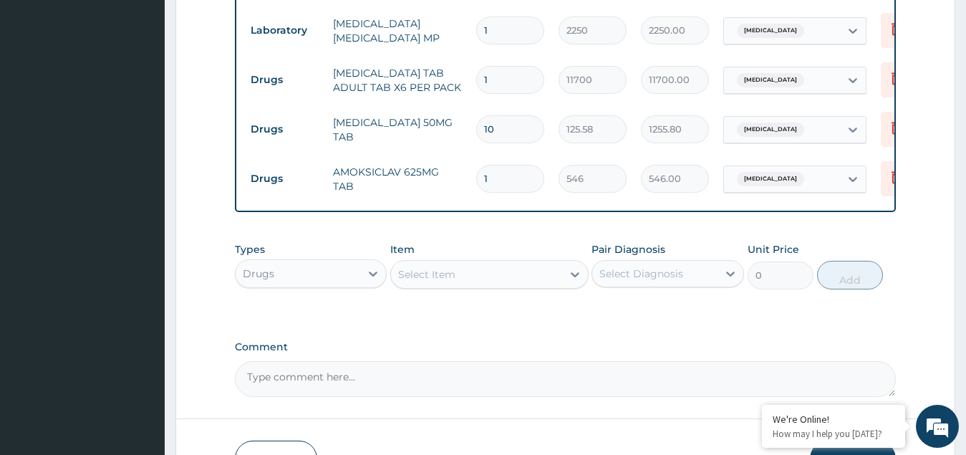
type input "10"
type input "5460.00"
type input "10"
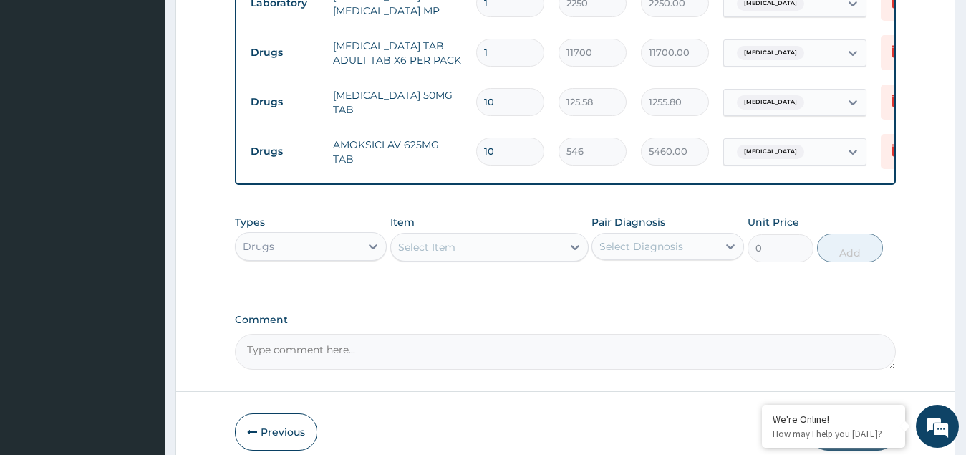
scroll to position [720, 0]
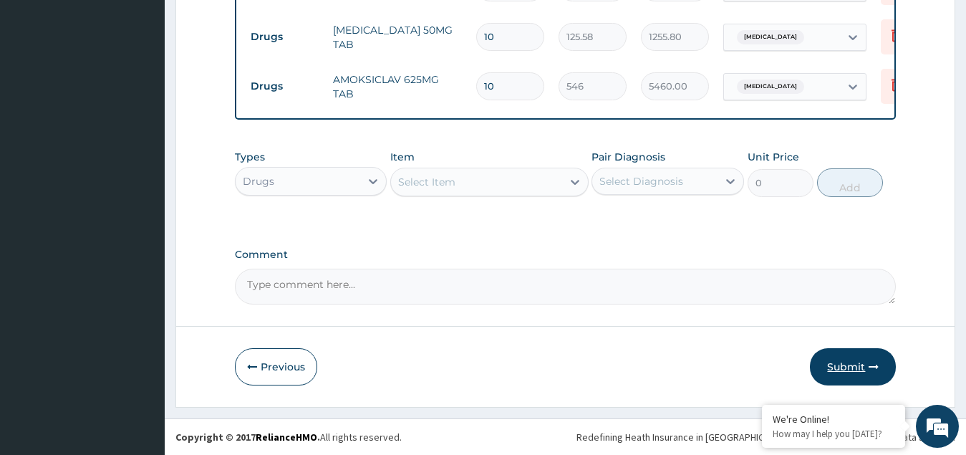
click at [840, 357] on button "Submit" at bounding box center [853, 366] width 86 height 37
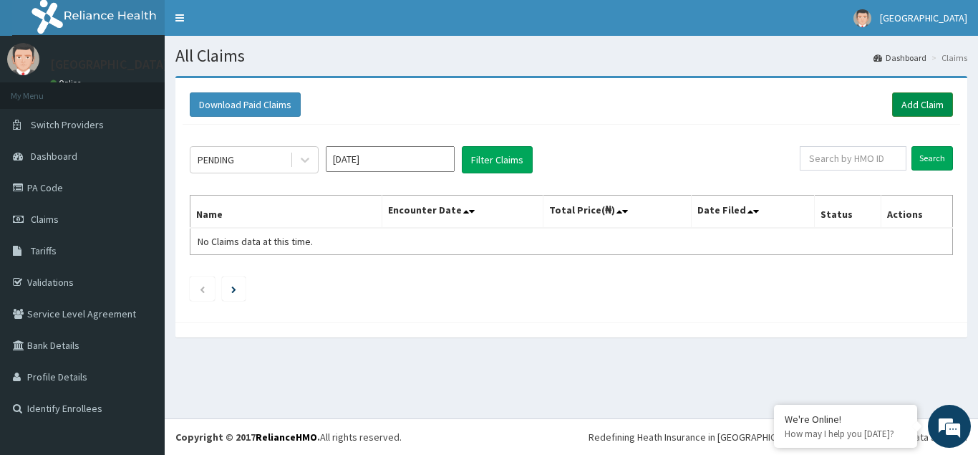
click at [915, 99] on link "Add Claim" at bounding box center [923, 104] width 61 height 24
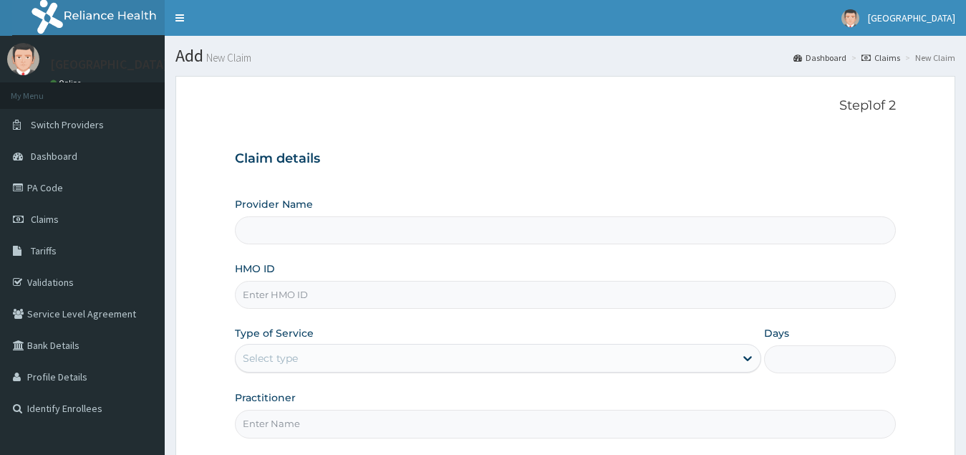
type input "[GEOGRAPHIC_DATA](Signature)"
click at [280, 297] on input "HMO ID" at bounding box center [566, 295] width 662 height 28
paste input "CYU/10273/E"
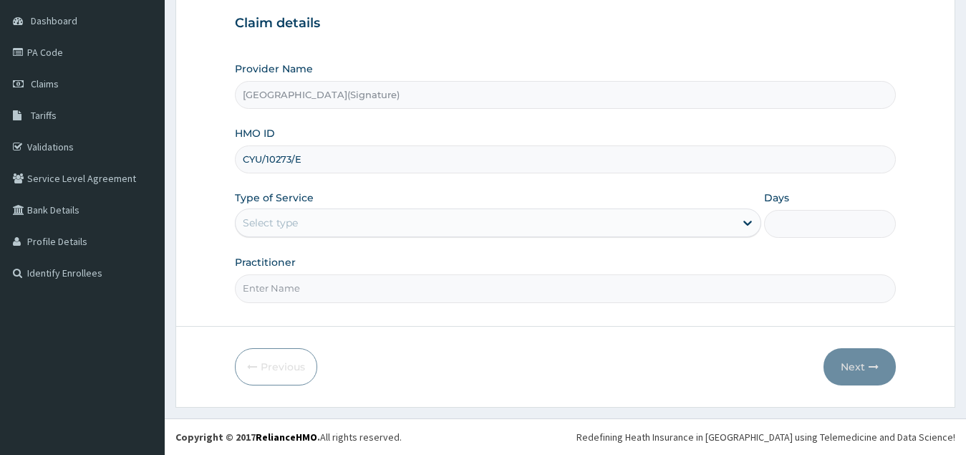
type input "CYU/10273/E"
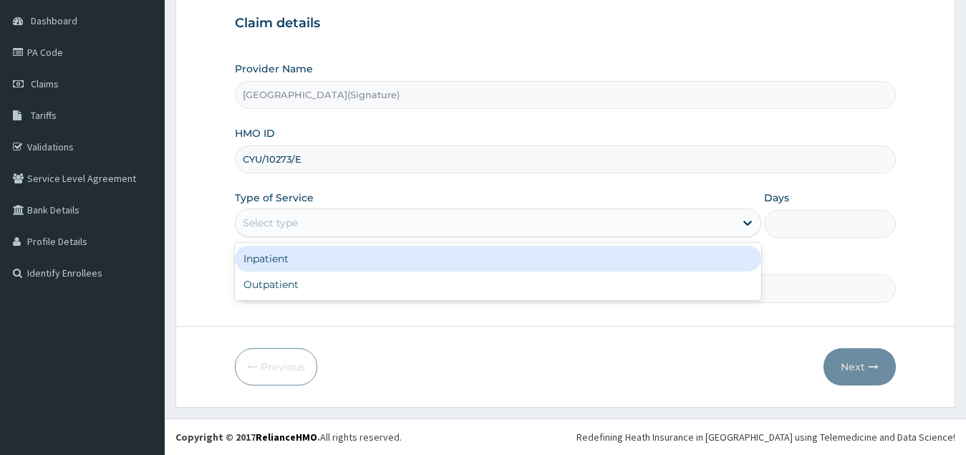
click at [307, 221] on div "Select type" at bounding box center [486, 222] width 500 height 23
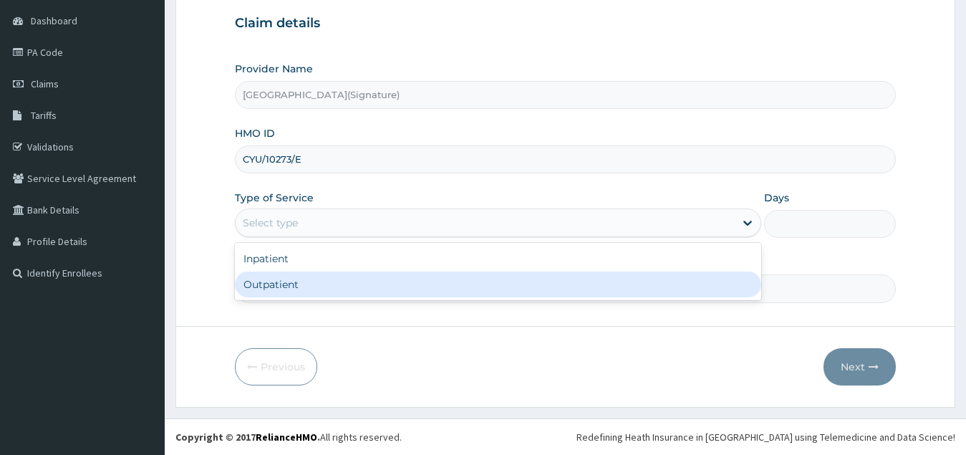
click at [271, 281] on div "Outpatient" at bounding box center [498, 284] width 527 height 26
type input "1"
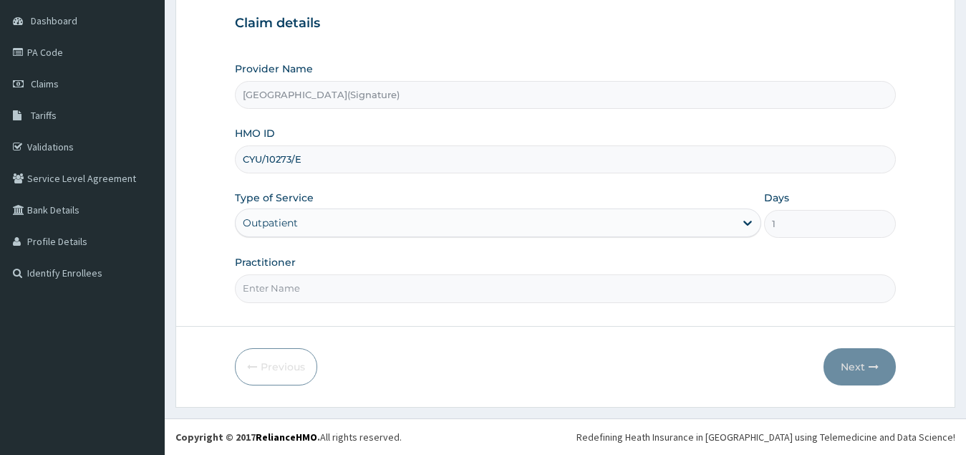
click at [301, 291] on input "Practitioner" at bounding box center [566, 288] width 662 height 28
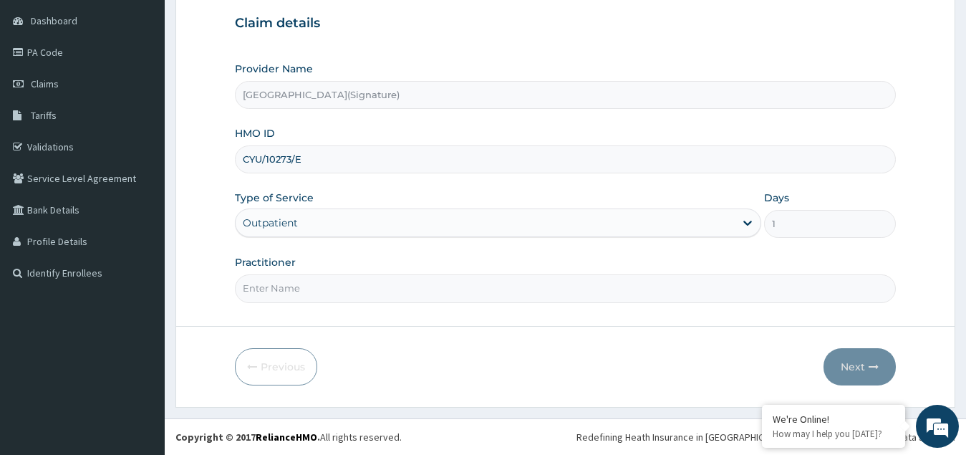
paste input "Dr. IGONIKON TAMUNOENE"
type input "Dr. IGONIKON TAMUNOENE"
click at [855, 365] on button "Next" at bounding box center [860, 366] width 72 height 37
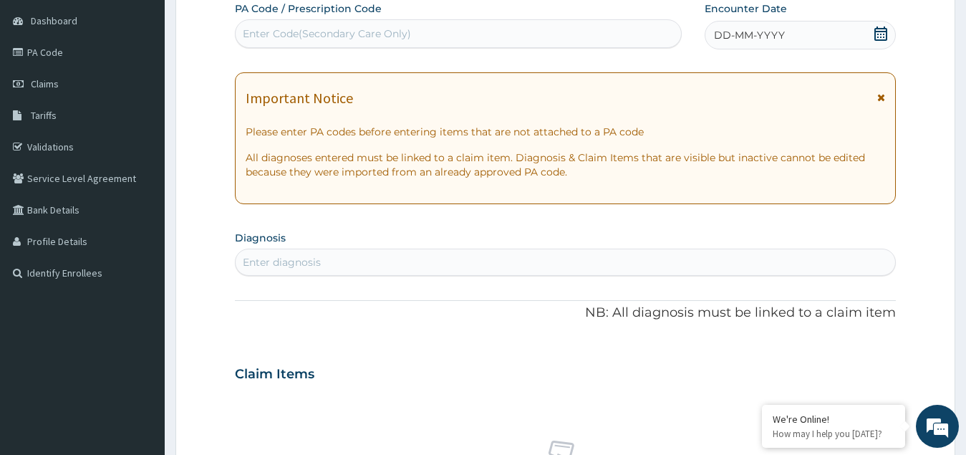
scroll to position [0, 0]
click at [883, 27] on icon at bounding box center [881, 34] width 14 height 14
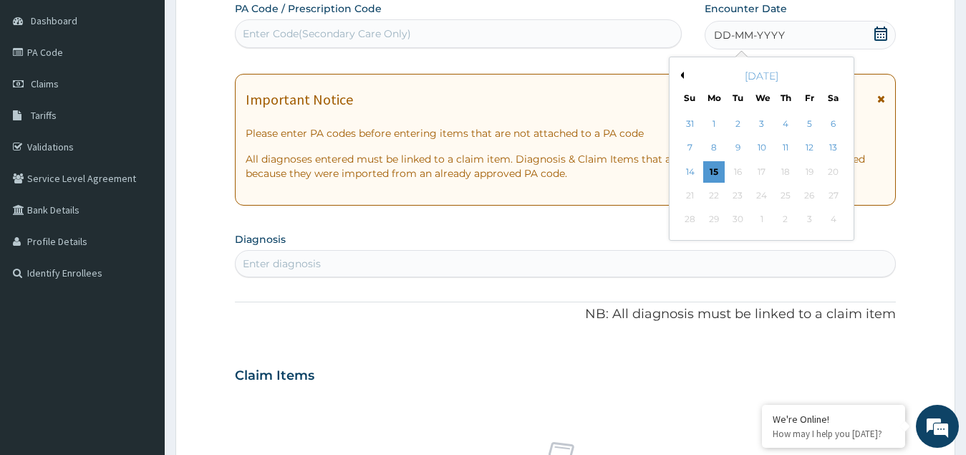
click at [682, 76] on button "Previous Month" at bounding box center [680, 75] width 7 height 7
click at [690, 221] on div "24" at bounding box center [690, 219] width 21 height 21
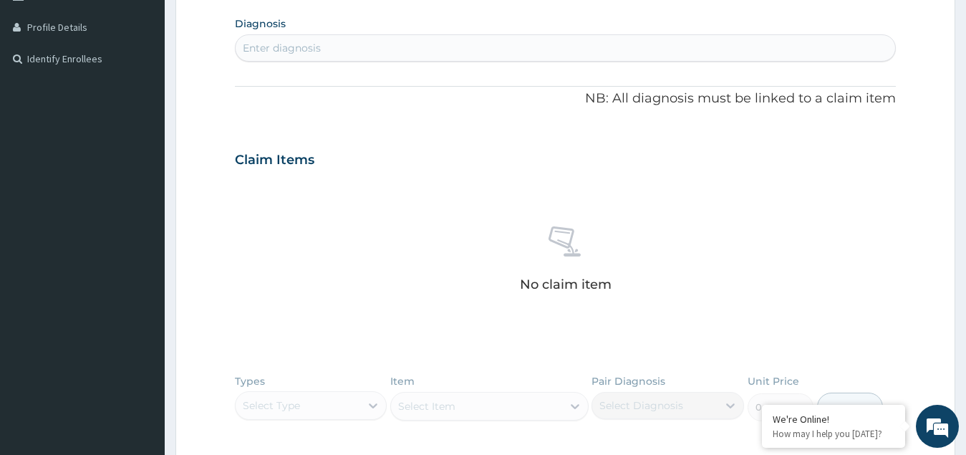
scroll to position [350, 0]
click at [294, 50] on div "Enter diagnosis" at bounding box center [282, 47] width 78 height 14
type input "malari"
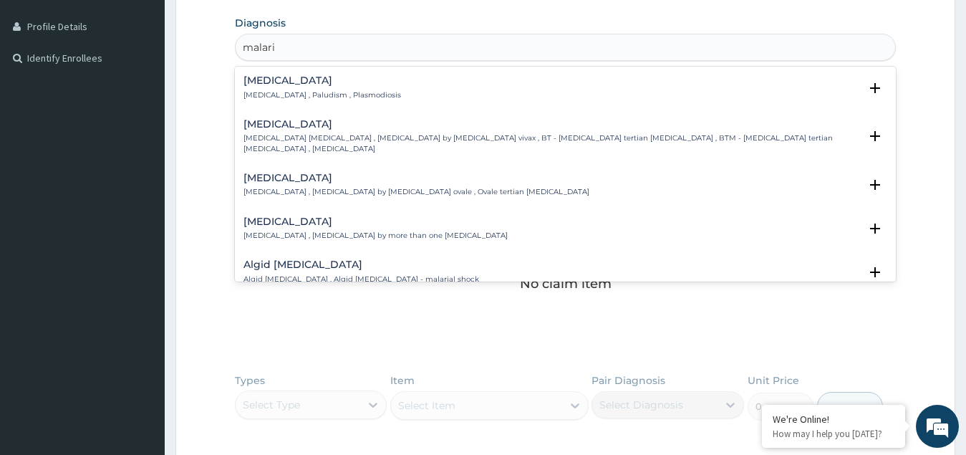
click at [301, 88] on div "Malaria Malaria , Paludism , Plasmodiosis" at bounding box center [323, 87] width 158 height 25
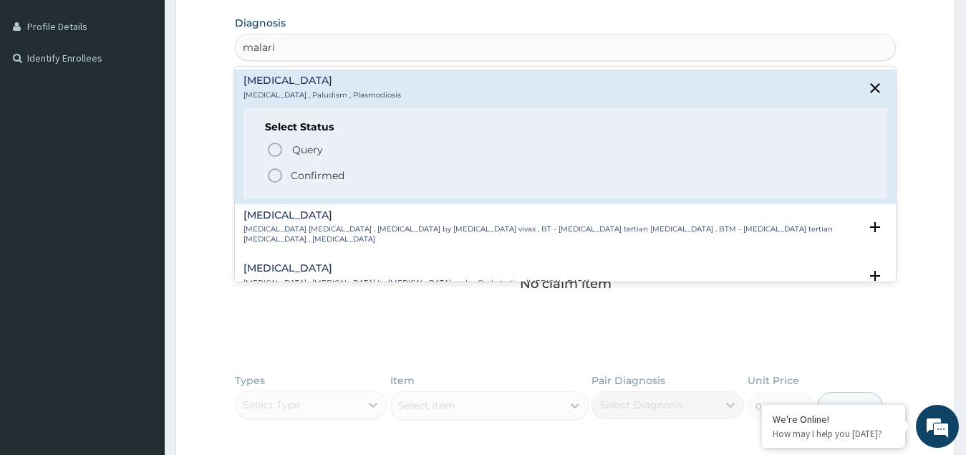
click at [303, 176] on p "Confirmed" at bounding box center [318, 175] width 54 height 14
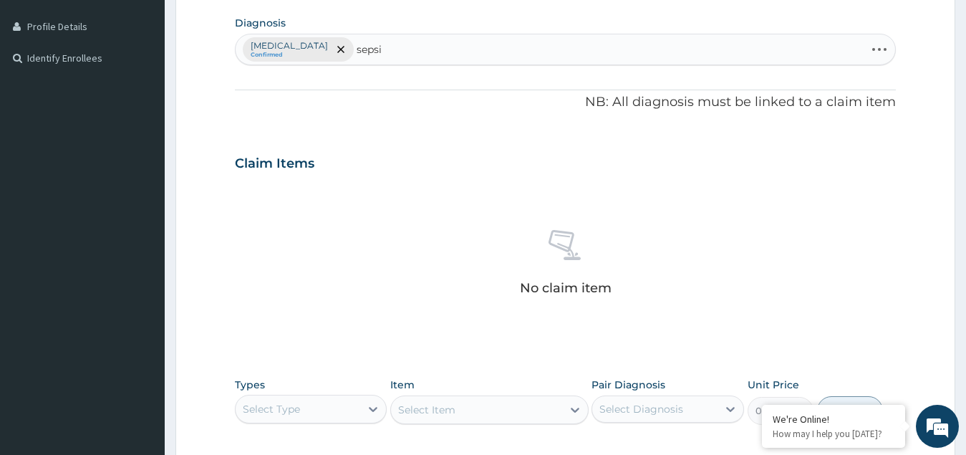
type input "sepsis"
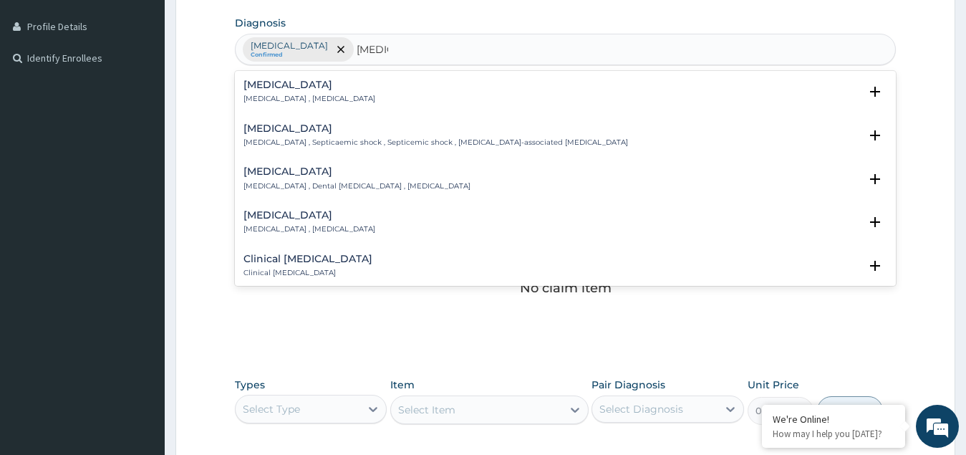
click at [279, 92] on div "Sepsis Systemic infection , Sepsis" at bounding box center [310, 92] width 132 height 25
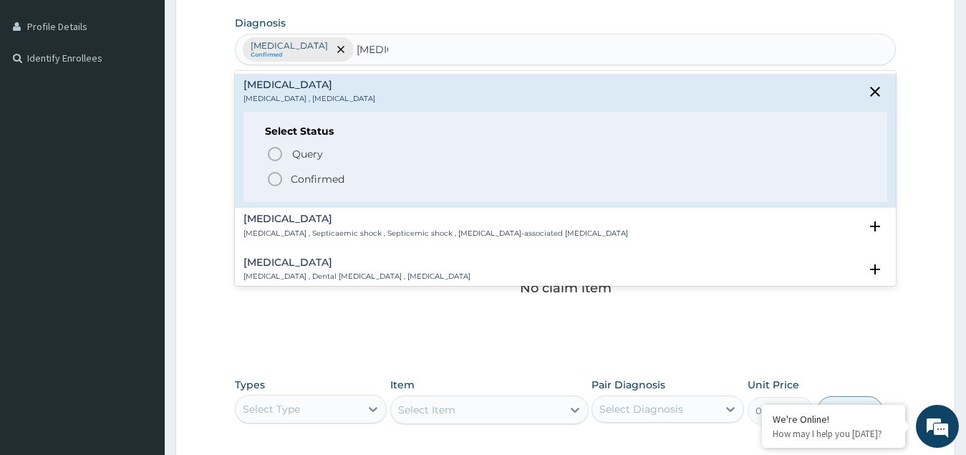
click at [289, 177] on span "Confirmed" at bounding box center [566, 178] width 600 height 17
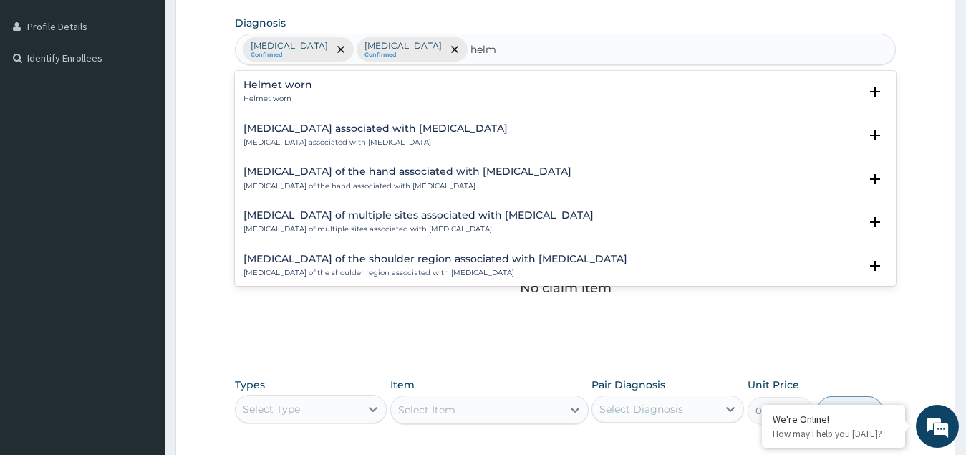
type input "helm"
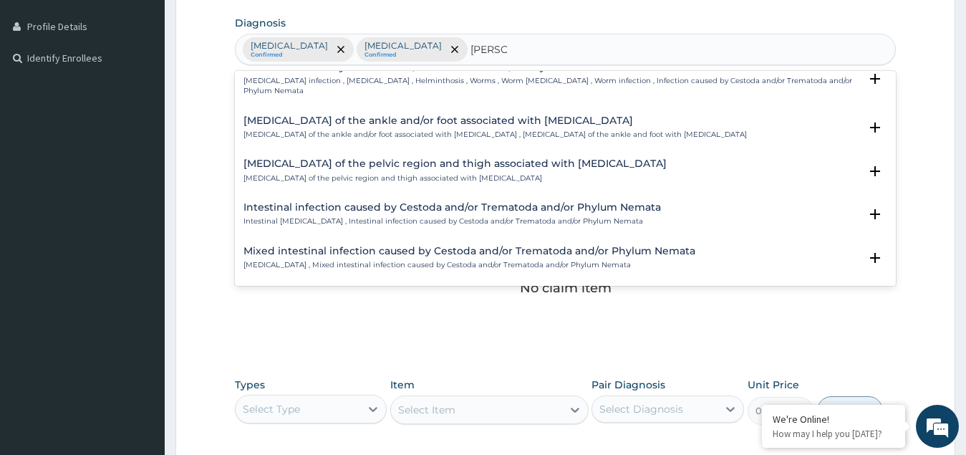
scroll to position [0, 0]
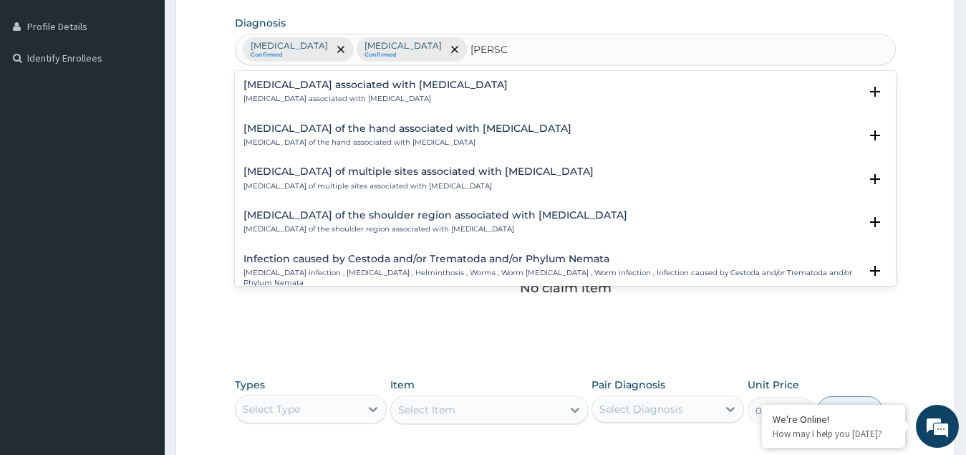
type input "helmin"
type input "helminthiasis"
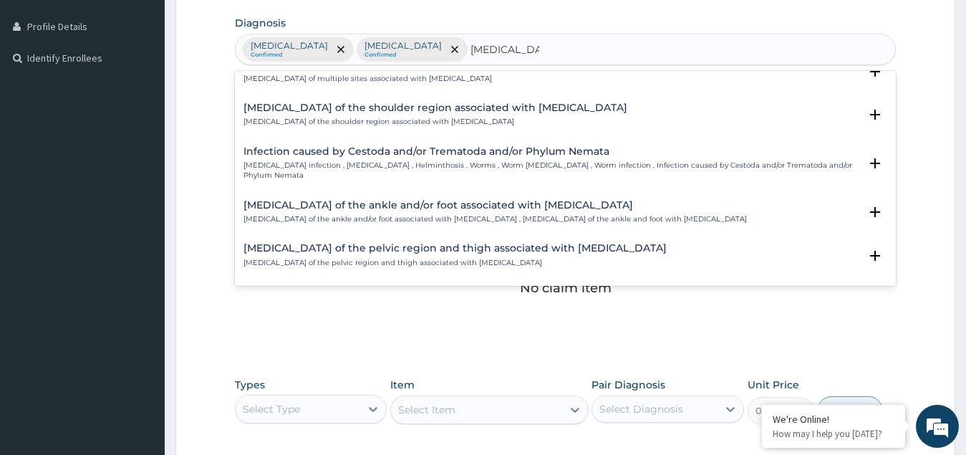
scroll to position [72, 0]
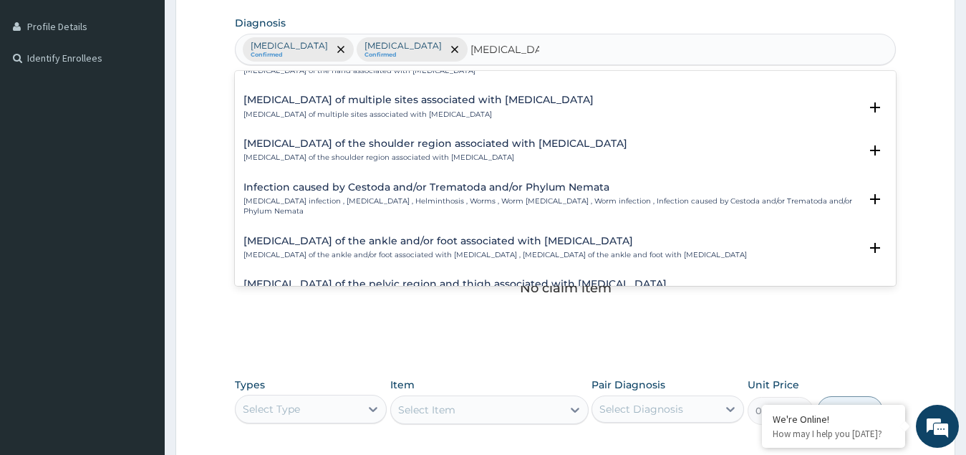
click at [327, 195] on div "Infection caused by Cestoda and/or Trematoda and/or Phylum Nemata Helminth infe…" at bounding box center [552, 199] width 617 height 35
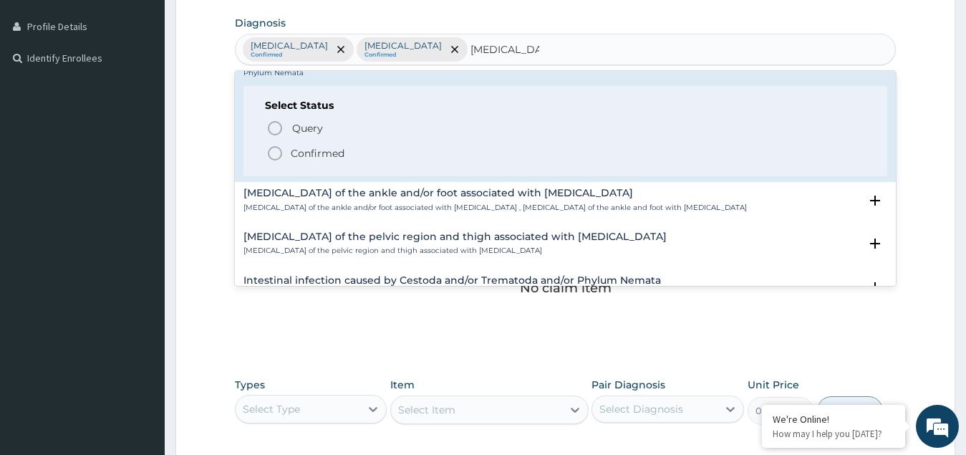
scroll to position [215, 0]
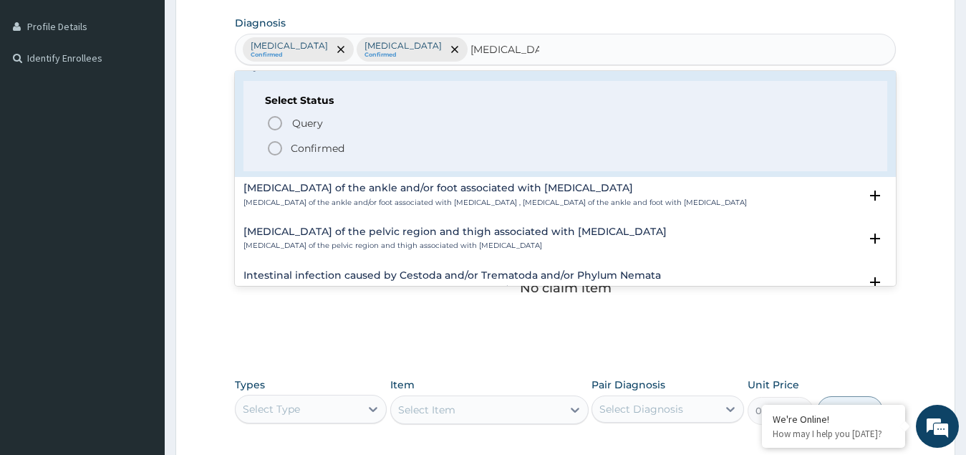
click at [278, 148] on icon "status option filled" at bounding box center [274, 148] width 17 height 17
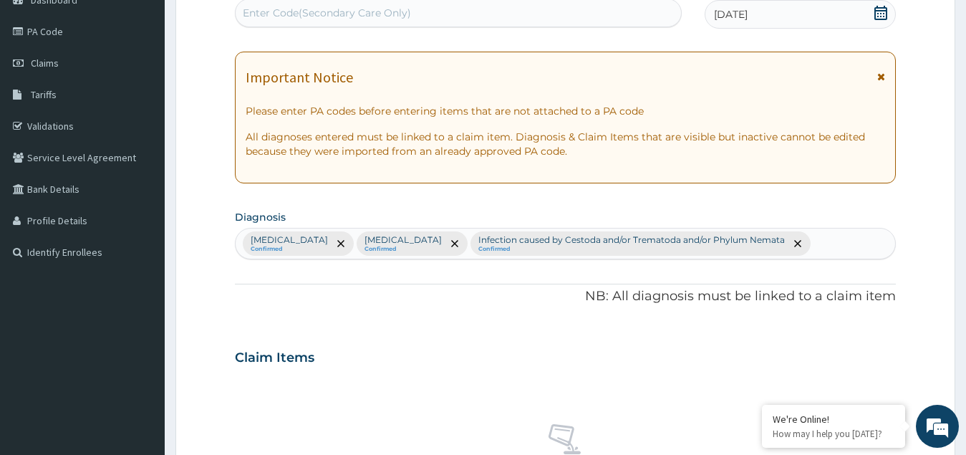
scroll to position [148, 0]
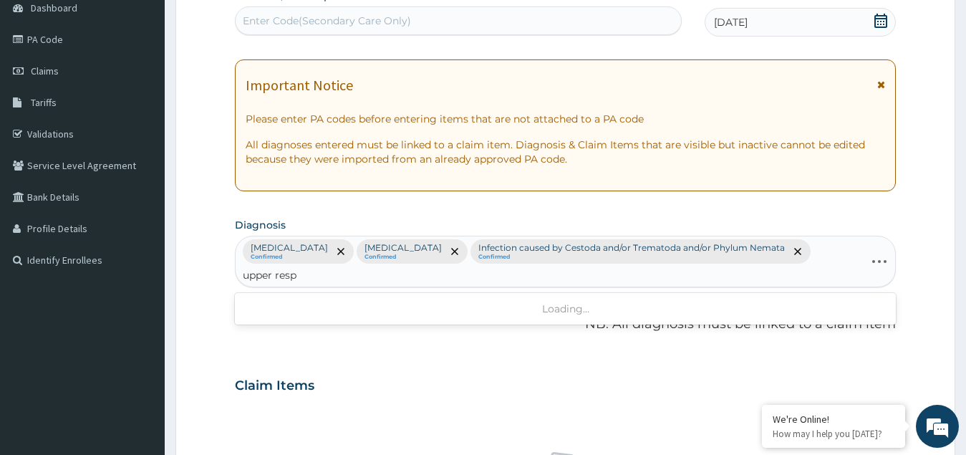
type input "upper respi"
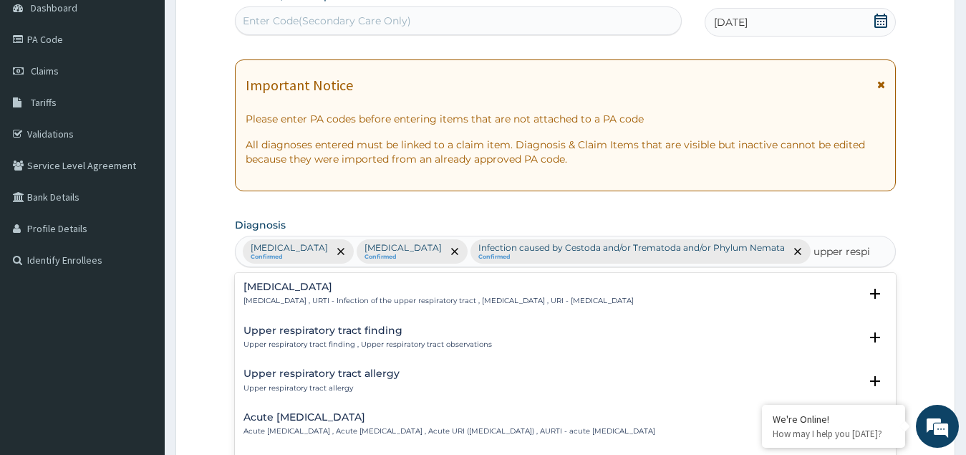
click at [289, 299] on p "Upper respiratory infection , URTI - Infection of the upper respiratory tract ,…" at bounding box center [439, 301] width 390 height 10
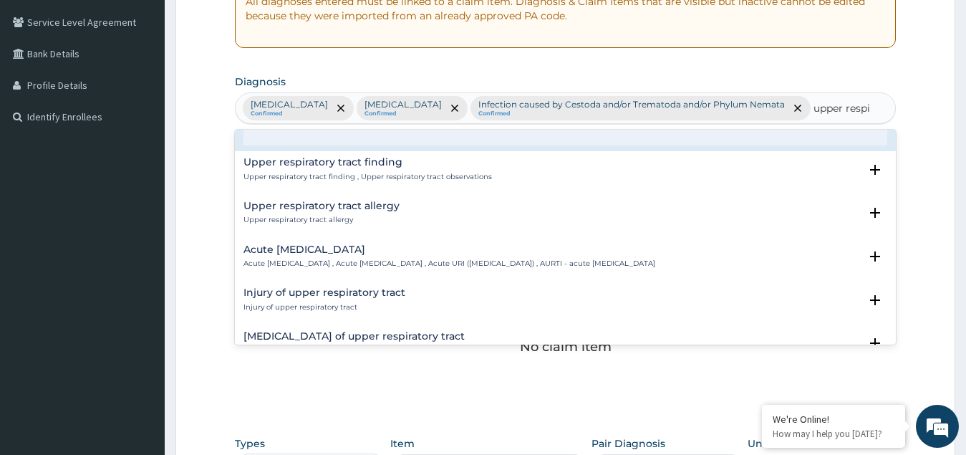
scroll to position [0, 0]
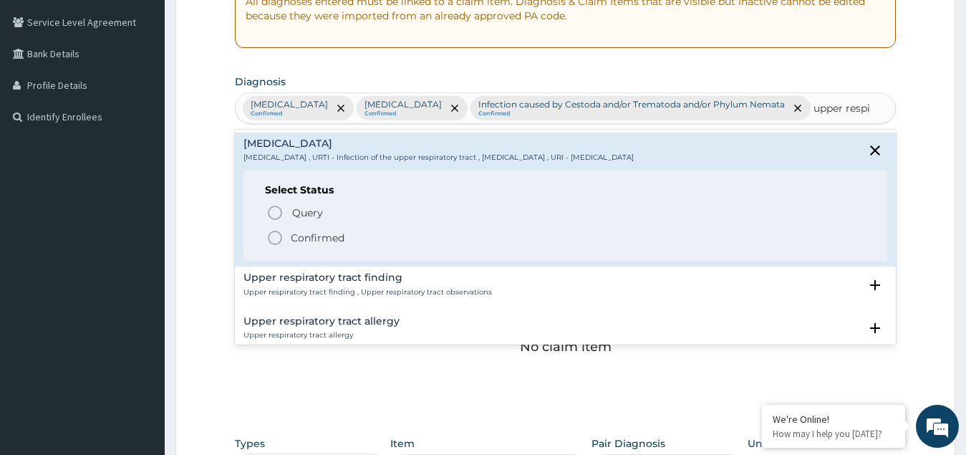
click at [276, 239] on icon "status option filled" at bounding box center [274, 237] width 17 height 17
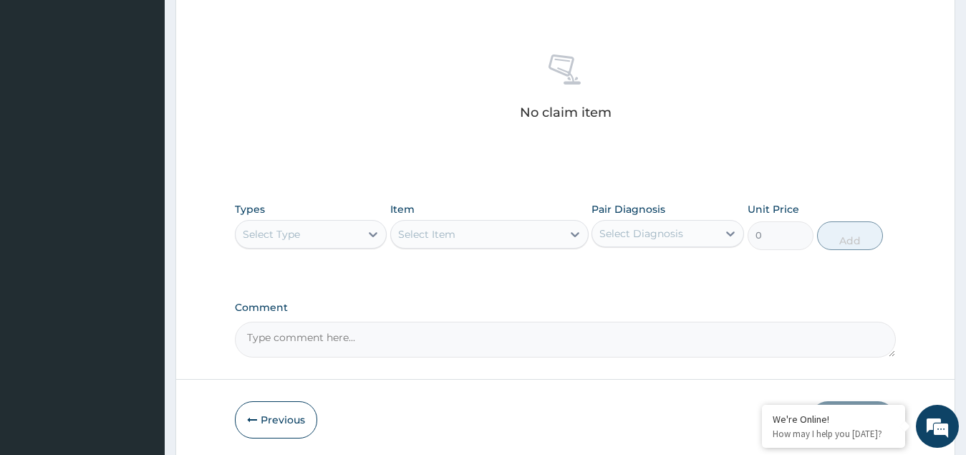
scroll to position [578, 0]
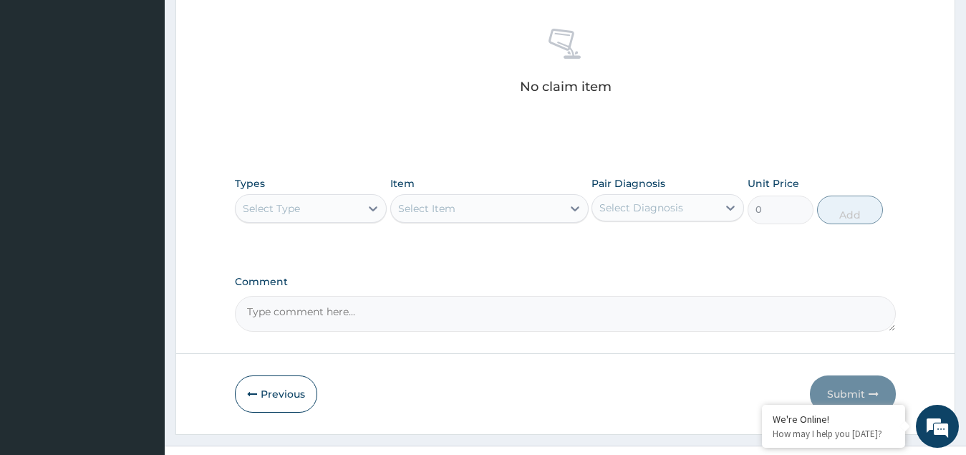
click at [324, 197] on div "Select Type" at bounding box center [298, 208] width 125 height 23
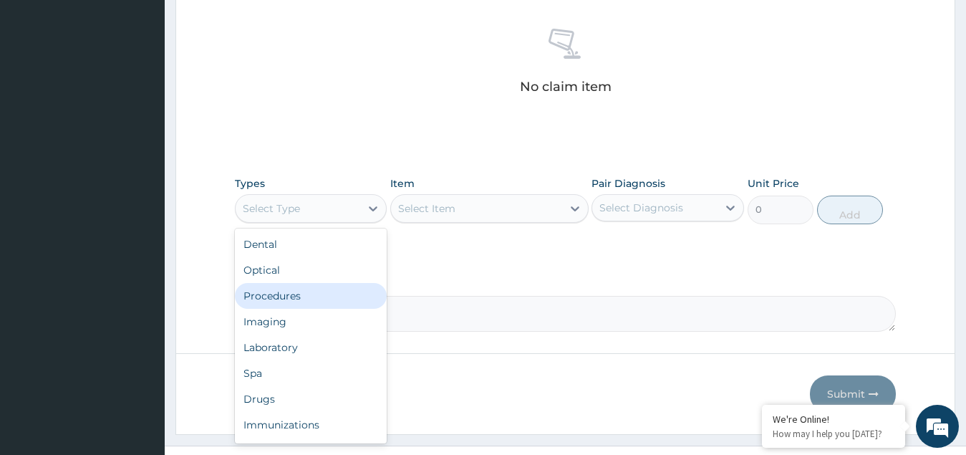
drag, startPoint x: 303, startPoint y: 271, endPoint x: 650, endPoint y: 117, distance: 379.4
click at [304, 283] on div "Procedures" at bounding box center [311, 296] width 153 height 26
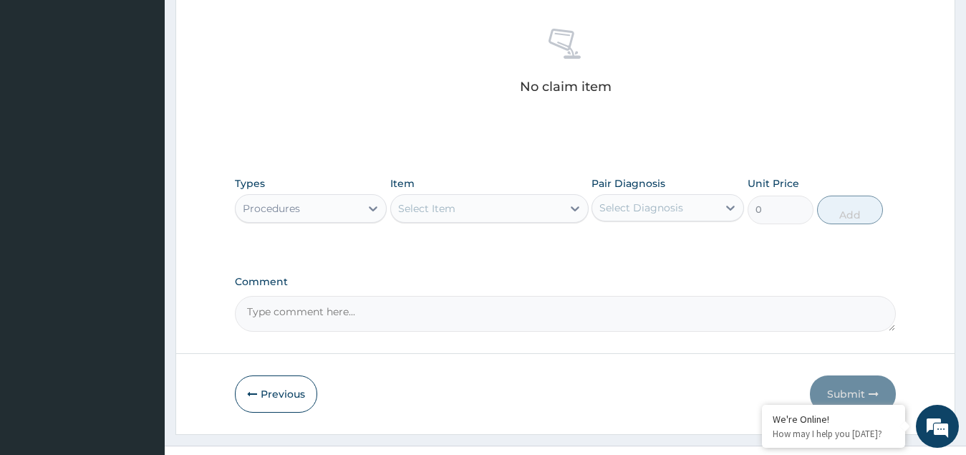
click at [452, 201] on div "Select Item" at bounding box center [426, 208] width 57 height 14
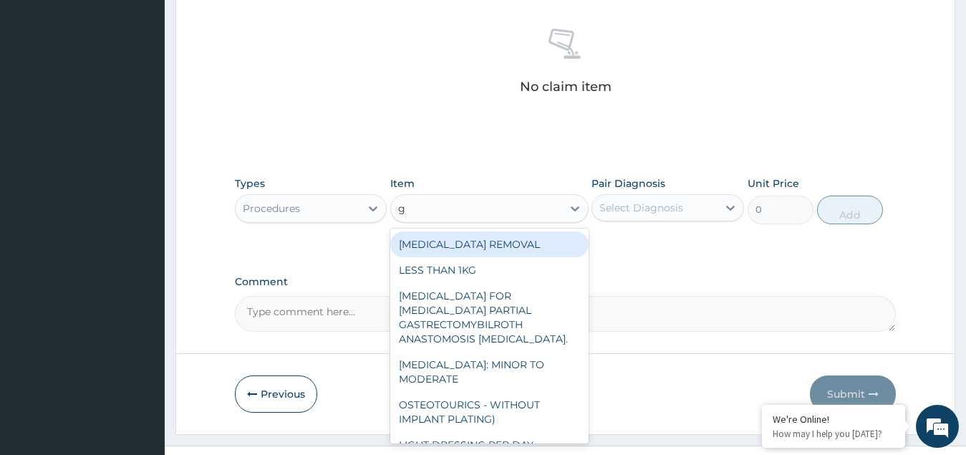
type input "gp"
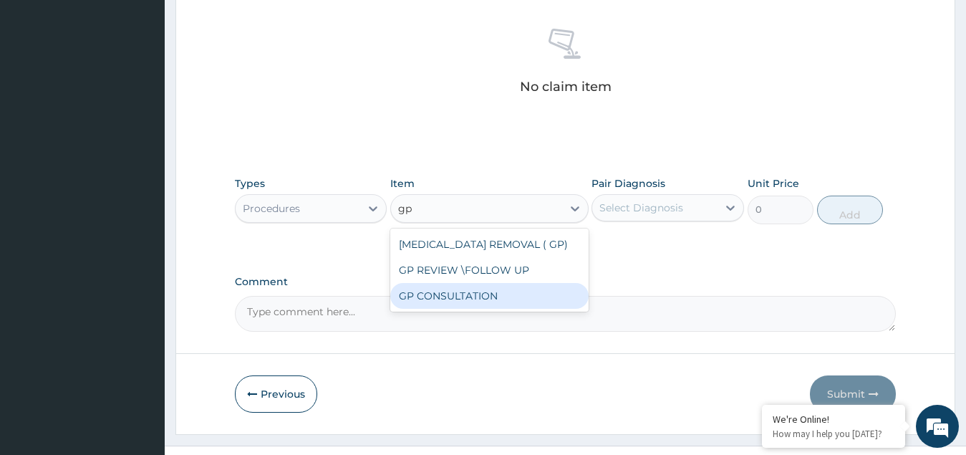
click at [451, 283] on div "GP CONSULTATION" at bounding box center [489, 296] width 198 height 26
type input "4500"
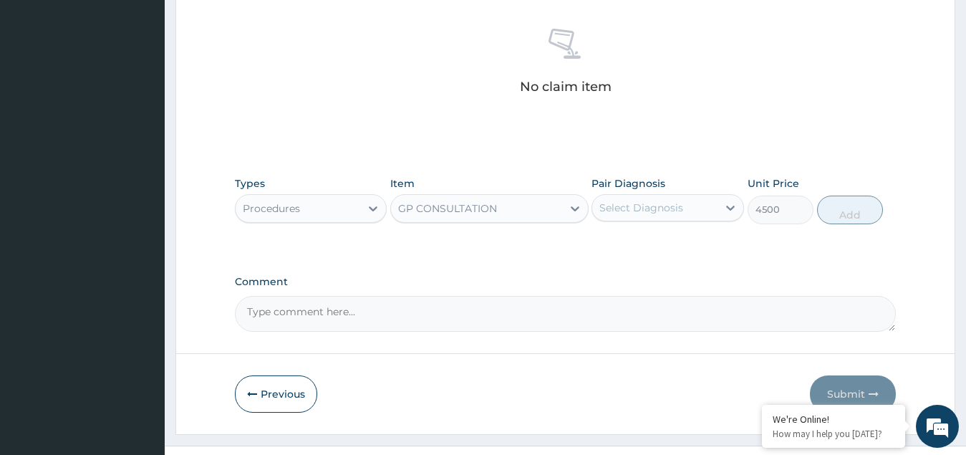
click at [643, 201] on div "Select Diagnosis" at bounding box center [642, 208] width 84 height 14
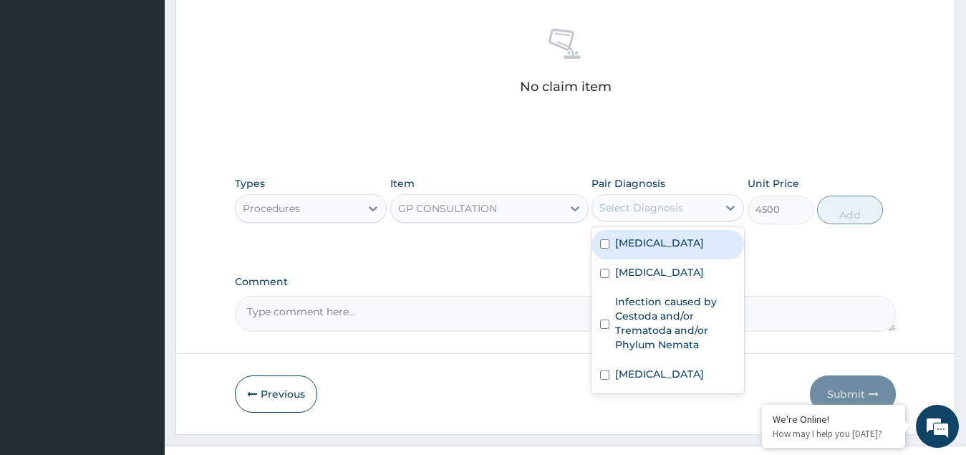
click at [625, 236] on label "Malaria" at bounding box center [659, 243] width 89 height 14
checkbox input "true"
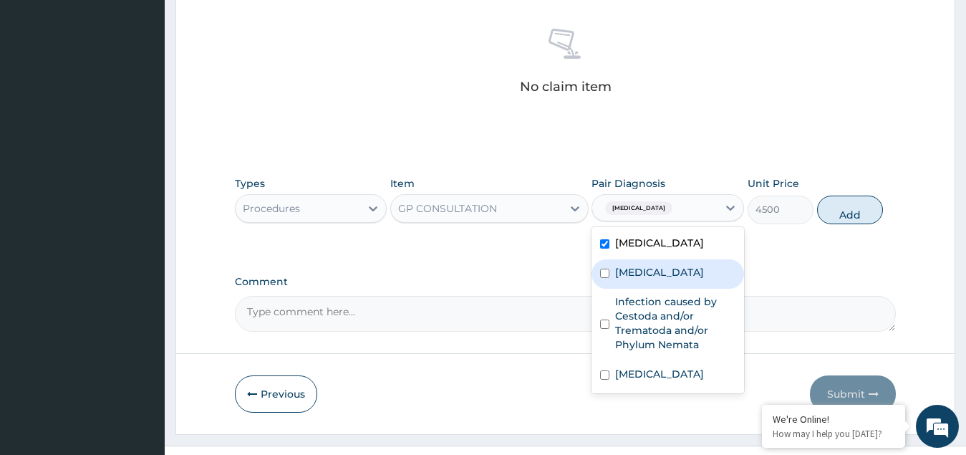
click at [622, 265] on label "Sepsis" at bounding box center [659, 272] width 89 height 14
checkbox input "true"
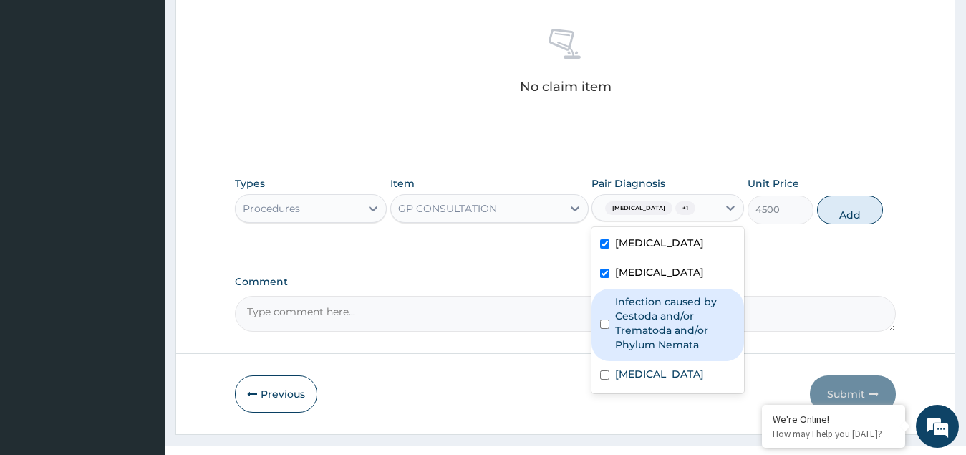
click at [650, 294] on label "Infection caused by Cestoda and/or Trematoda and/or Phylum Nemata" at bounding box center [675, 322] width 120 height 57
checkbox input "true"
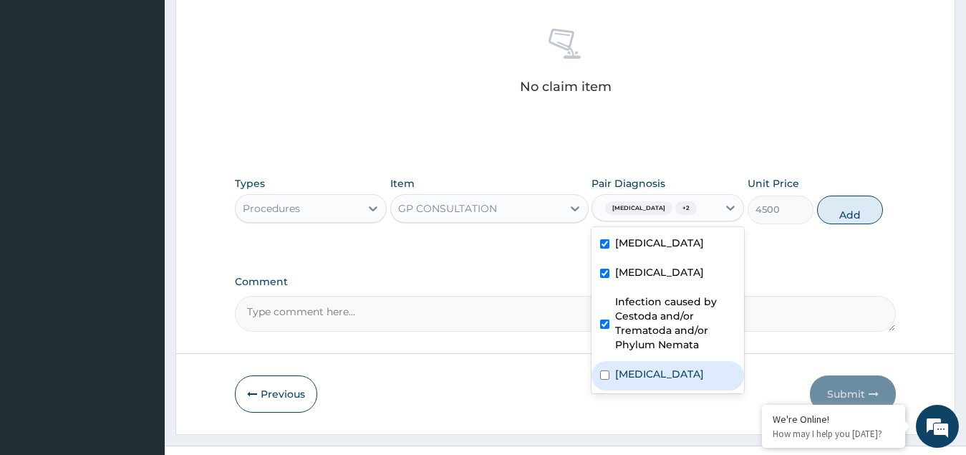
drag, startPoint x: 647, startPoint y: 362, endPoint x: 652, endPoint y: 332, distance: 30.5
click at [647, 367] on label "Upper respiratory infection" at bounding box center [659, 374] width 89 height 14
checkbox input "true"
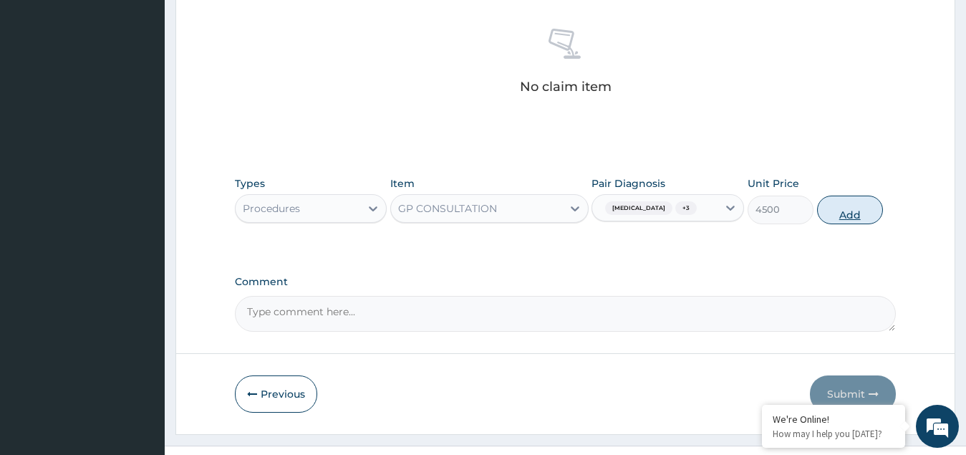
click at [844, 196] on button "Add" at bounding box center [850, 210] width 66 height 29
type input "0"
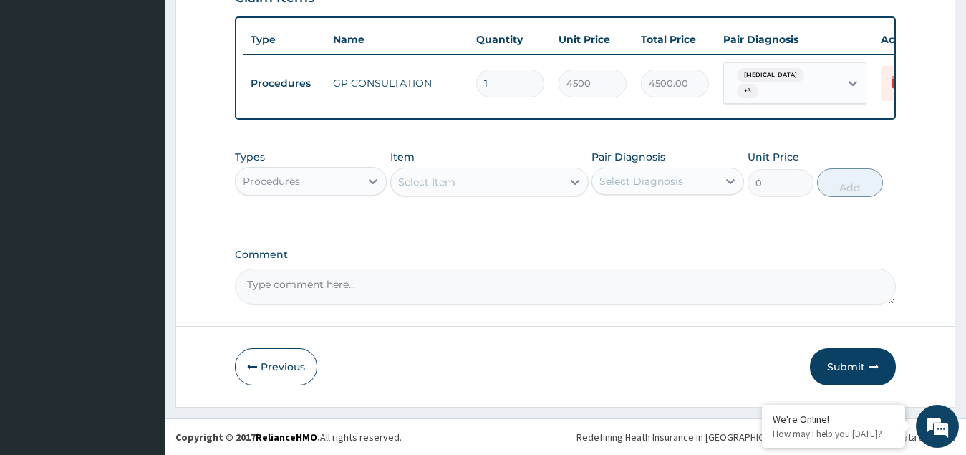
scroll to position [522, 0]
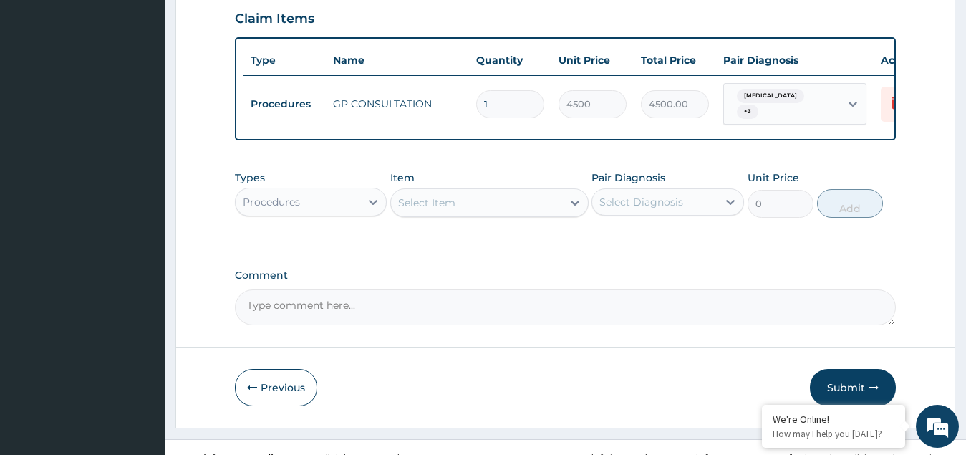
click at [328, 191] on div "Procedures" at bounding box center [298, 202] width 125 height 23
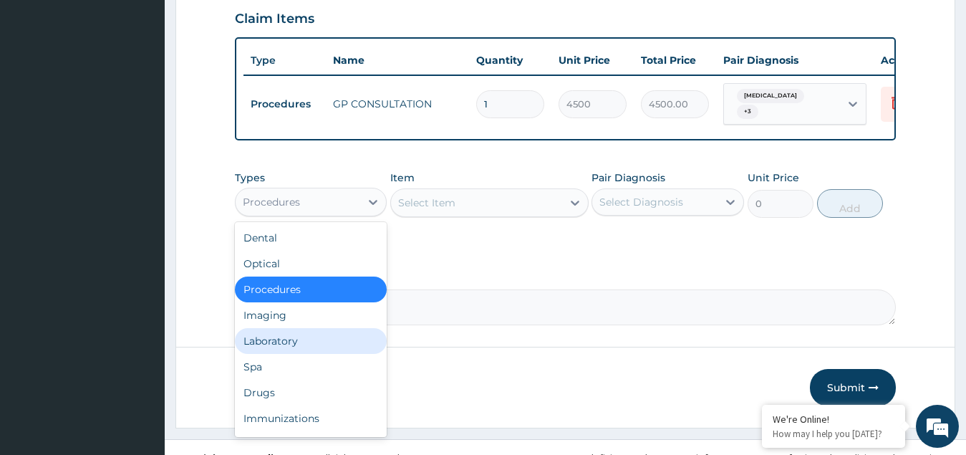
click at [274, 328] on div "Laboratory" at bounding box center [311, 341] width 153 height 26
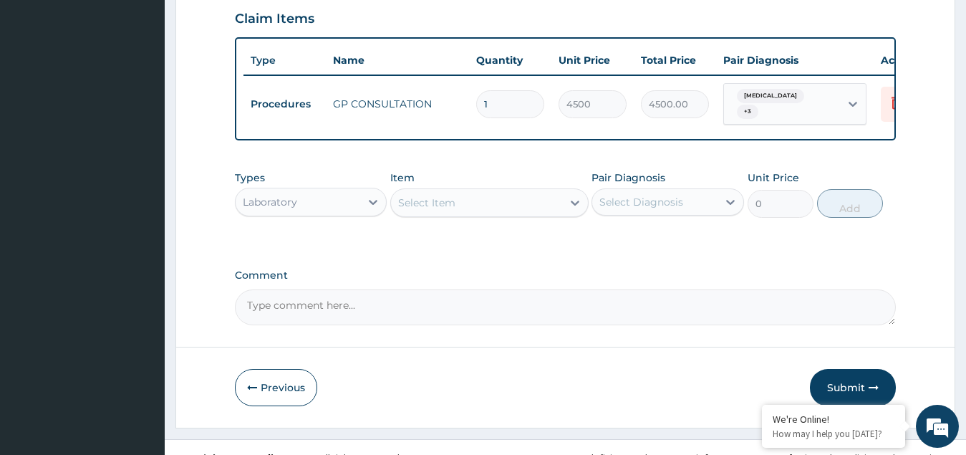
click at [458, 191] on div "Select Item" at bounding box center [476, 202] width 171 height 23
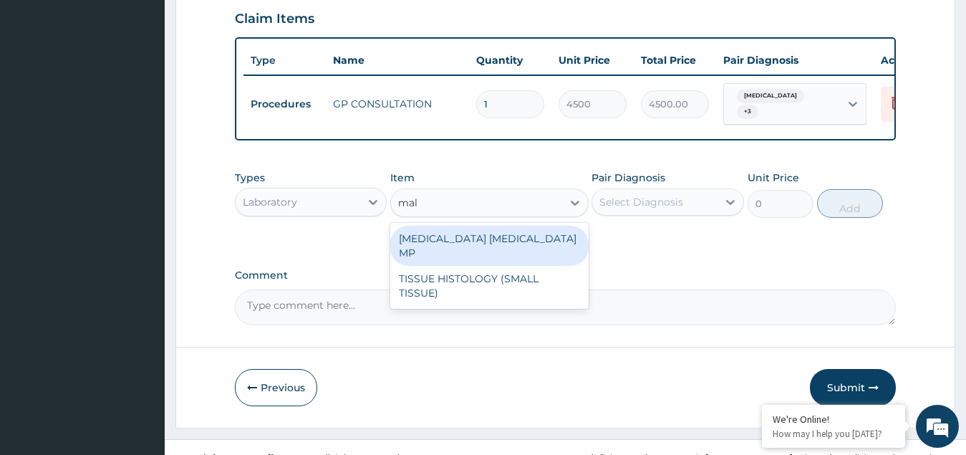
type input "mala"
click at [463, 226] on div "MALARIA PARASITE MP" at bounding box center [489, 246] width 198 height 40
type input "2250"
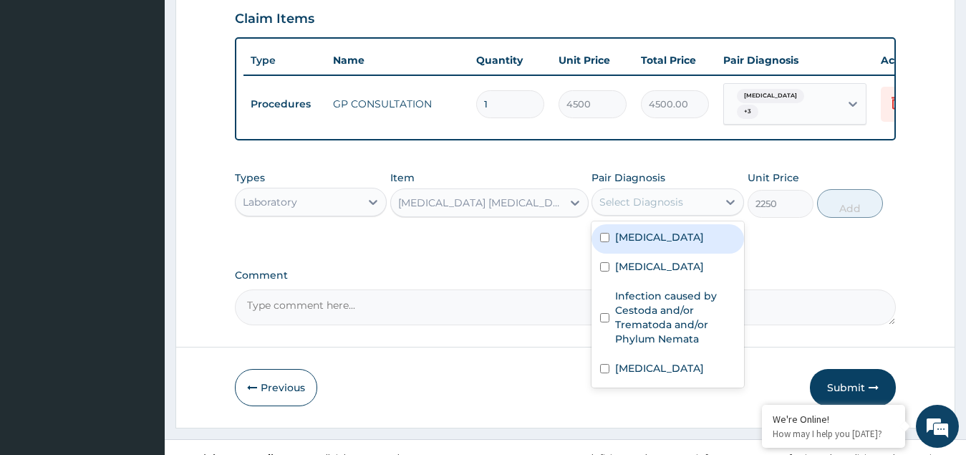
click at [668, 195] on div "Select Diagnosis" at bounding box center [642, 202] width 84 height 14
click at [605, 233] on input "checkbox" at bounding box center [604, 237] width 9 height 9
checkbox input "true"
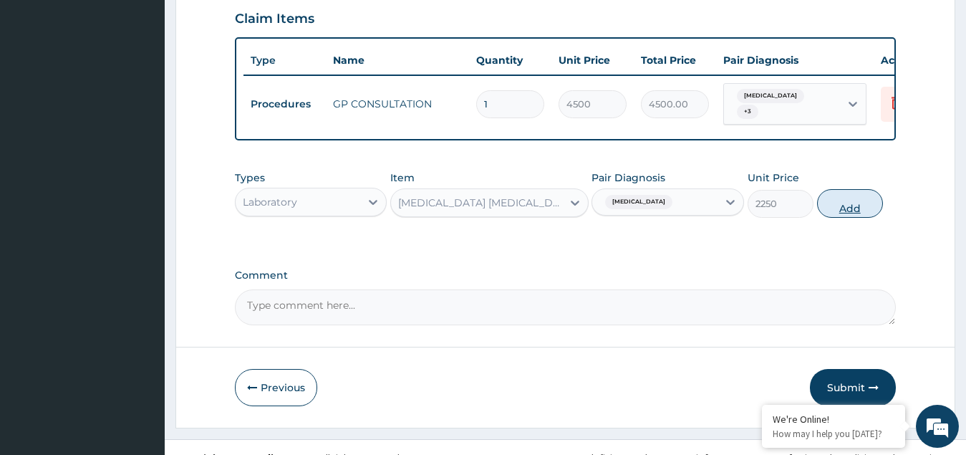
click at [859, 189] on button "Add" at bounding box center [850, 203] width 66 height 29
type input "0"
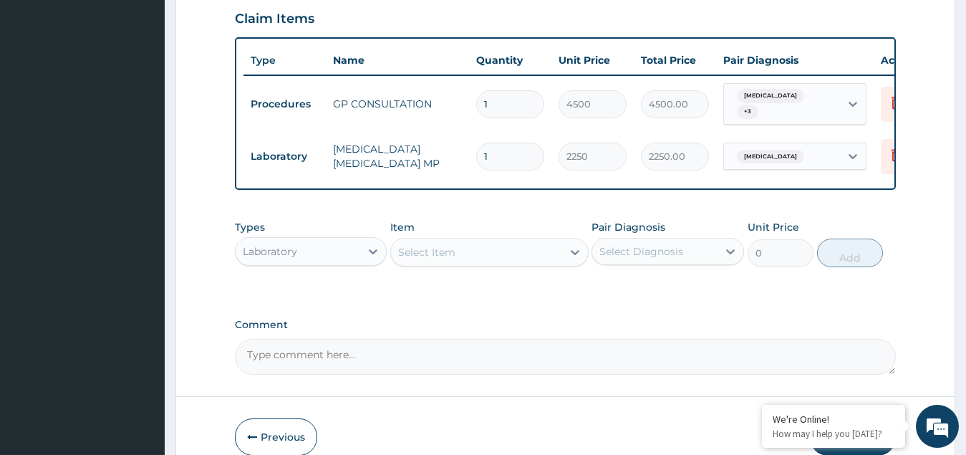
click at [460, 241] on div "Select Item" at bounding box center [476, 252] width 171 height 23
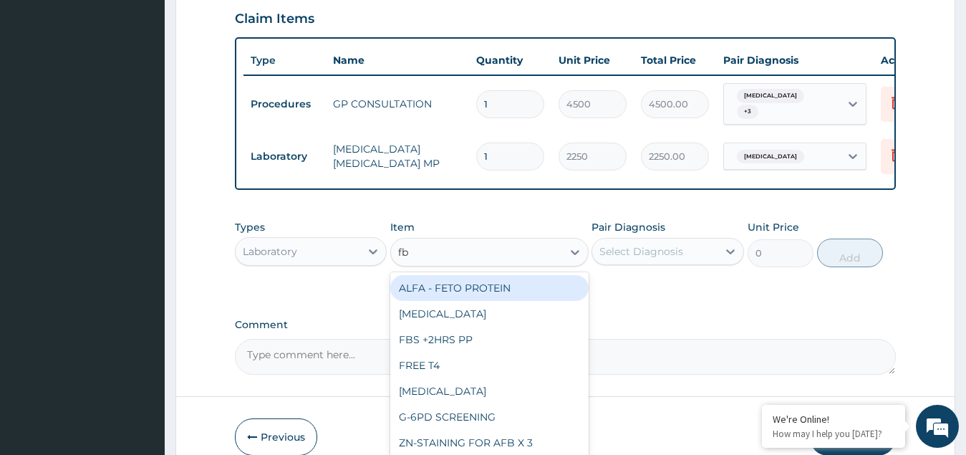
type input "fbc"
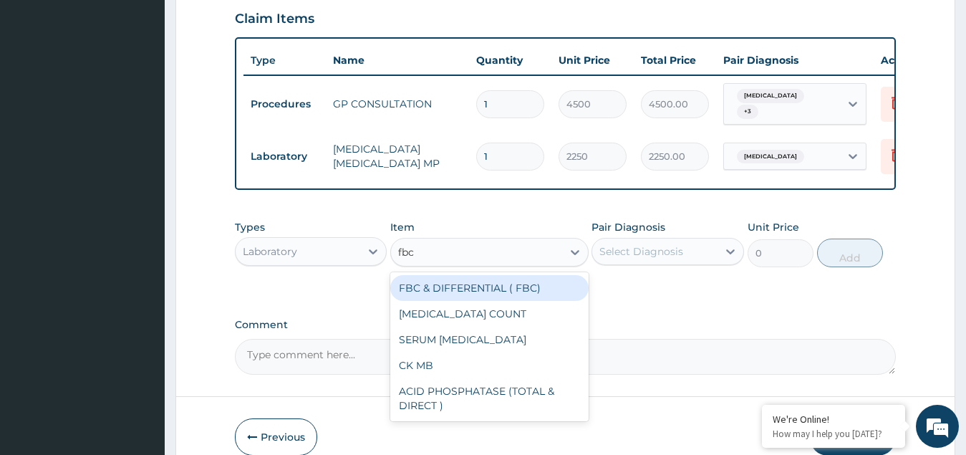
click at [474, 275] on div "FBC & DIFFERENTIAL ( FBC)" at bounding box center [489, 288] width 198 height 26
type input "5700"
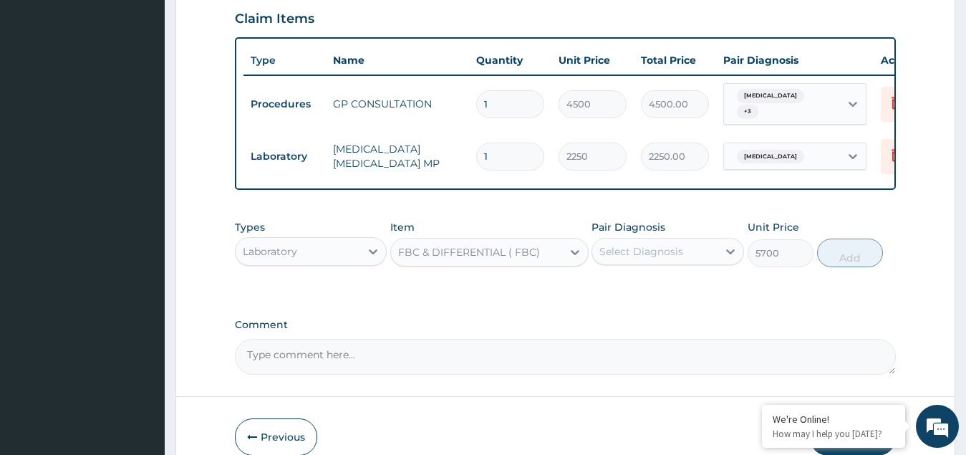
click at [626, 244] on div "Select Diagnosis" at bounding box center [642, 251] width 84 height 14
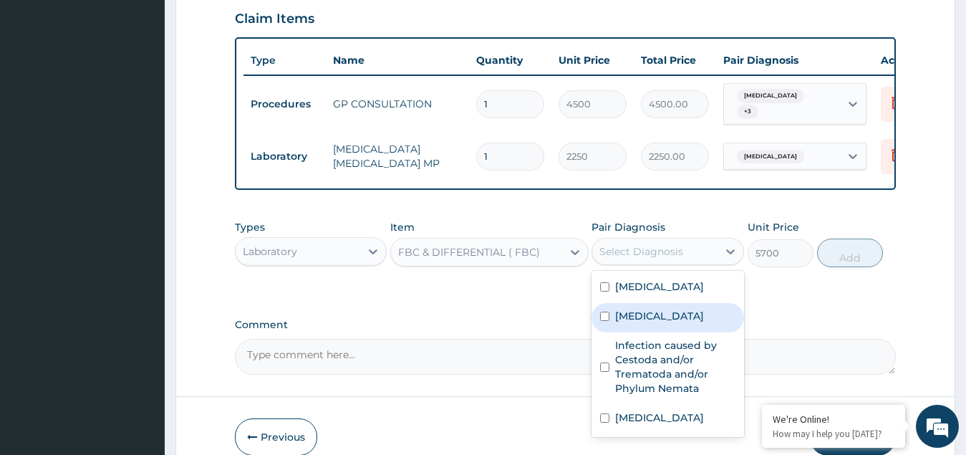
click at [615, 309] on label "Sepsis" at bounding box center [659, 316] width 89 height 14
checkbox input "true"
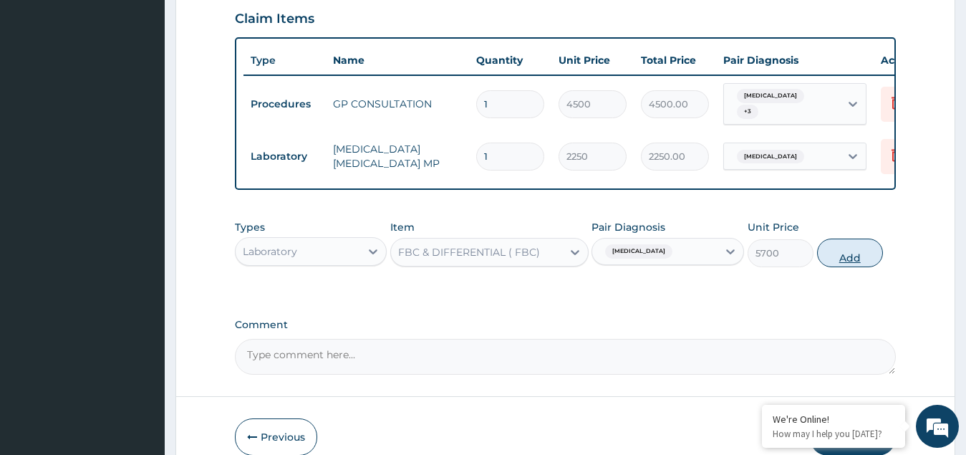
click at [851, 239] on button "Add" at bounding box center [850, 253] width 66 height 29
type input "0"
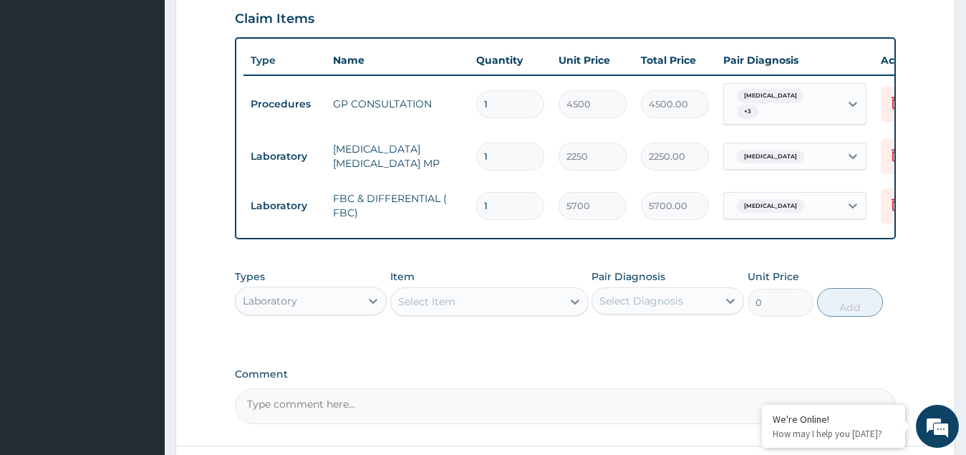
click at [342, 289] on div "Laboratory" at bounding box center [298, 300] width 125 height 23
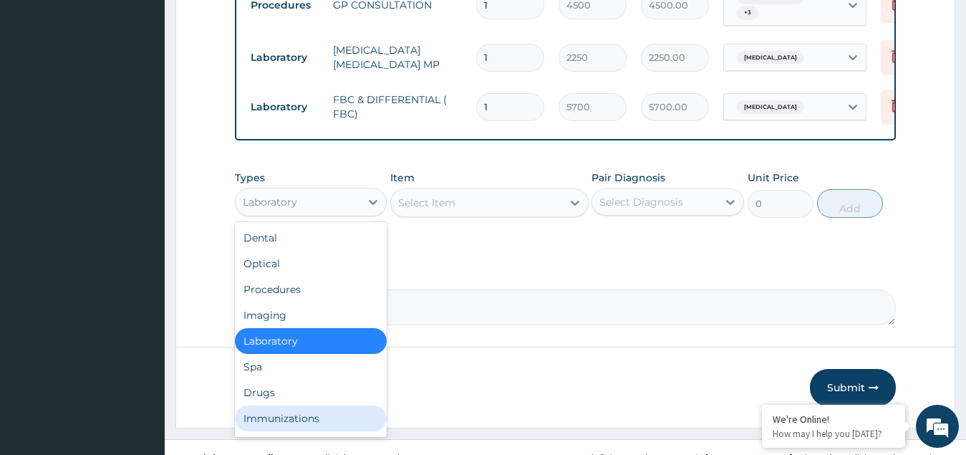
scroll to position [49, 0]
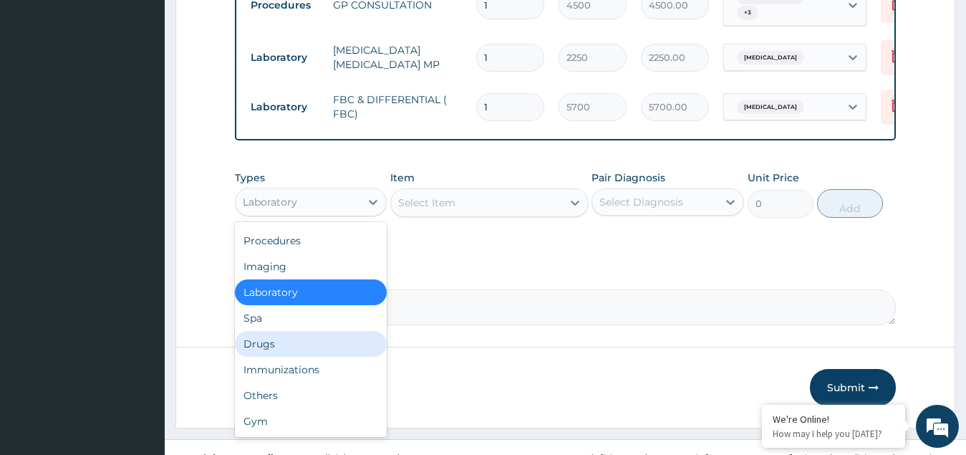
click at [279, 331] on div "Drugs" at bounding box center [311, 344] width 153 height 26
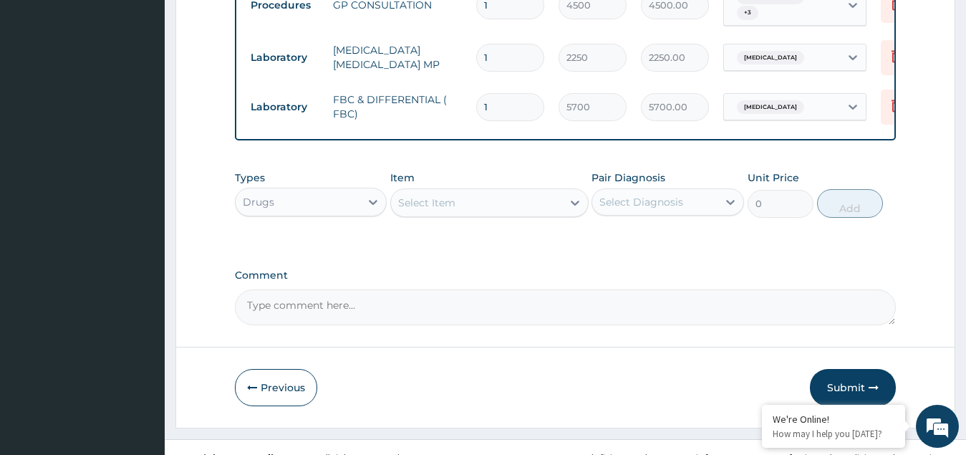
click at [499, 191] on div "Select Item" at bounding box center [476, 202] width 171 height 23
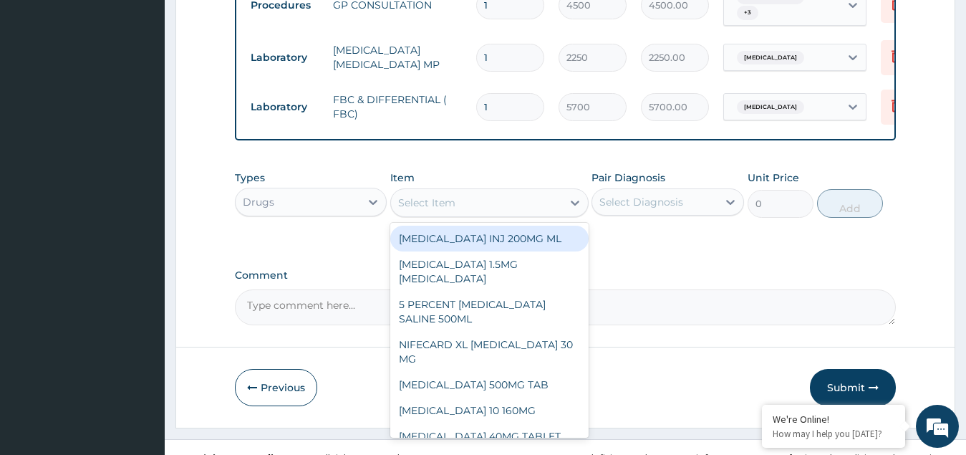
paste input "Dr. IGONIKON TAMUNOENE"
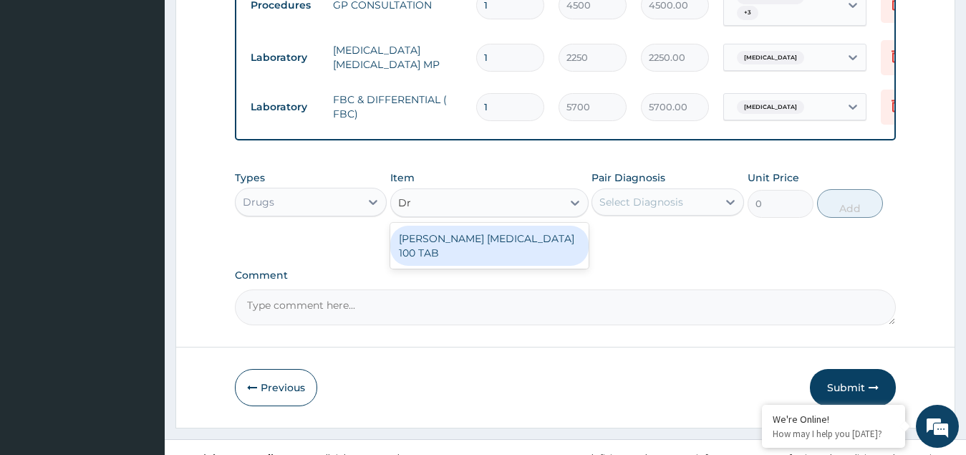
type input "D"
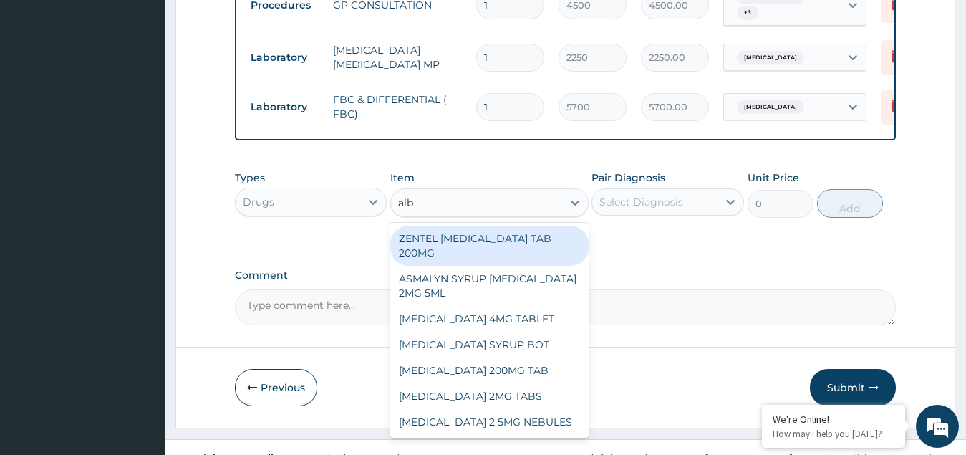
type input "albe"
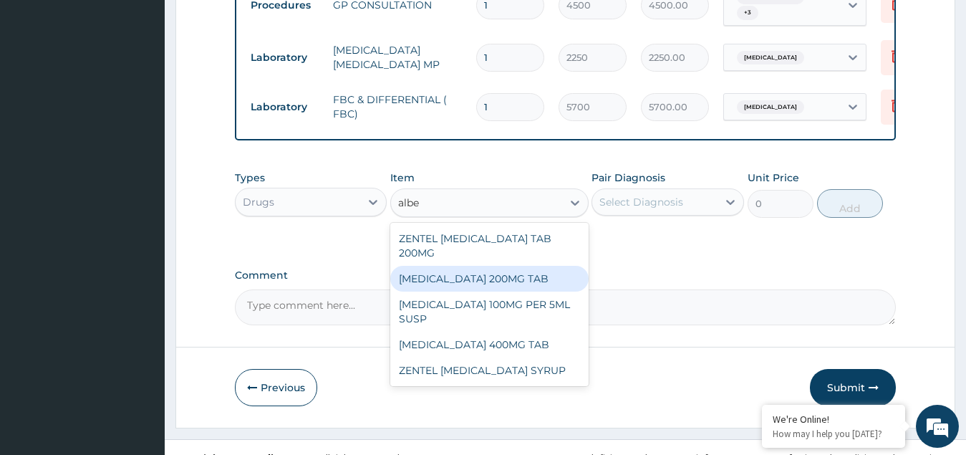
click at [457, 266] on div "ALBENDAZOLE 200MG TAB" at bounding box center [489, 279] width 198 height 26
type input "634.5"
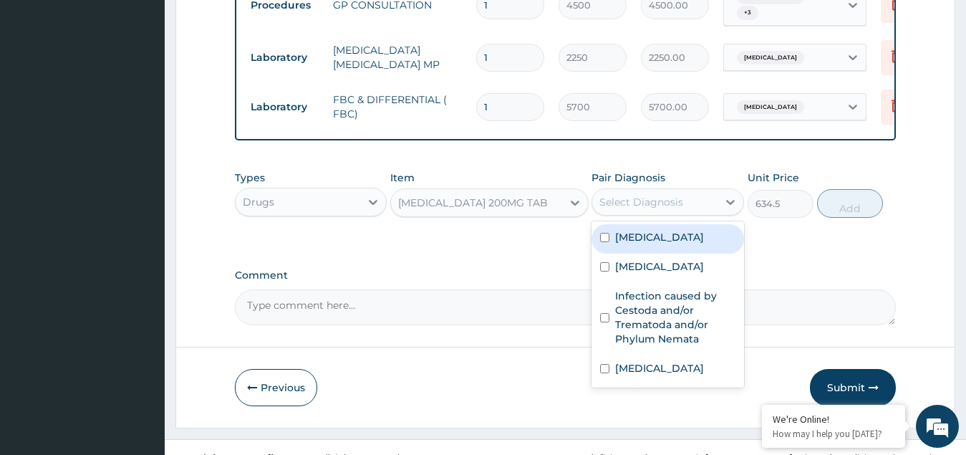
click at [670, 195] on div "Select Diagnosis" at bounding box center [642, 202] width 84 height 14
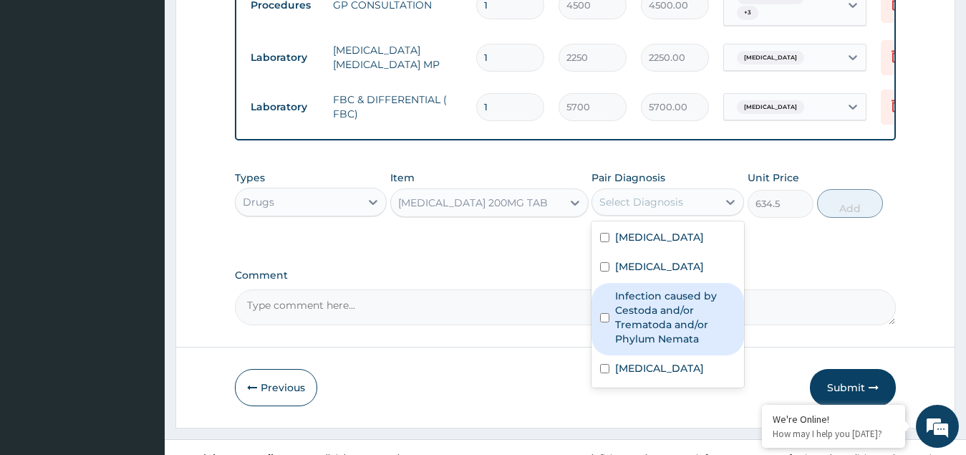
click at [652, 289] on label "Infection caused by Cestoda and/or Trematoda and/or Phylum Nemata" at bounding box center [675, 317] width 120 height 57
checkbox input "true"
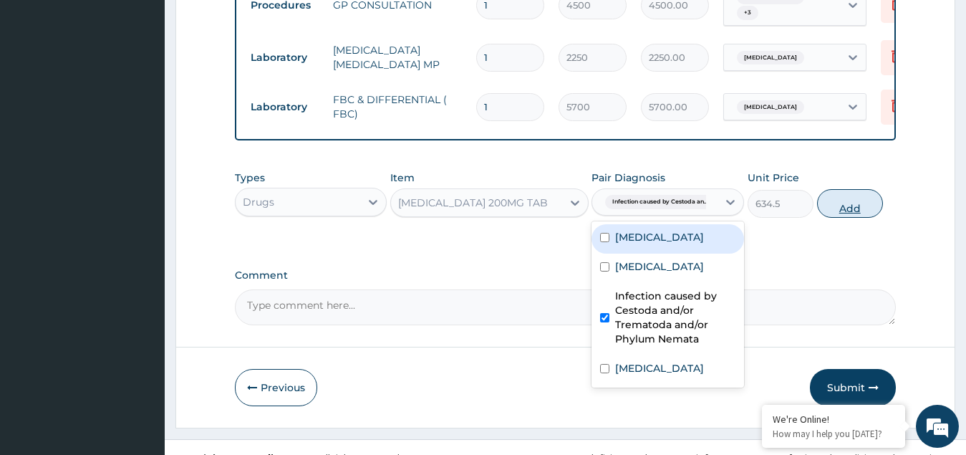
click at [850, 189] on button "Add" at bounding box center [850, 203] width 66 height 29
type input "0"
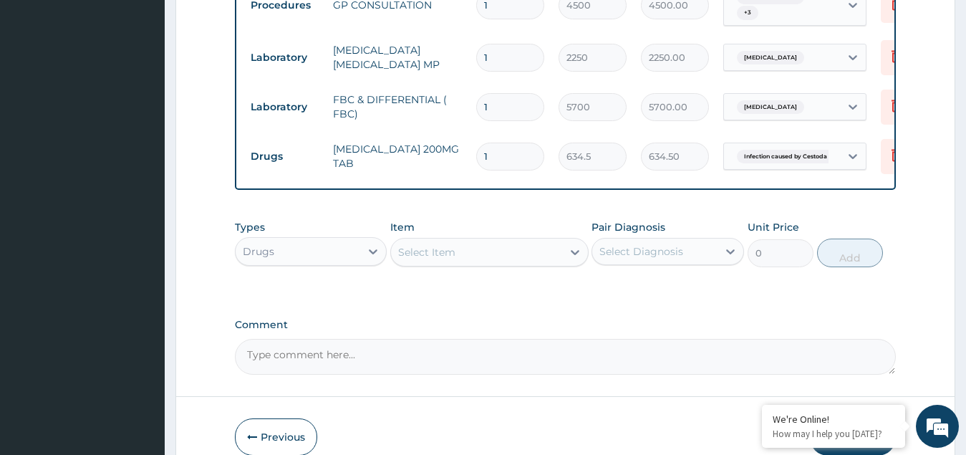
type input "0.00"
type input "2"
type input "1269.00"
type input "2"
click at [471, 241] on div "Select Item" at bounding box center [476, 252] width 171 height 23
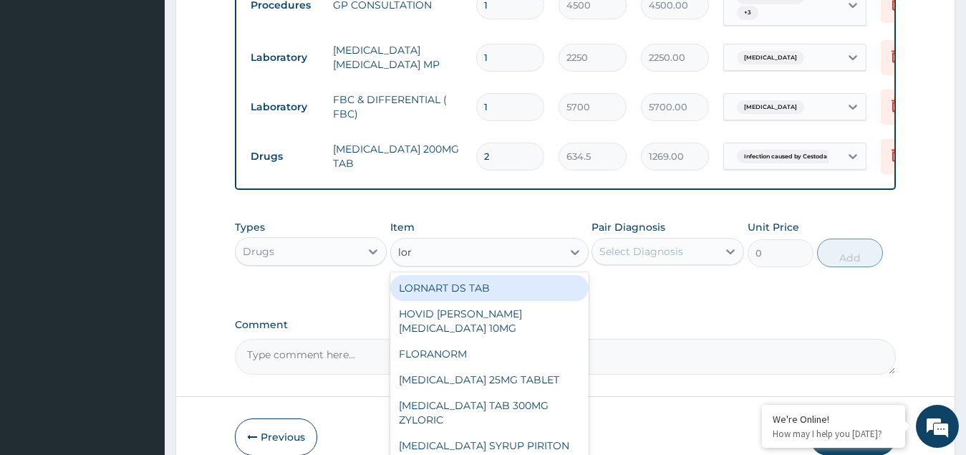
type input "lora"
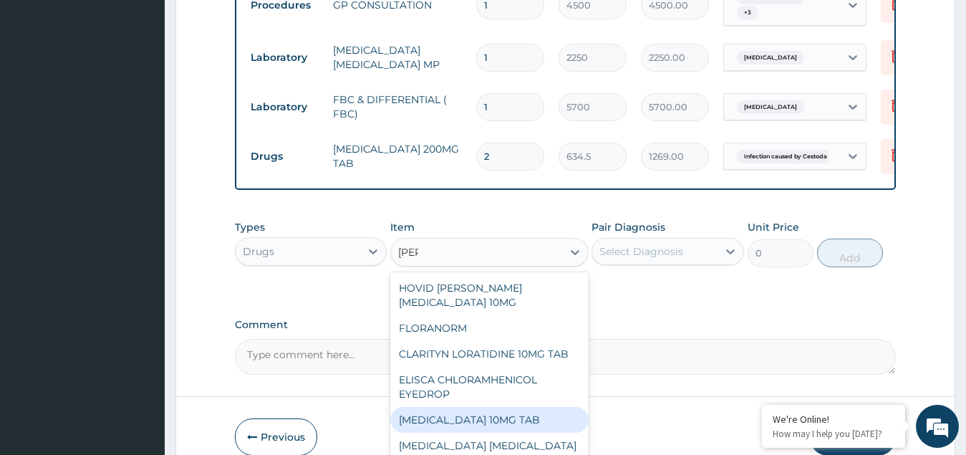
click at [455, 407] on div "LORATADINE 10MG TAB" at bounding box center [489, 420] width 198 height 26
type input "149.12625"
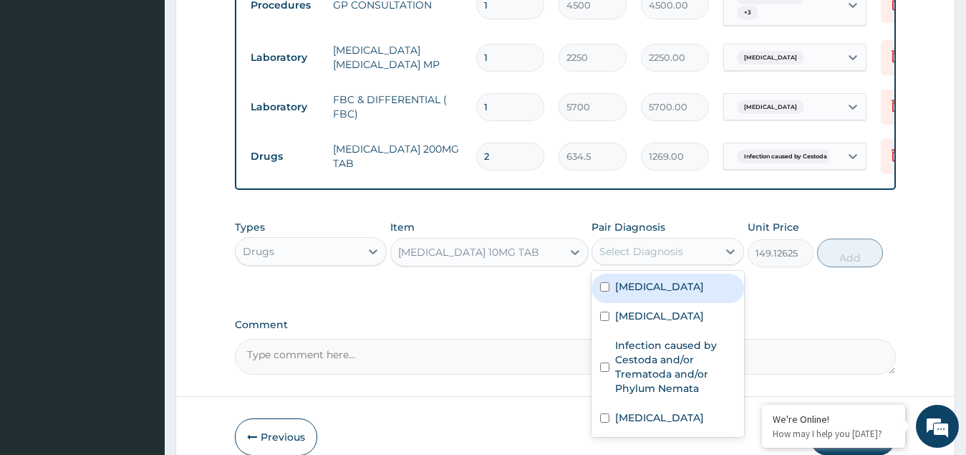
click at [673, 244] on div "Select Diagnosis" at bounding box center [642, 251] width 84 height 14
click at [609, 282] on input "checkbox" at bounding box center [604, 286] width 9 height 9
checkbox input "true"
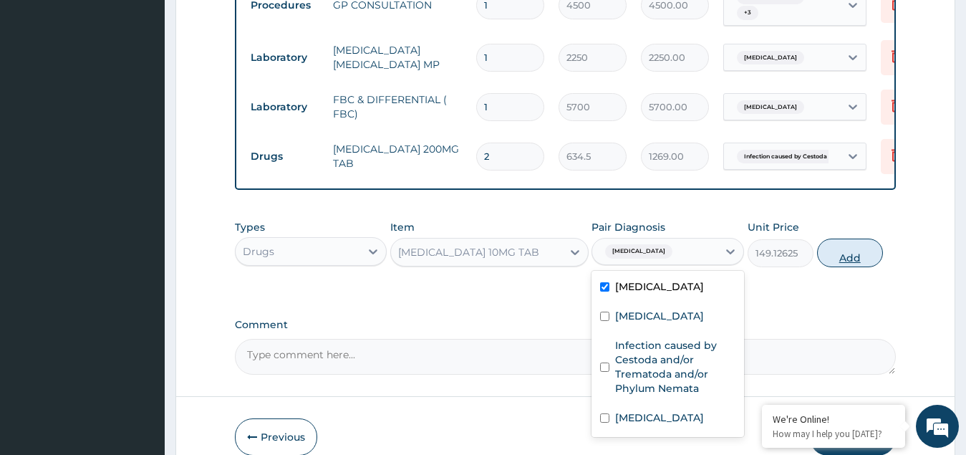
click at [852, 239] on button "Add" at bounding box center [850, 253] width 66 height 29
type input "0"
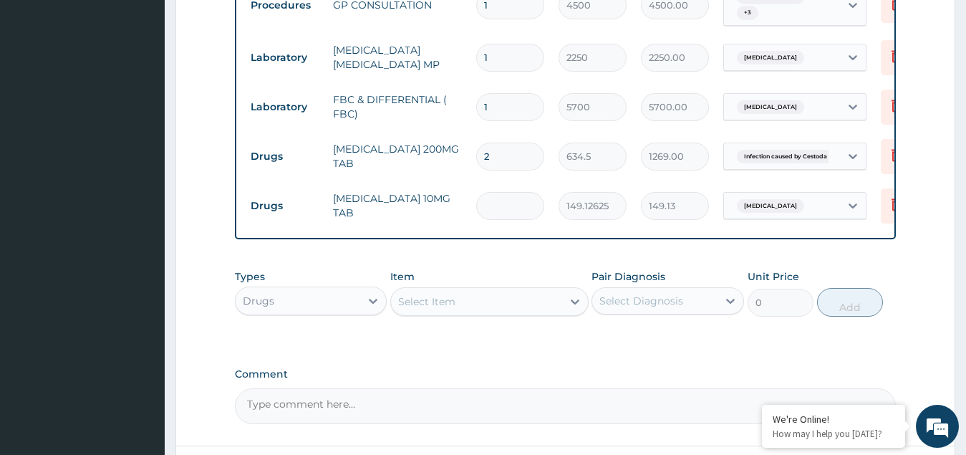
type input "0.00"
type input "5"
type input "745.63"
type input "5"
click at [511, 290] on div "Select Item" at bounding box center [476, 301] width 171 height 23
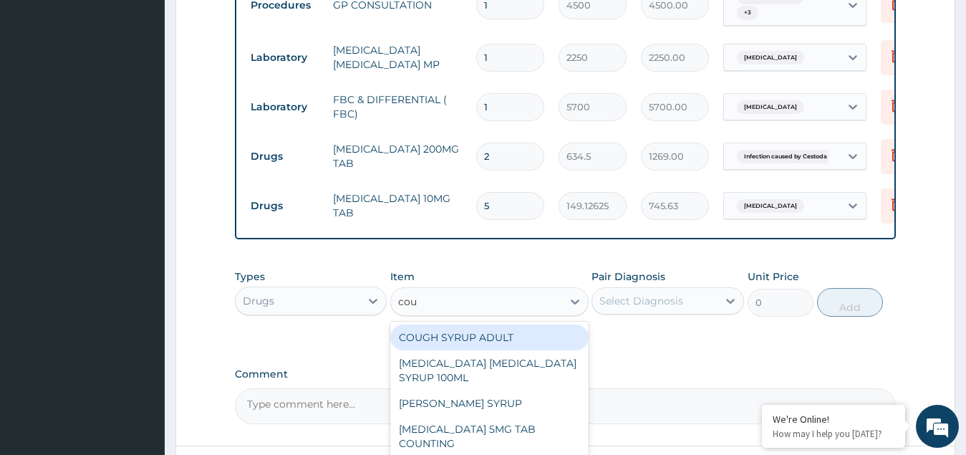
type input "coug"
click at [471, 324] on div "COUGH SYRUP ADULT" at bounding box center [489, 337] width 198 height 26
type input "1148.272125"
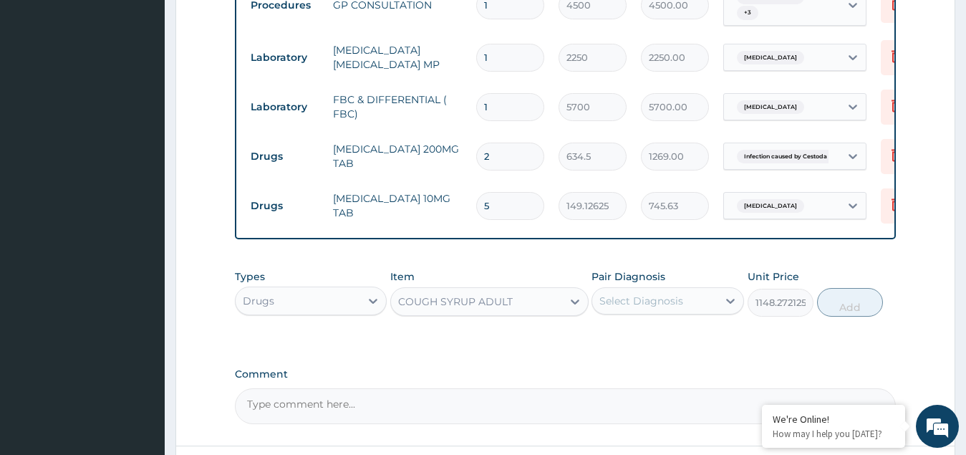
click at [659, 294] on div "Select Diagnosis" at bounding box center [642, 301] width 84 height 14
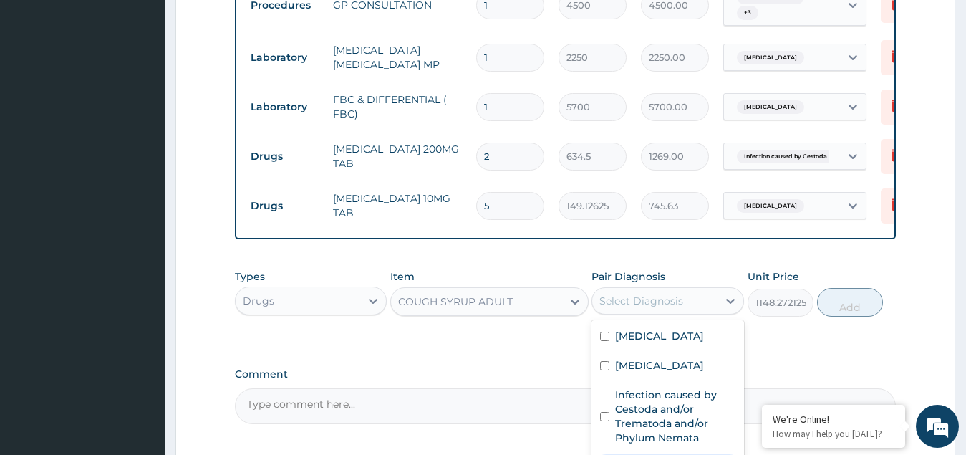
checkbox input "true"
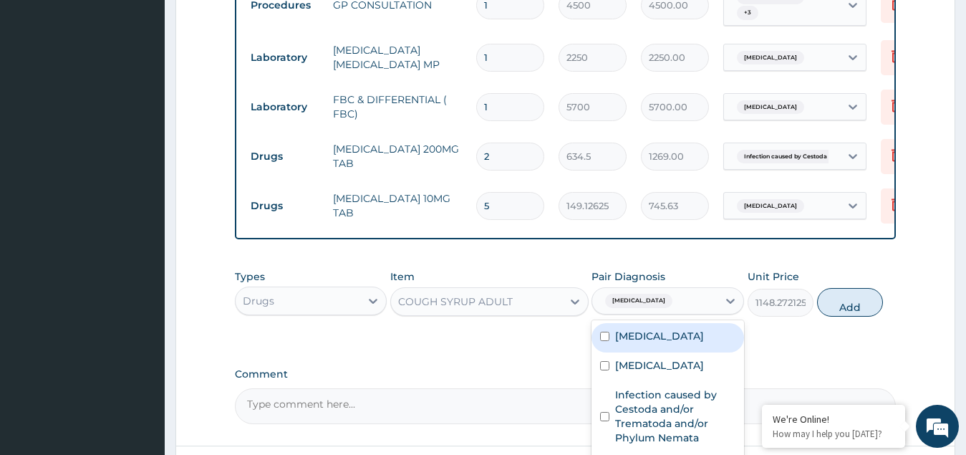
click at [857, 288] on button "Add" at bounding box center [850, 302] width 66 height 29
type input "0"
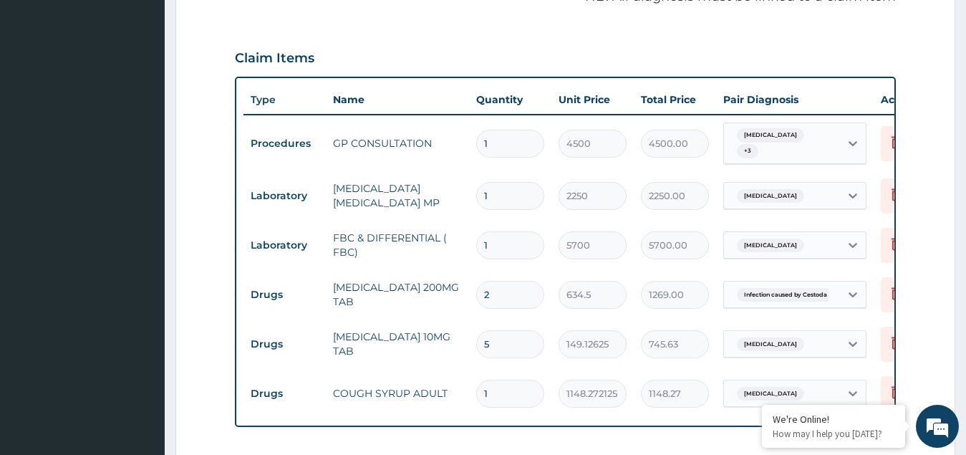
scroll to position [769, 0]
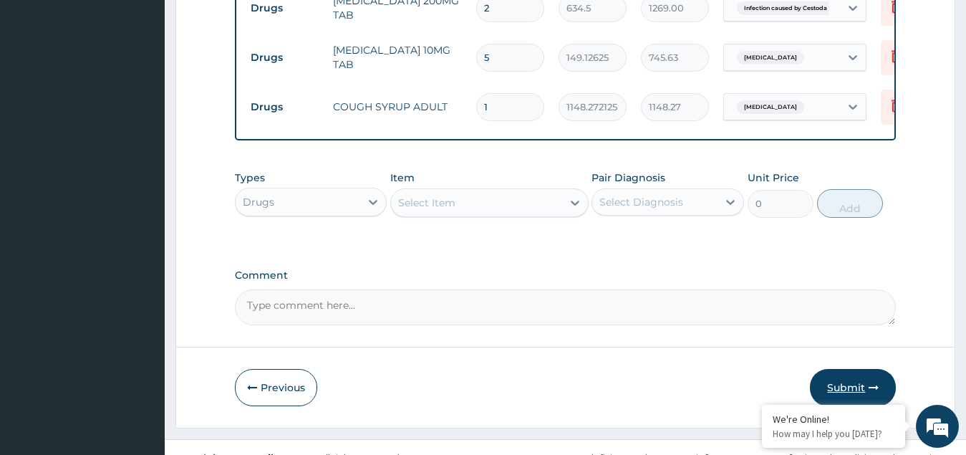
click at [845, 369] on button "Submit" at bounding box center [853, 387] width 86 height 37
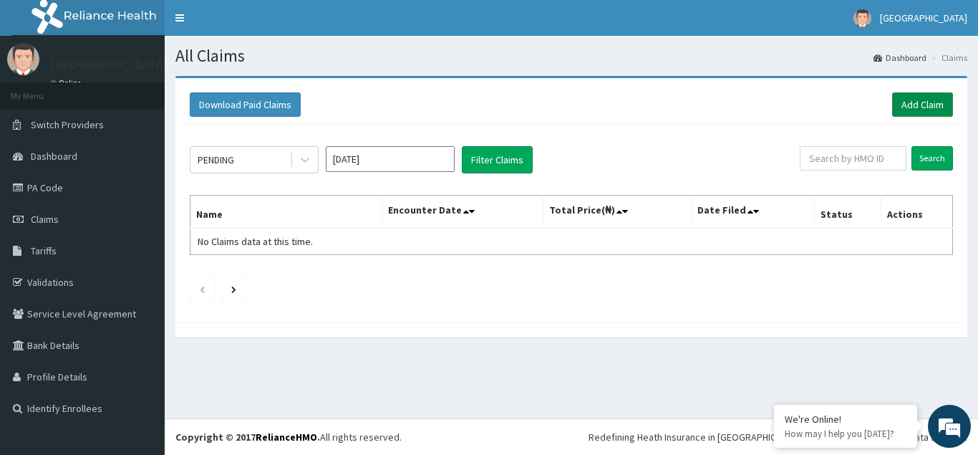
click at [920, 106] on link "Add Claim" at bounding box center [923, 104] width 61 height 24
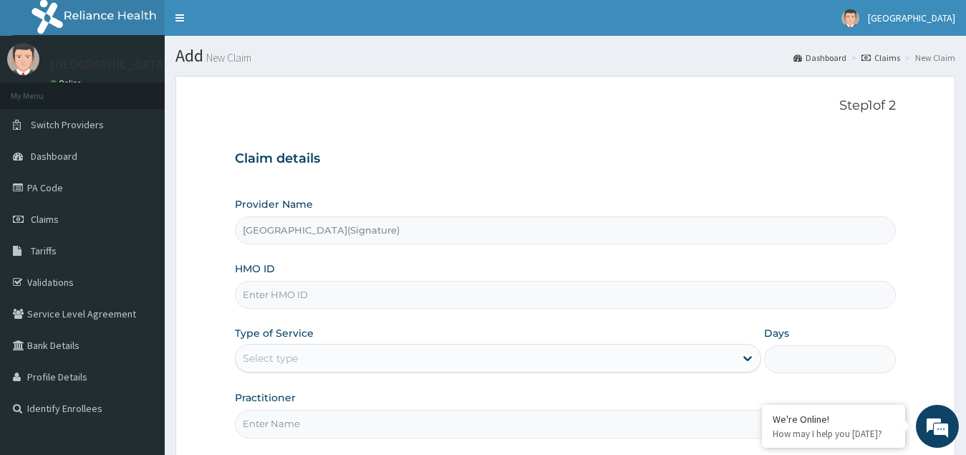
click at [289, 300] on input "HMO ID" at bounding box center [566, 295] width 662 height 28
paste input "CYU/10273/D"
type input "CYU/10273/D"
click at [279, 359] on div "Select type" at bounding box center [270, 358] width 55 height 14
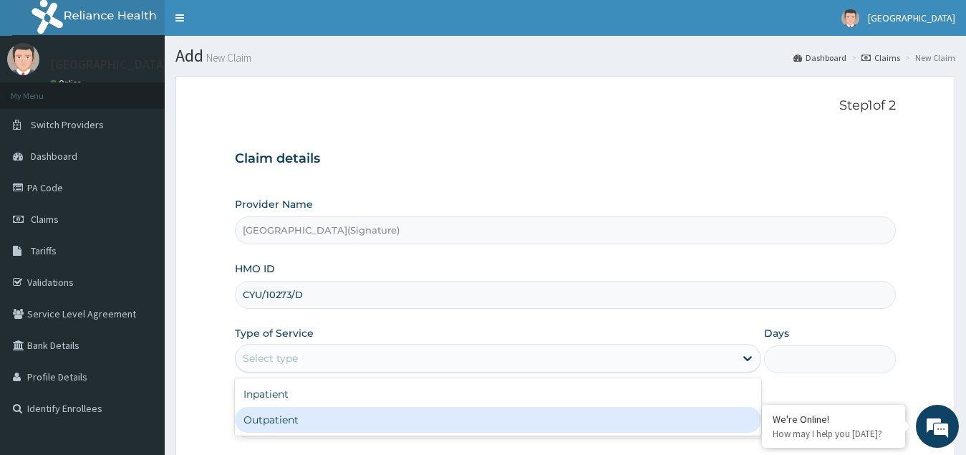
click at [270, 425] on div "Outpatient" at bounding box center [498, 420] width 527 height 26
type input "1"
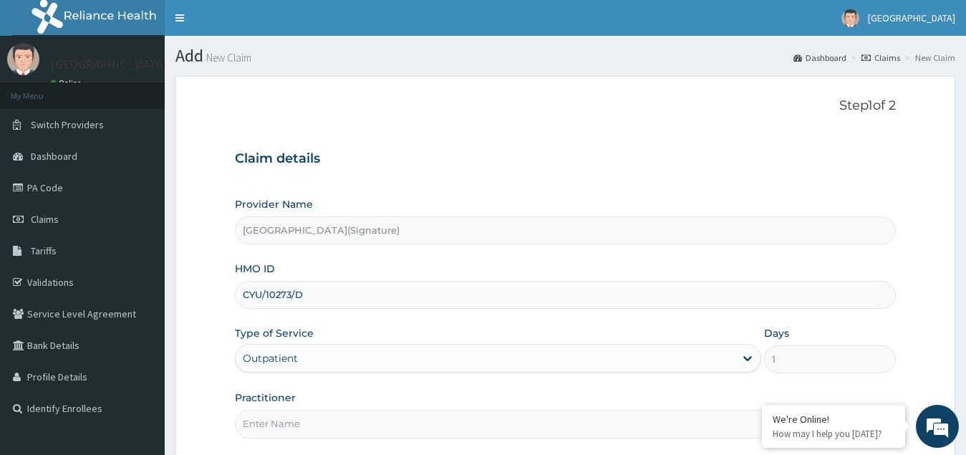
scroll to position [135, 0]
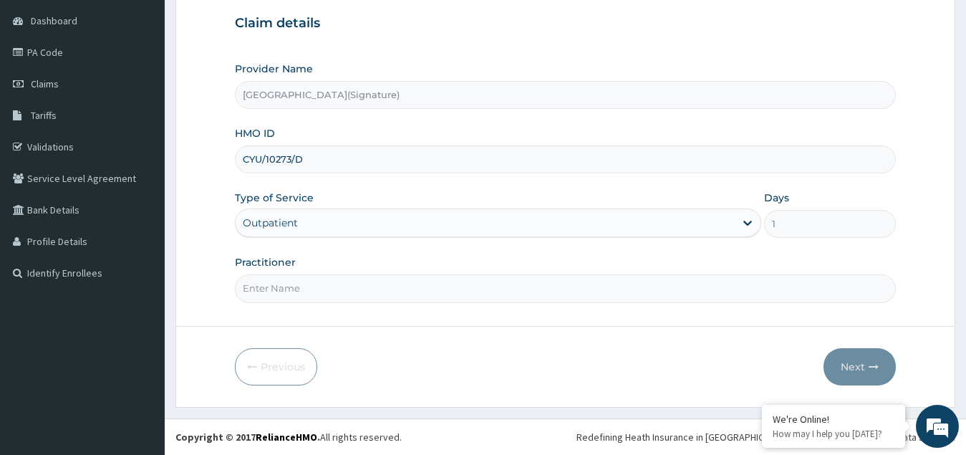
click at [285, 291] on input "Practitioner" at bounding box center [566, 288] width 662 height 28
paste input "Dr. IGONIKON TAMUNOENE"
type input "Dr. IGONIKON TAMUNOENE"
click at [843, 373] on button "Next" at bounding box center [860, 366] width 72 height 37
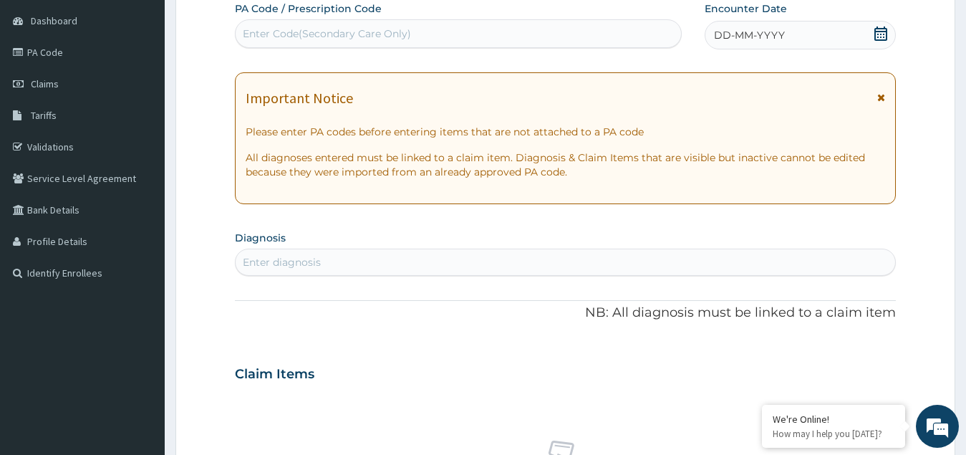
click at [881, 35] on icon at bounding box center [881, 34] width 14 height 14
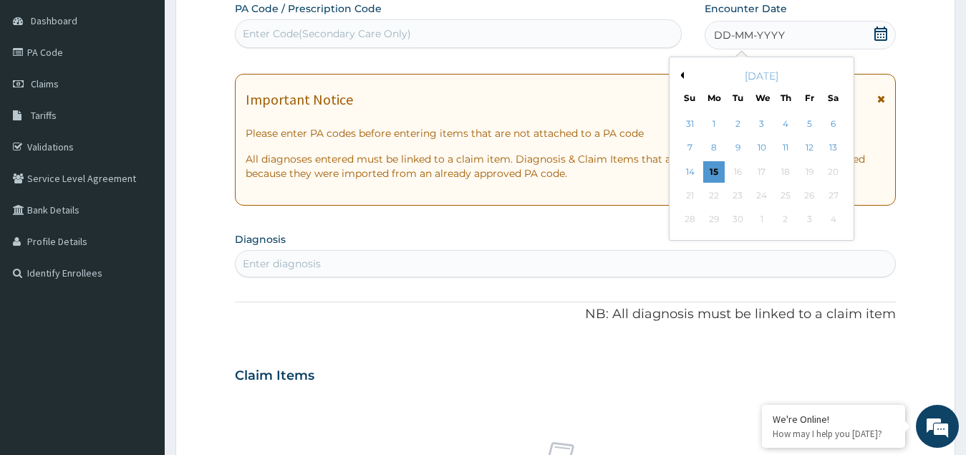
click at [682, 72] on button "Previous Month" at bounding box center [680, 75] width 7 height 7
click at [832, 196] on div "23" at bounding box center [832, 195] width 21 height 21
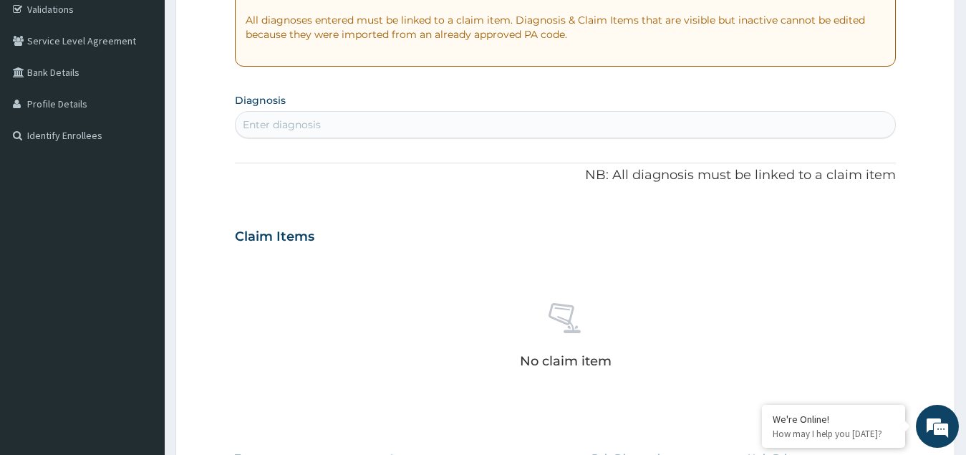
scroll to position [350, 0]
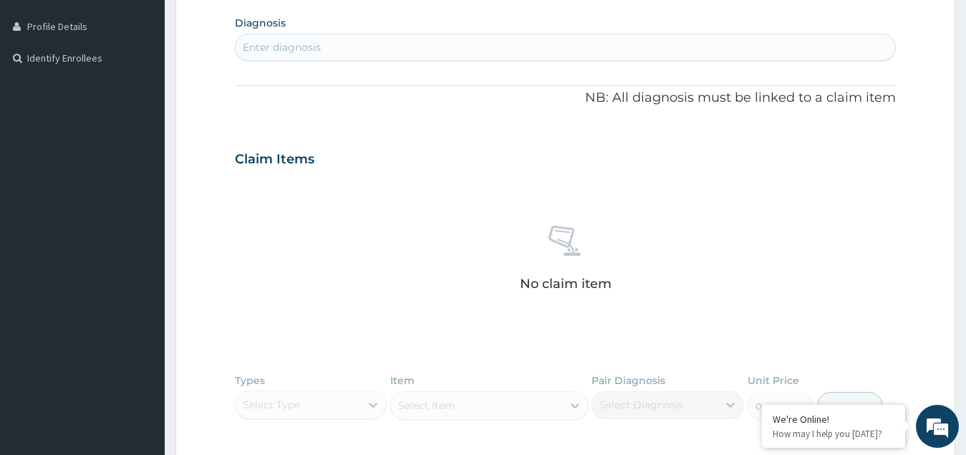
click at [264, 50] on div "Enter diagnosis" at bounding box center [282, 47] width 78 height 14
type input "malari"
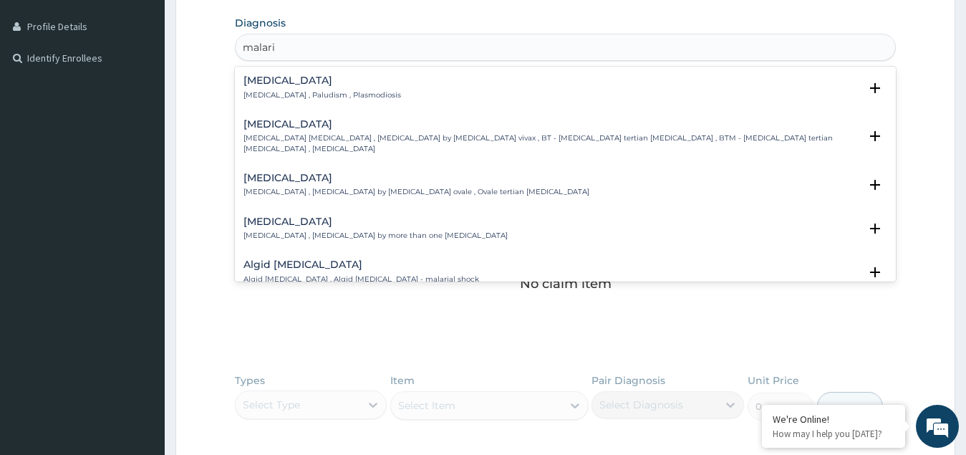
click at [282, 93] on p "Malaria , Paludism , Plasmodiosis" at bounding box center [323, 95] width 158 height 10
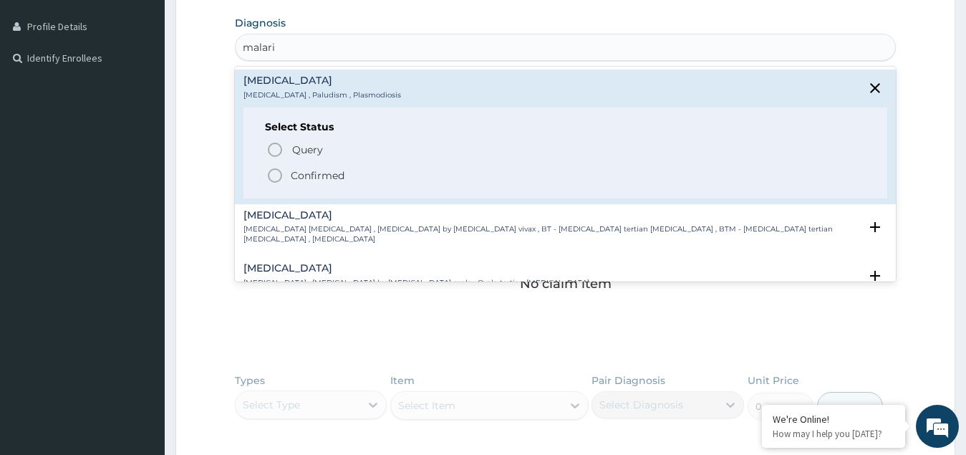
click at [289, 170] on span "Confirmed" at bounding box center [566, 175] width 600 height 17
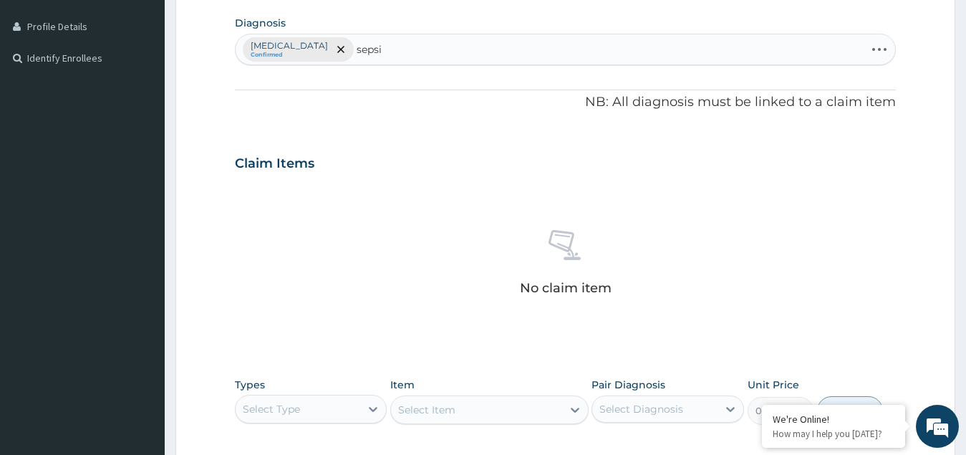
type input "sepsis"
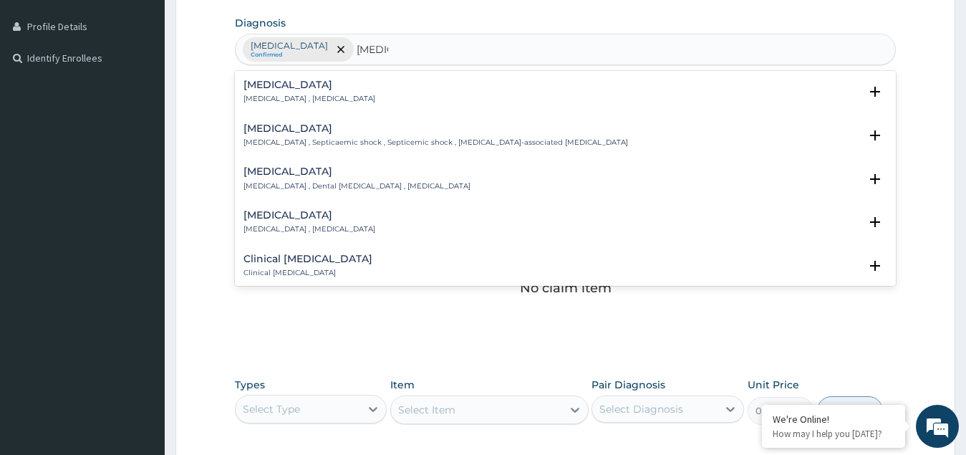
click at [280, 98] on p "Systemic infection , Sepsis" at bounding box center [310, 99] width 132 height 10
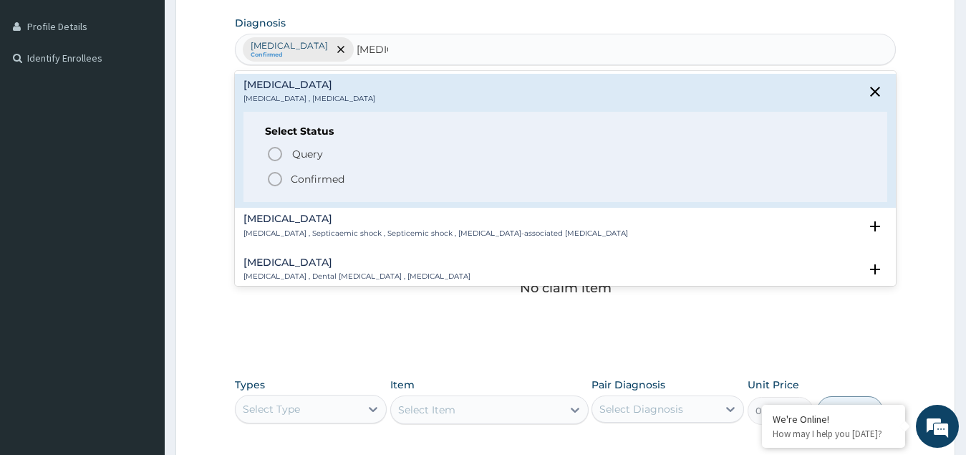
click at [308, 179] on p "Confirmed" at bounding box center [318, 179] width 54 height 14
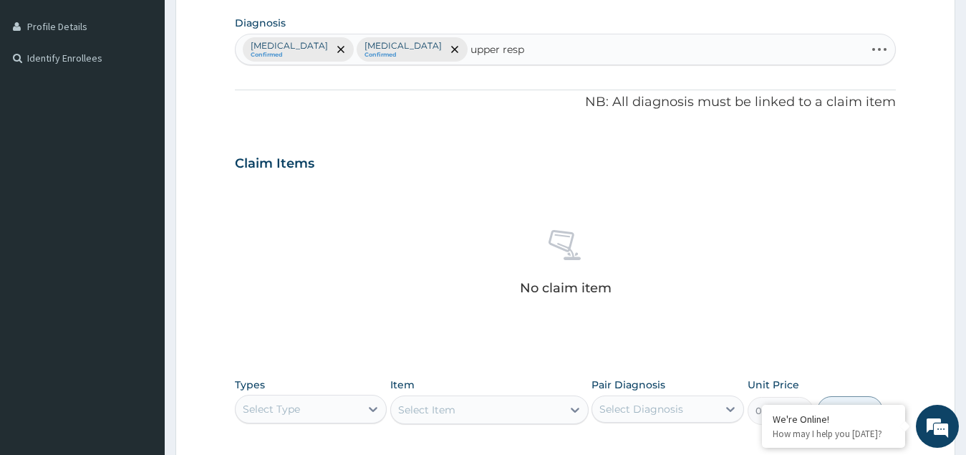
type input "upper respi"
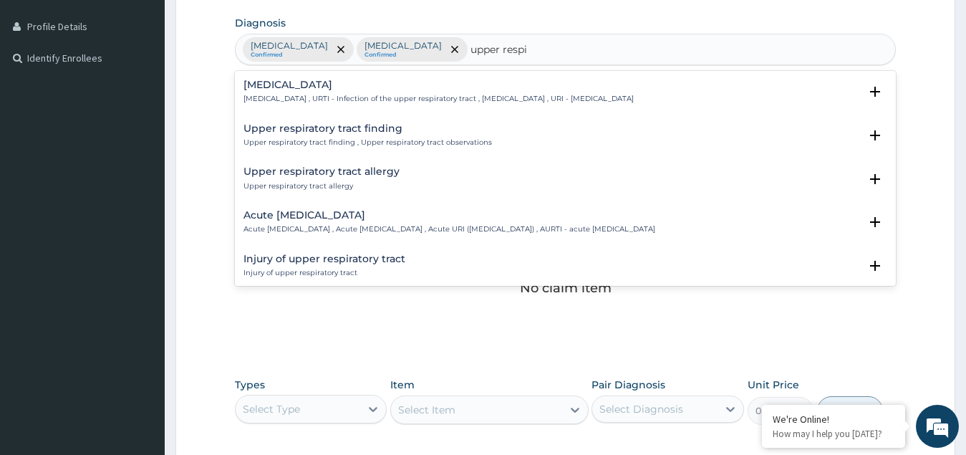
click at [276, 98] on p "Upper respiratory infection , URTI - Infection of the upper respiratory tract ,…" at bounding box center [439, 99] width 390 height 10
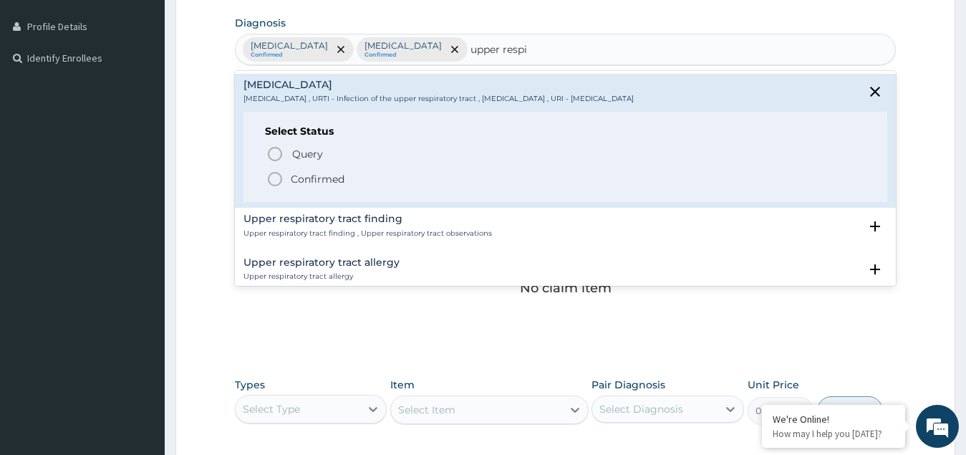
click at [271, 178] on icon "status option filled" at bounding box center [274, 178] width 17 height 17
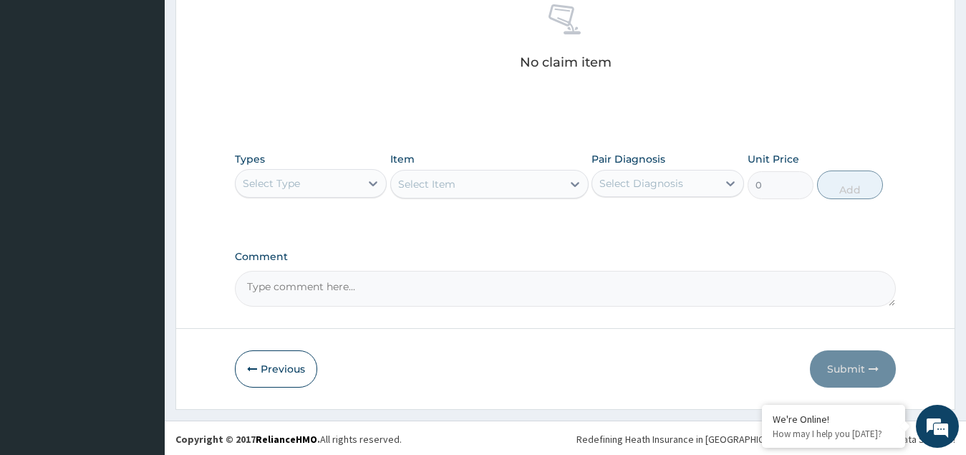
scroll to position [578, 0]
click at [314, 188] on div "Select Type" at bounding box center [298, 181] width 125 height 23
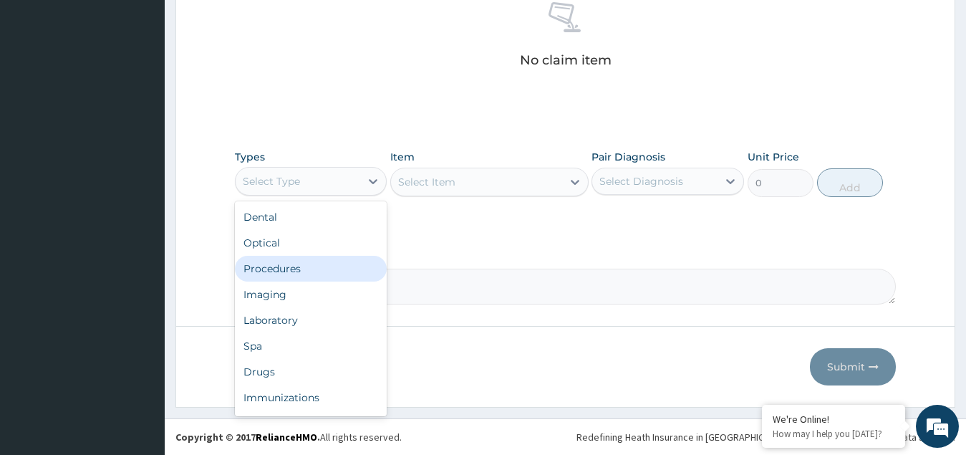
click at [295, 265] on div "Procedures" at bounding box center [311, 269] width 153 height 26
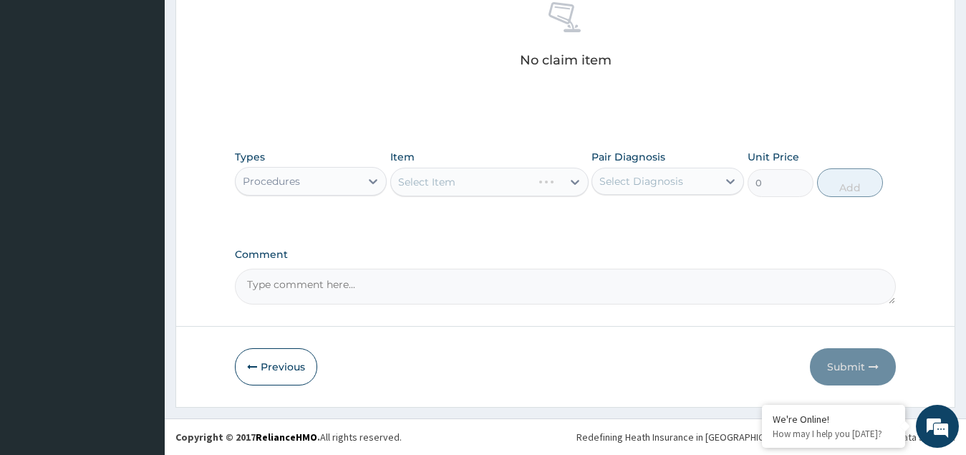
click at [456, 183] on div "Select Item" at bounding box center [489, 182] width 198 height 29
click at [456, 182] on div "Select Item" at bounding box center [476, 181] width 171 height 23
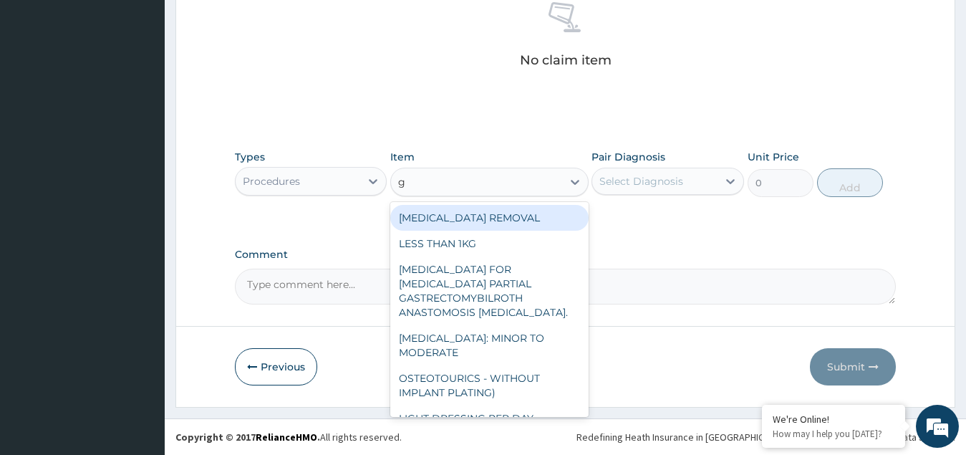
type input "gp"
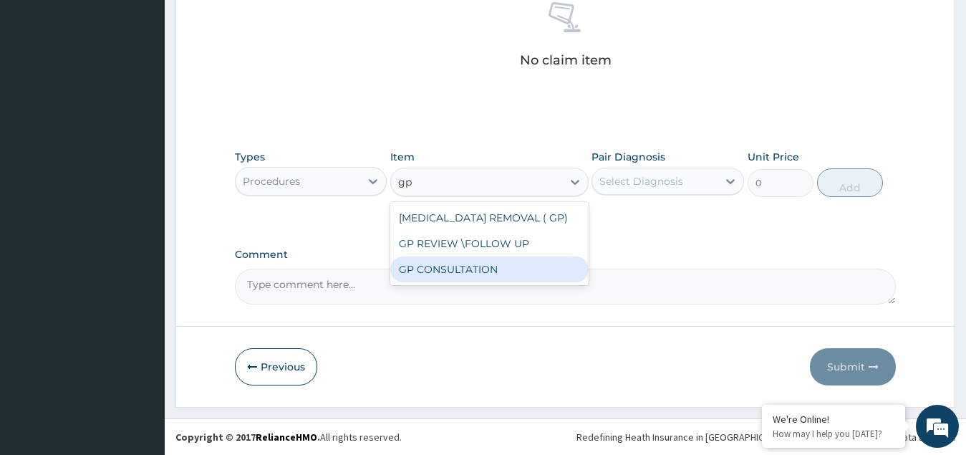
click at [467, 266] on div "GP CONSULTATION" at bounding box center [489, 269] width 198 height 26
type input "4500"
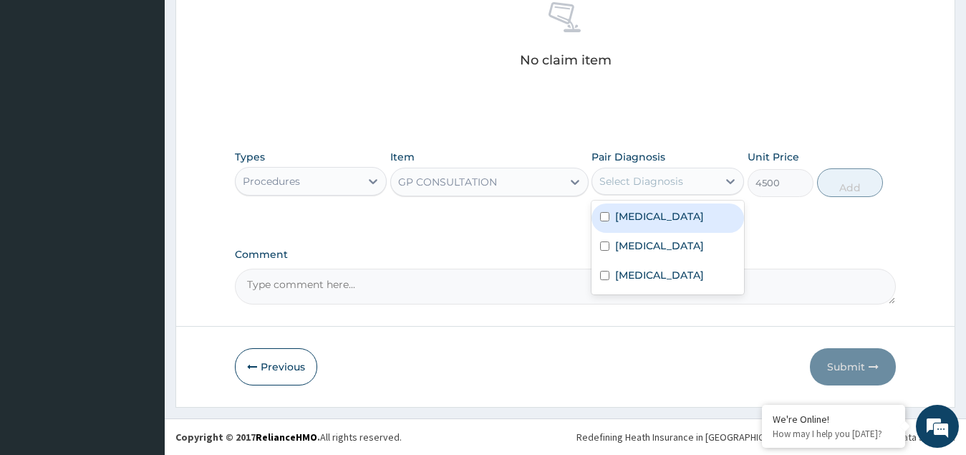
click at [637, 181] on div "Select Diagnosis" at bounding box center [642, 181] width 84 height 14
click at [618, 216] on label "[MEDICAL_DATA]" at bounding box center [659, 216] width 89 height 14
checkbox input "true"
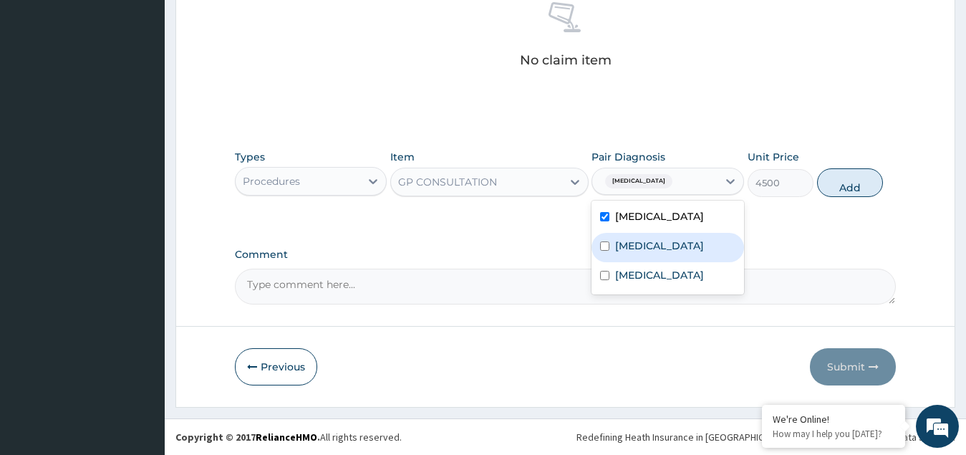
click at [636, 242] on label "Sepsis" at bounding box center [659, 246] width 89 height 14
checkbox input "true"
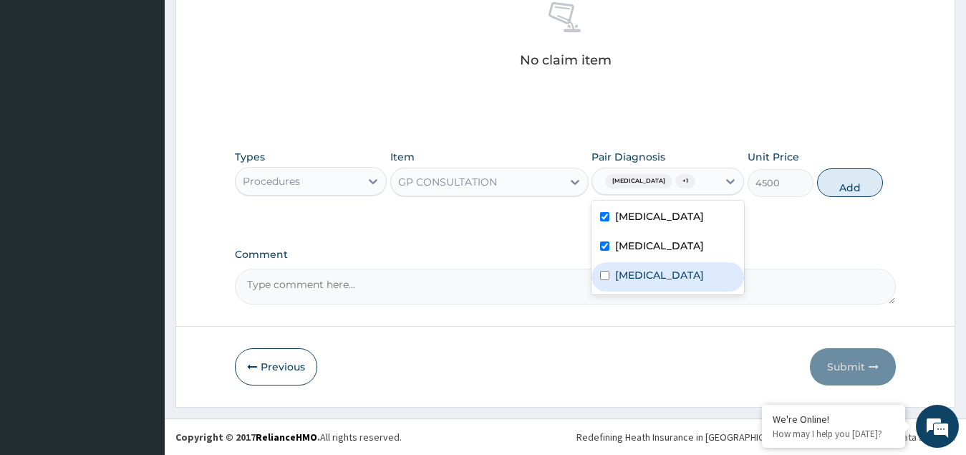
click at [632, 277] on label "Upper respiratory infection" at bounding box center [659, 275] width 89 height 14
checkbox input "true"
click at [850, 183] on button "Add" at bounding box center [850, 182] width 66 height 29
type input "0"
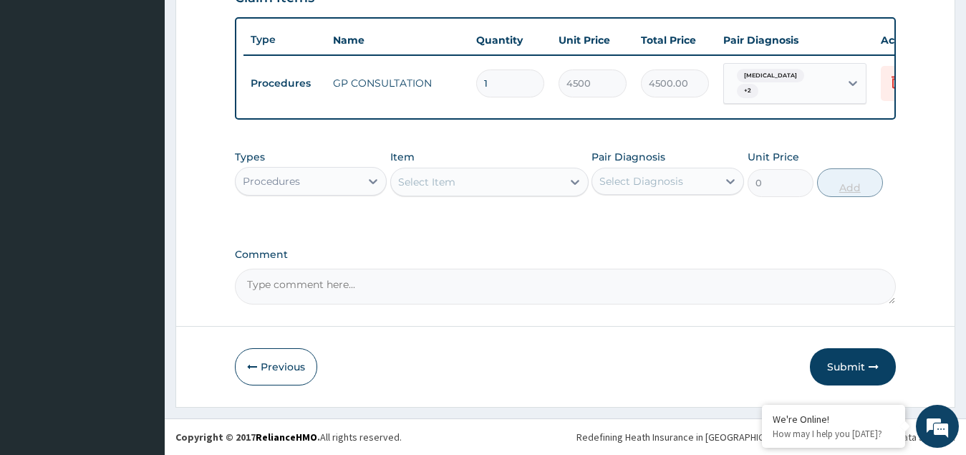
scroll to position [522, 0]
click at [324, 186] on div "Procedures" at bounding box center [298, 181] width 125 height 23
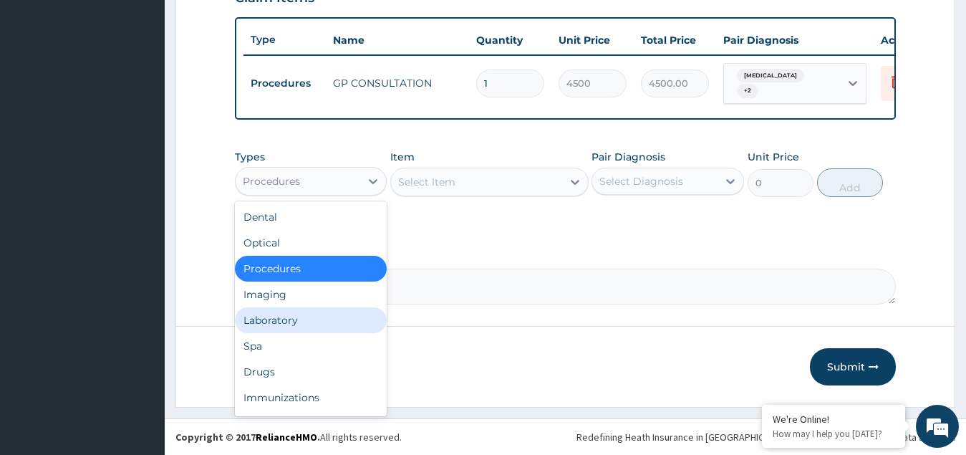
click at [273, 321] on div "Laboratory" at bounding box center [311, 320] width 153 height 26
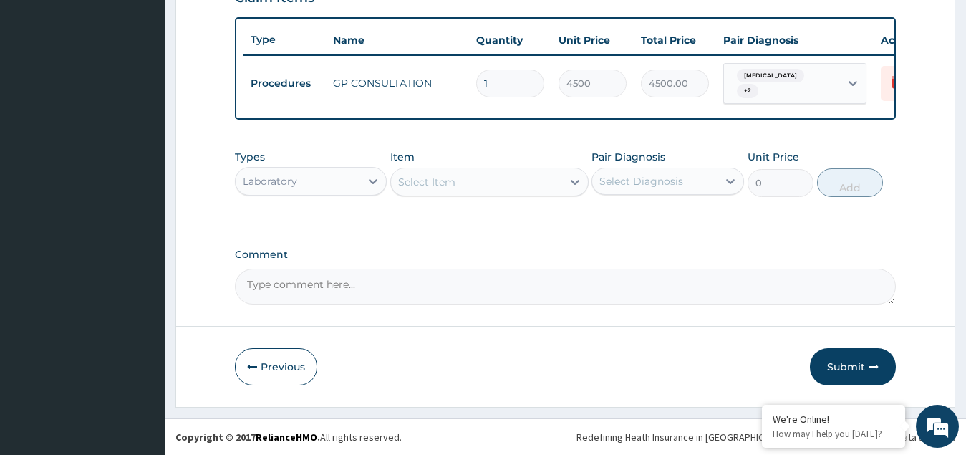
click at [512, 188] on div "Select Item" at bounding box center [476, 181] width 171 height 23
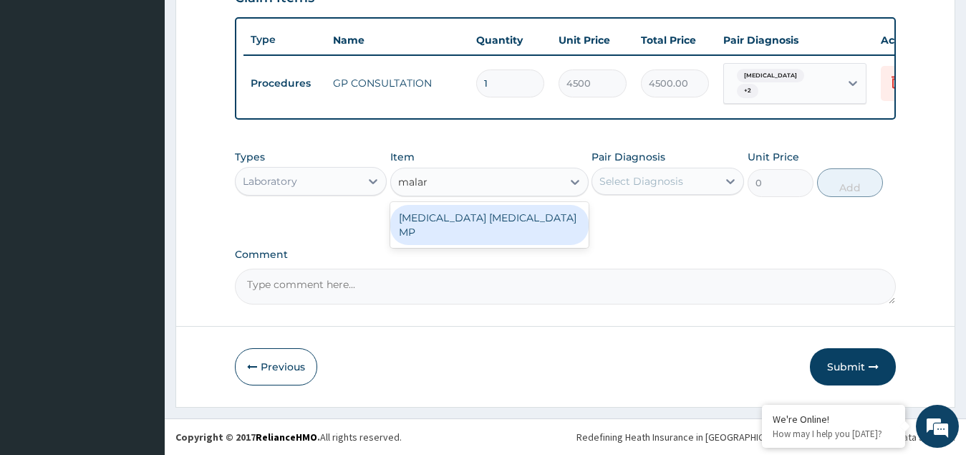
type input "malari"
click at [516, 219] on div "MALARIA PARASITE MP" at bounding box center [489, 225] width 198 height 40
type input "2250"
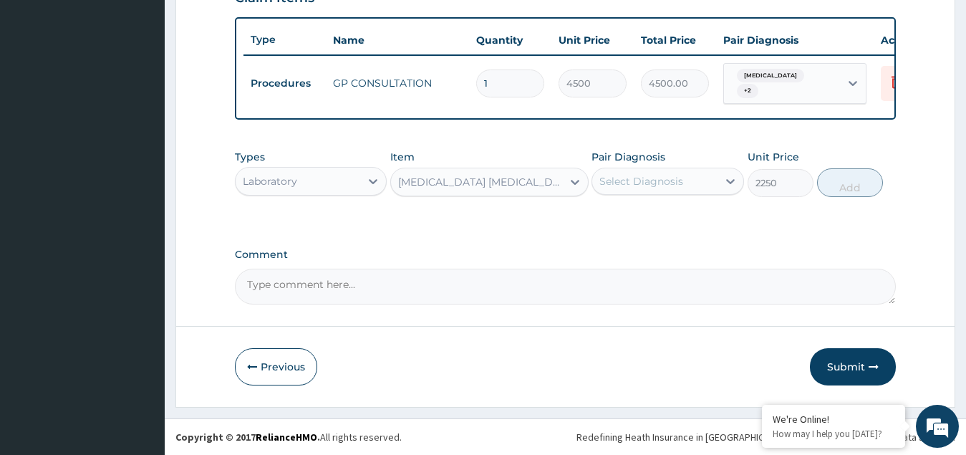
click at [634, 182] on div "Select Diagnosis" at bounding box center [642, 181] width 84 height 14
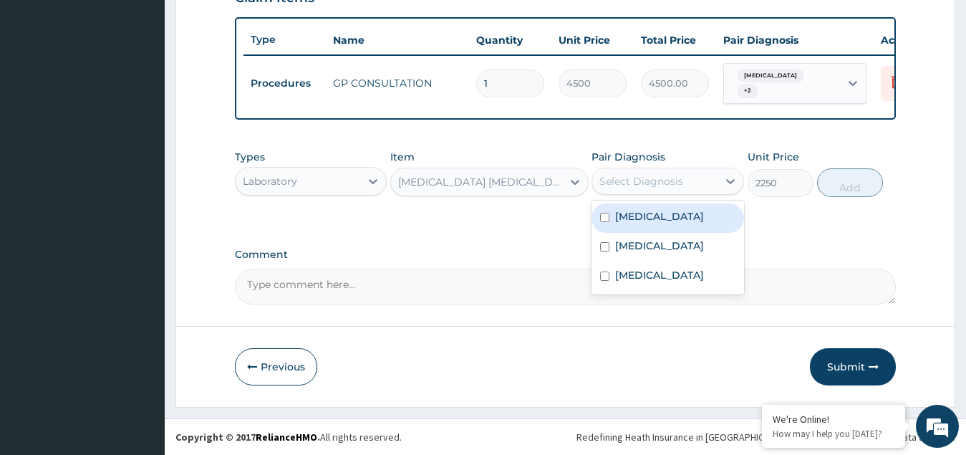
click at [645, 212] on label "Malaria" at bounding box center [659, 216] width 89 height 14
checkbox input "true"
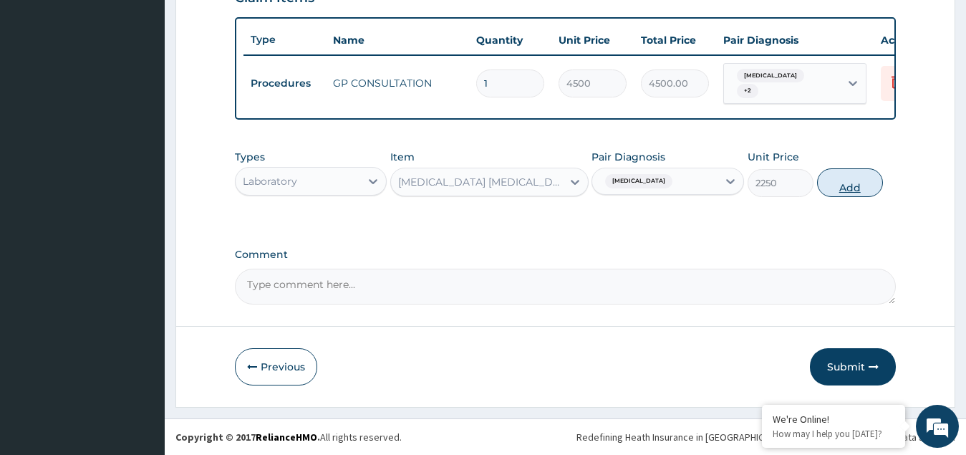
click at [854, 191] on button "Add" at bounding box center [850, 182] width 66 height 29
type input "0"
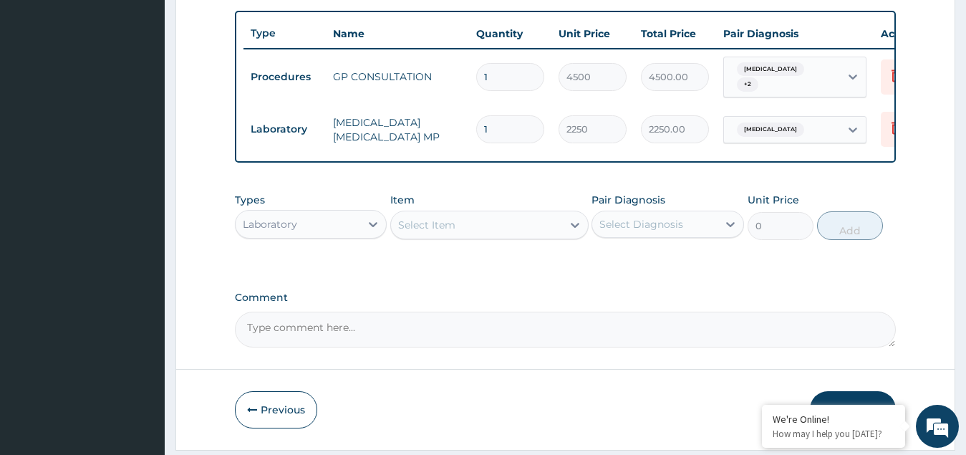
click at [447, 232] on div "Select Item" at bounding box center [426, 225] width 57 height 14
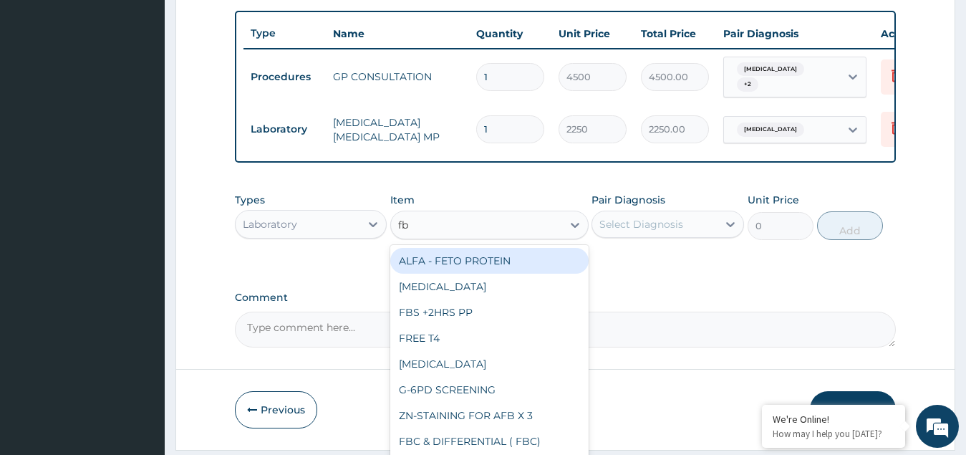
type input "fbc"
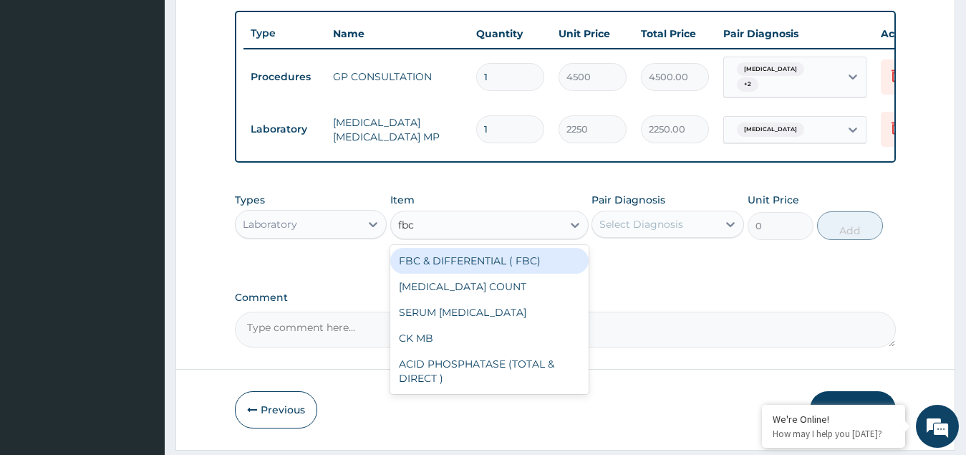
click at [463, 266] on div "FBC & DIFFERENTIAL ( FBC)" at bounding box center [489, 261] width 198 height 26
type input "5700"
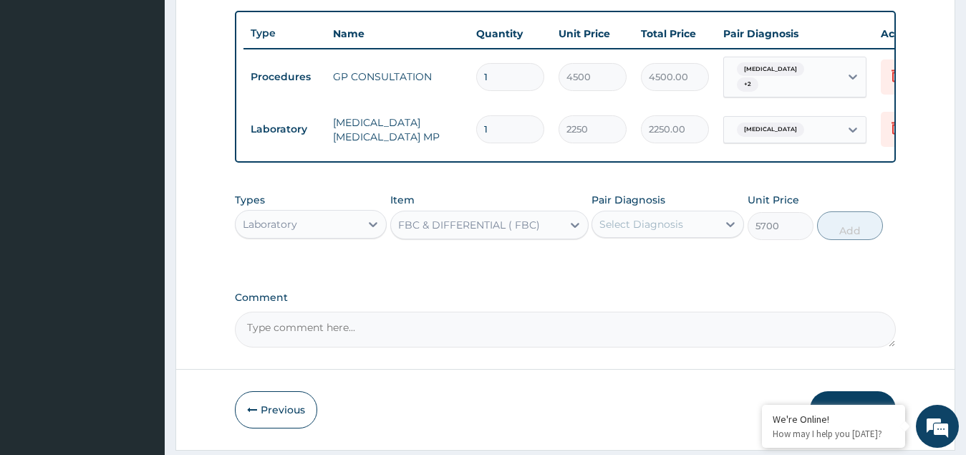
click at [645, 226] on div "Select Diagnosis" at bounding box center [642, 224] width 84 height 14
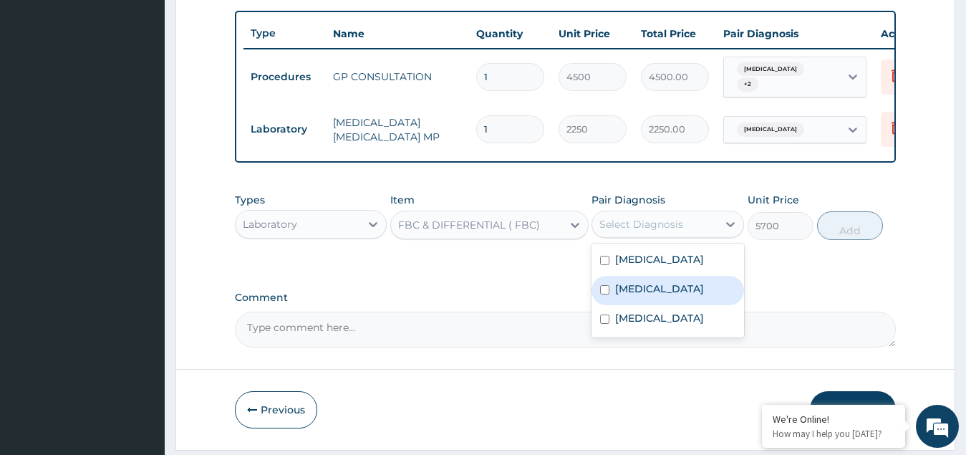
drag, startPoint x: 631, startPoint y: 299, endPoint x: 668, endPoint y: 283, distance: 40.4
click at [630, 296] on label "Sepsis" at bounding box center [659, 289] width 89 height 14
checkbox input "true"
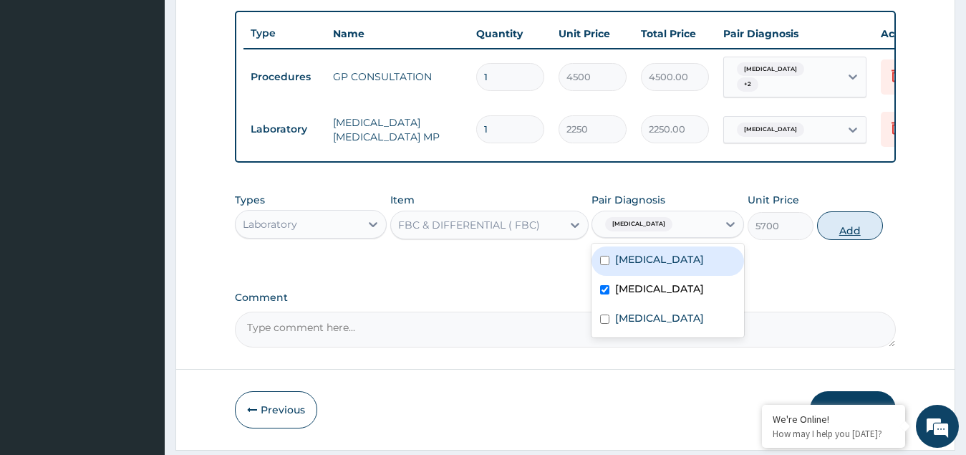
click at [840, 238] on button "Add" at bounding box center [850, 225] width 66 height 29
type input "0"
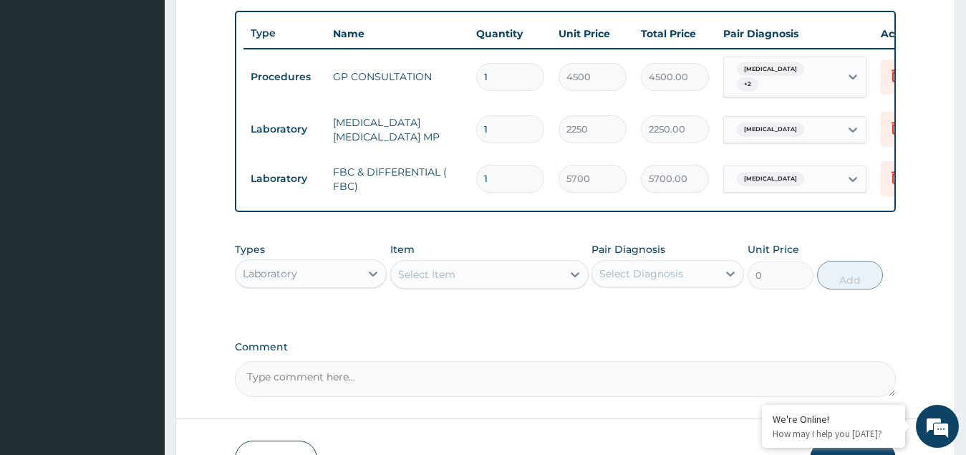
click at [340, 282] on div "Laboratory" at bounding box center [298, 273] width 125 height 23
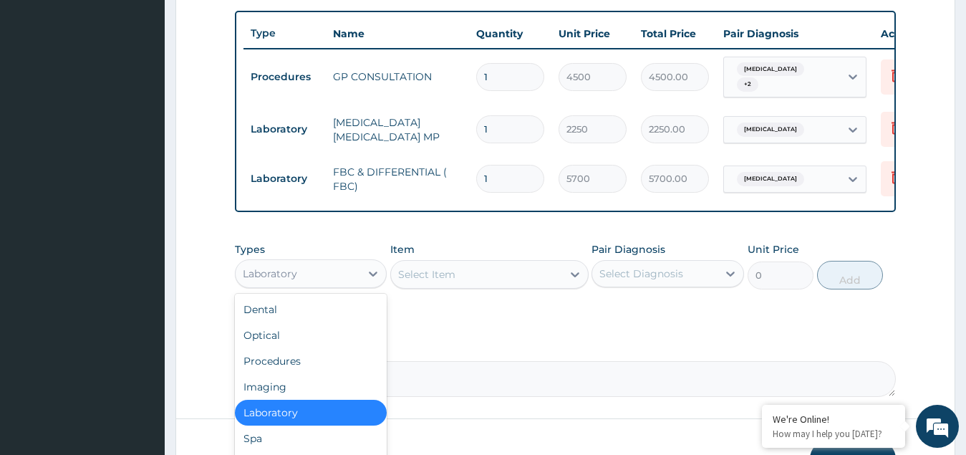
scroll to position [49, 0]
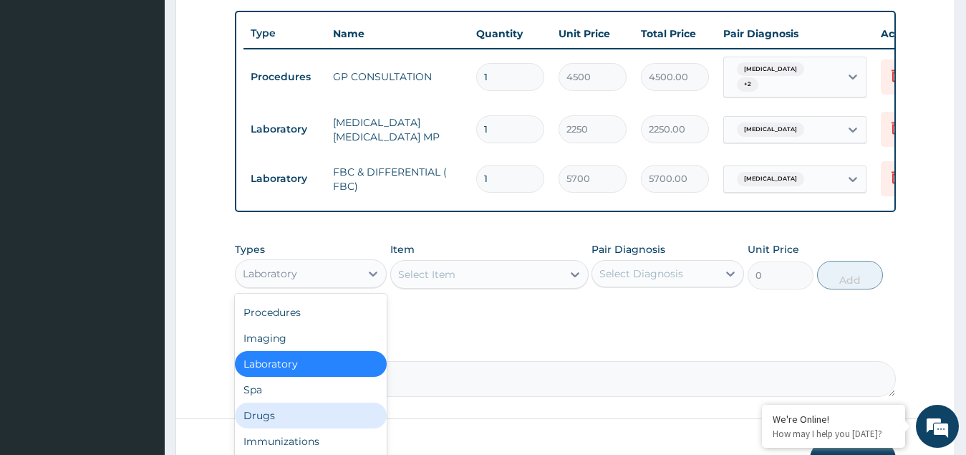
click at [274, 428] on div "Drugs" at bounding box center [311, 416] width 153 height 26
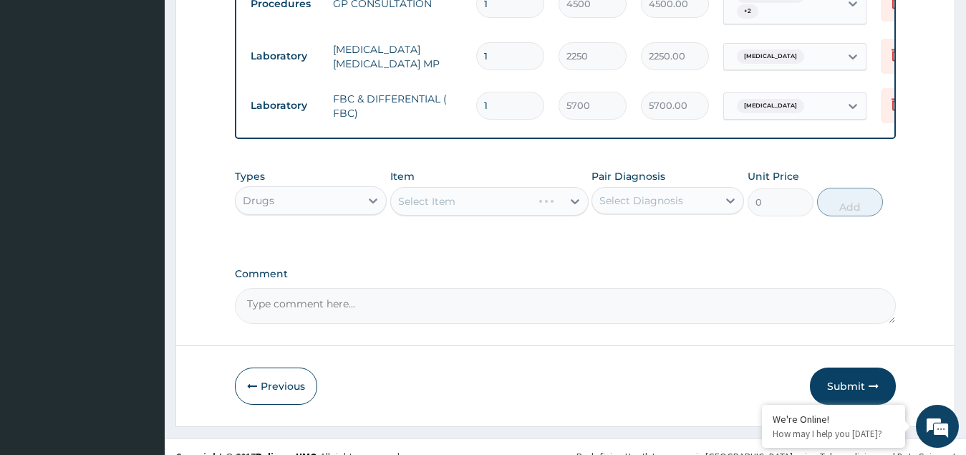
scroll to position [621, 0]
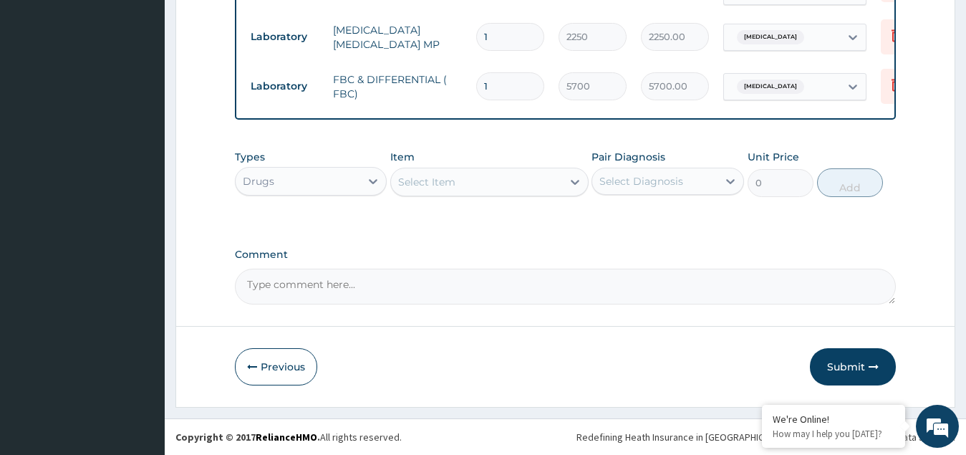
click at [481, 175] on div "Select Item" at bounding box center [476, 181] width 171 height 23
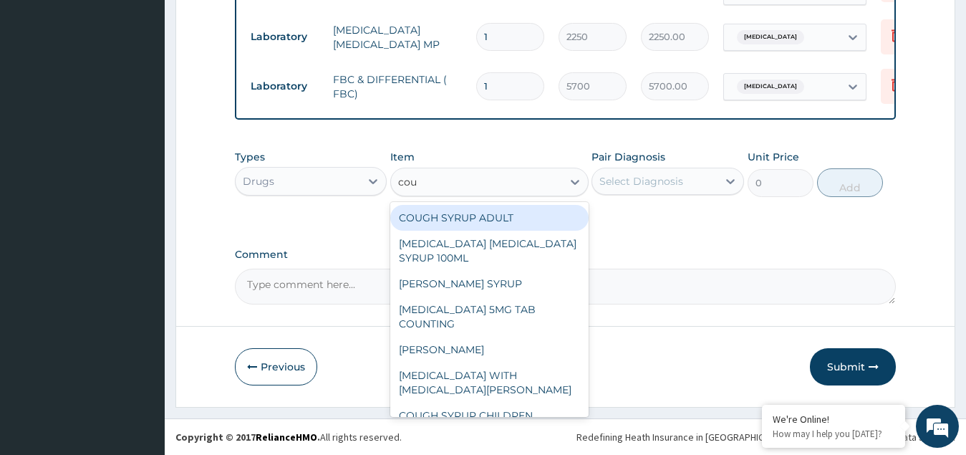
type input "coug"
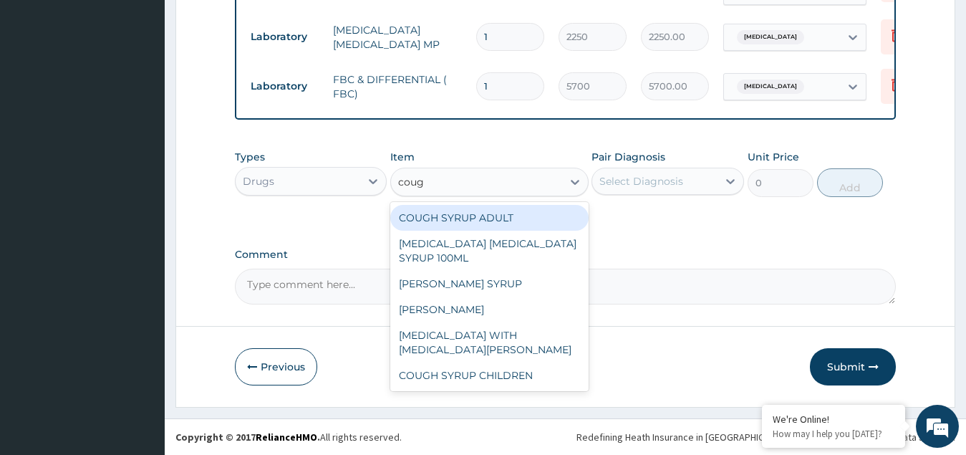
click at [481, 216] on div "COUGH SYRUP ADULT" at bounding box center [489, 218] width 198 height 26
type input "1148.272125"
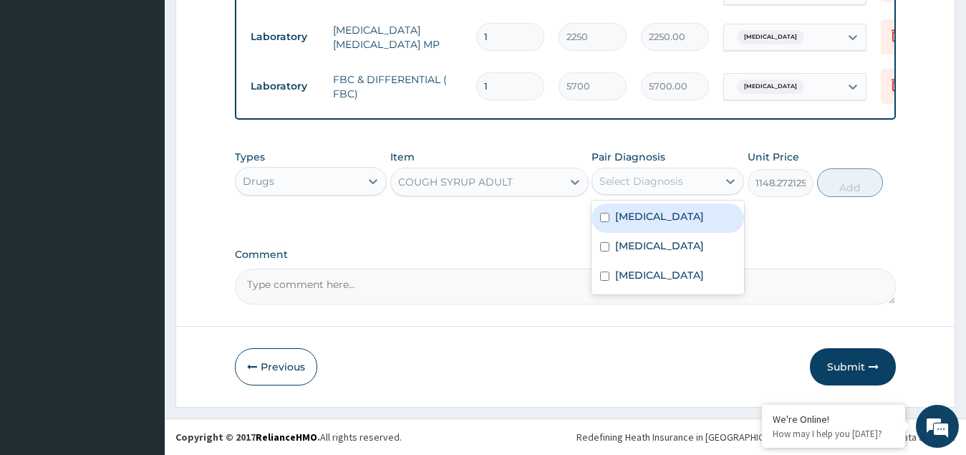
click at [659, 188] on div "Select Diagnosis" at bounding box center [654, 181] width 125 height 23
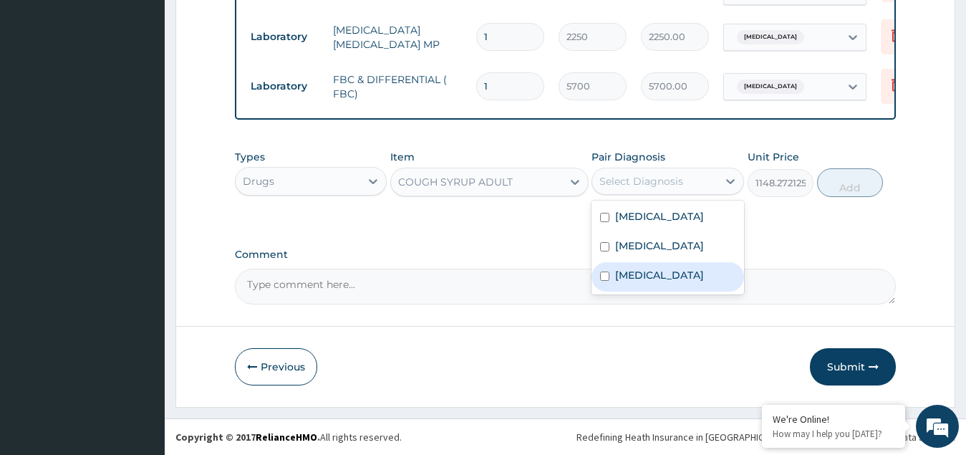
click at [638, 282] on label "Upper respiratory infection" at bounding box center [659, 275] width 89 height 14
checkbox input "true"
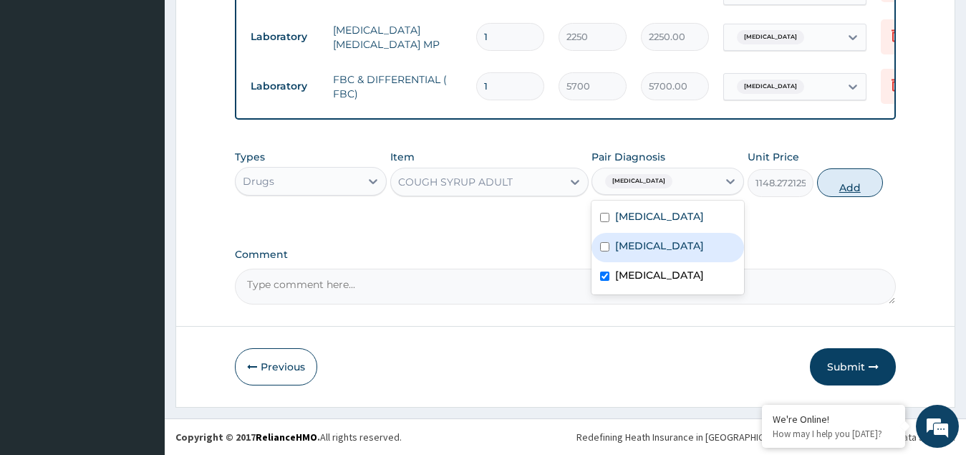
click at [853, 183] on button "Add" at bounding box center [850, 182] width 66 height 29
type input "0"
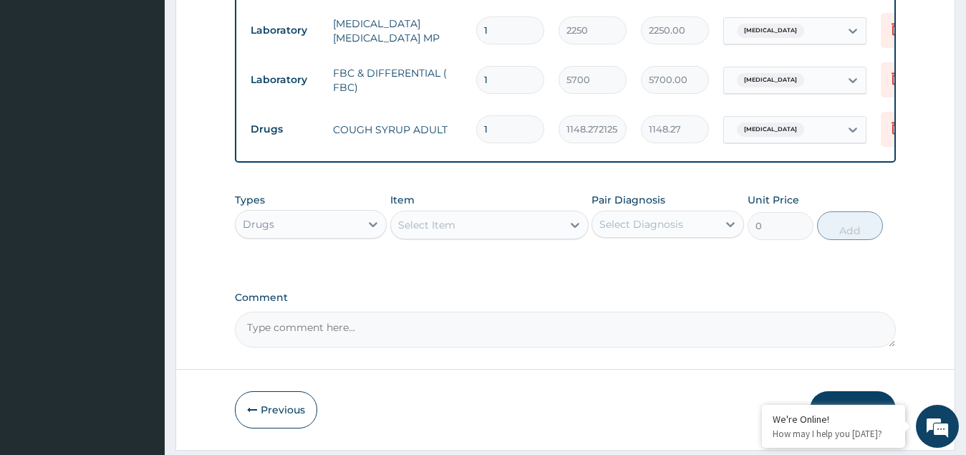
click at [429, 231] on div "Select Item" at bounding box center [426, 225] width 57 height 14
type input "l"
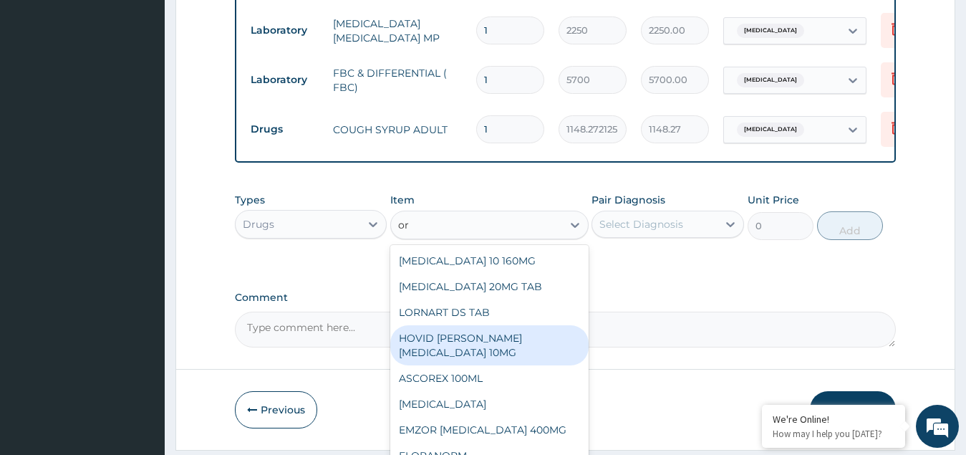
type input "o"
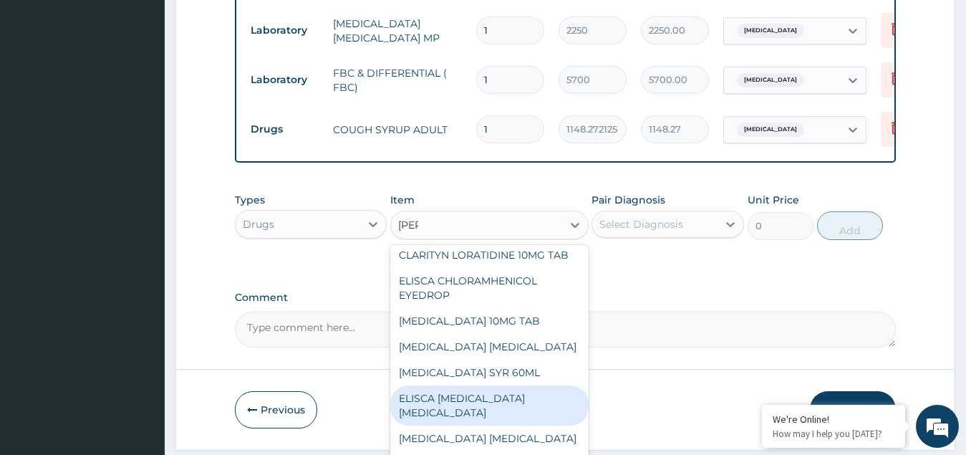
scroll to position [106, 0]
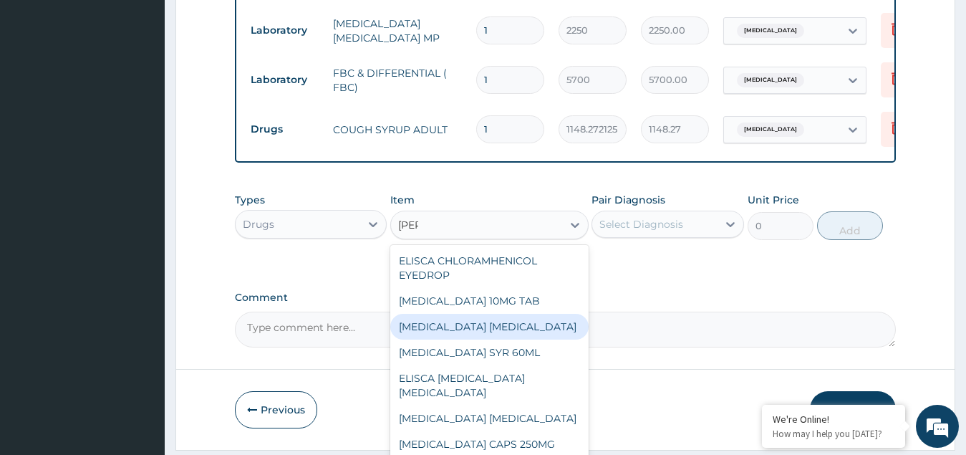
type input "lorat"
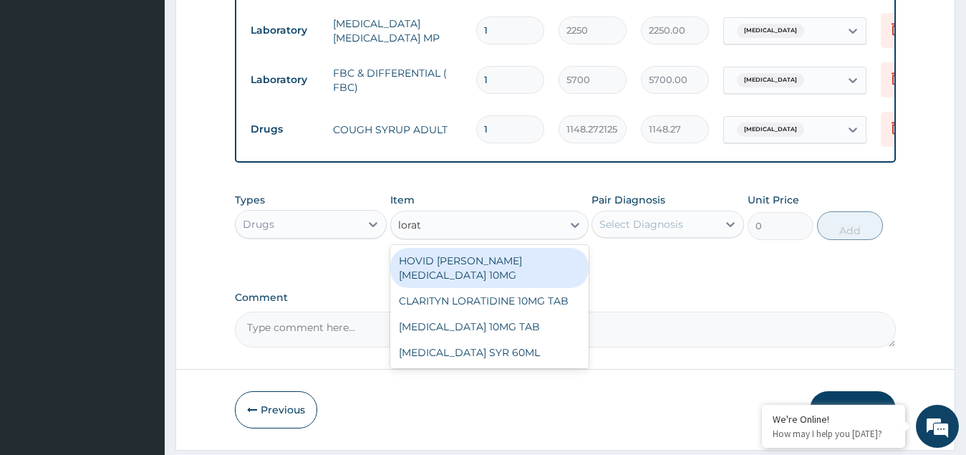
scroll to position [0, 0]
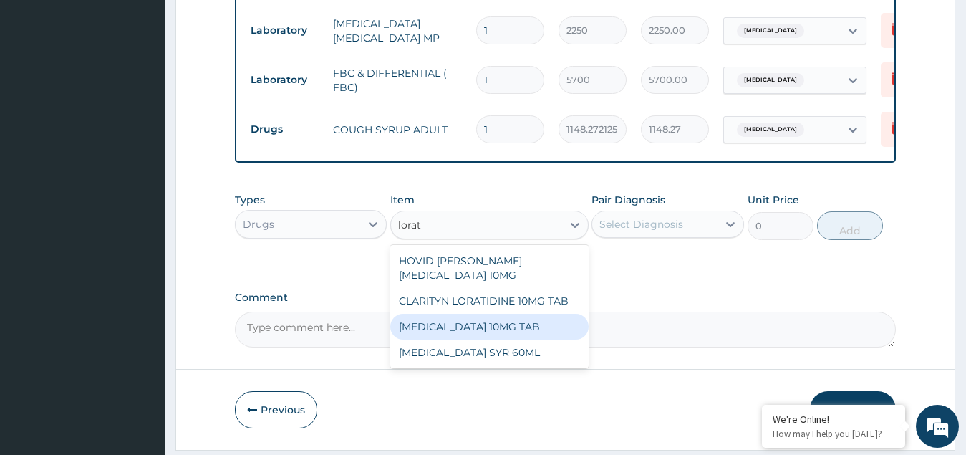
click at [471, 340] on div "LORATADINE 10MG TAB" at bounding box center [489, 327] width 198 height 26
type input "149.12625"
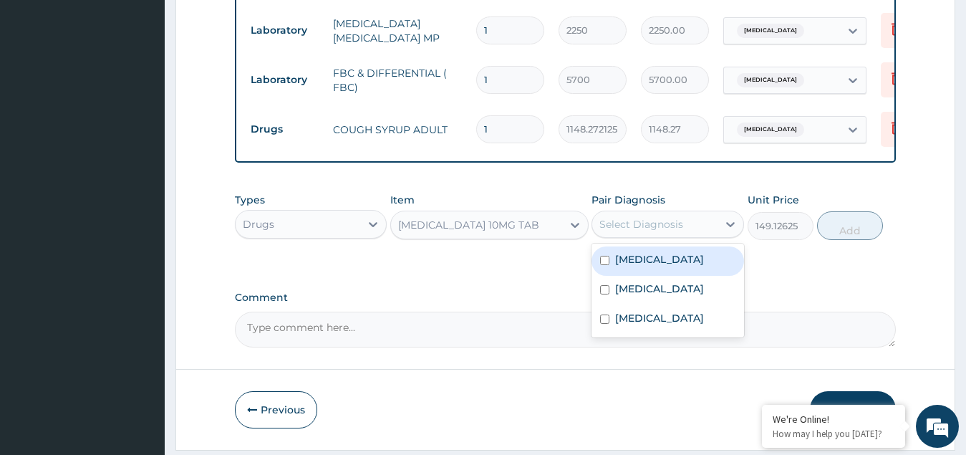
click at [662, 229] on div "Select Diagnosis" at bounding box center [642, 224] width 84 height 14
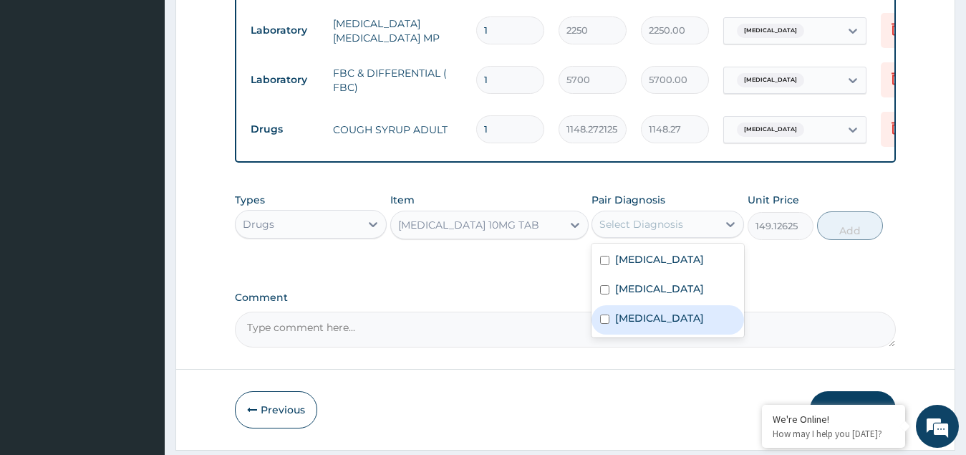
drag, startPoint x: 632, startPoint y: 332, endPoint x: 649, endPoint y: 292, distance: 42.7
click at [632, 324] on label "Upper respiratory infection" at bounding box center [659, 318] width 89 height 14
checkbox input "true"
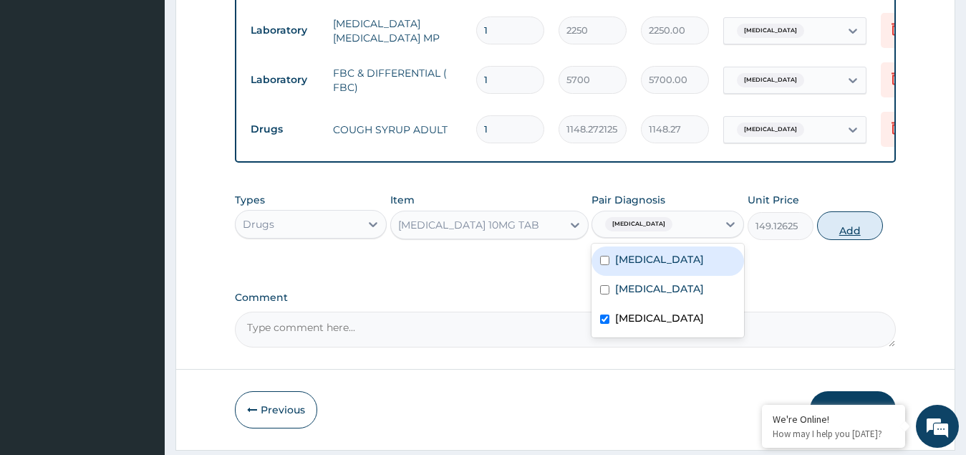
click at [841, 239] on button "Add" at bounding box center [850, 225] width 66 height 29
type input "0"
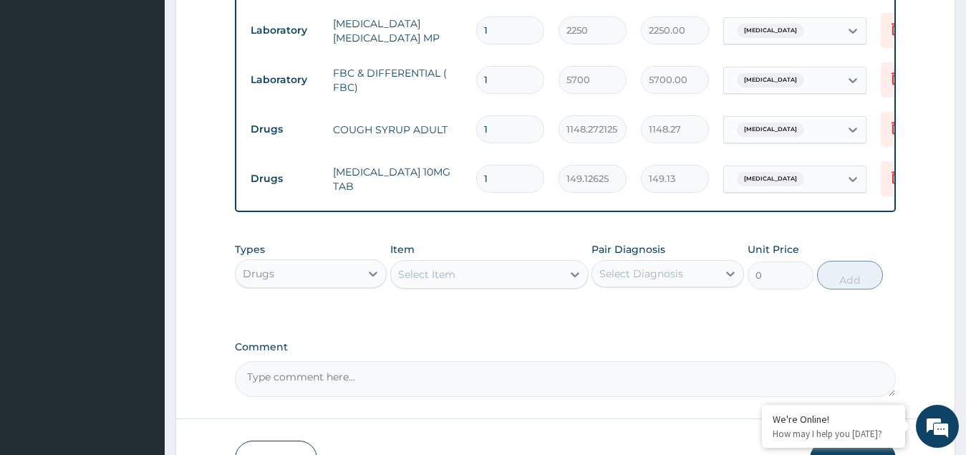
type input "0.00"
type input "5"
type input "745.63"
type input "5"
click at [431, 274] on div "Select Item" at bounding box center [426, 274] width 57 height 14
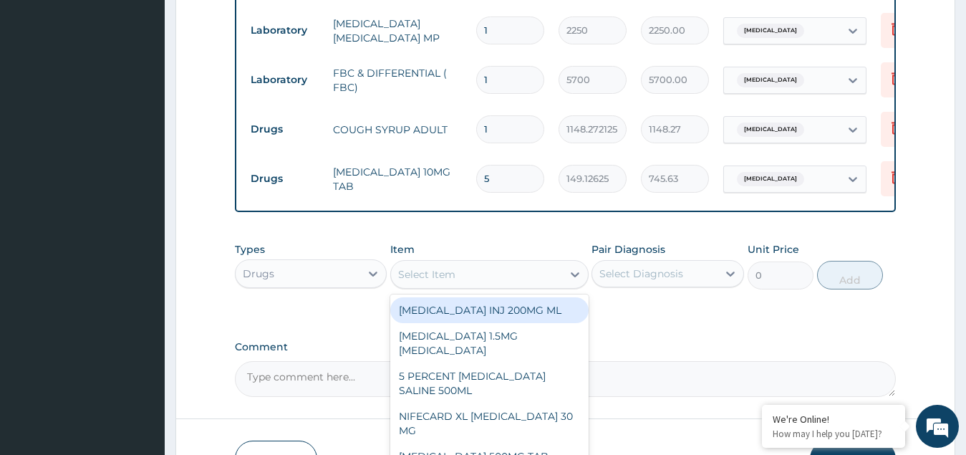
paste input "Azithromycin"
type input "Azithromycin"
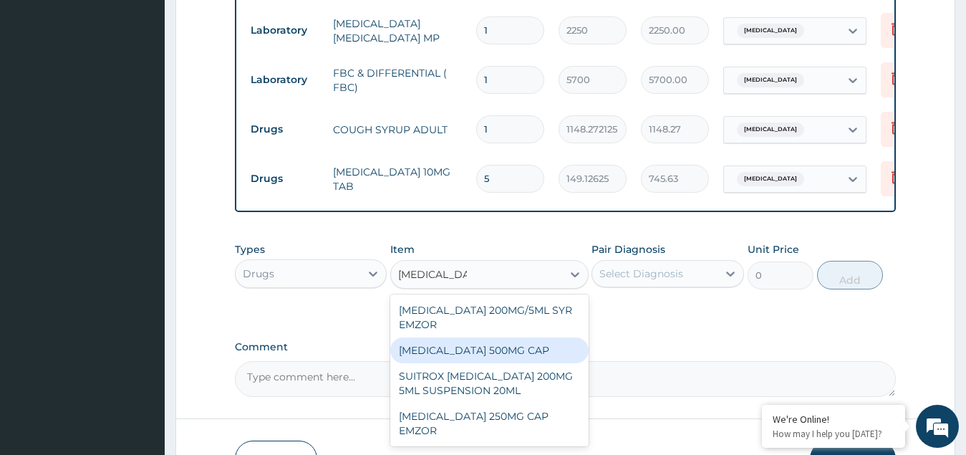
click at [486, 360] on div "AZITHROMYCIN 500MG CAP" at bounding box center [489, 350] width 198 height 26
type input "666"
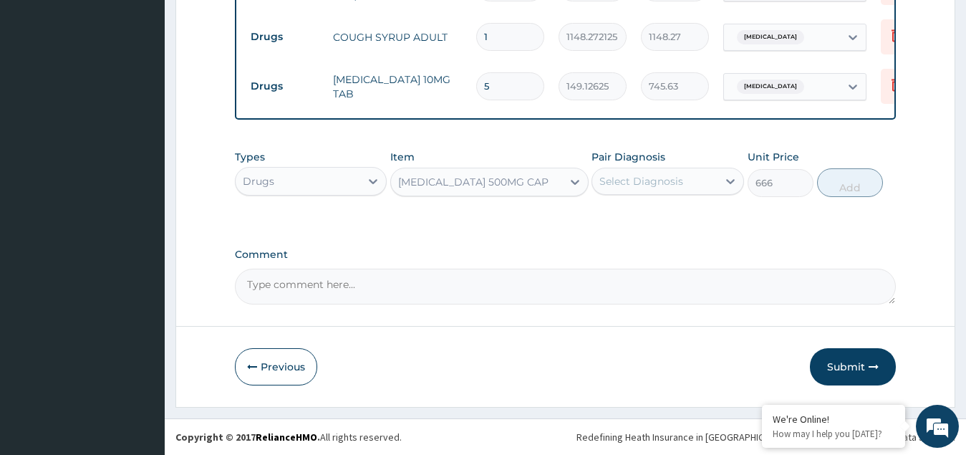
scroll to position [720, 0]
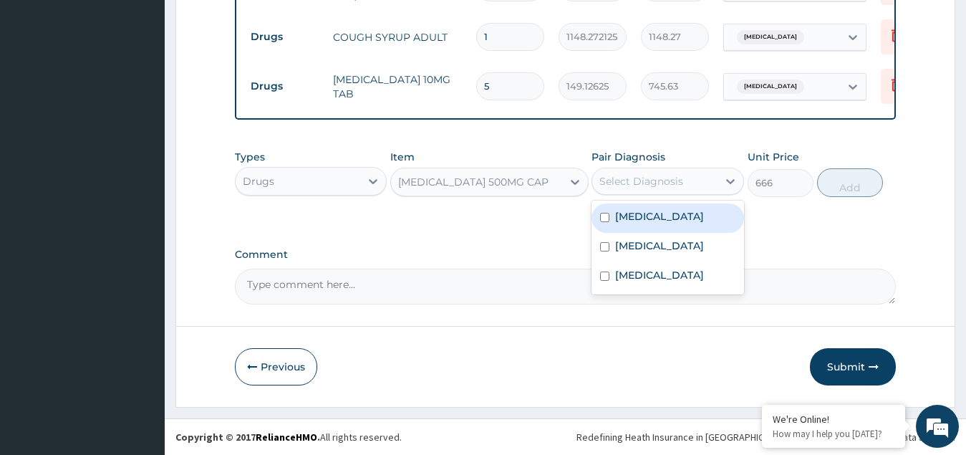
click at [658, 187] on div "Select Diagnosis" at bounding box center [642, 181] width 84 height 14
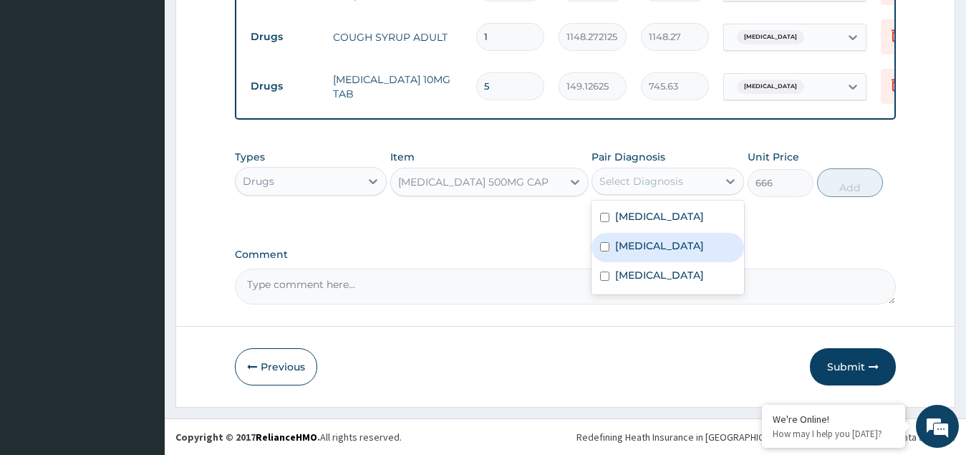
click at [630, 247] on label "Sepsis" at bounding box center [659, 246] width 89 height 14
checkbox input "true"
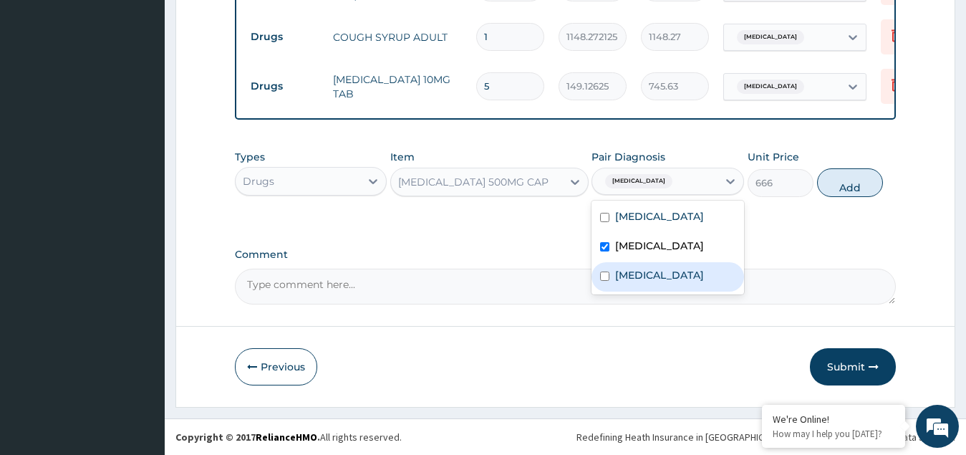
click at [638, 282] on label "Upper respiratory infection" at bounding box center [659, 275] width 89 height 14
checkbox input "true"
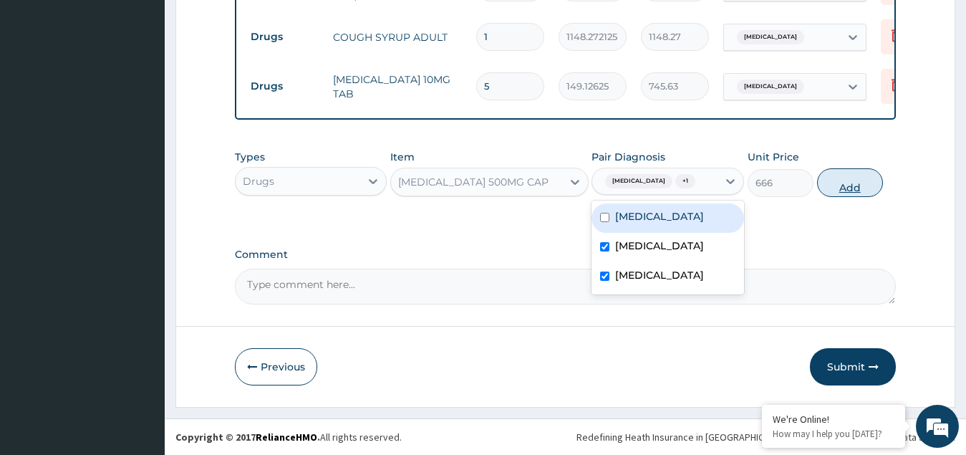
click at [855, 185] on button "Add" at bounding box center [850, 182] width 66 height 29
type input "0"
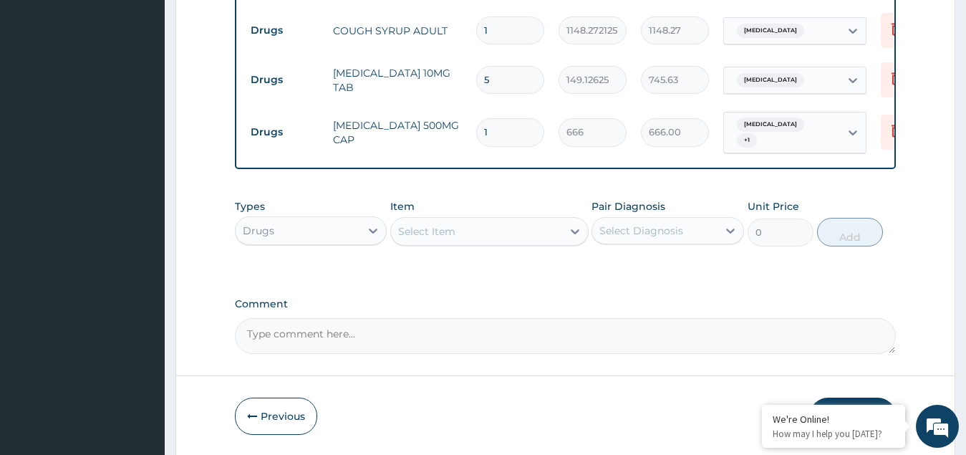
type input "0.00"
type input "5"
type input "3330.00"
type input "5"
click at [427, 236] on div "Select Item" at bounding box center [426, 231] width 57 height 14
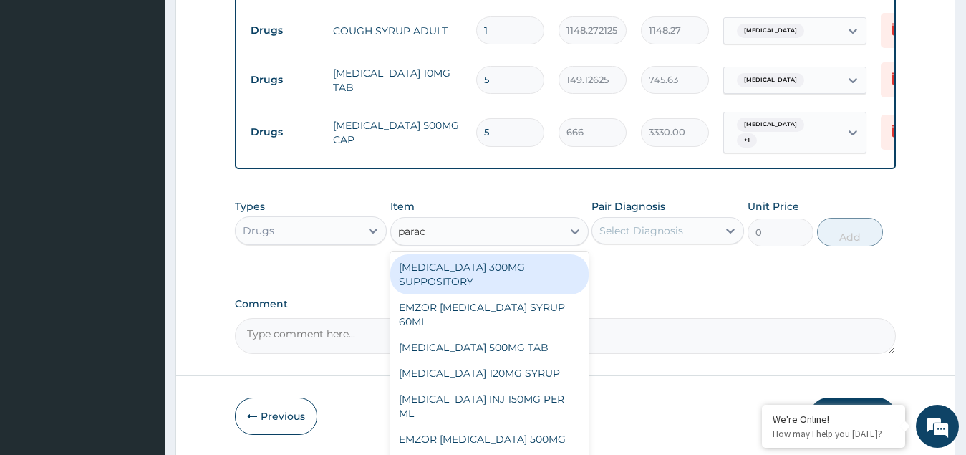
type input "parace"
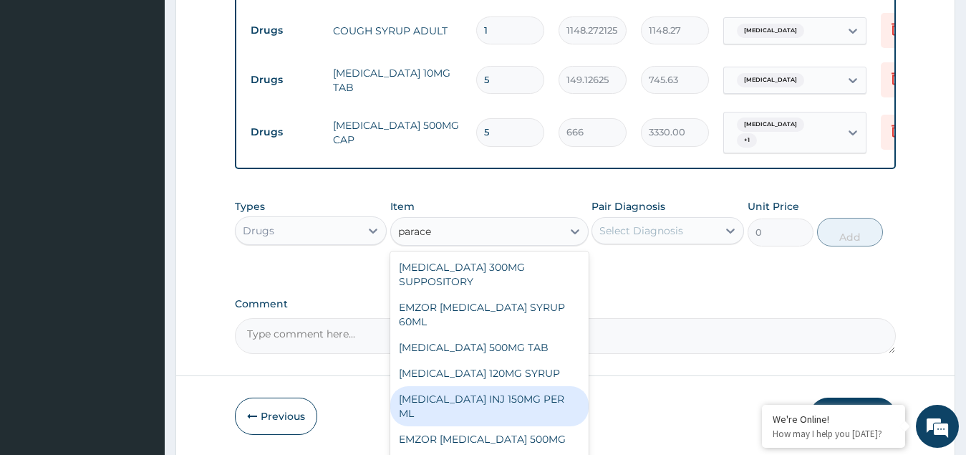
scroll to position [54, 0]
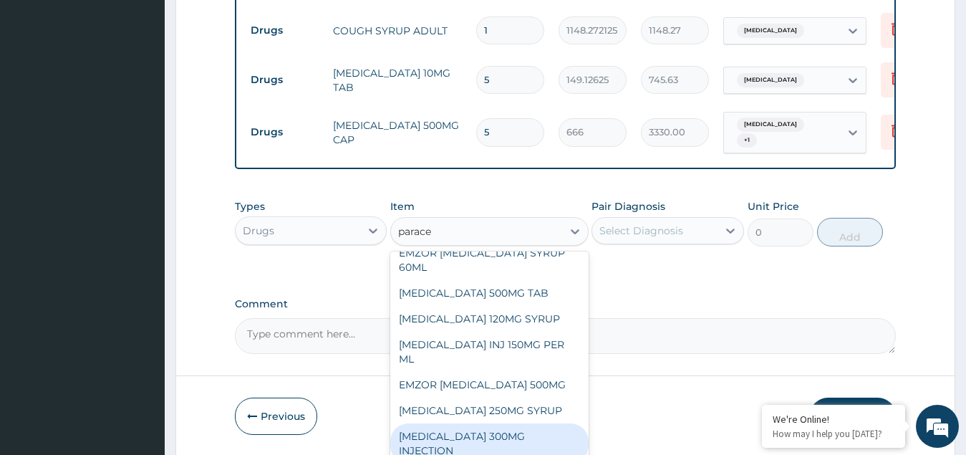
click at [466, 436] on div "PARACETAMOL 300MG INJECTION" at bounding box center [489, 443] width 198 height 40
type input "1335"
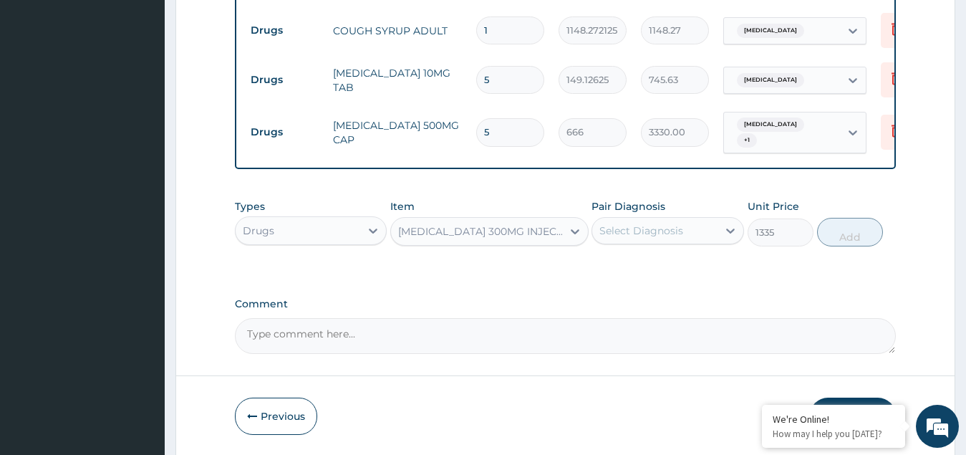
click at [650, 226] on div "Select Diagnosis" at bounding box center [642, 230] width 84 height 14
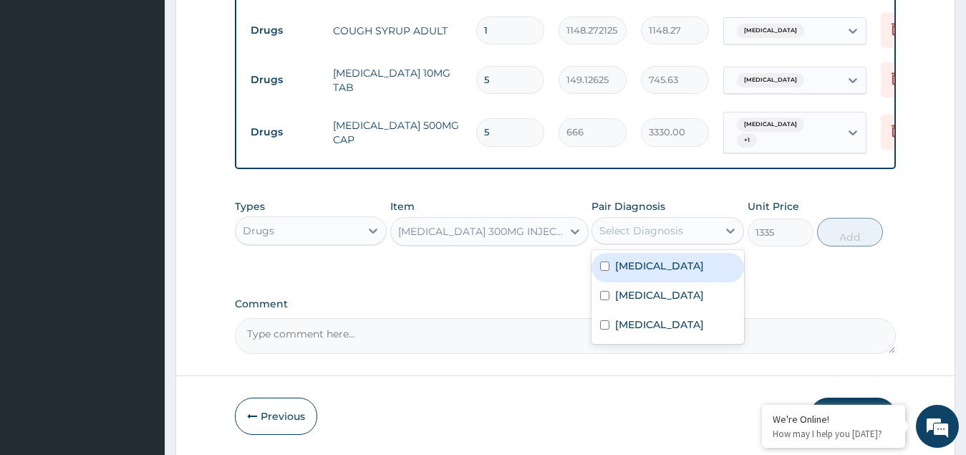
click at [602, 271] on input "checkbox" at bounding box center [604, 265] width 9 height 9
checkbox input "true"
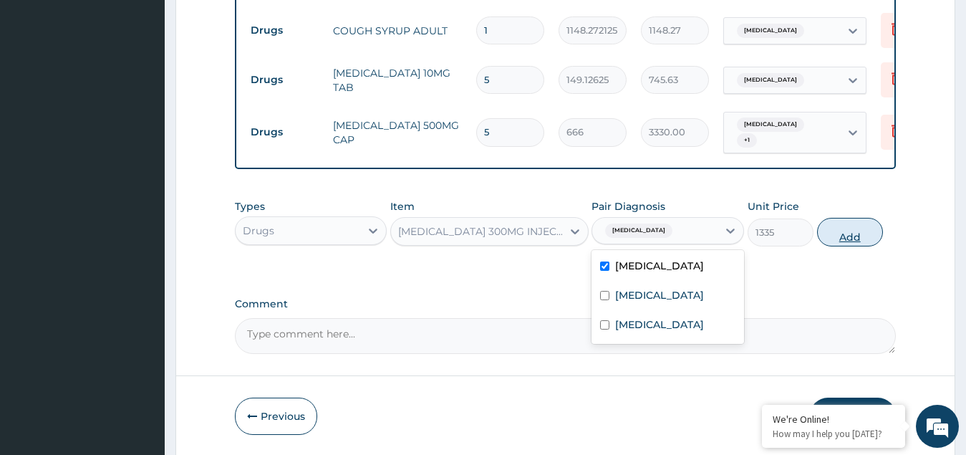
click at [849, 235] on button "Add" at bounding box center [850, 232] width 66 height 29
type input "0"
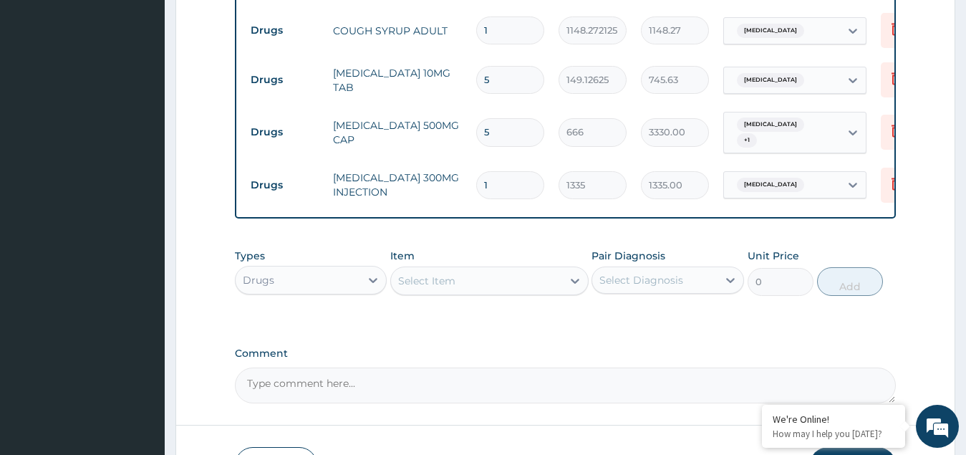
type input "0.00"
type input "2"
type input "2670.00"
type input "2"
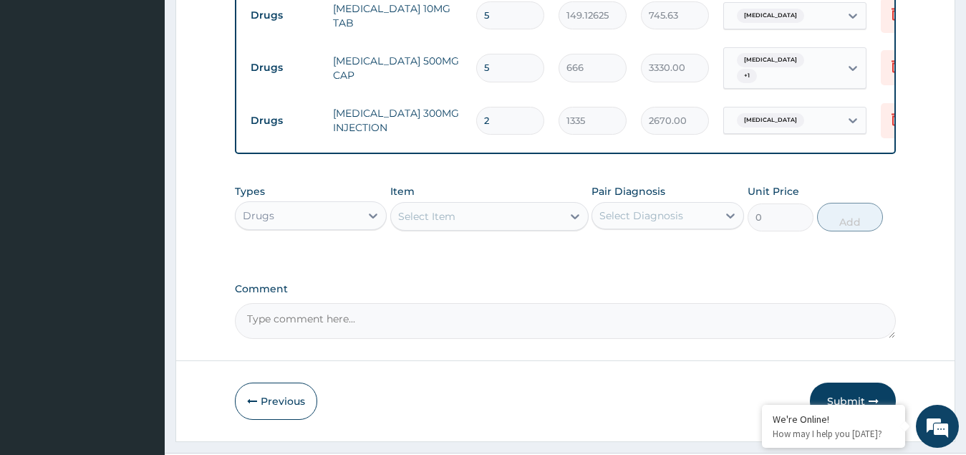
scroll to position [792, 0]
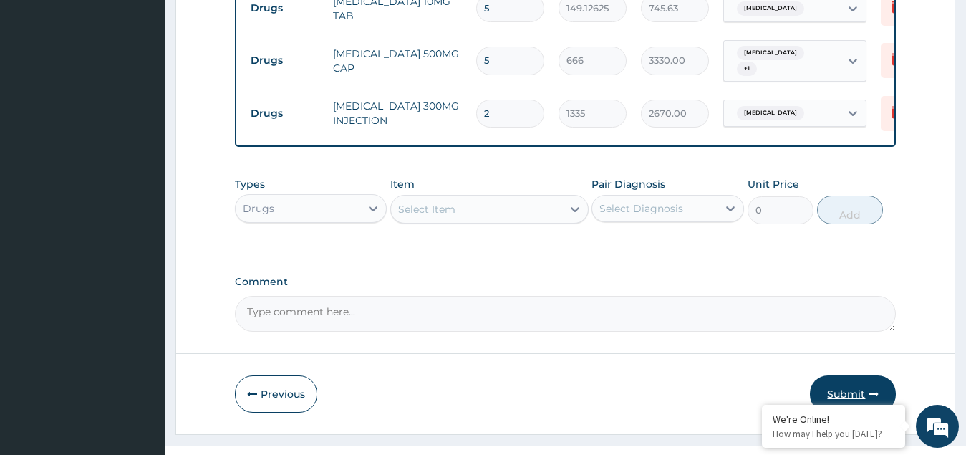
click at [857, 385] on button "Submit" at bounding box center [853, 393] width 86 height 37
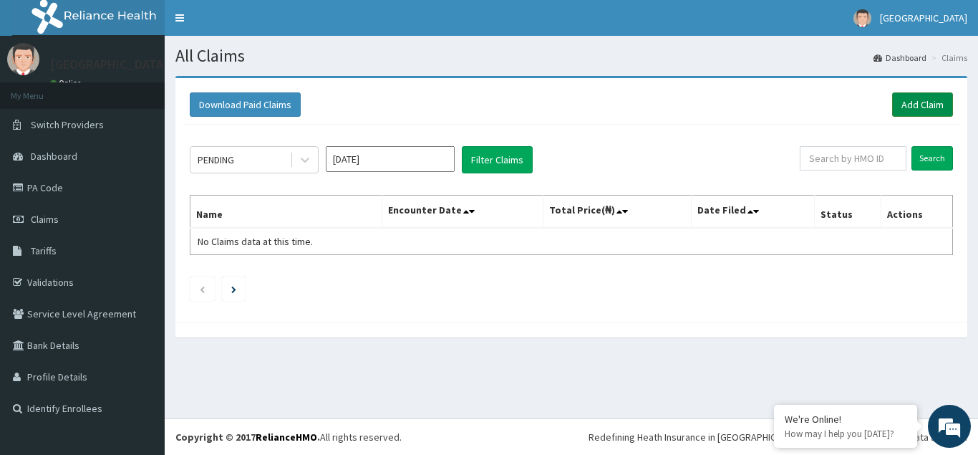
click at [936, 104] on link "Add Claim" at bounding box center [923, 104] width 61 height 24
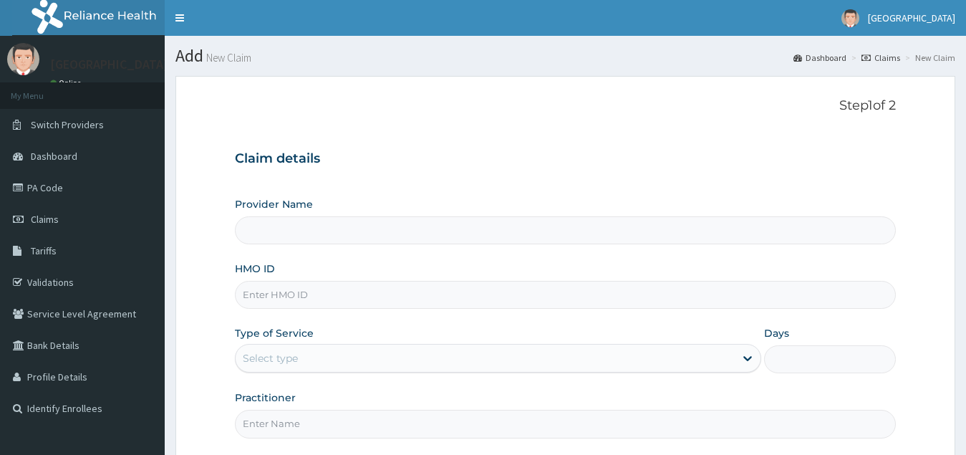
type input "[GEOGRAPHIC_DATA](Signature)"
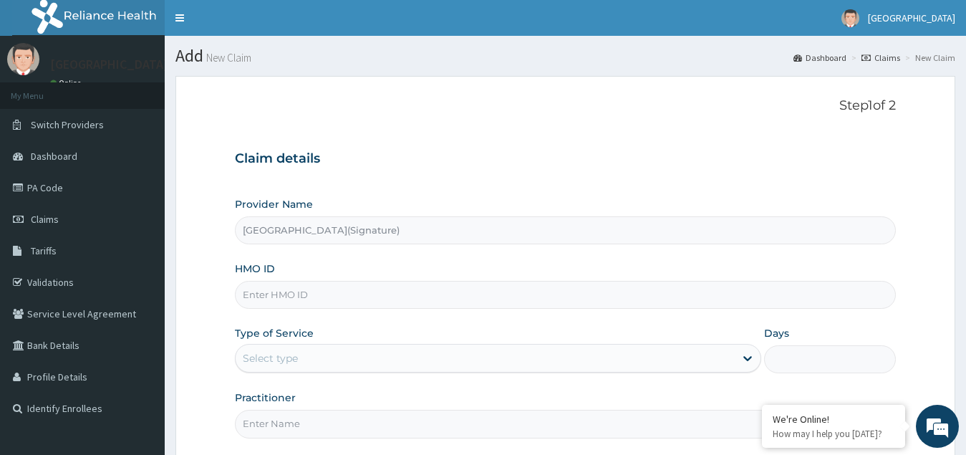
click at [289, 301] on input "HMO ID" at bounding box center [566, 295] width 662 height 28
paste input "CYU/10273/F"
type input "CYU/10273/F"
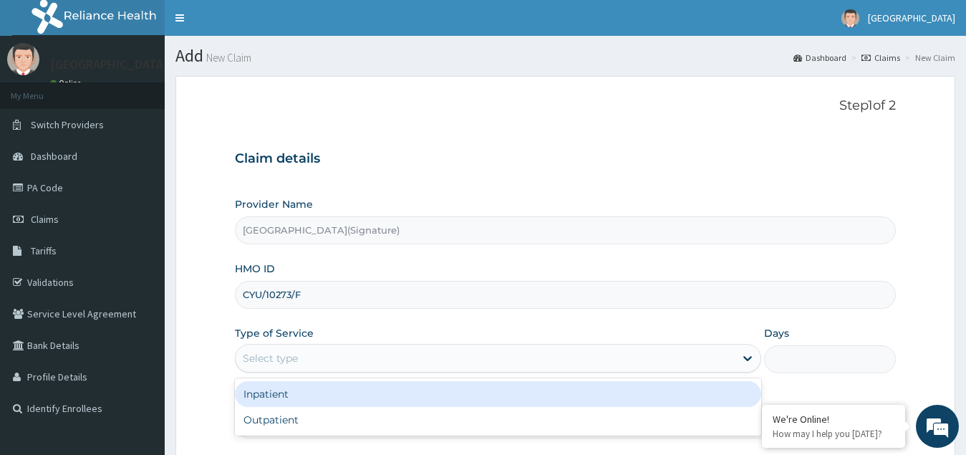
click at [280, 357] on div "Select type" at bounding box center [270, 358] width 55 height 14
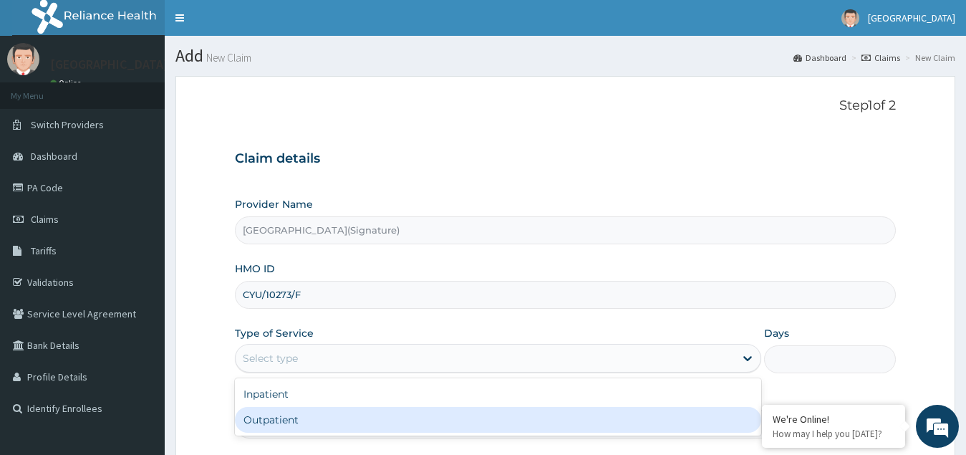
click at [254, 423] on div "Outpatient" at bounding box center [498, 420] width 527 height 26
type input "1"
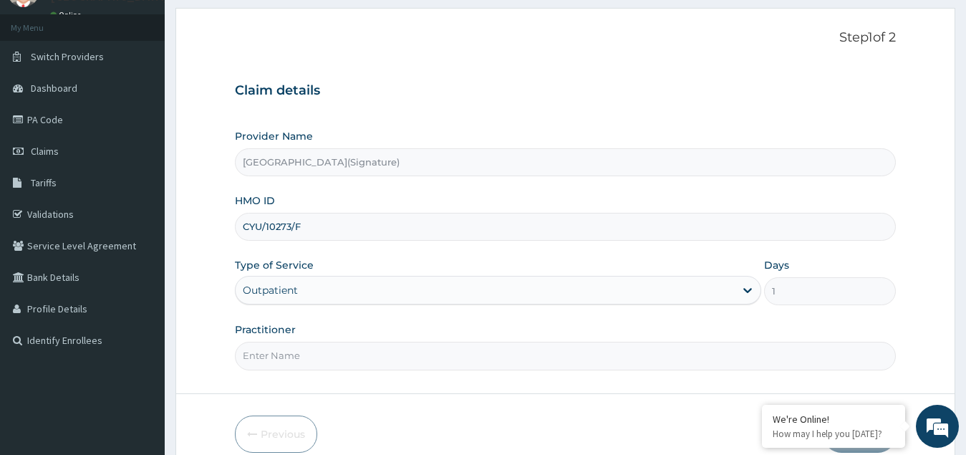
scroll to position [135, 0]
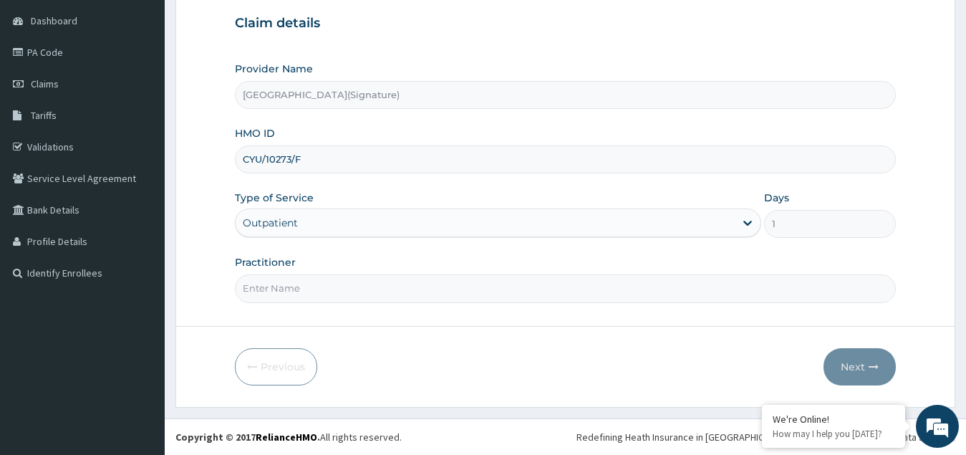
click at [287, 297] on input "Practitioner" at bounding box center [566, 288] width 662 height 28
click at [330, 279] on input "Practitioner" at bounding box center [566, 288] width 662 height 28
click at [313, 302] on input "Practitioner" at bounding box center [566, 288] width 662 height 28
paste input "Dr. IGONIKON TAMUNOENE"
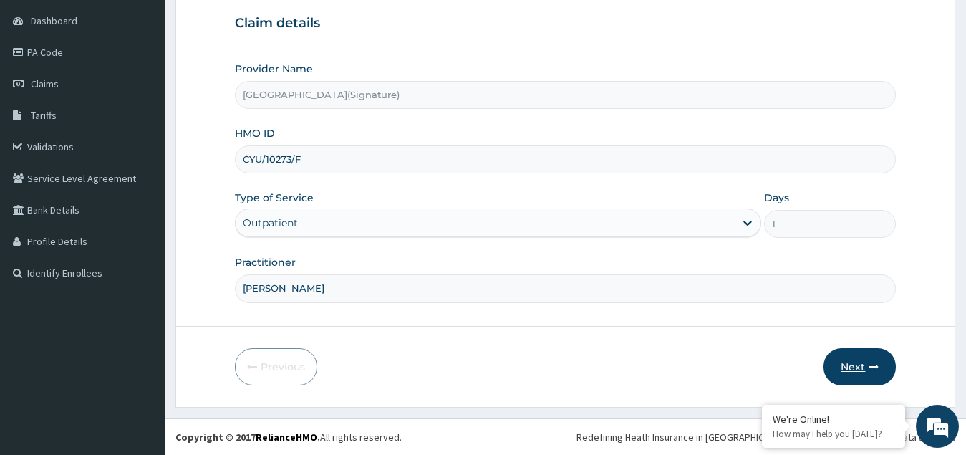
type input "Dr. IGONIKON TAMUNOENE"
click at [847, 374] on button "Next" at bounding box center [860, 366] width 72 height 37
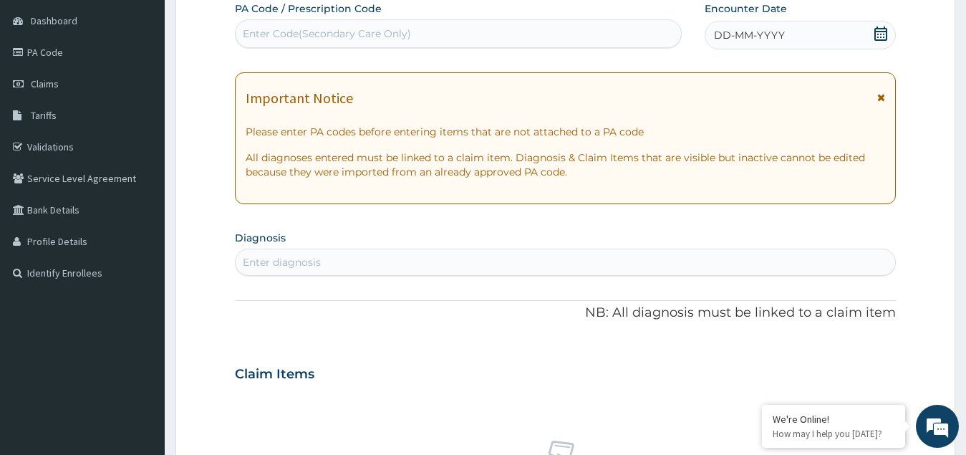
click at [882, 32] on icon at bounding box center [881, 34] width 14 height 14
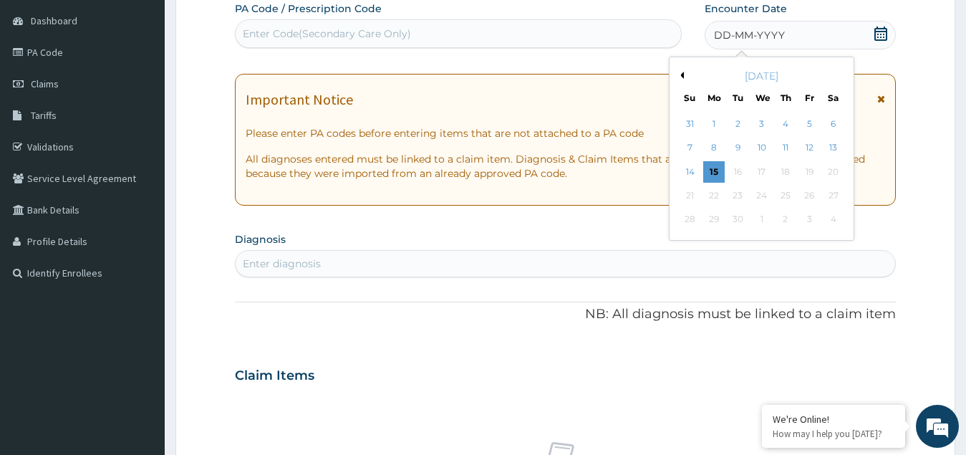
click at [683, 71] on div "September 2025" at bounding box center [761, 76] width 173 height 14
click at [683, 78] on button "Previous Month" at bounding box center [680, 75] width 7 height 7
click at [835, 192] on div "23" at bounding box center [832, 195] width 21 height 21
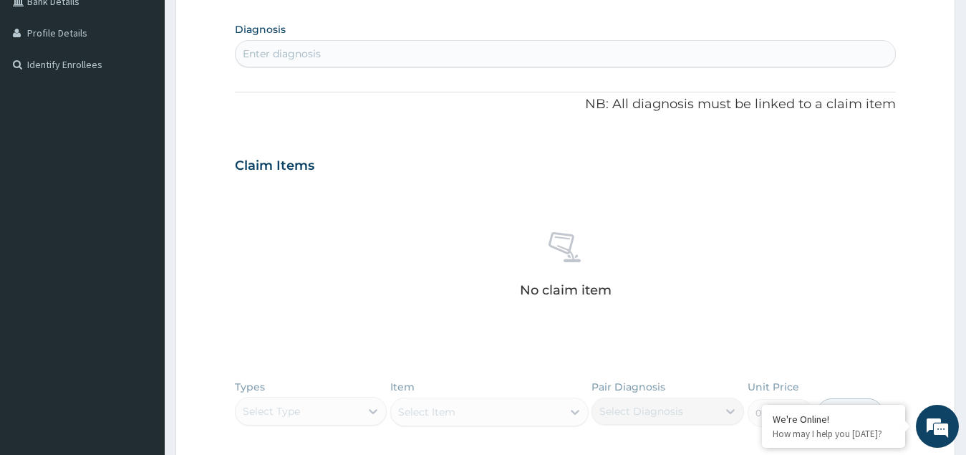
scroll to position [350, 0]
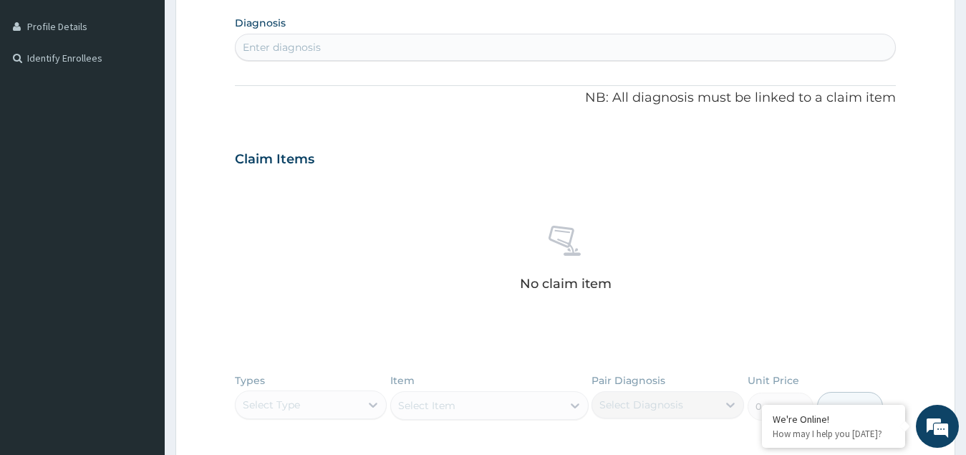
click at [297, 37] on div "Enter diagnosis" at bounding box center [566, 47] width 660 height 23
type input "malari"
type input "malar"
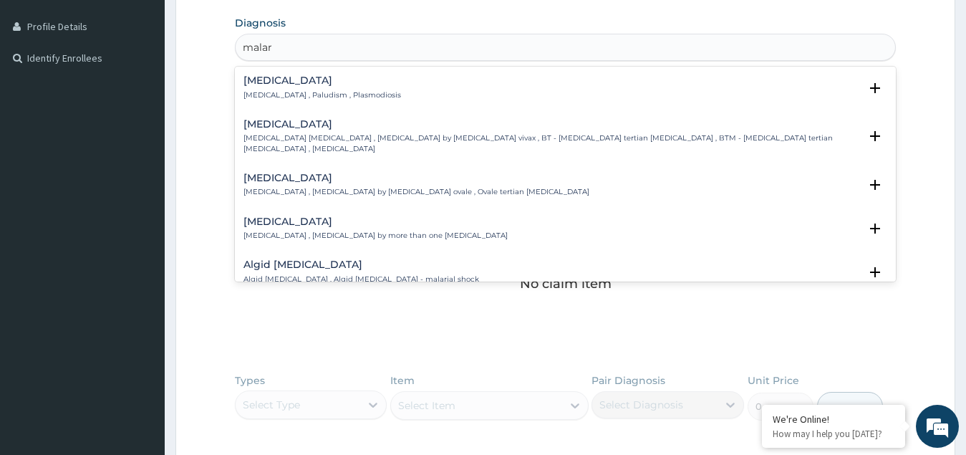
click at [274, 90] on p "Malaria , Paludism , Plasmodiosis" at bounding box center [323, 95] width 158 height 10
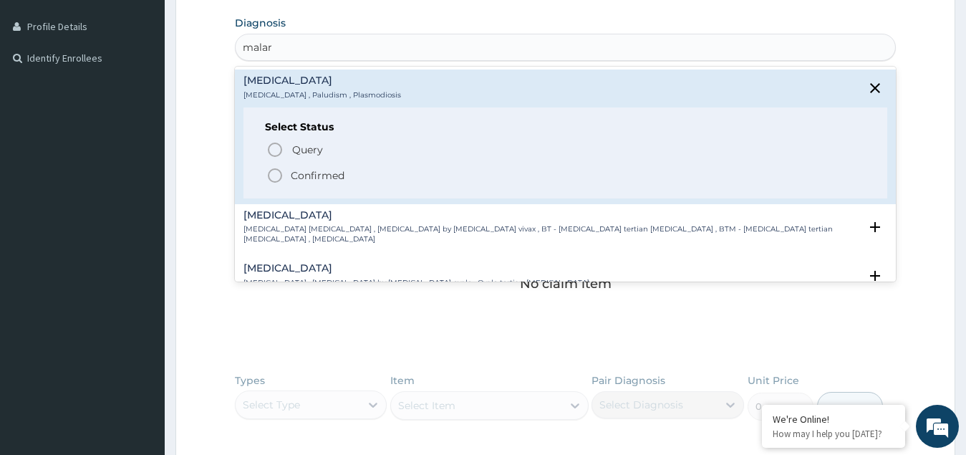
click at [271, 175] on icon "status option filled" at bounding box center [274, 175] width 17 height 17
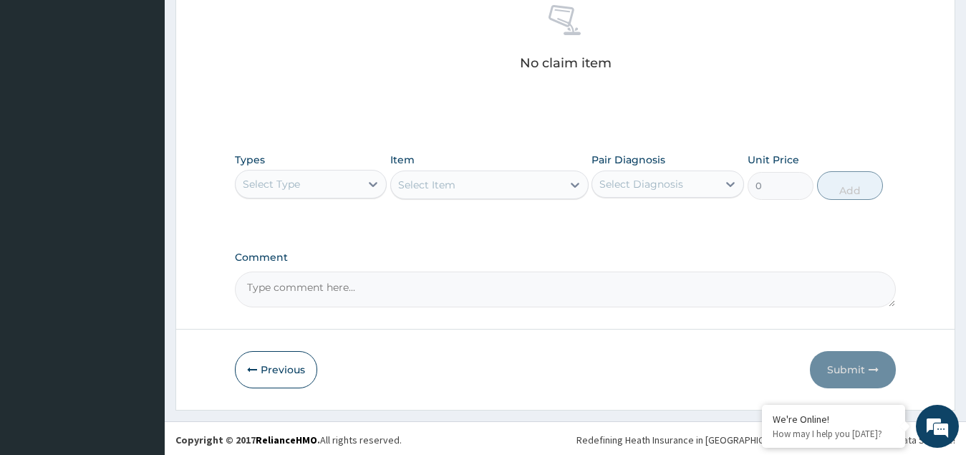
scroll to position [578, 0]
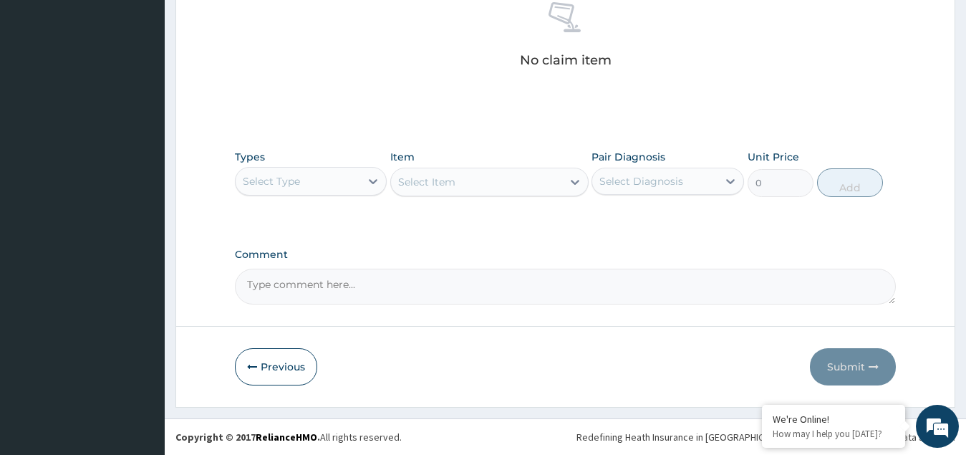
click at [296, 180] on div "Select Type" at bounding box center [271, 181] width 57 height 14
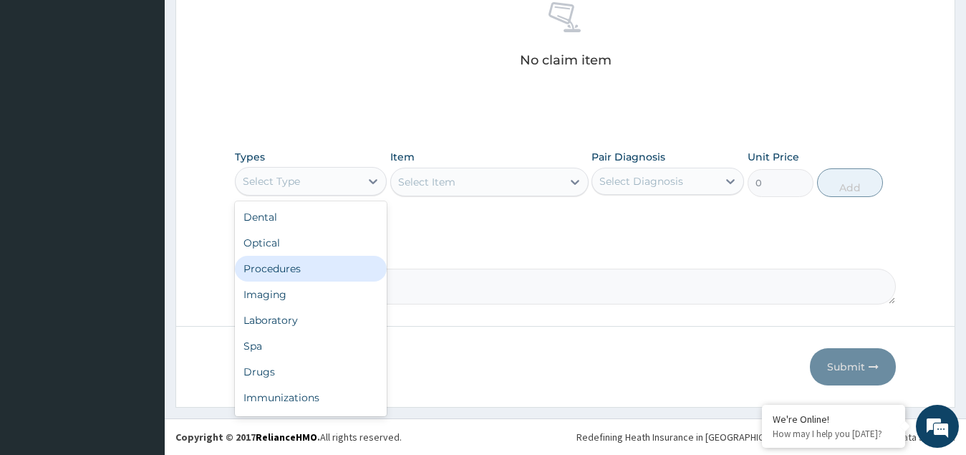
drag, startPoint x: 269, startPoint y: 272, endPoint x: 283, endPoint y: 271, distance: 13.7
click at [269, 273] on div "Procedures" at bounding box center [311, 269] width 153 height 26
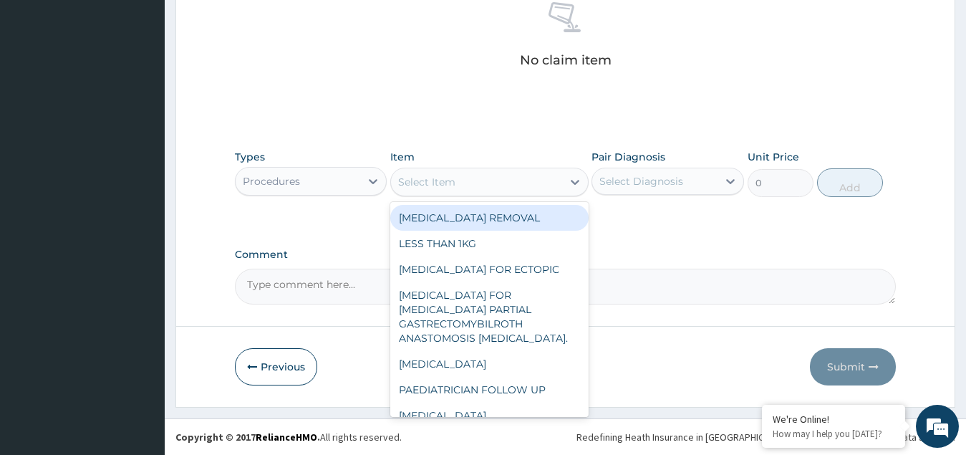
click at [509, 186] on div "Select Item" at bounding box center [476, 181] width 171 height 23
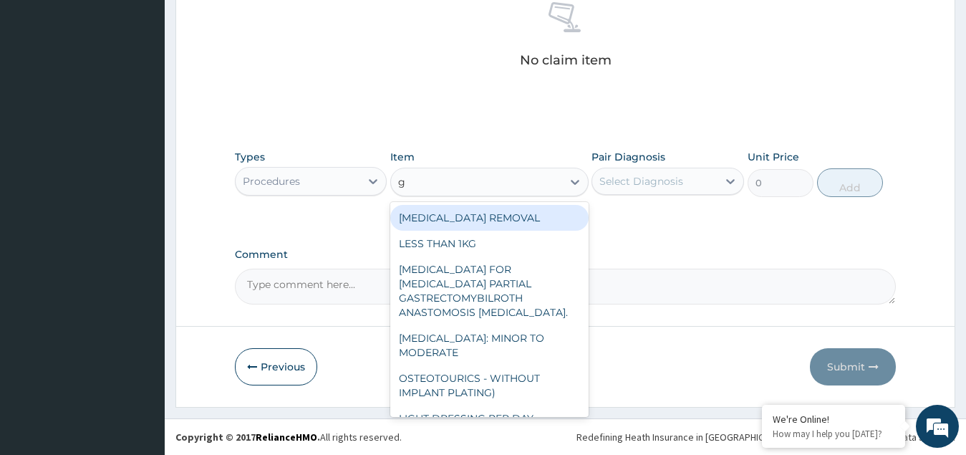
type input "gp"
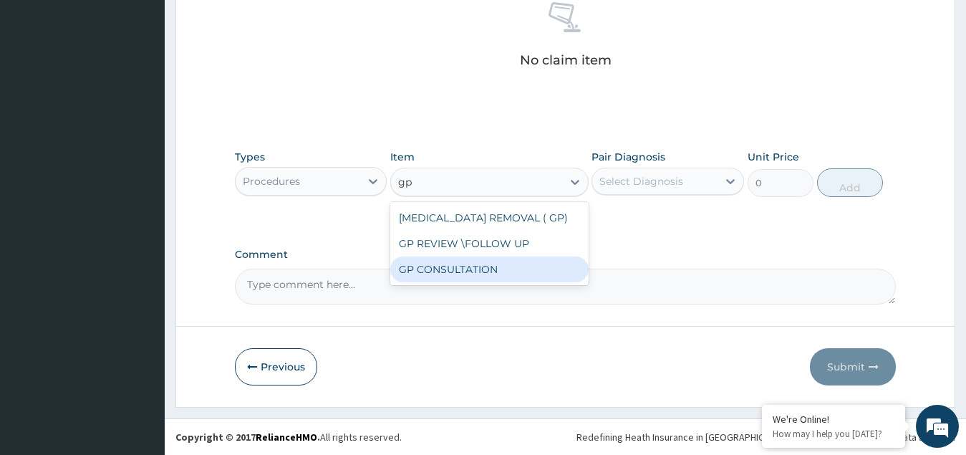
click at [438, 271] on div "GP CONSULTATION" at bounding box center [489, 269] width 198 height 26
type input "4500"
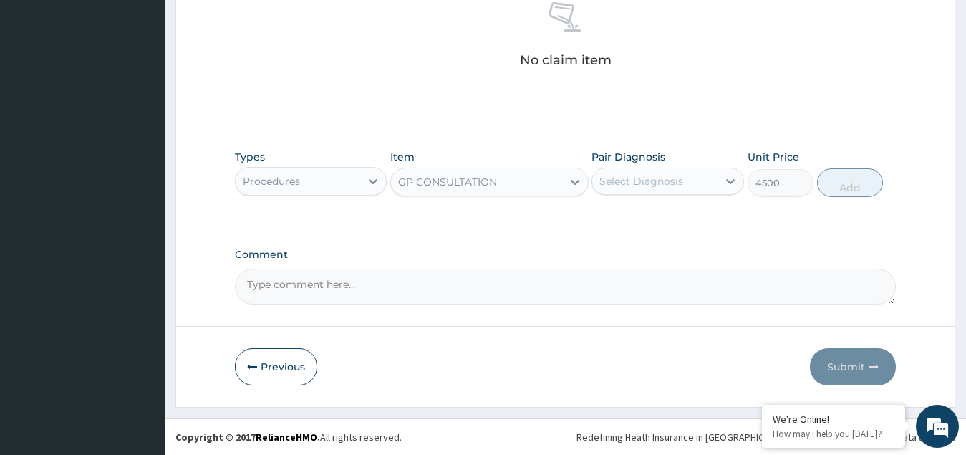
click at [680, 183] on div "Select Diagnosis" at bounding box center [642, 181] width 84 height 14
click at [666, 228] on div "Malaria" at bounding box center [668, 217] width 153 height 29
checkbox input "true"
click at [852, 185] on button "Add" at bounding box center [850, 182] width 66 height 29
type input "0"
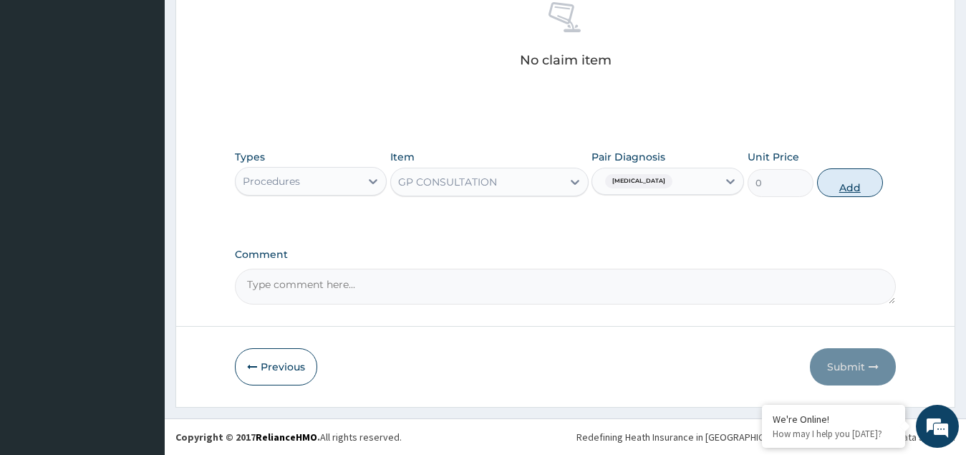
scroll to position [522, 0]
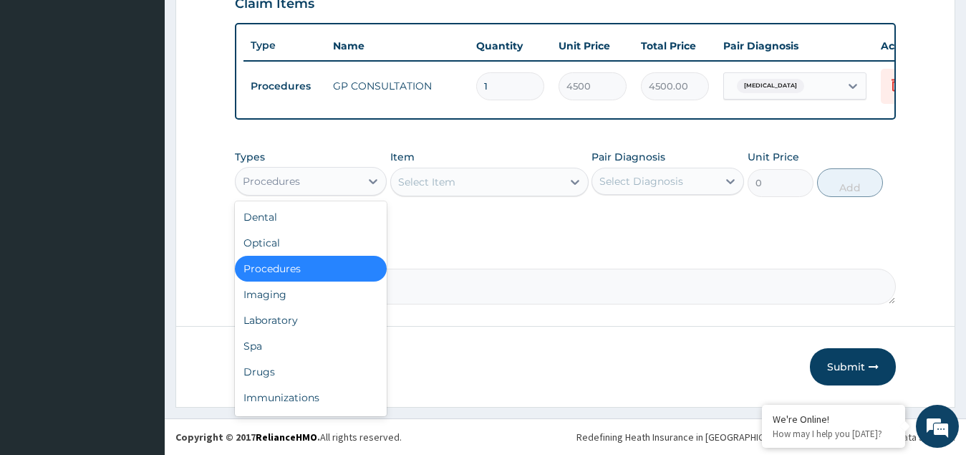
click at [332, 188] on div "Procedures" at bounding box center [298, 181] width 125 height 23
click at [275, 373] on div "Drugs" at bounding box center [311, 372] width 153 height 26
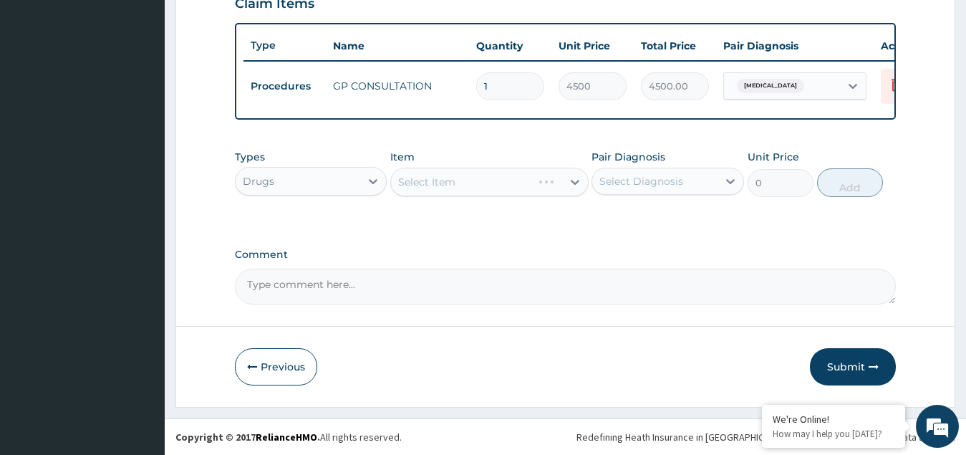
click at [339, 173] on div "Drugs" at bounding box center [298, 181] width 125 height 23
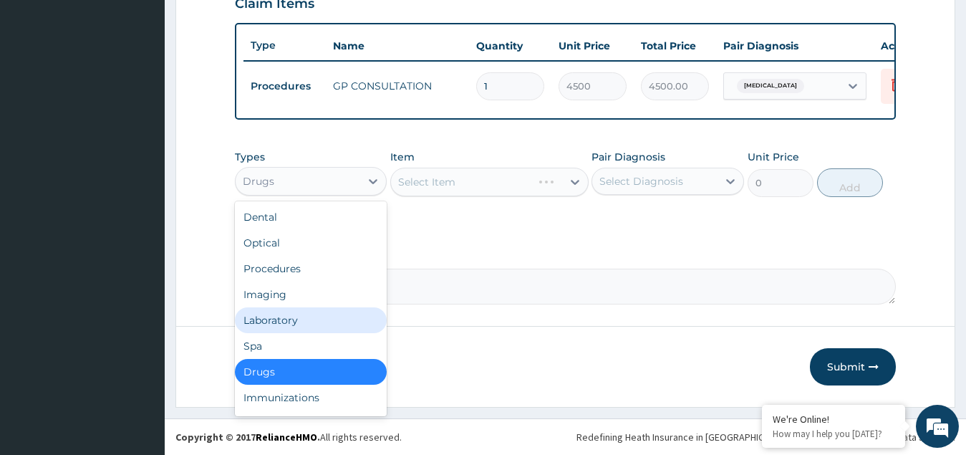
click at [282, 323] on div "Laboratory" at bounding box center [311, 320] width 153 height 26
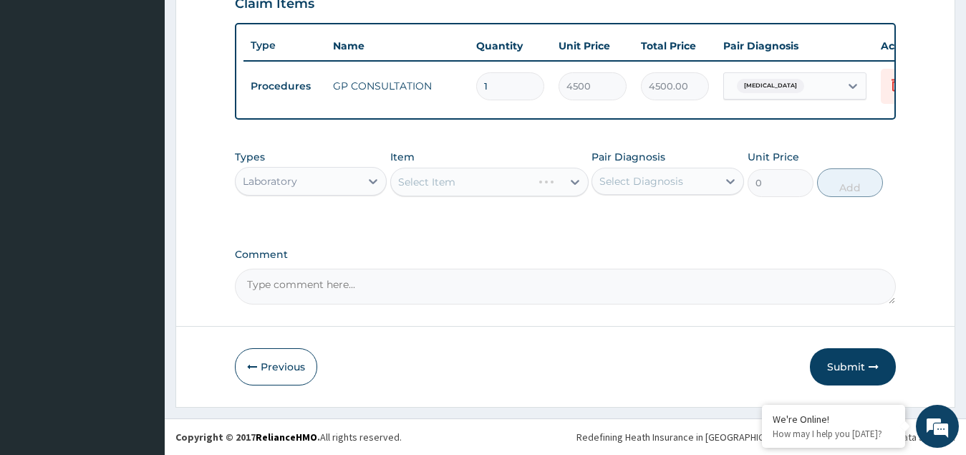
click at [441, 184] on div "Select Item" at bounding box center [489, 182] width 198 height 29
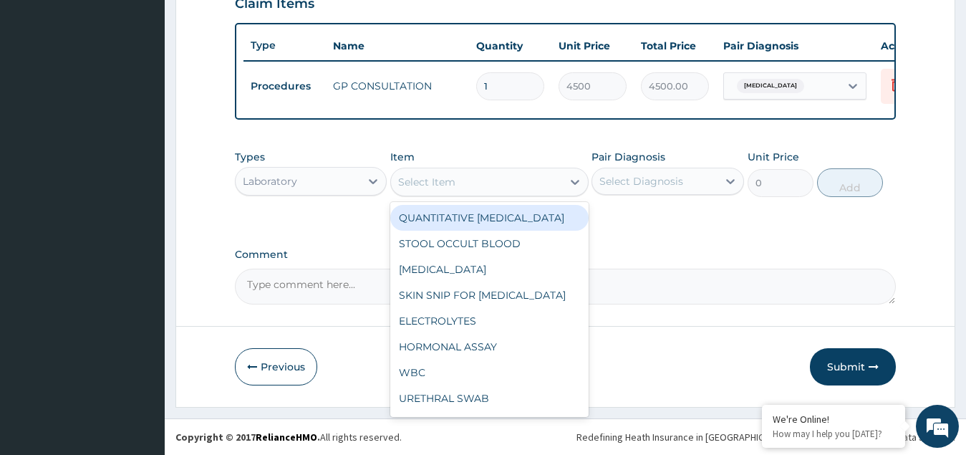
click at [456, 191] on div "Select Item" at bounding box center [476, 181] width 171 height 23
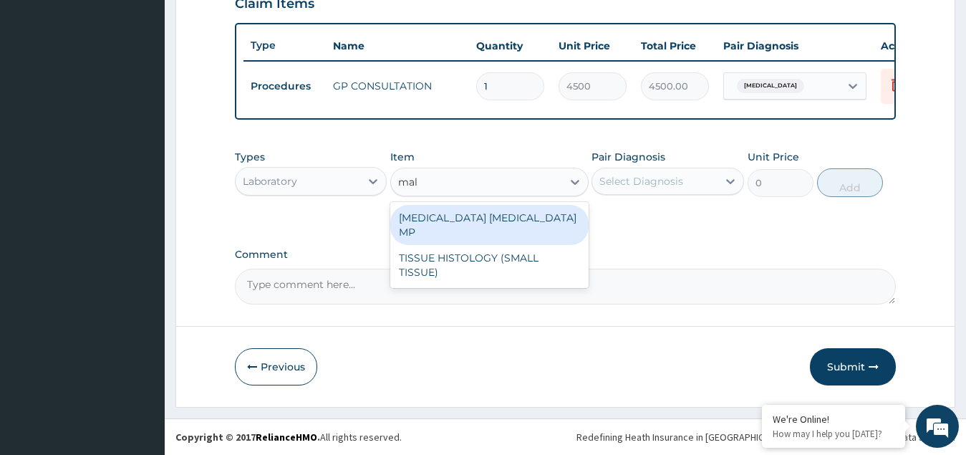
type input "mala"
click at [454, 213] on div "MALARIA PARASITE MP" at bounding box center [489, 225] width 198 height 40
type input "2250"
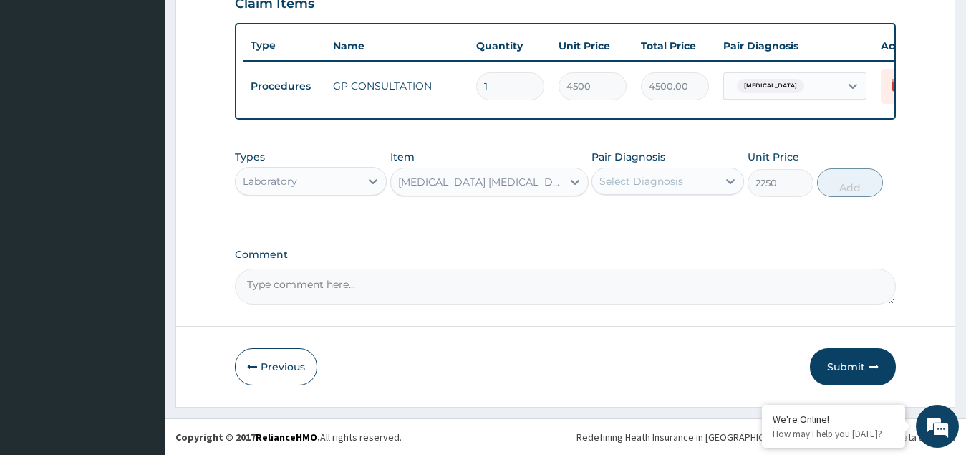
click at [672, 179] on div "Select Diagnosis" at bounding box center [642, 181] width 84 height 14
click at [641, 217] on label "Malaria" at bounding box center [659, 216] width 89 height 14
checkbox input "true"
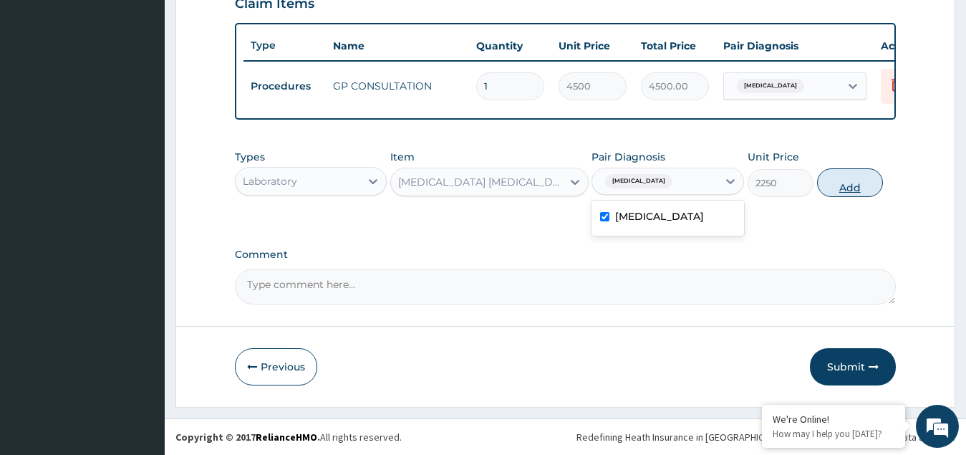
click at [860, 185] on button "Add" at bounding box center [850, 182] width 66 height 29
type input "0"
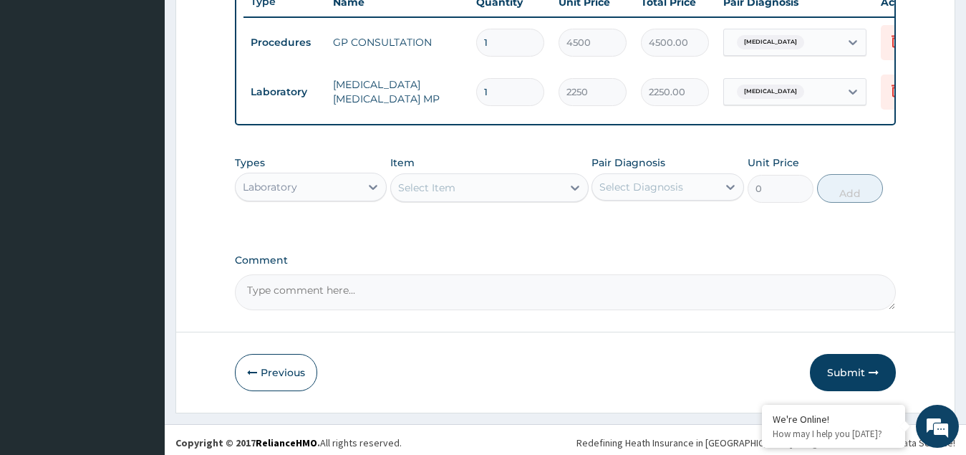
scroll to position [572, 0]
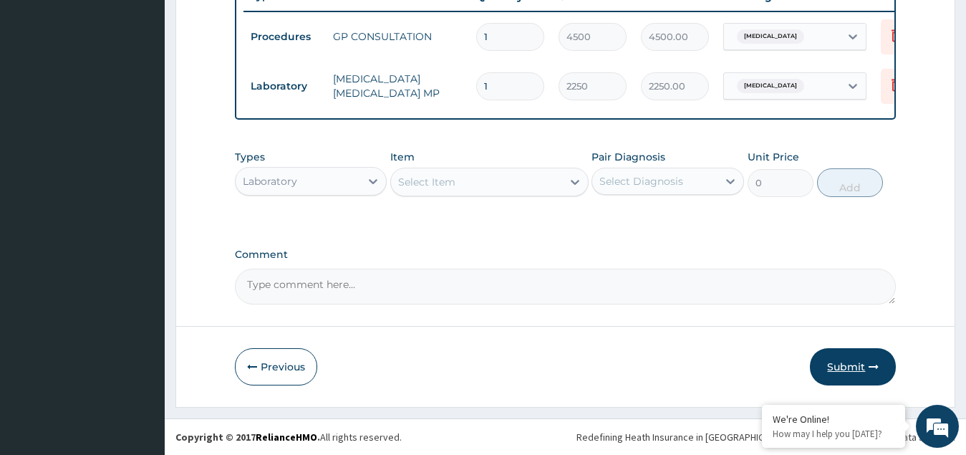
click at [852, 368] on button "Submit" at bounding box center [853, 366] width 86 height 37
